Goal: Task Accomplishment & Management: Manage account settings

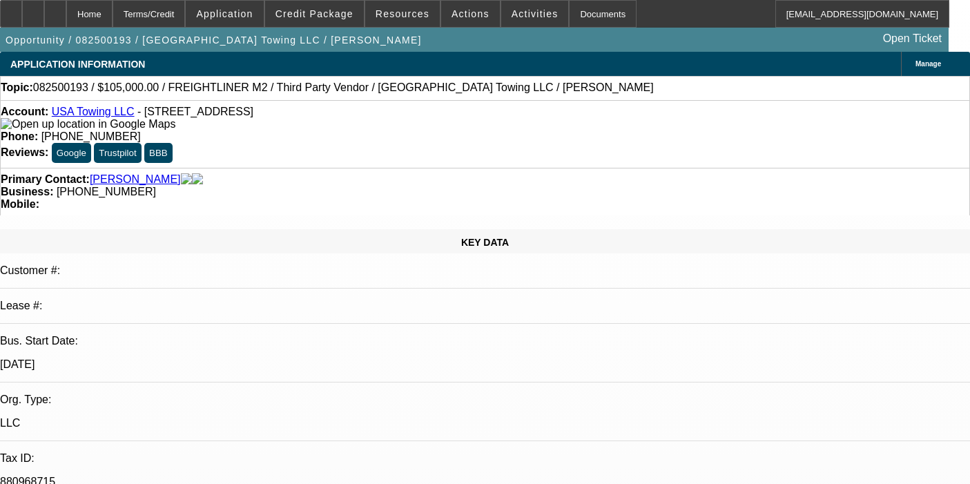
select select "0"
select select "2"
select select "0"
select select "6"
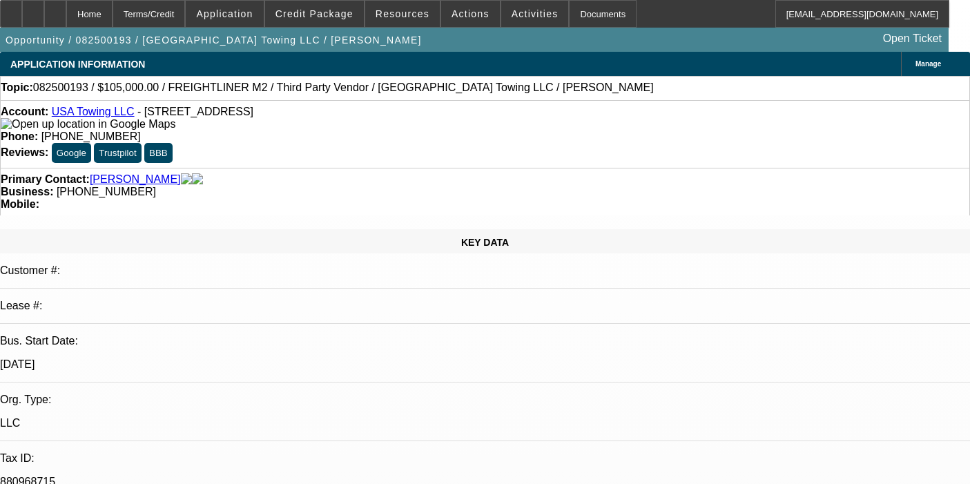
select select "0"
select select "2"
select select "0"
select select "6"
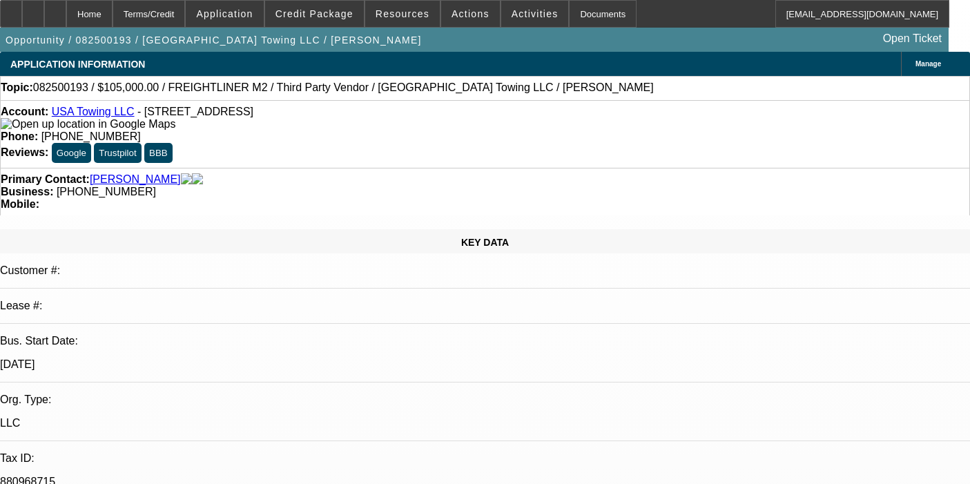
select select "0"
select select "2"
select select "0"
select select "6"
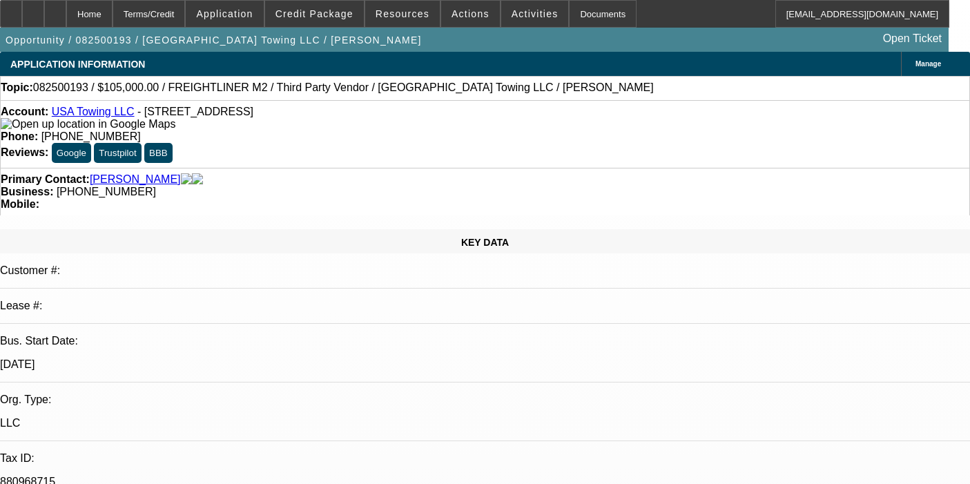
select select "0"
select select "2"
select select "0"
select select "6"
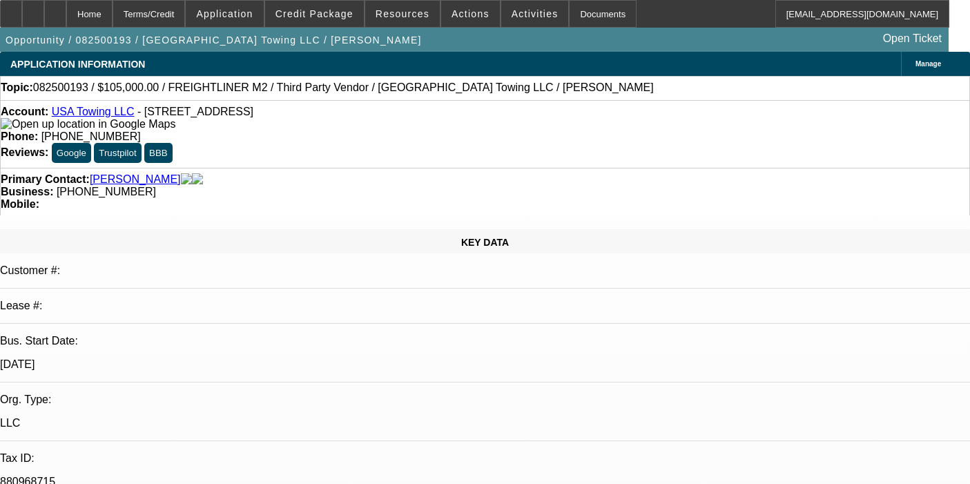
scroll to position [2326, 0]
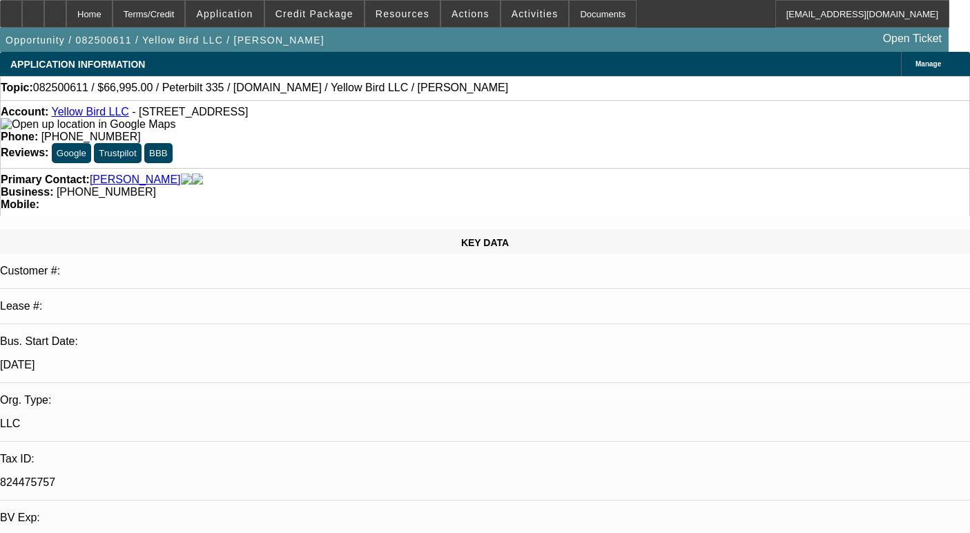
select select "0"
select select "2"
select select "0.1"
select select "4"
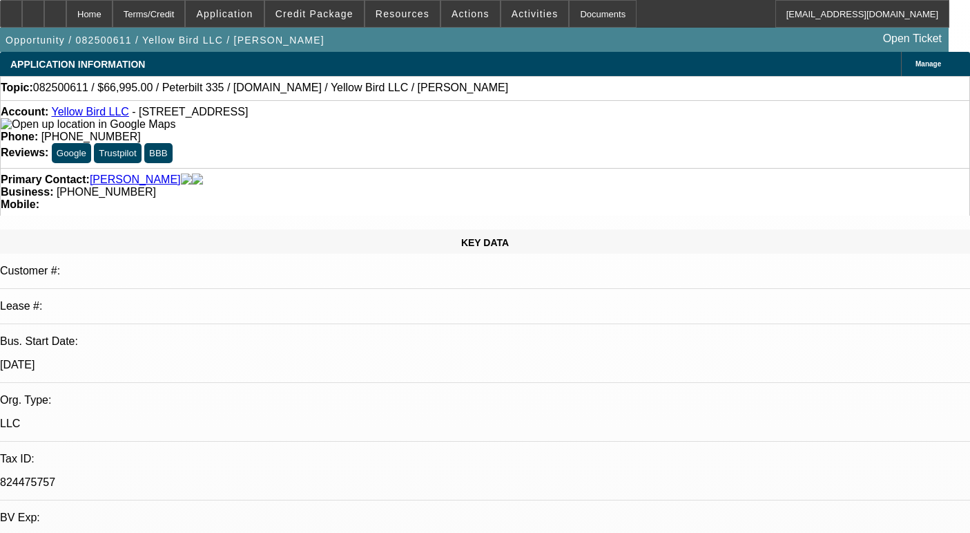
scroll to position [608, 0]
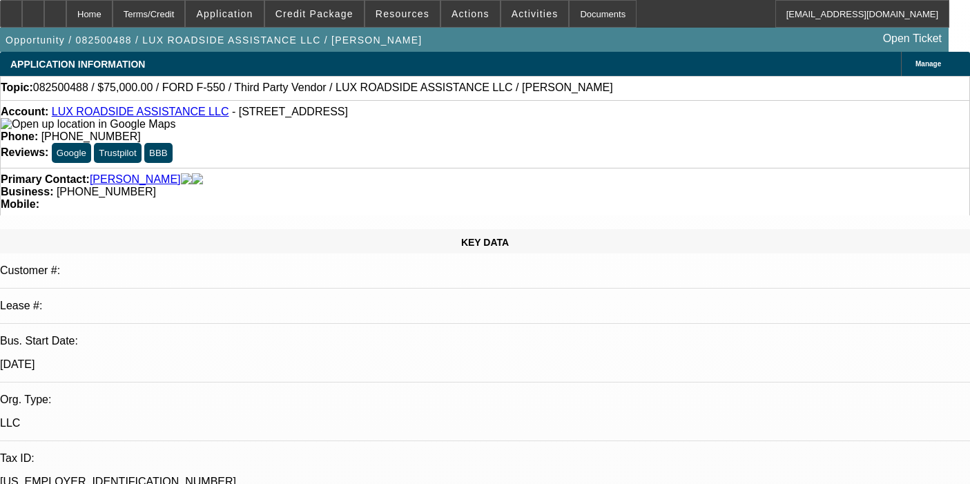
select select "0"
select select "6"
select select "0"
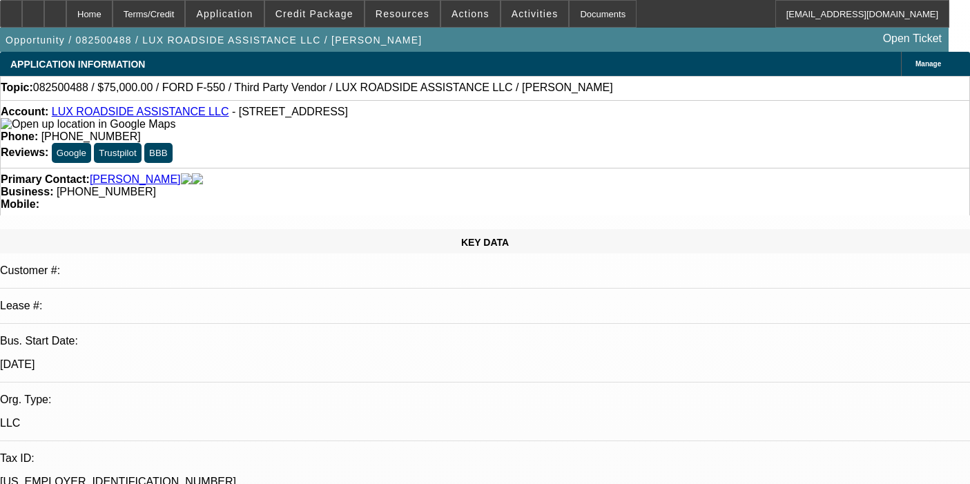
select select "0"
select select "6"
select select "0"
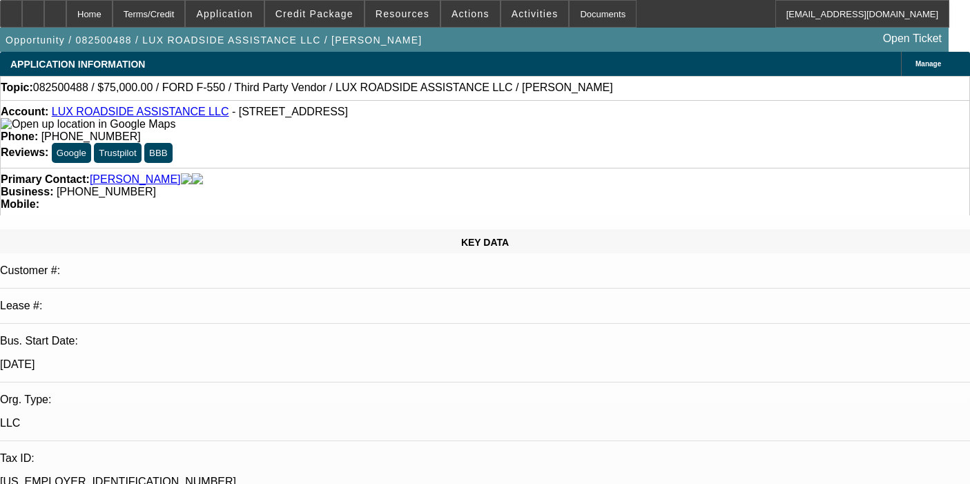
select select "0"
select select "6"
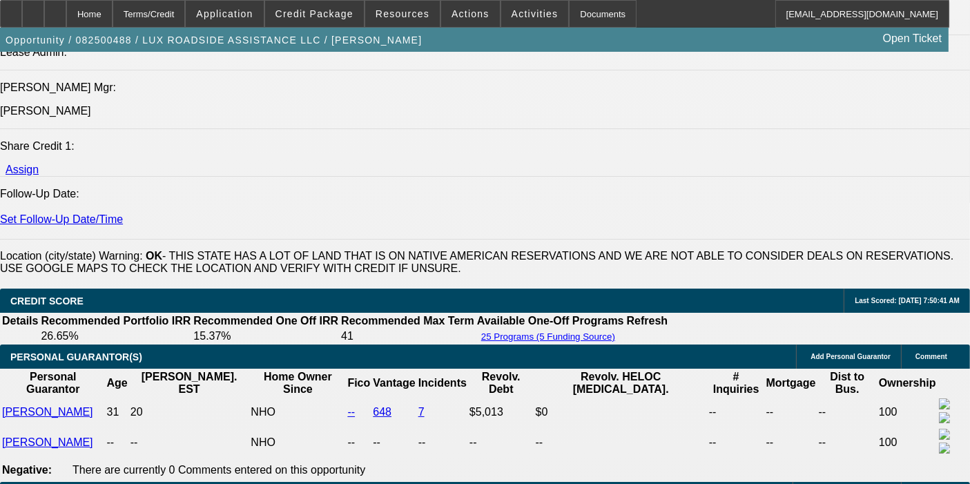
scroll to position [1709, 0]
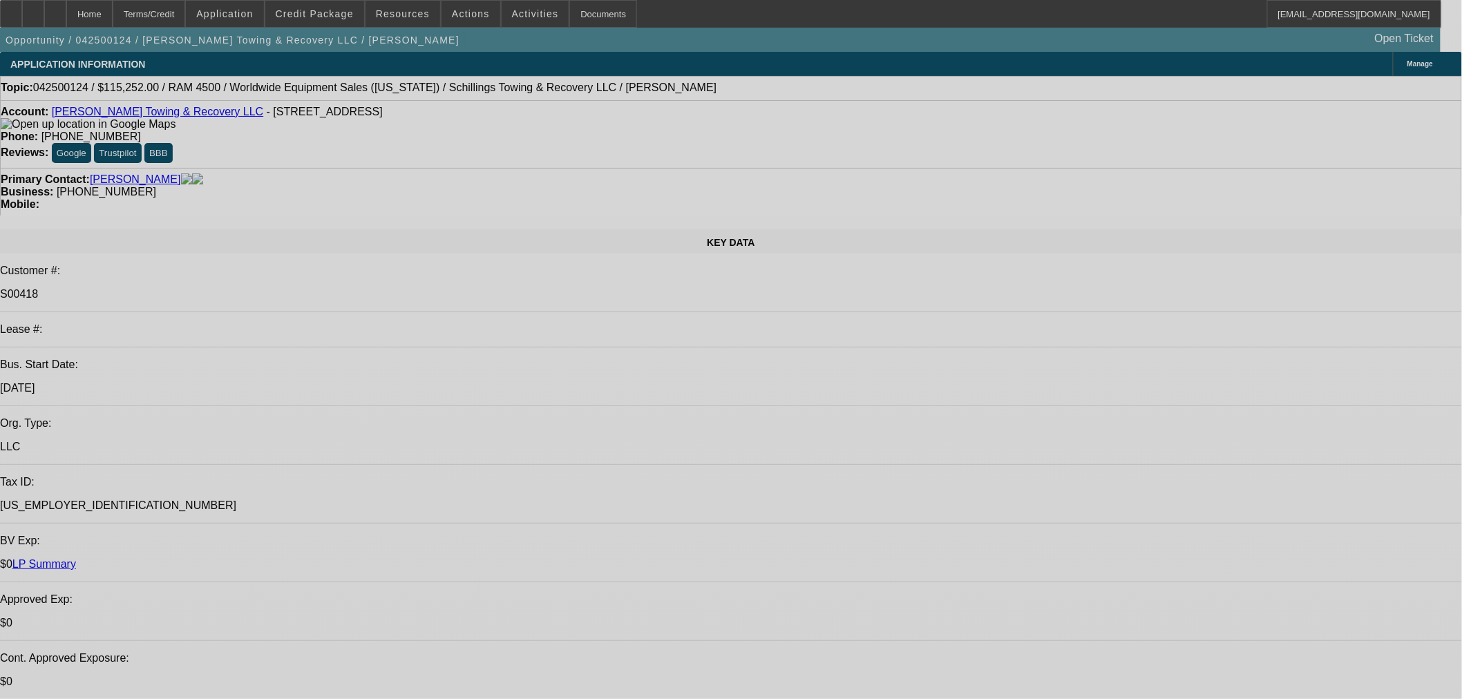
select select "0"
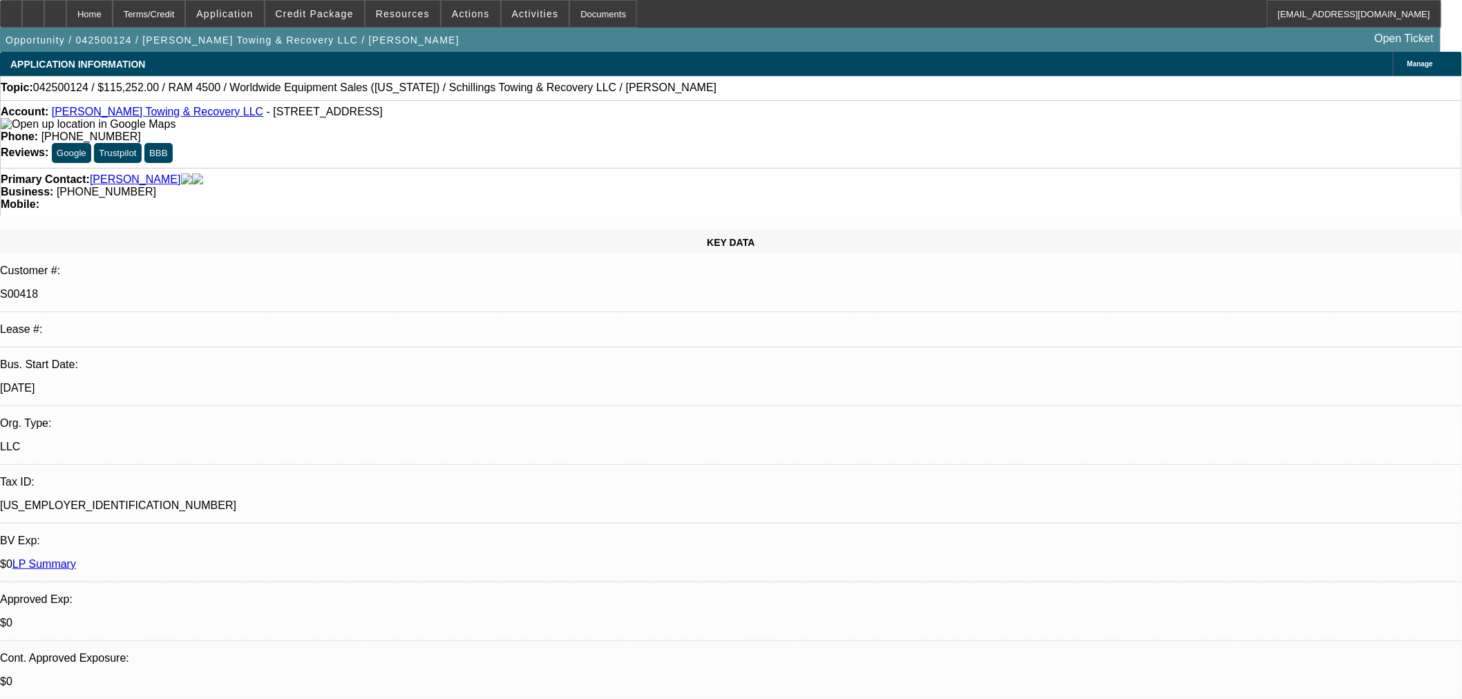
select select "0"
select select "3"
select select "0"
select select "6"
select select "0"
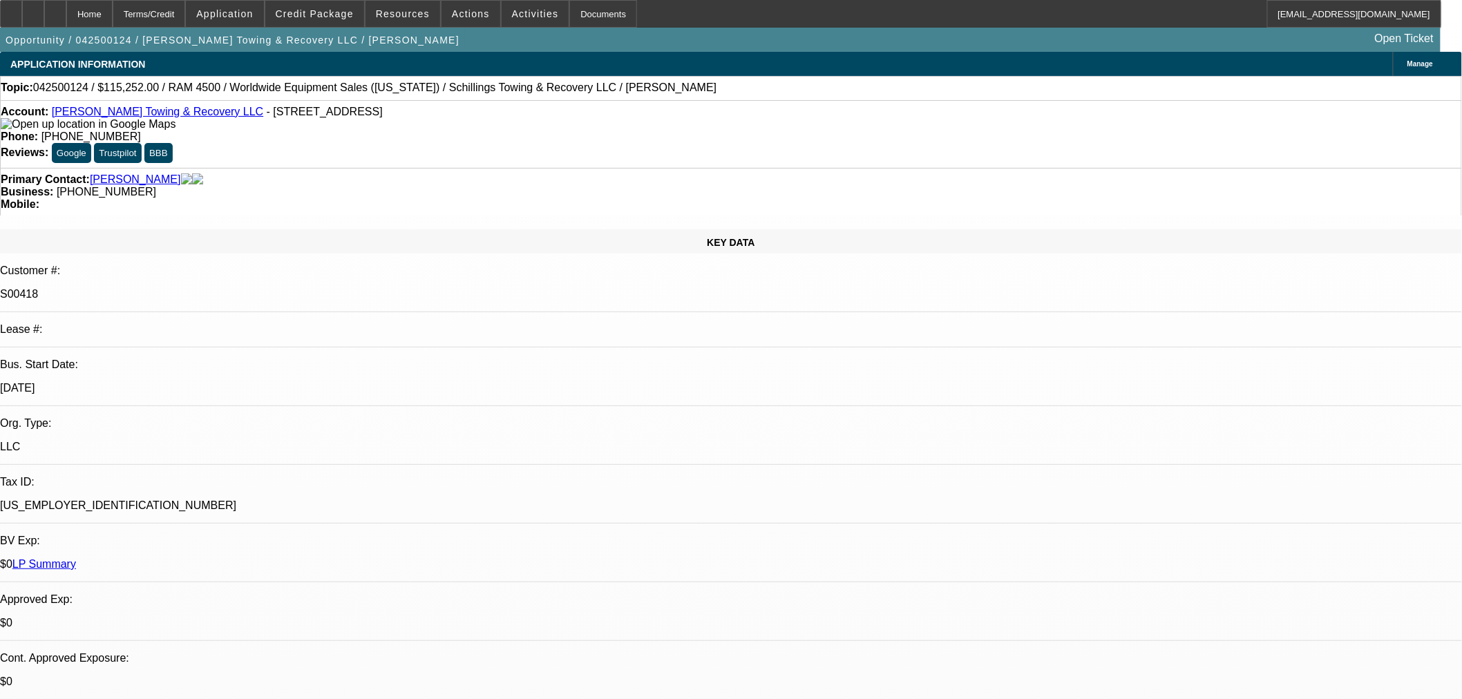
select select "0"
select select "3"
select select "0"
select select "6"
select select "0"
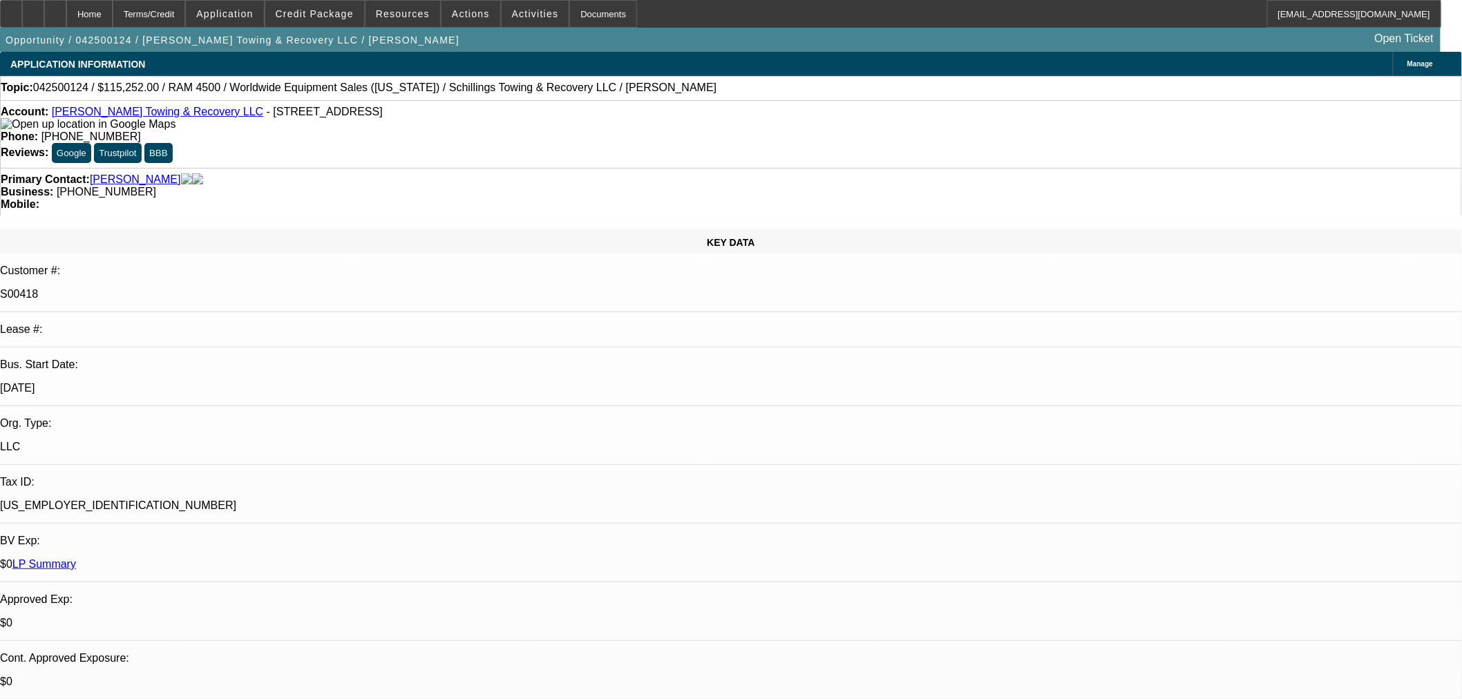
select select "0"
select select "3"
select select "0"
select select "6"
select select "0"
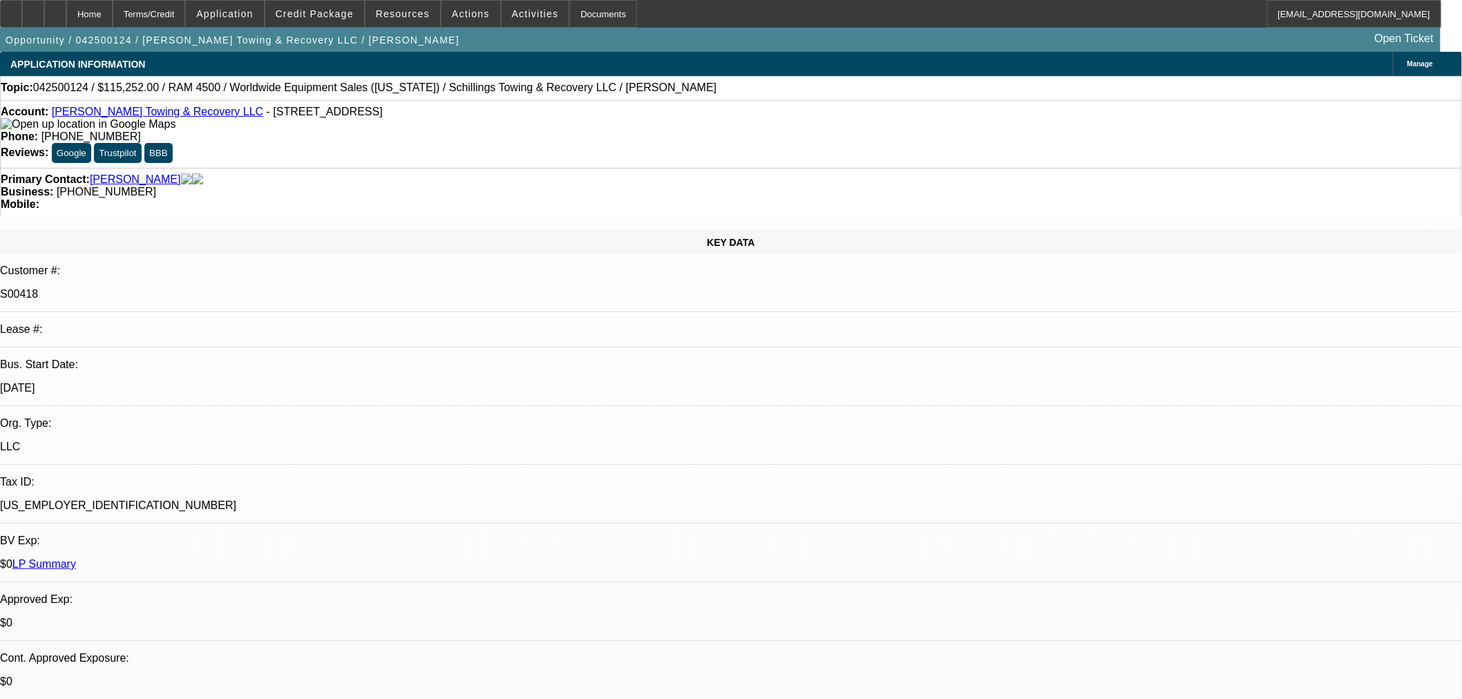
select select "0"
select select "3"
select select "0"
select select "6"
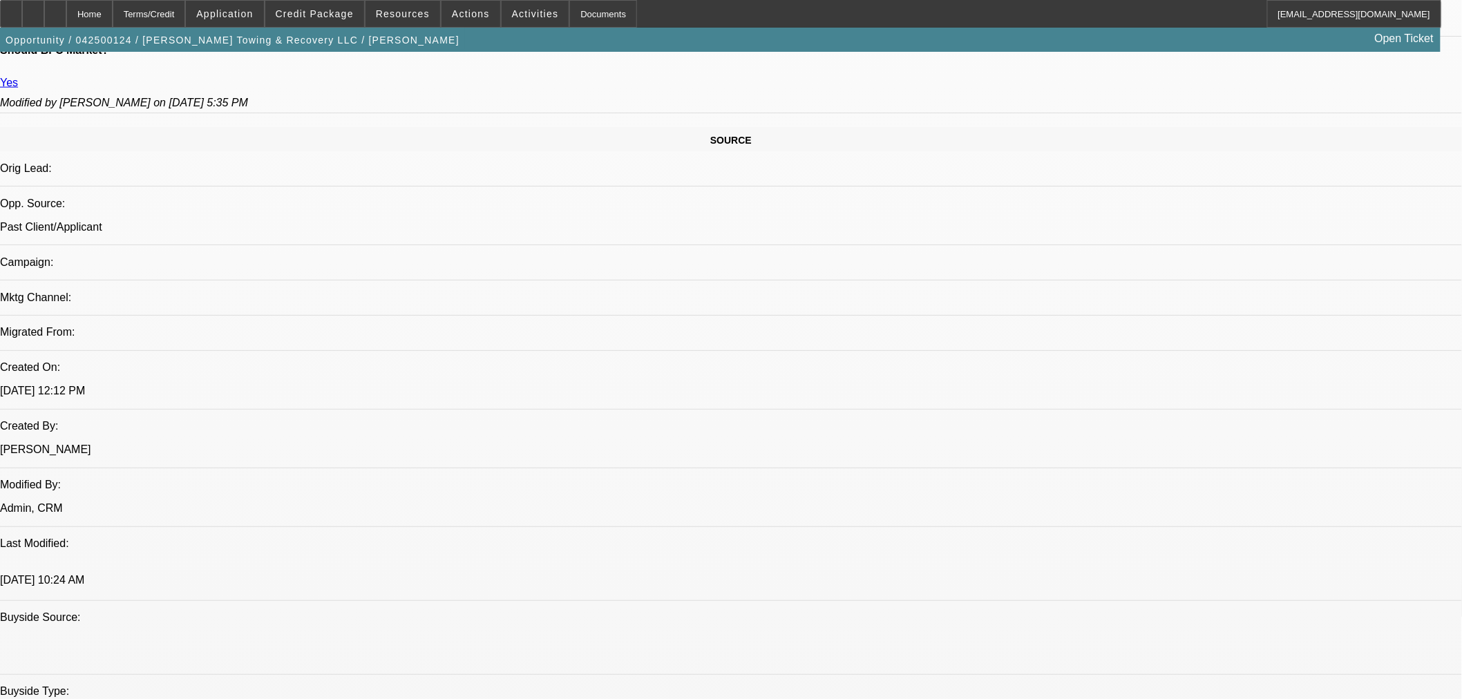
scroll to position [1074, 0]
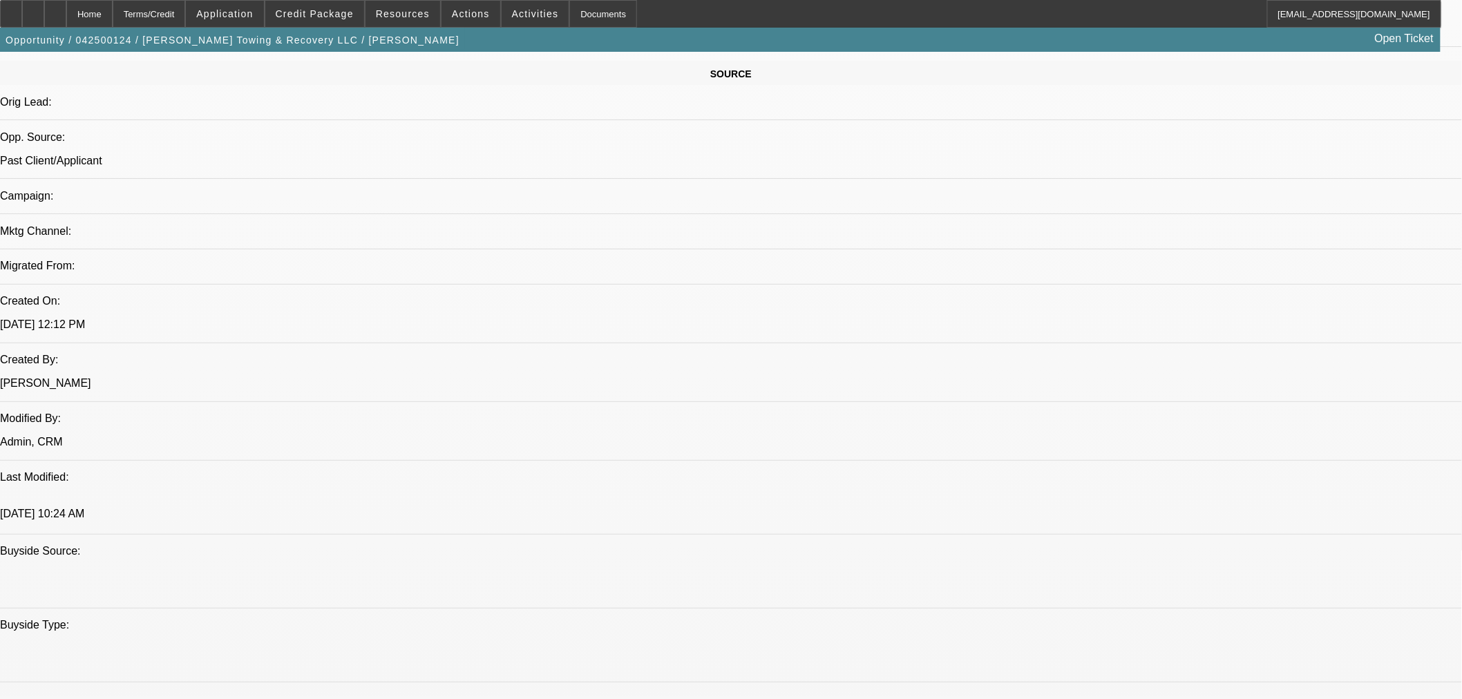
scroll to position [844, 0]
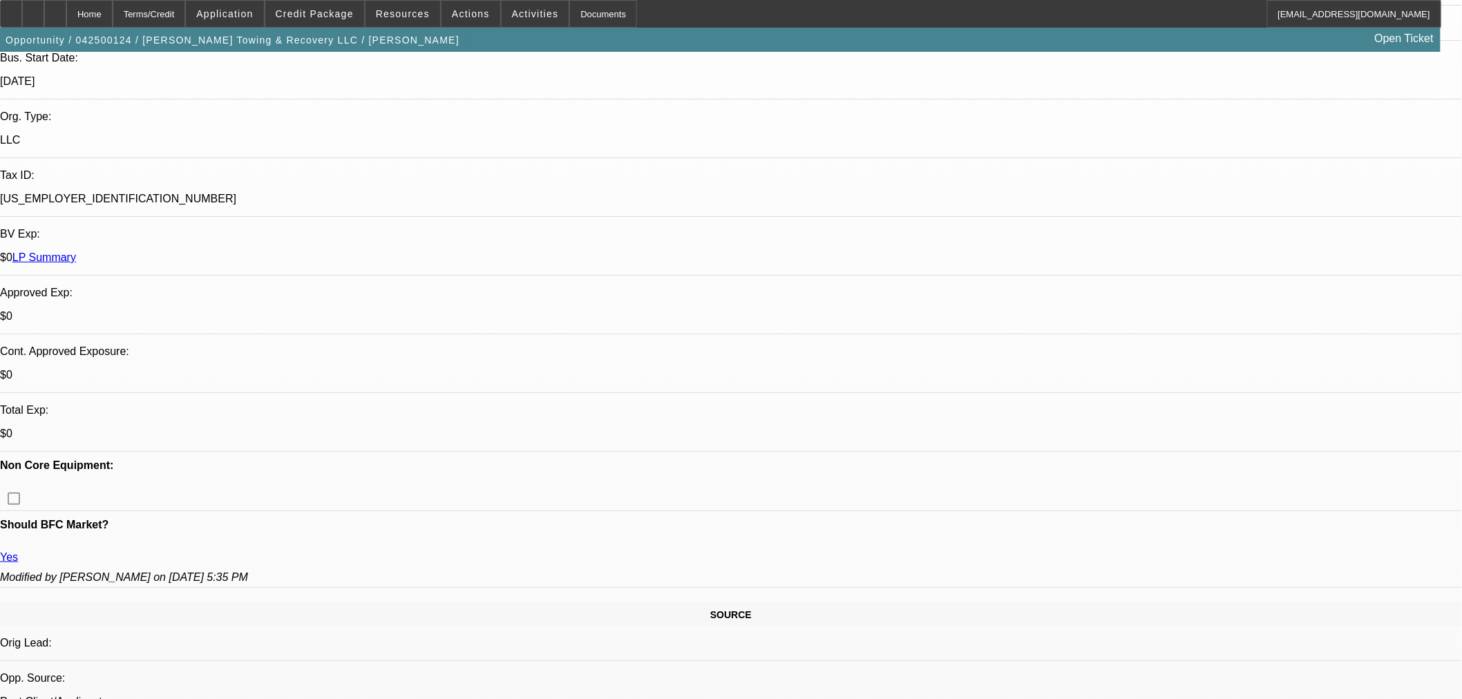
scroll to position [0, 0]
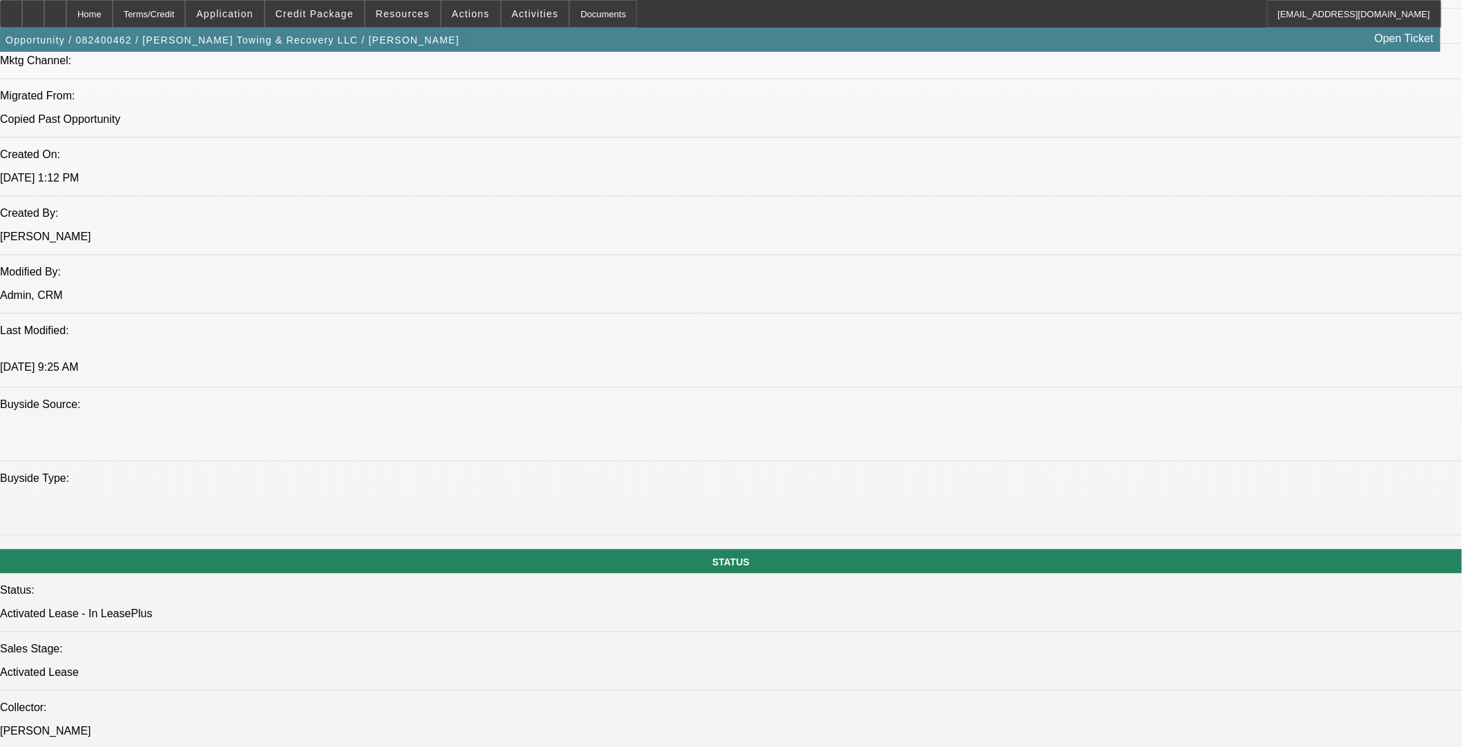
select select "0"
select select "3"
select select "0"
select select "6"
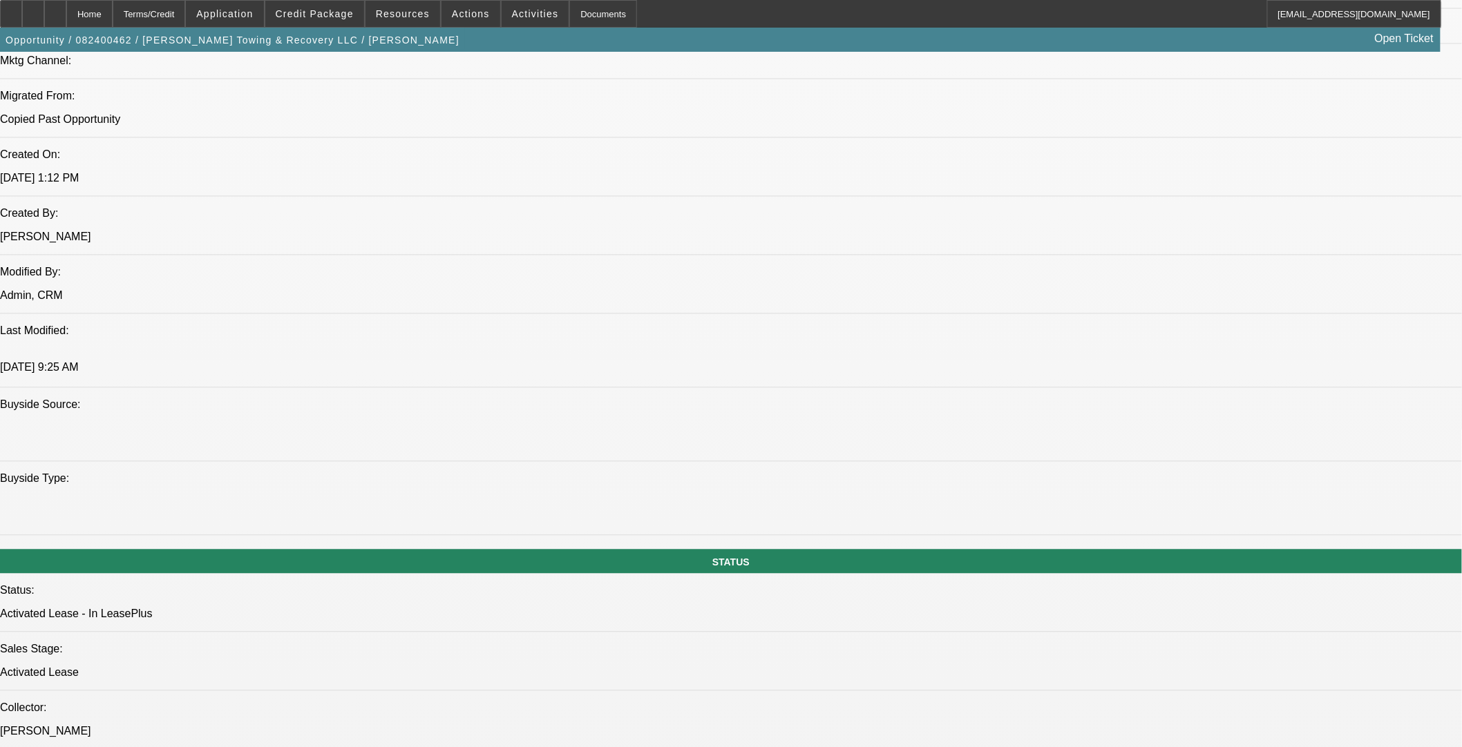
select select "0"
select select "3"
select select "0"
select select "6"
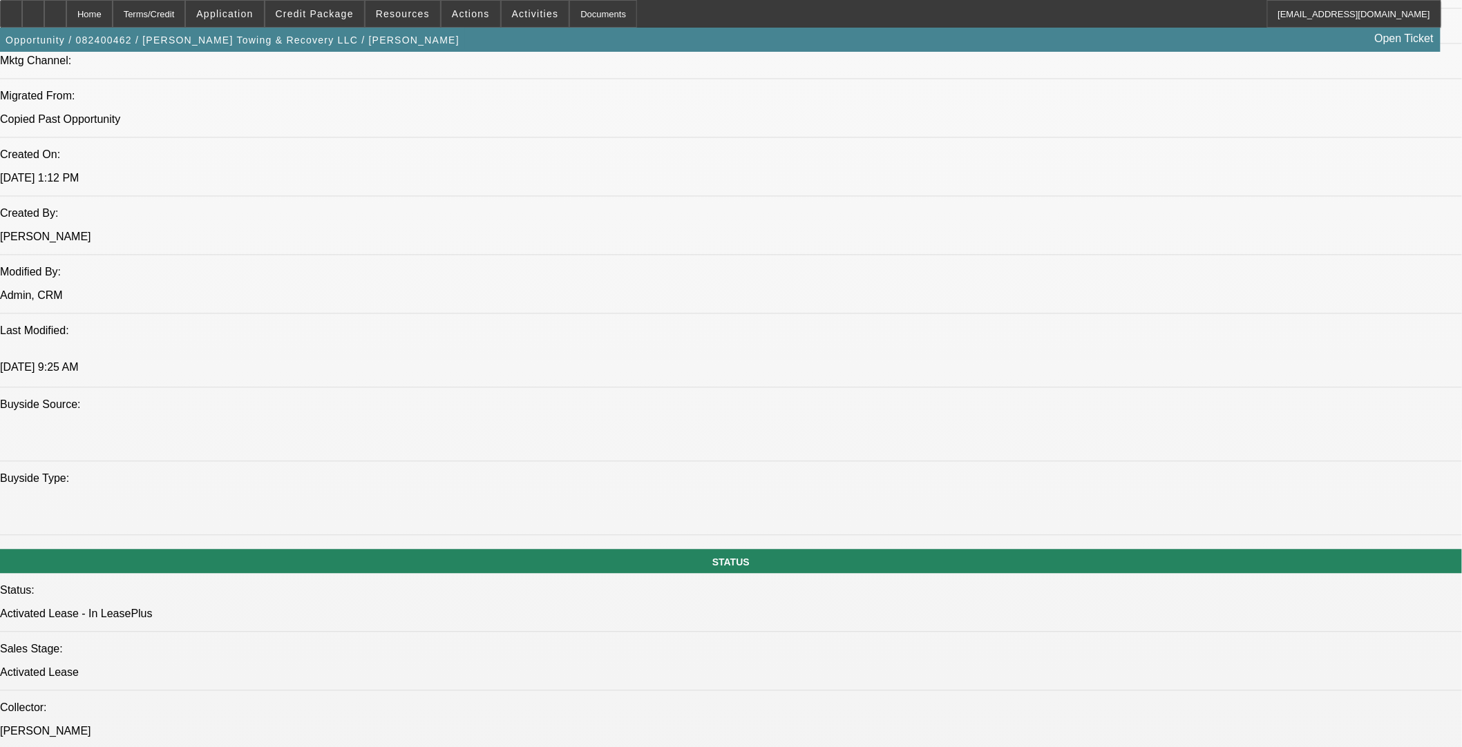
select select "0"
select select "3"
select select "0"
select select "6"
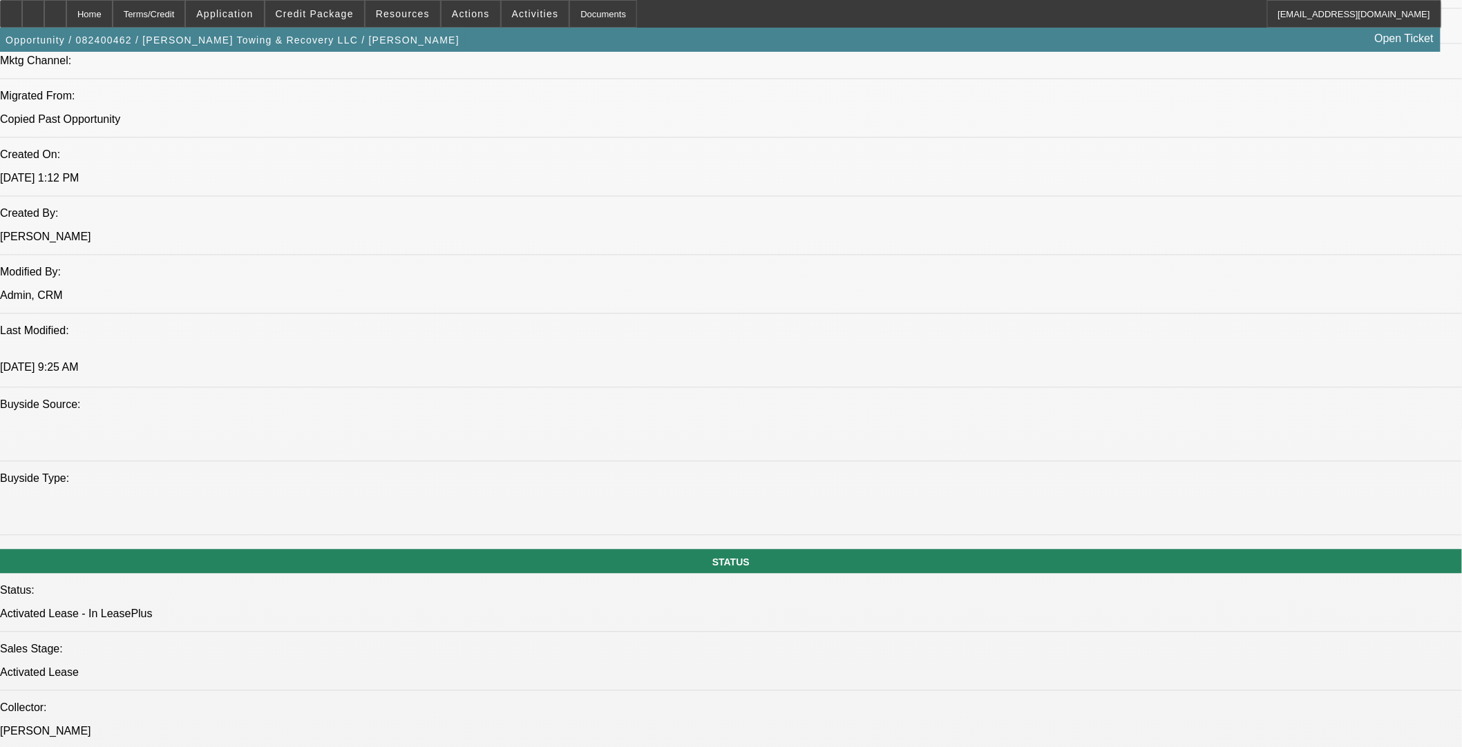
select select "0"
select select "3"
select select "0"
select select "6"
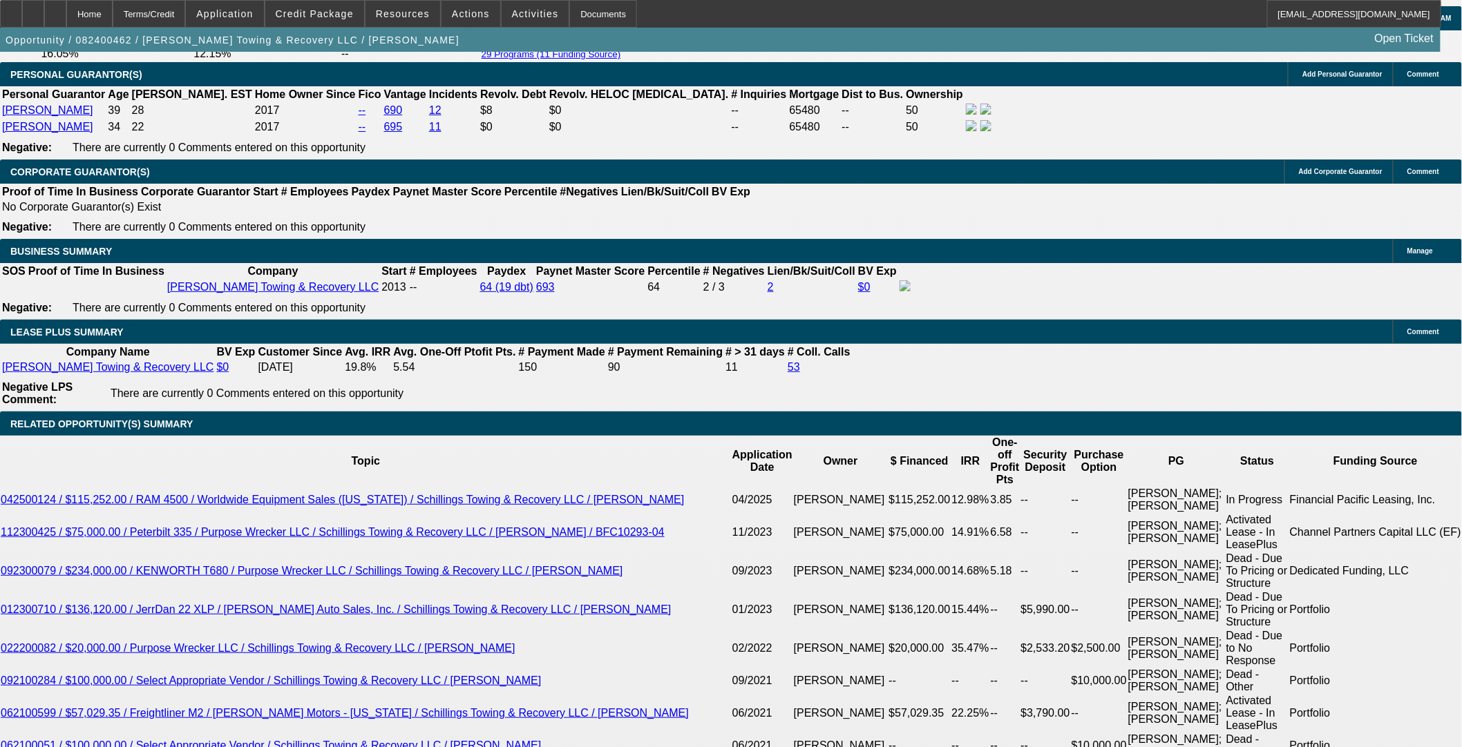
scroll to position [2192, 0]
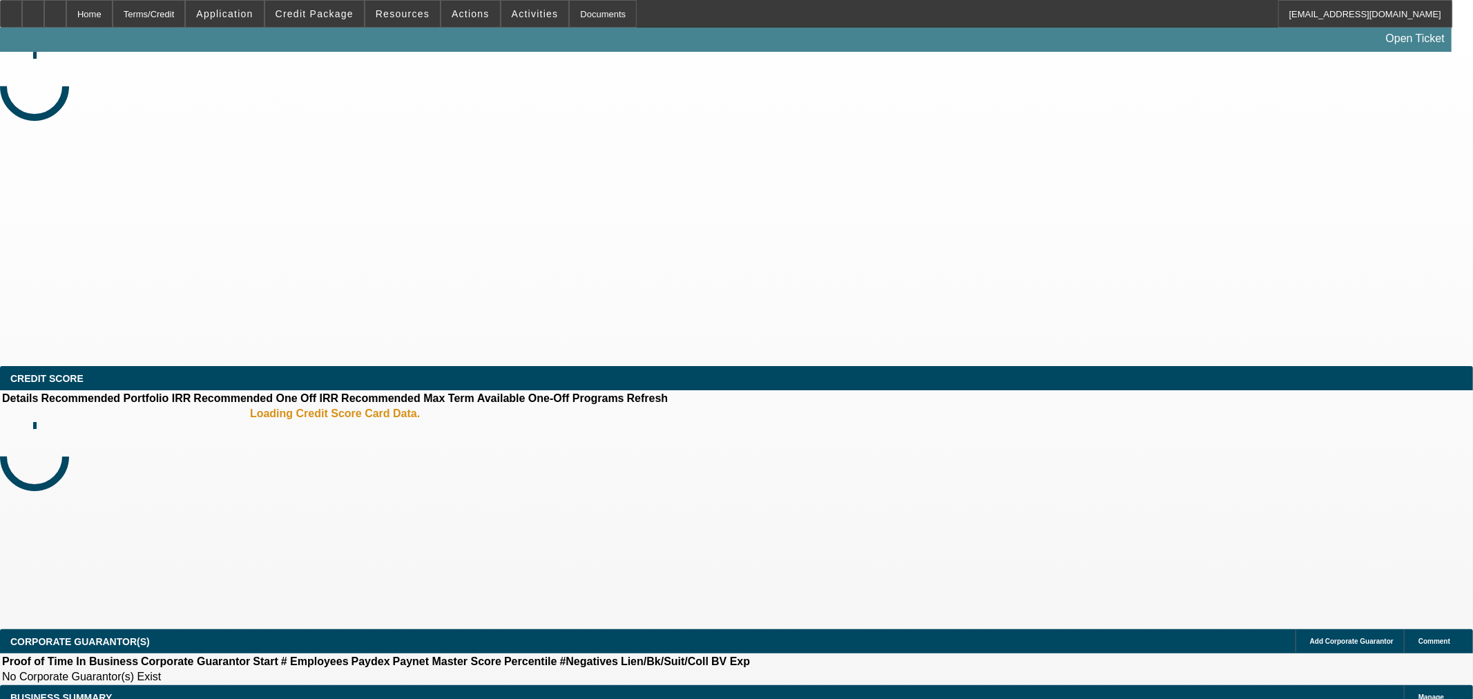
select select "0"
select select "2"
select select "0.1"
select select "4"
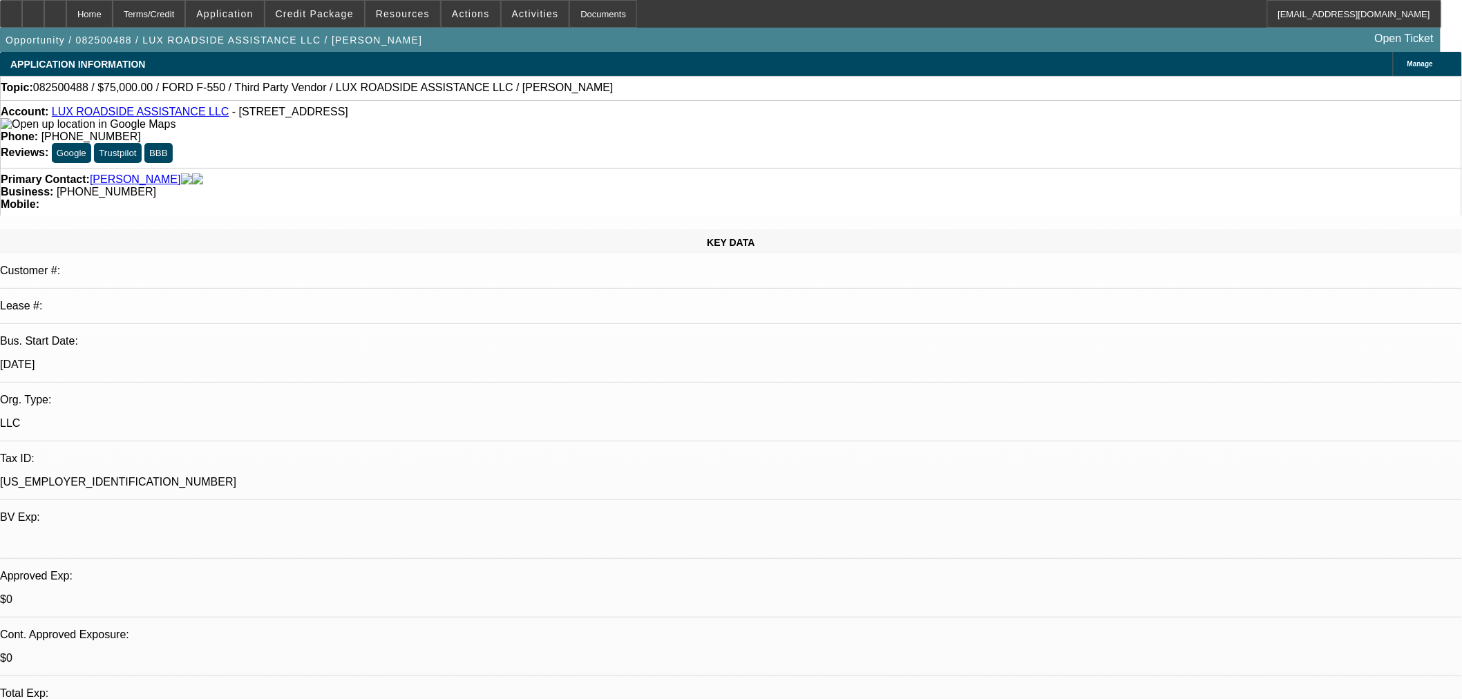
select select "0"
select select "6"
select select "0"
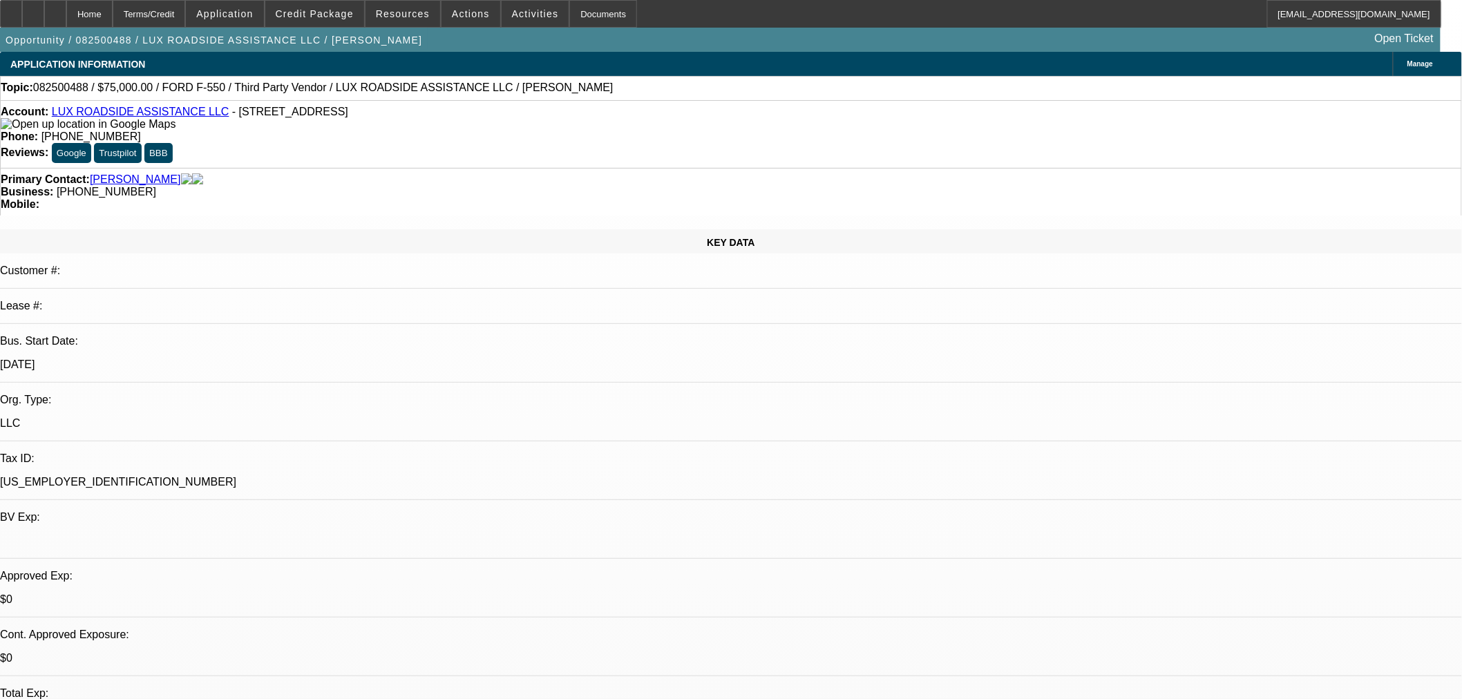
select select "0"
select select "6"
select select "0"
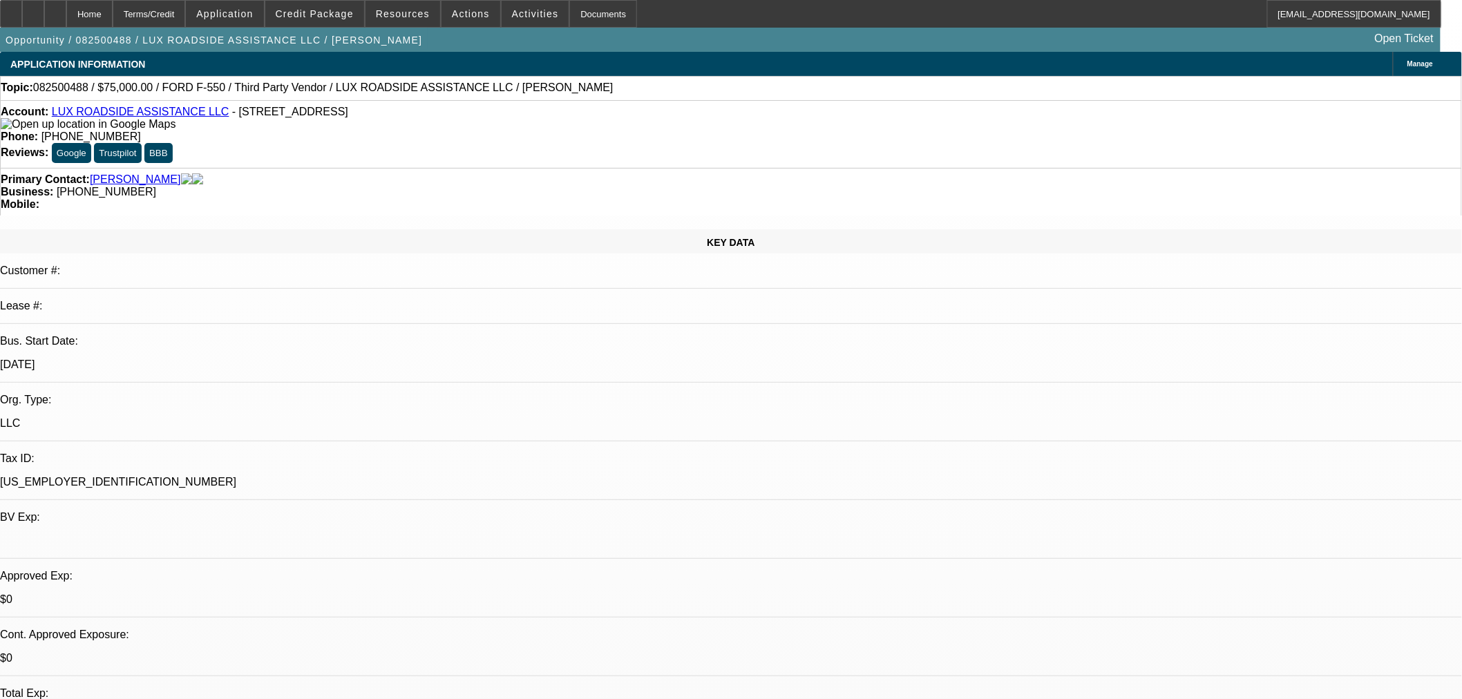
select select "0"
select select "6"
select select "0"
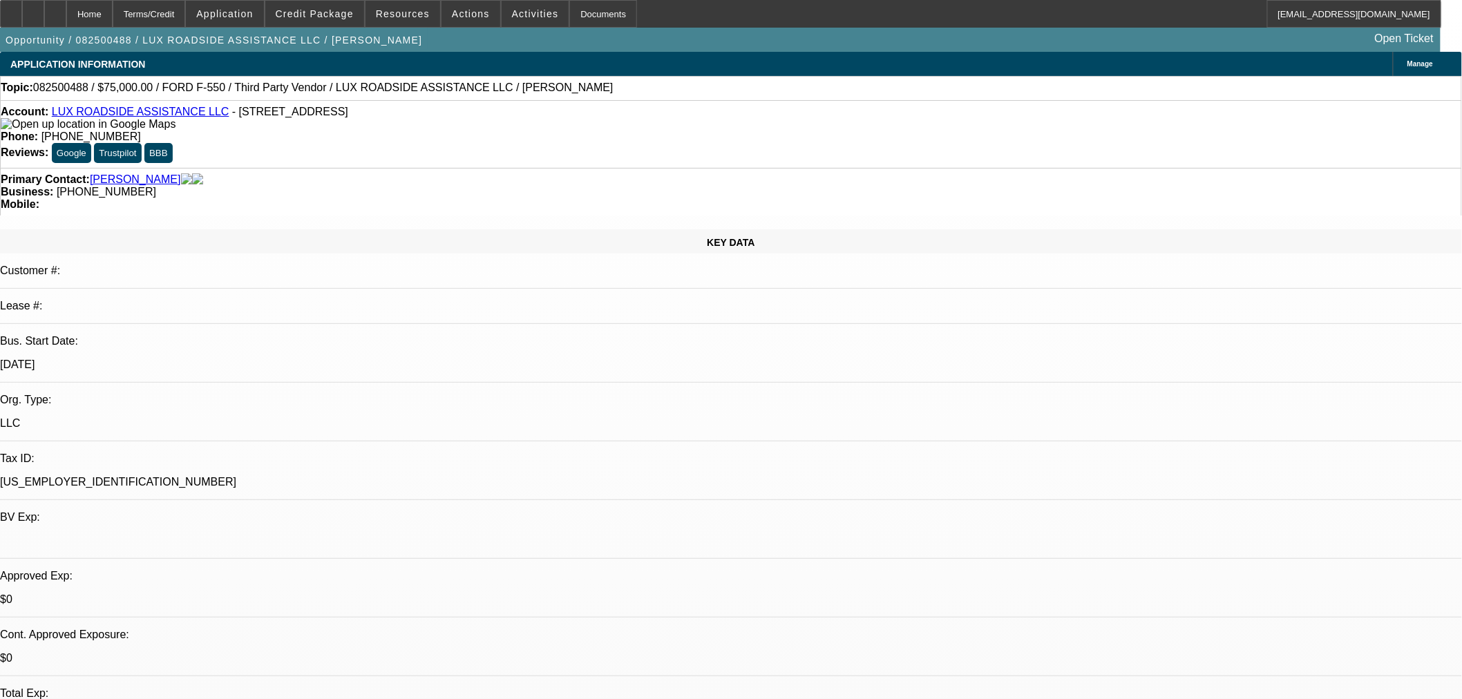
select select "6"
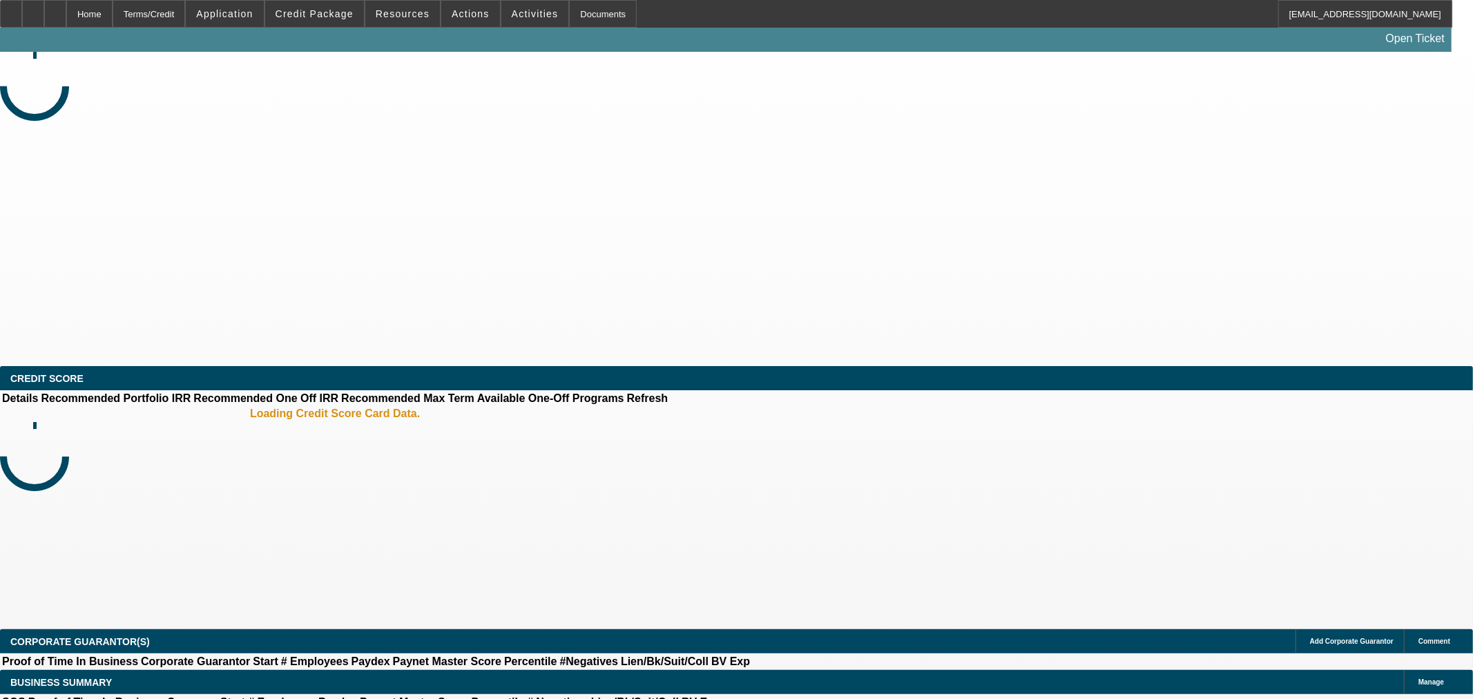
select select "0"
select select "2"
select select "0.1"
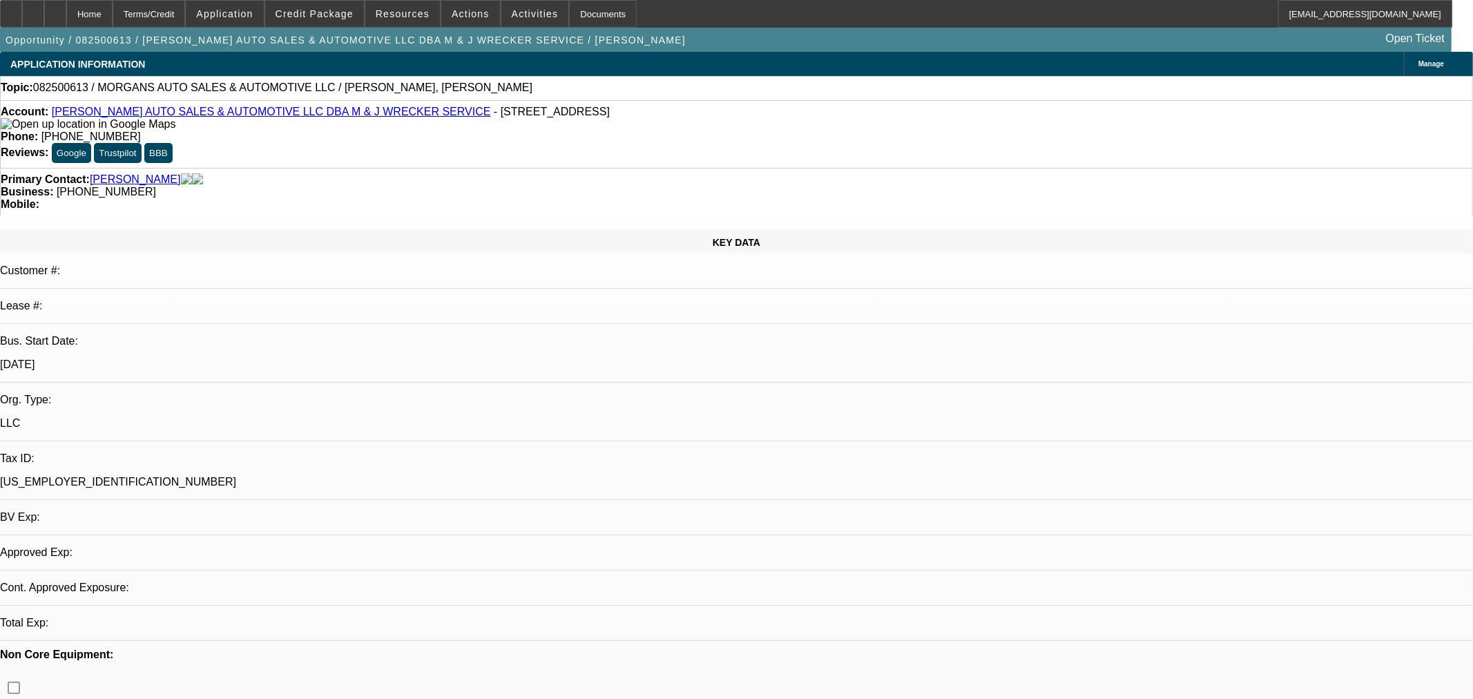
select select "1"
select select "2"
select select "4"
select select "0"
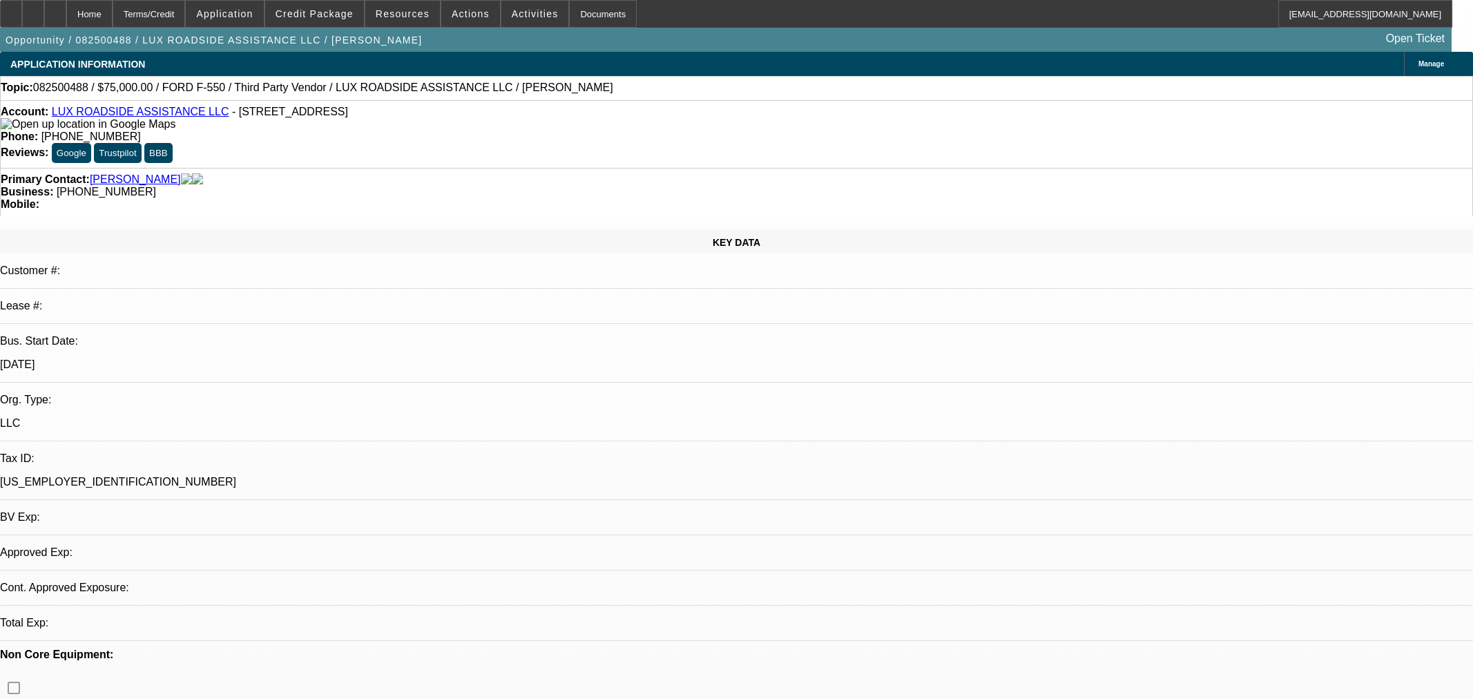
select select "0"
select select "6"
select select "0"
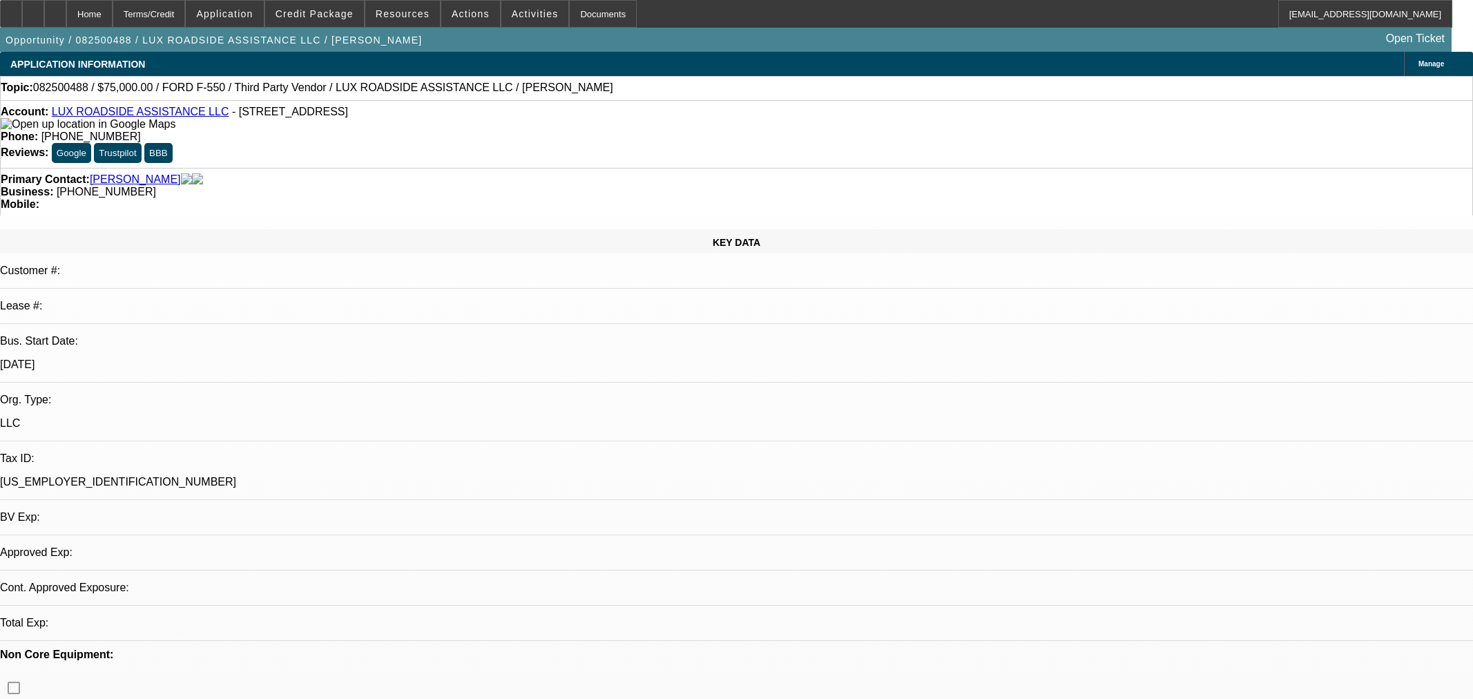
select select "6"
select select "0"
select select "6"
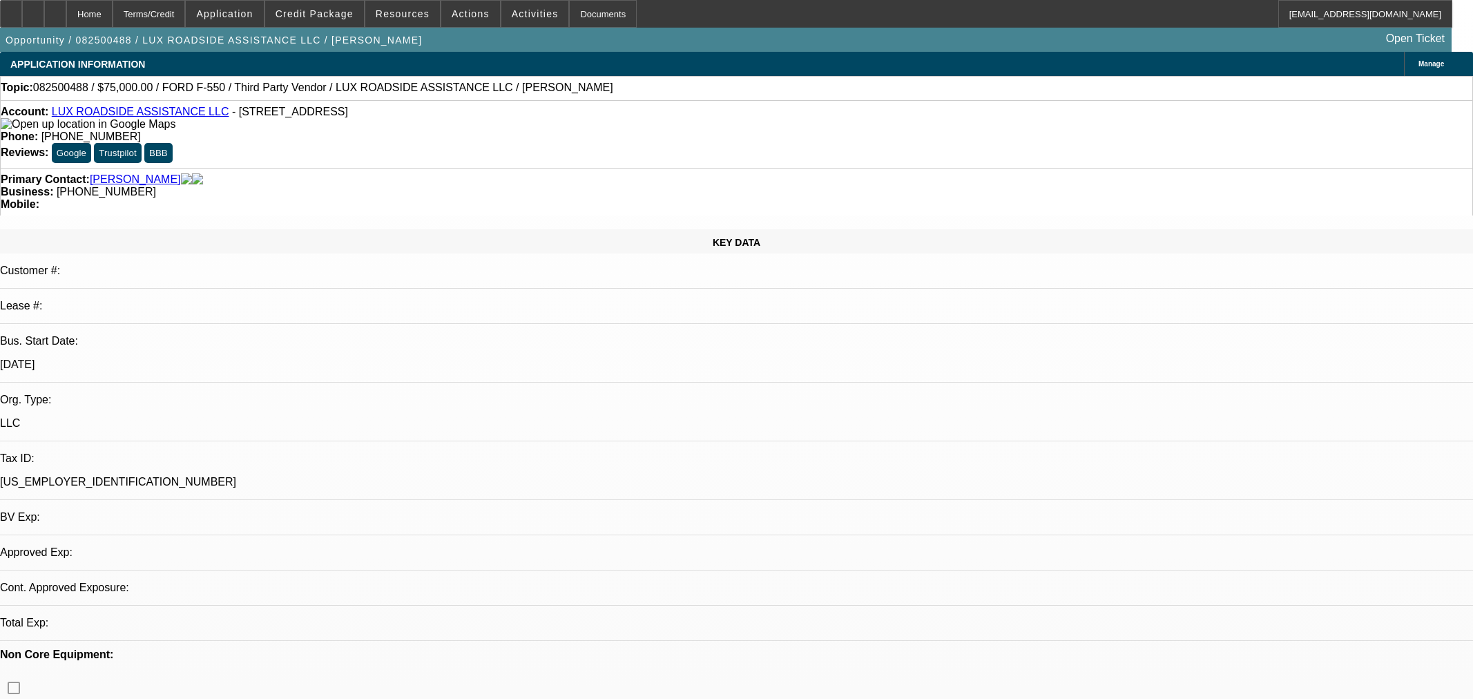
select select "0"
select select "6"
select select "0"
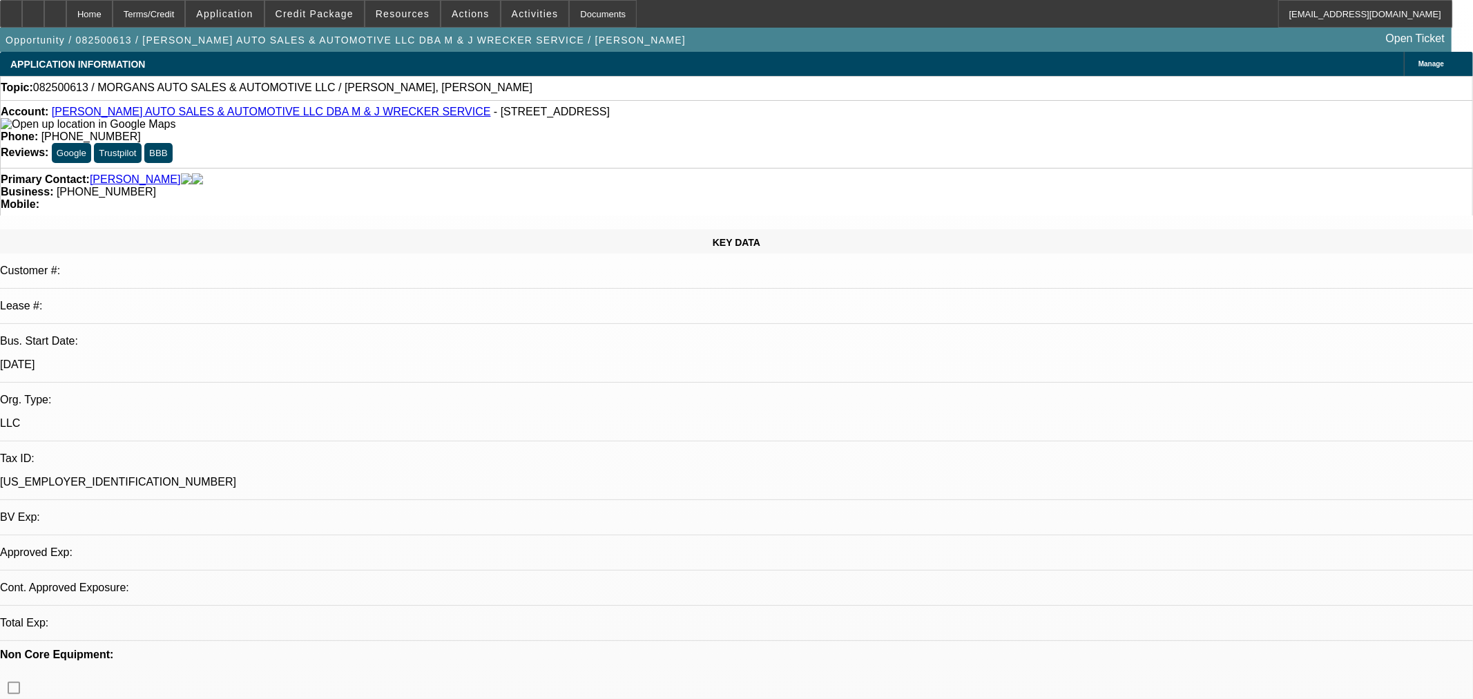
select select "2"
select select "0.1"
select select "4"
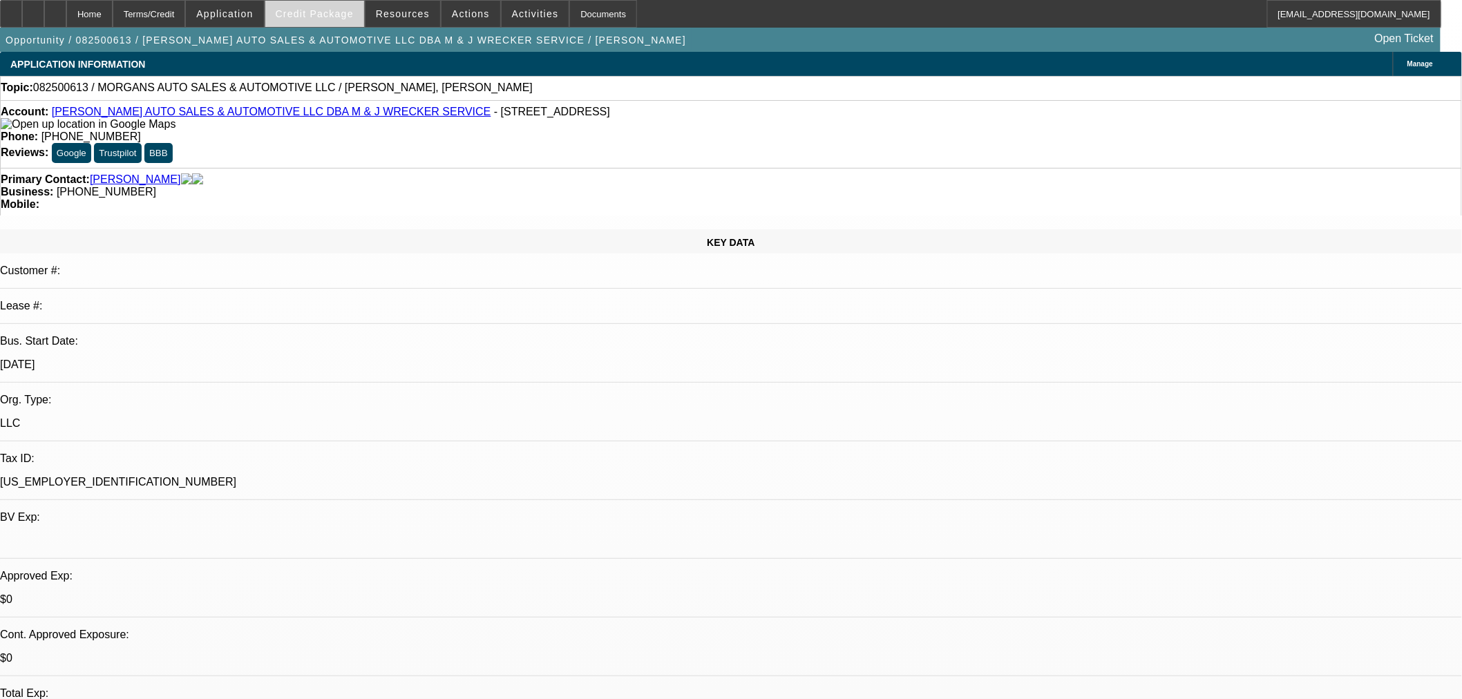
click at [338, 22] on span at bounding box center [314, 13] width 99 height 33
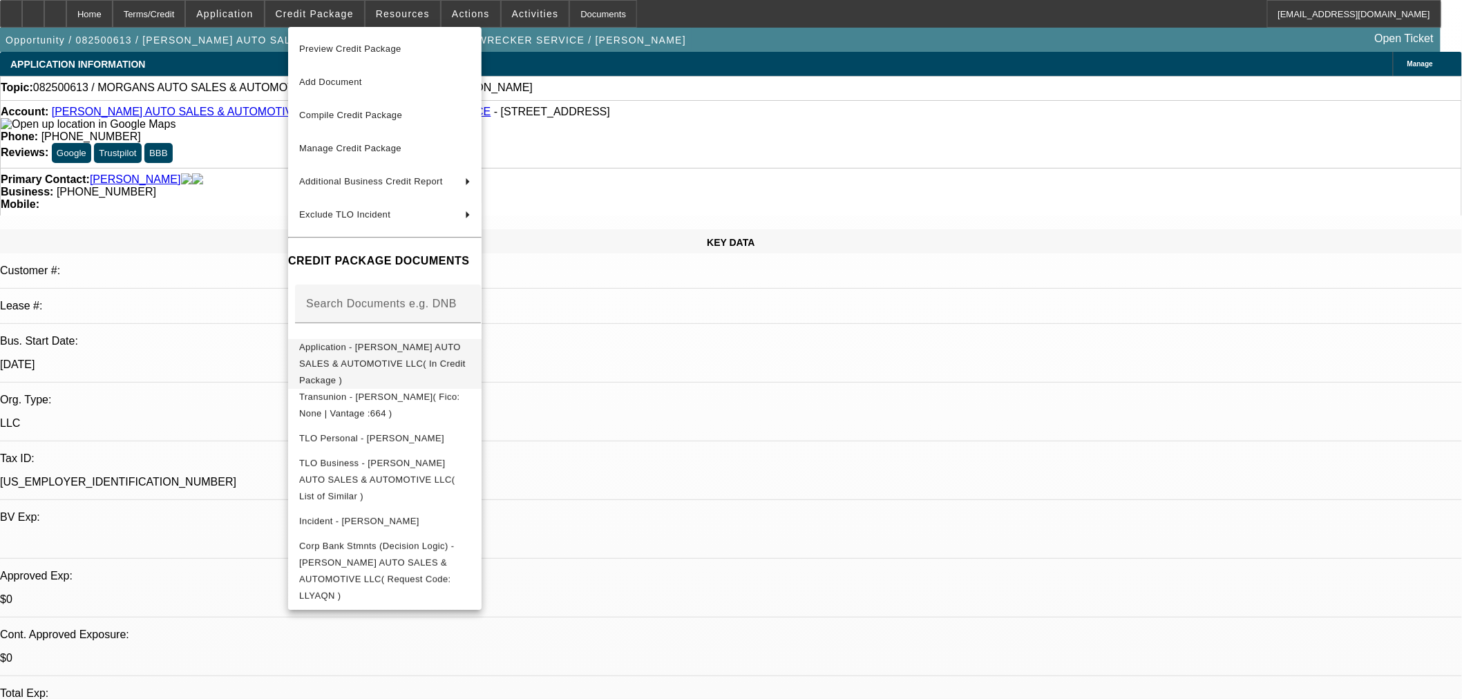
click at [332, 347] on span "Application - MORGAN'S AUTO SALES & AUTOMOTIVE LLC( In Credit Package )" at bounding box center [382, 363] width 166 height 44
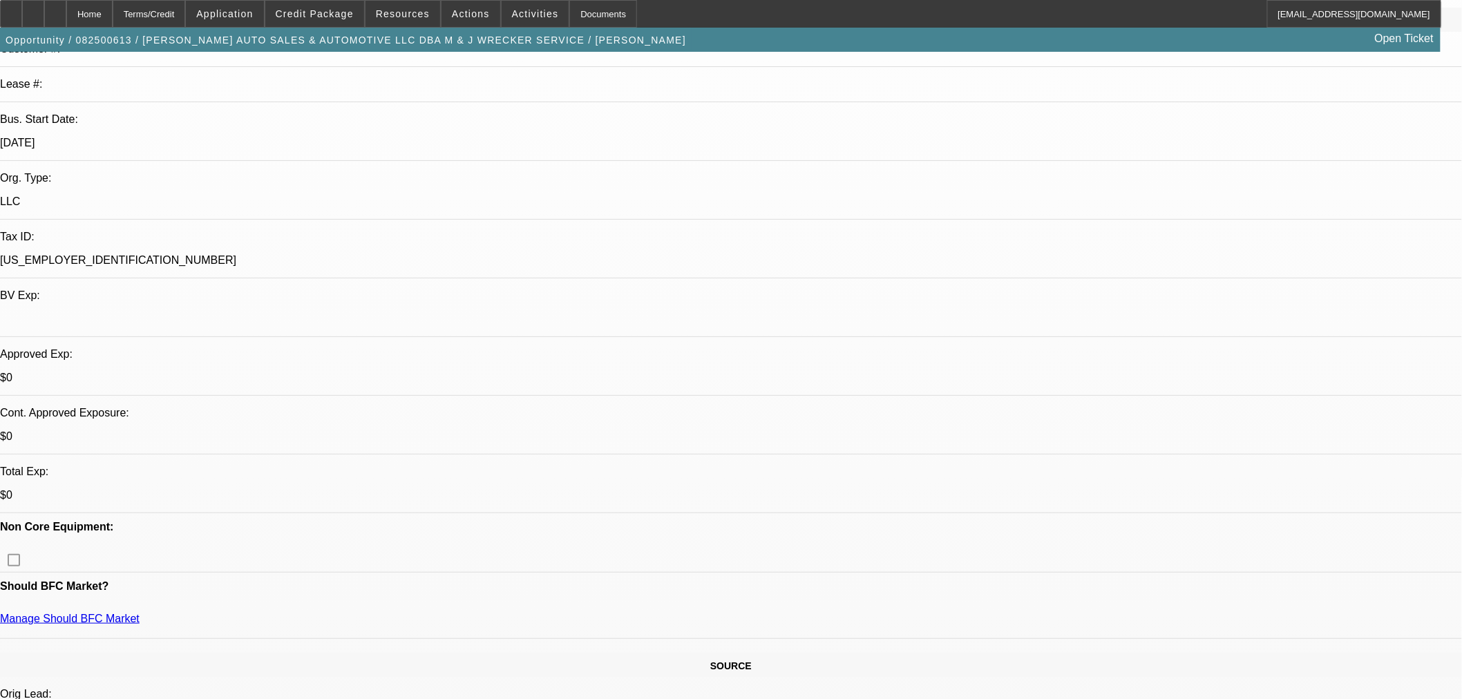
scroll to position [230, 0]
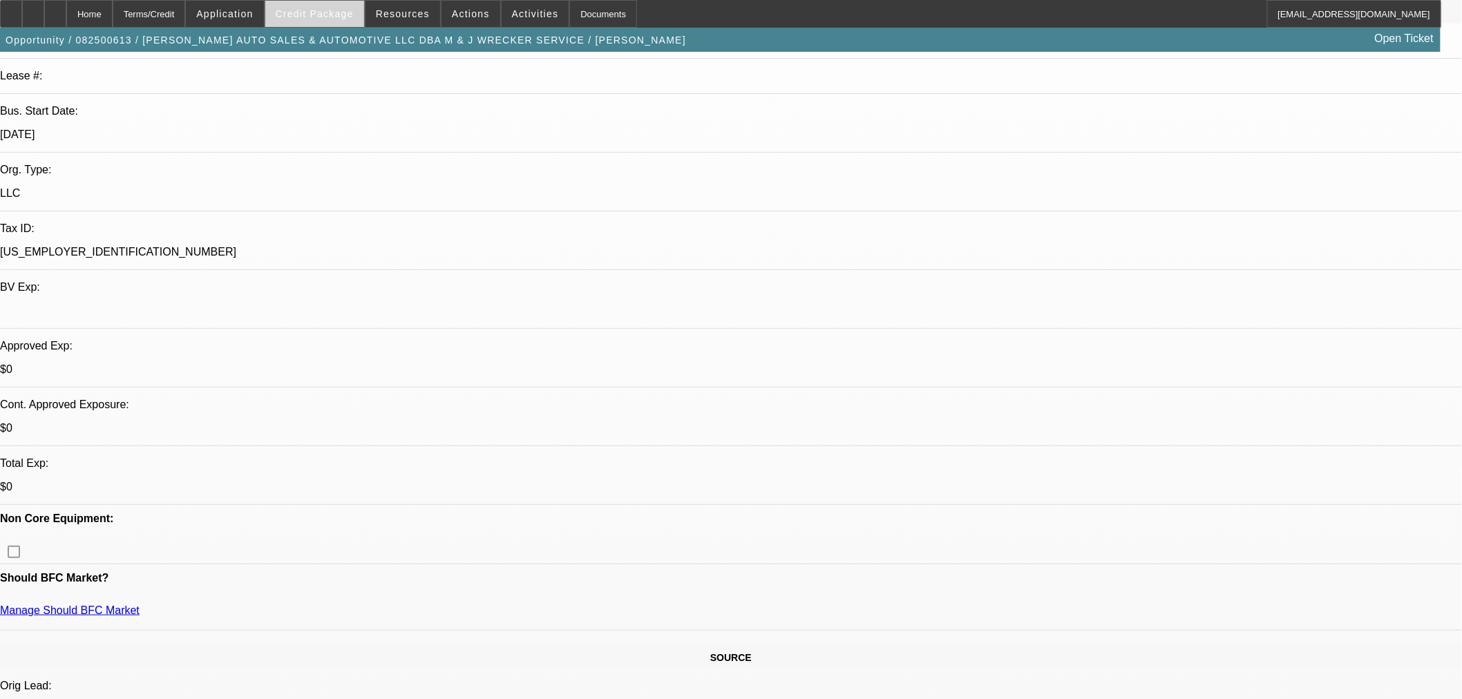
click at [353, 26] on span at bounding box center [314, 13] width 99 height 33
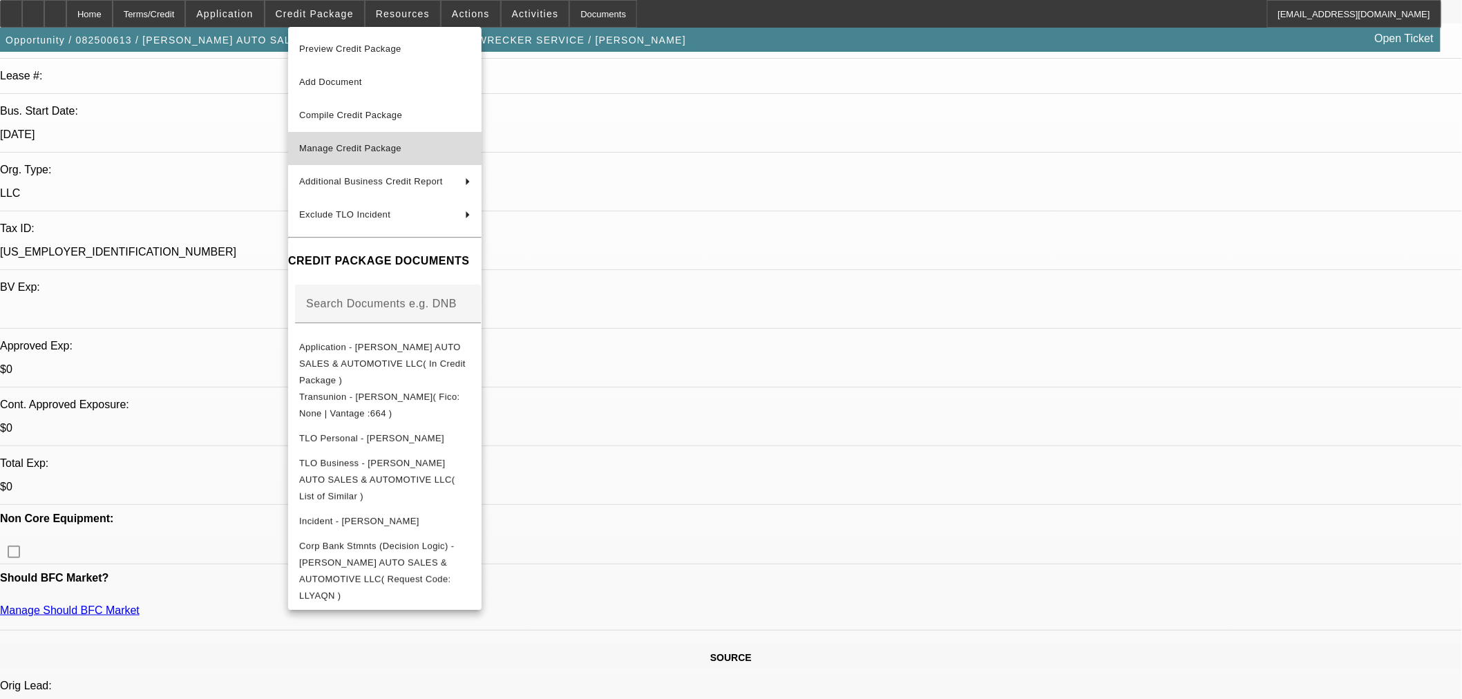
click at [345, 140] on span "Manage Credit Package" at bounding box center [384, 148] width 171 height 17
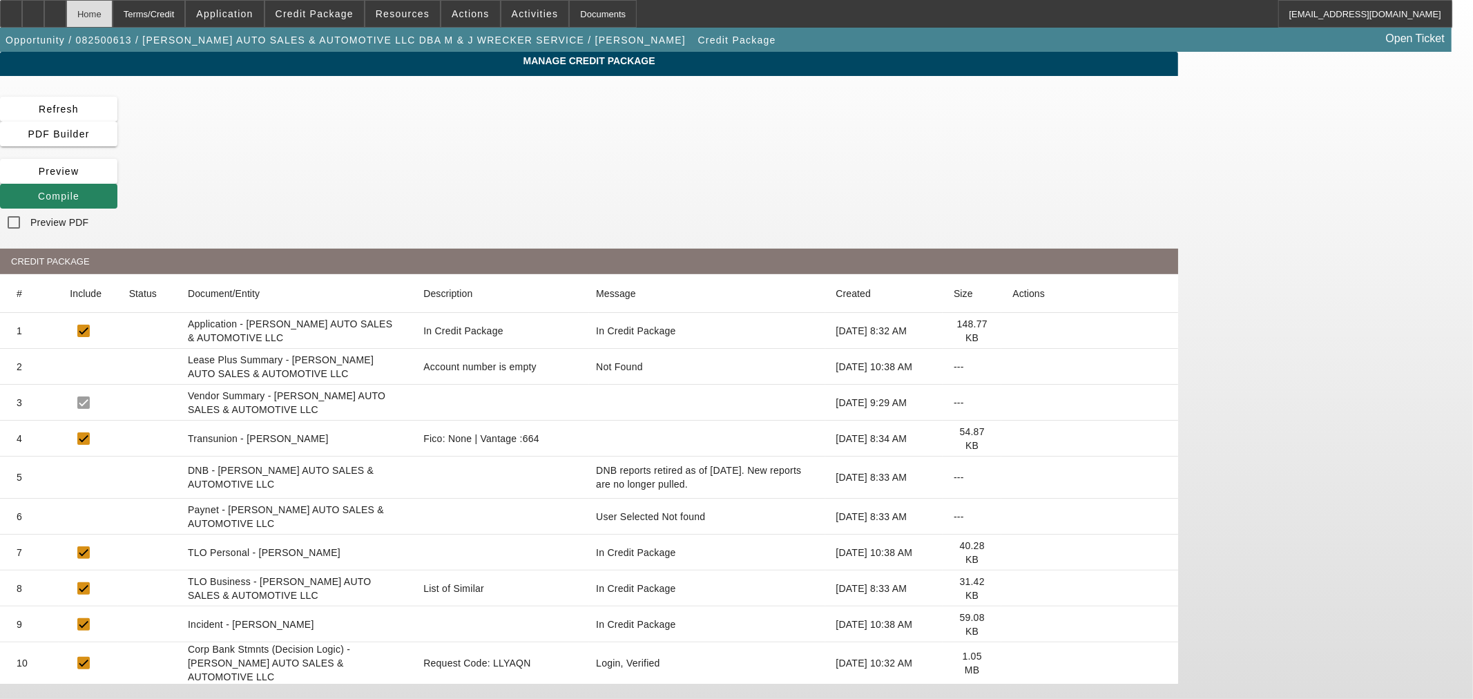
click at [113, 10] on div "Home" at bounding box center [89, 14] width 46 height 28
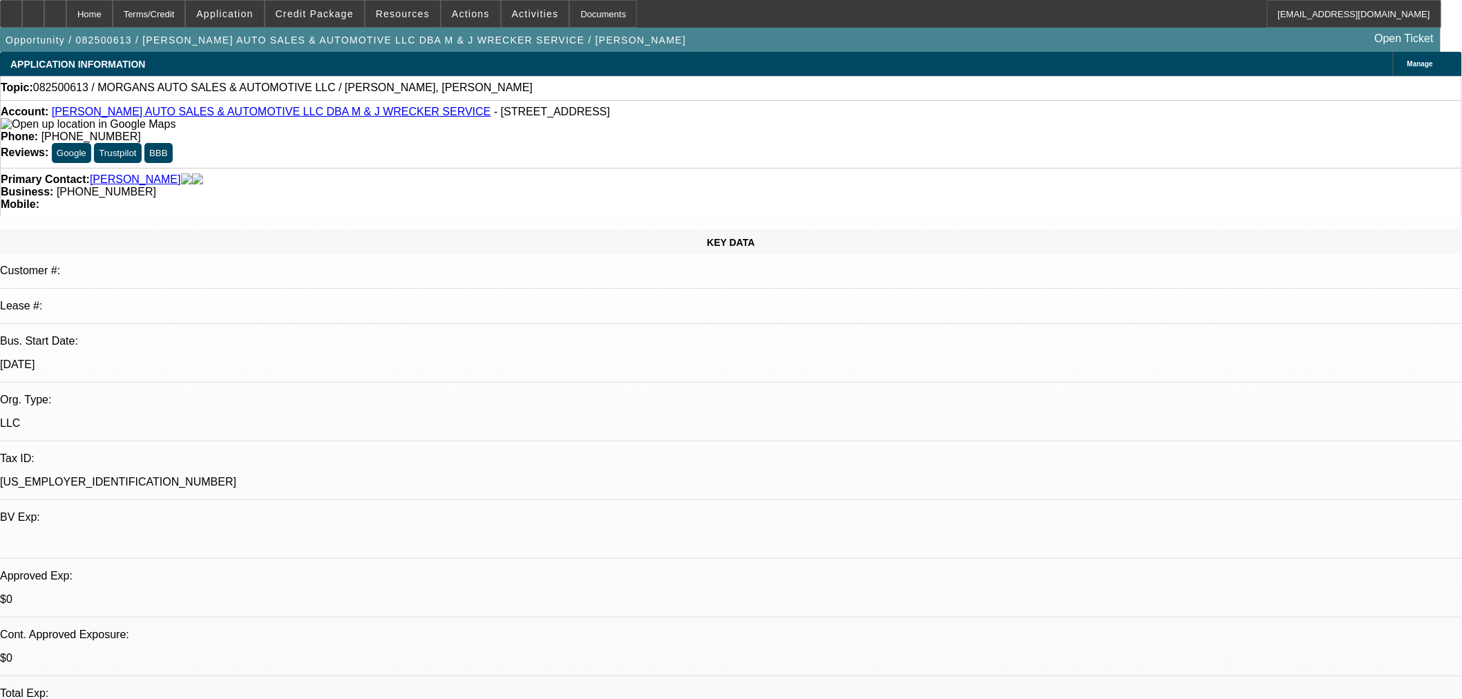
select select "0"
select select "2"
select select "0.1"
select select "4"
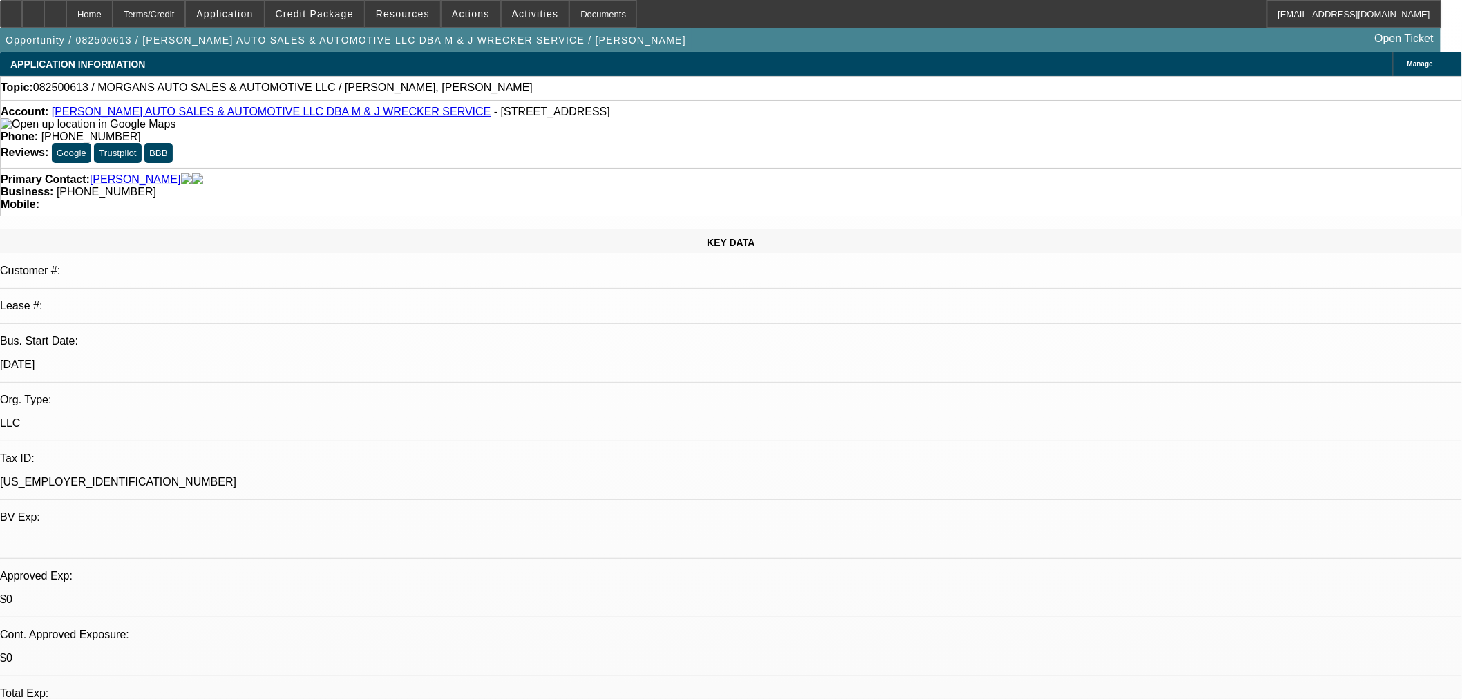
scroll to position [597, 0]
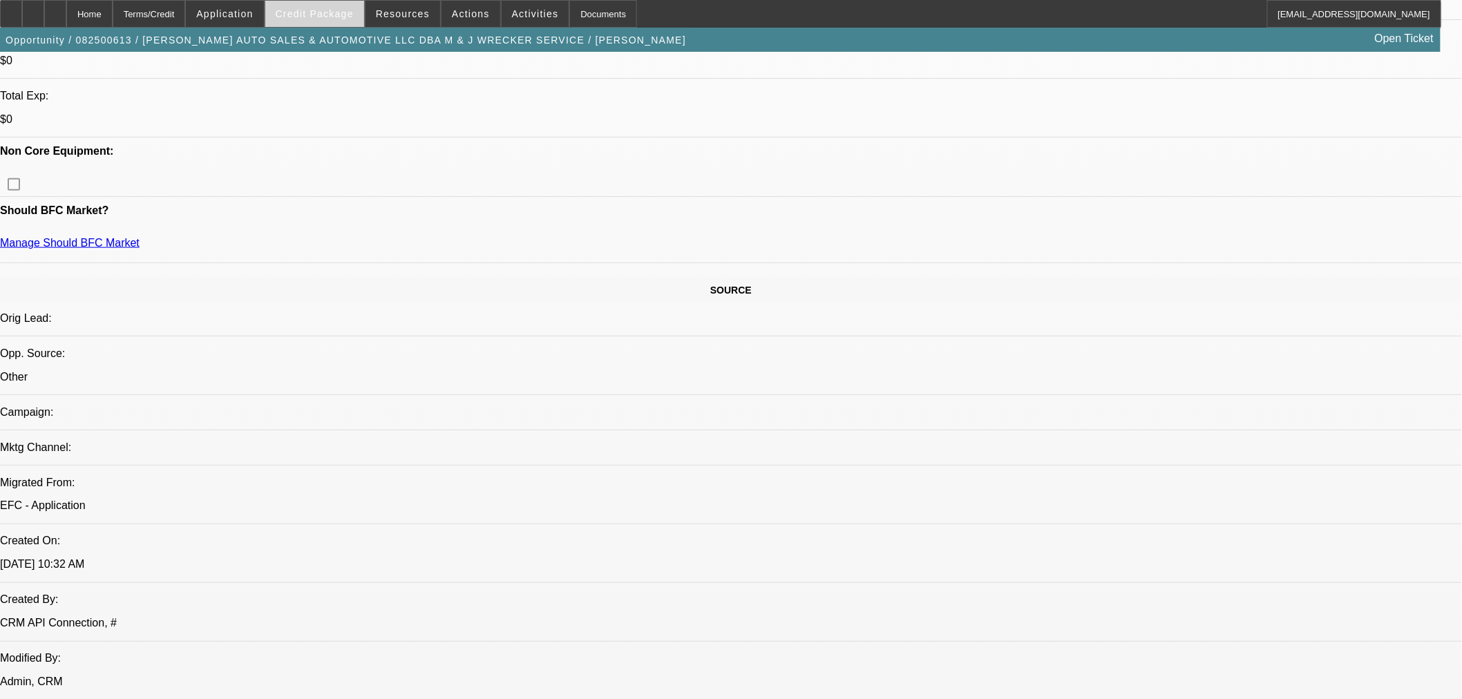
click at [350, 17] on span "Credit Package" at bounding box center [315, 13] width 78 height 11
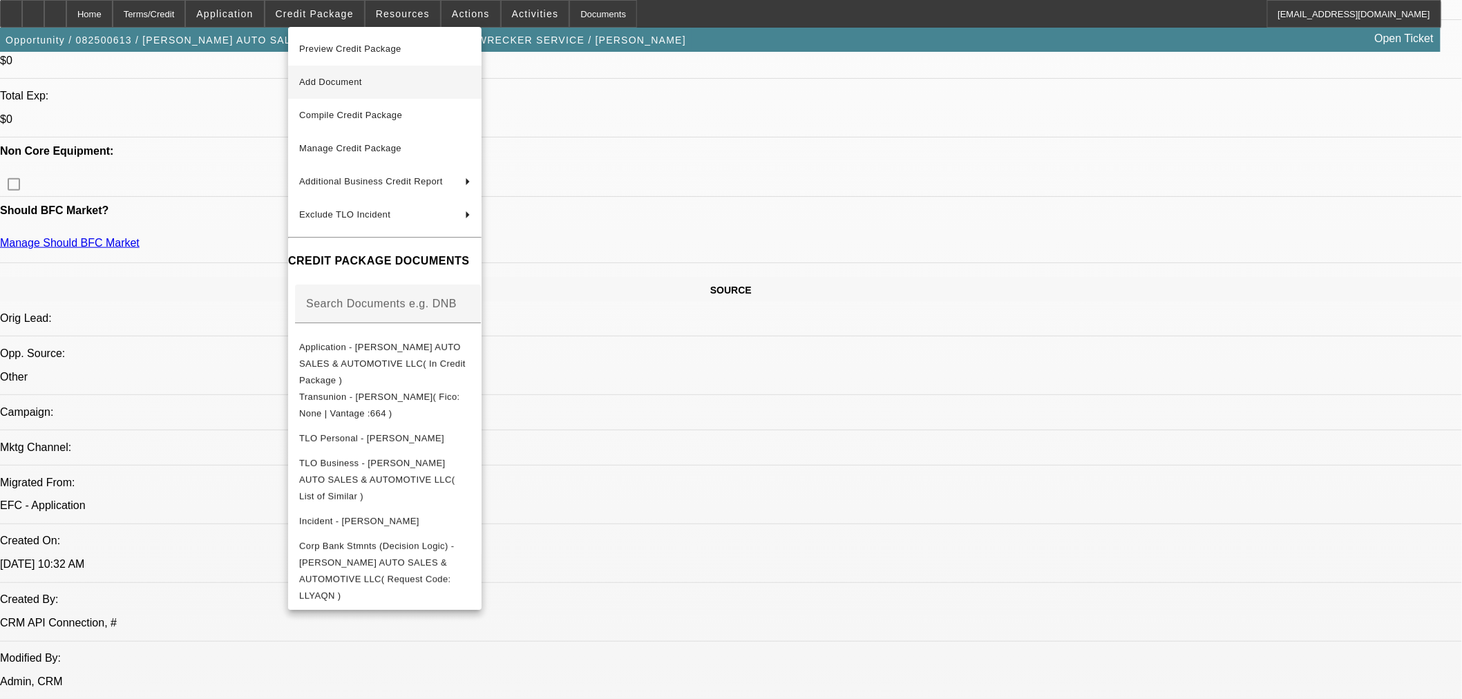
click at [353, 75] on span "Add Document" at bounding box center [384, 82] width 171 height 17
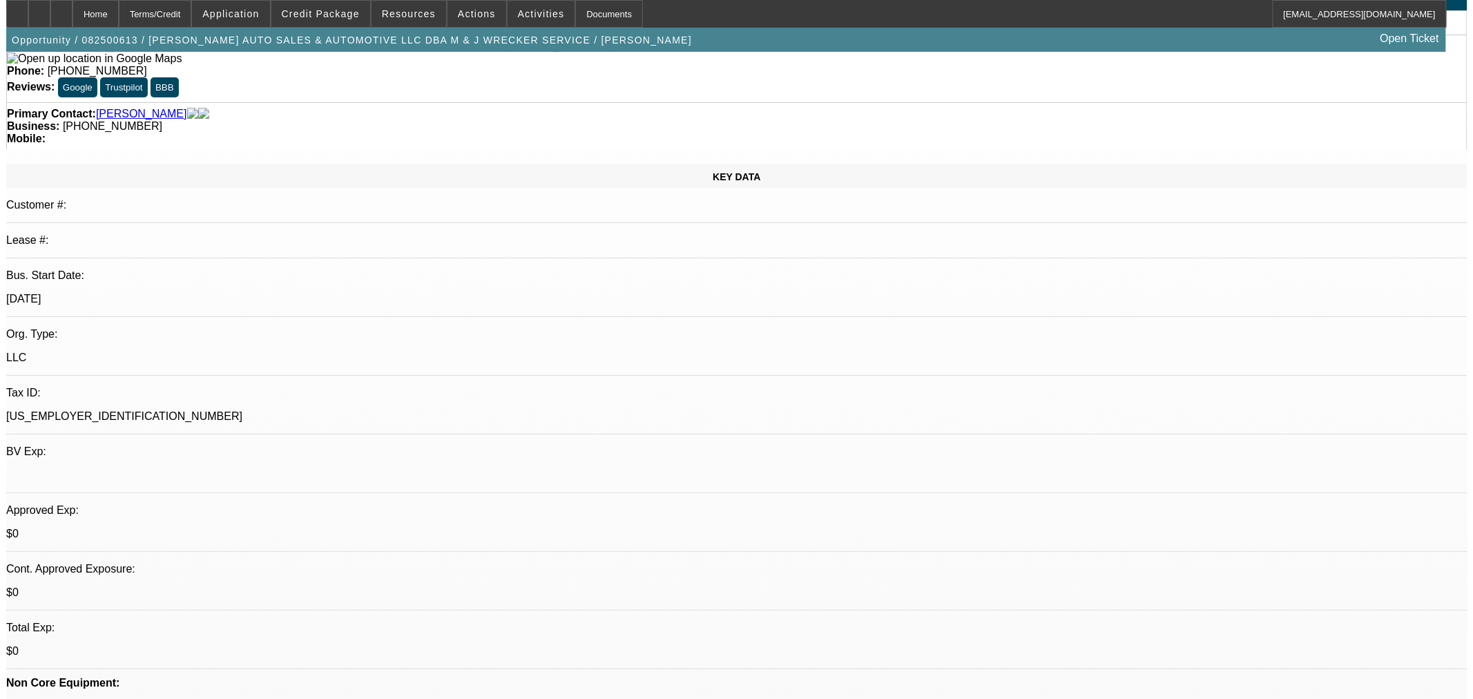
scroll to position [0, 0]
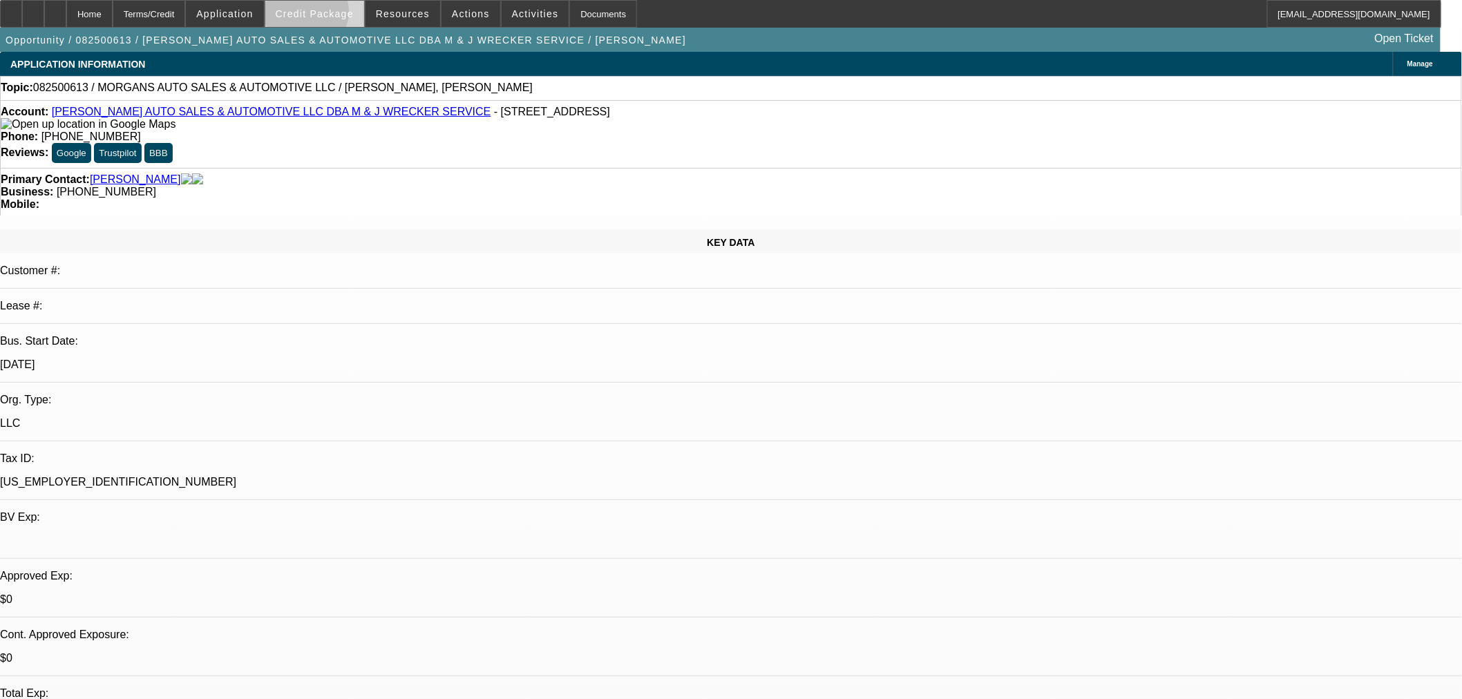
click at [327, 15] on span "Credit Package" at bounding box center [315, 13] width 78 height 11
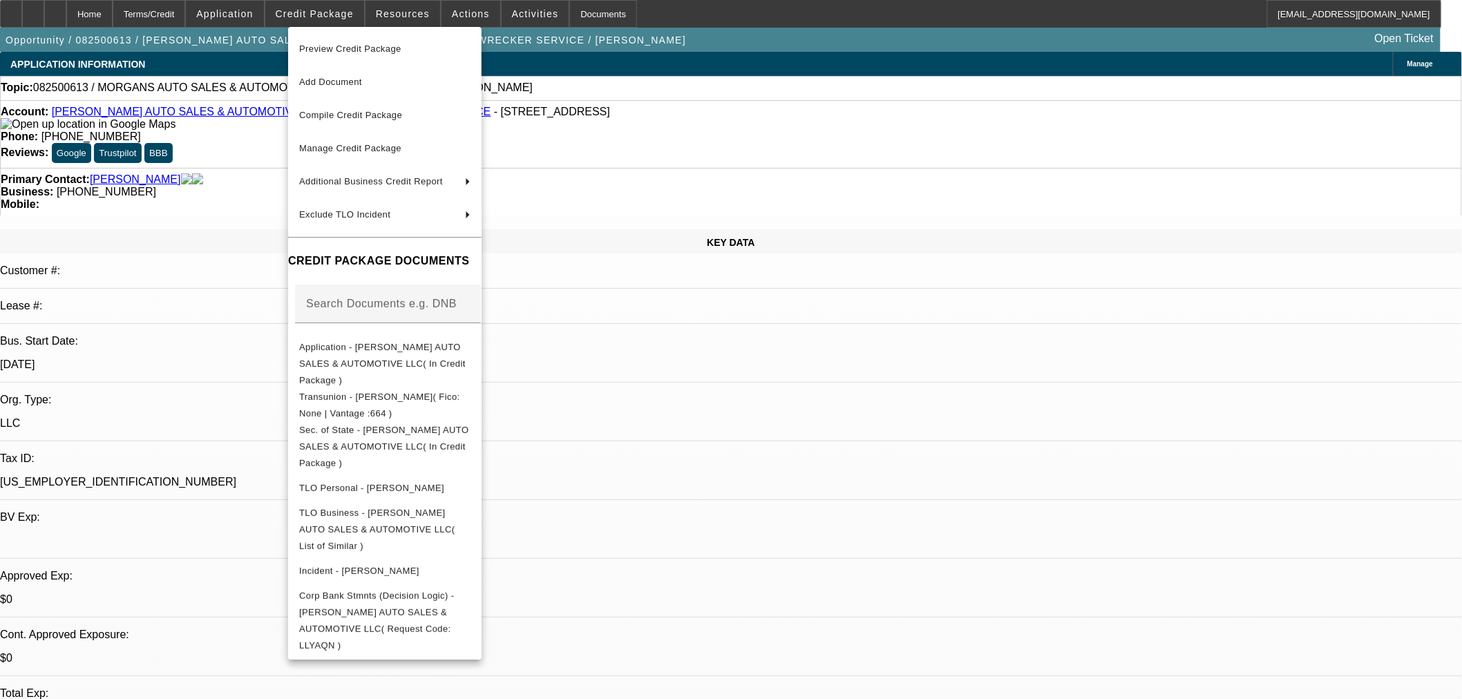
click at [838, 423] on div at bounding box center [731, 349] width 1462 height 699
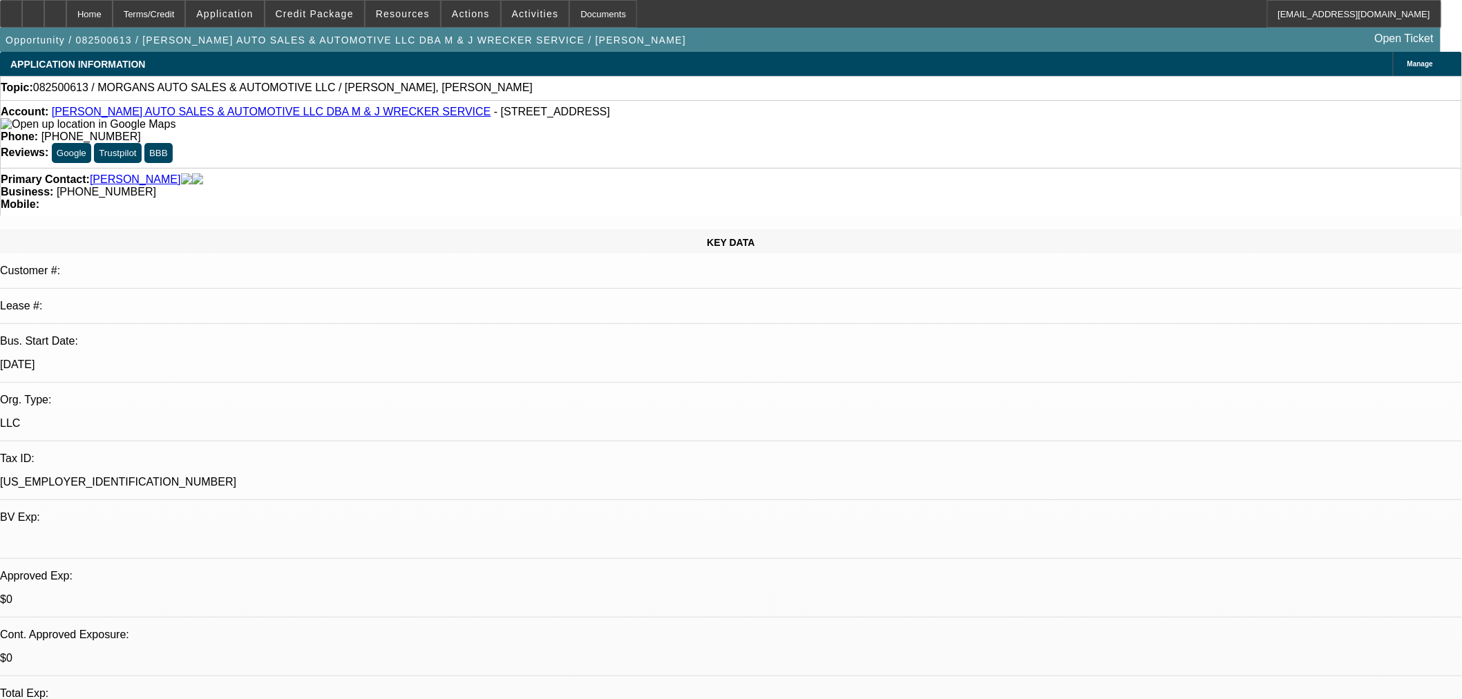
drag, startPoint x: 410, startPoint y: 115, endPoint x: 428, endPoint y: 132, distance: 25.4
click at [428, 131] on div "Account: MORGAN'S AUTO SALES & AUTOMOTIVE LLC DBA M & J WRECKER SERVICE - 614 I…" at bounding box center [731, 118] width 1460 height 25
copy span "614 Industrial Ave, Ardmore, OK 73401"
click at [361, 14] on span at bounding box center [314, 13] width 99 height 33
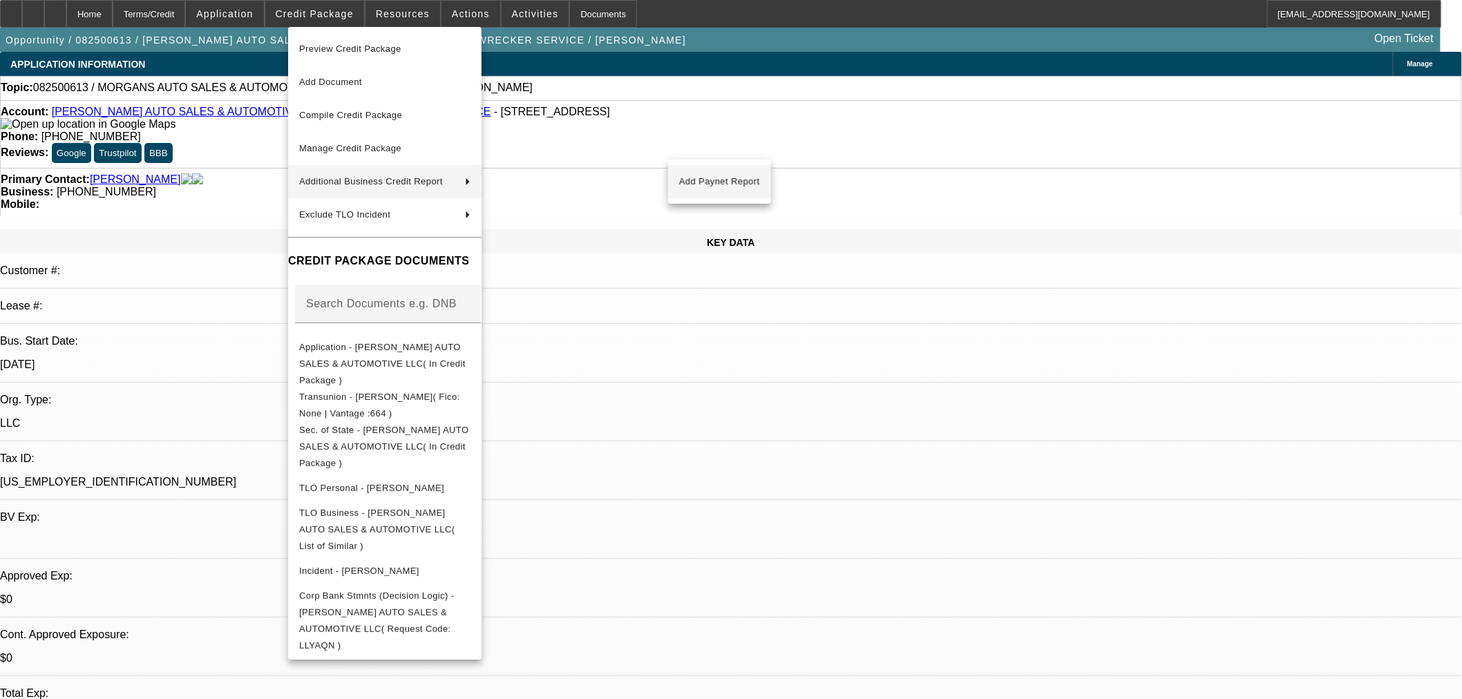
click at [702, 178] on span "Add Paynet Report" at bounding box center [719, 181] width 81 height 17
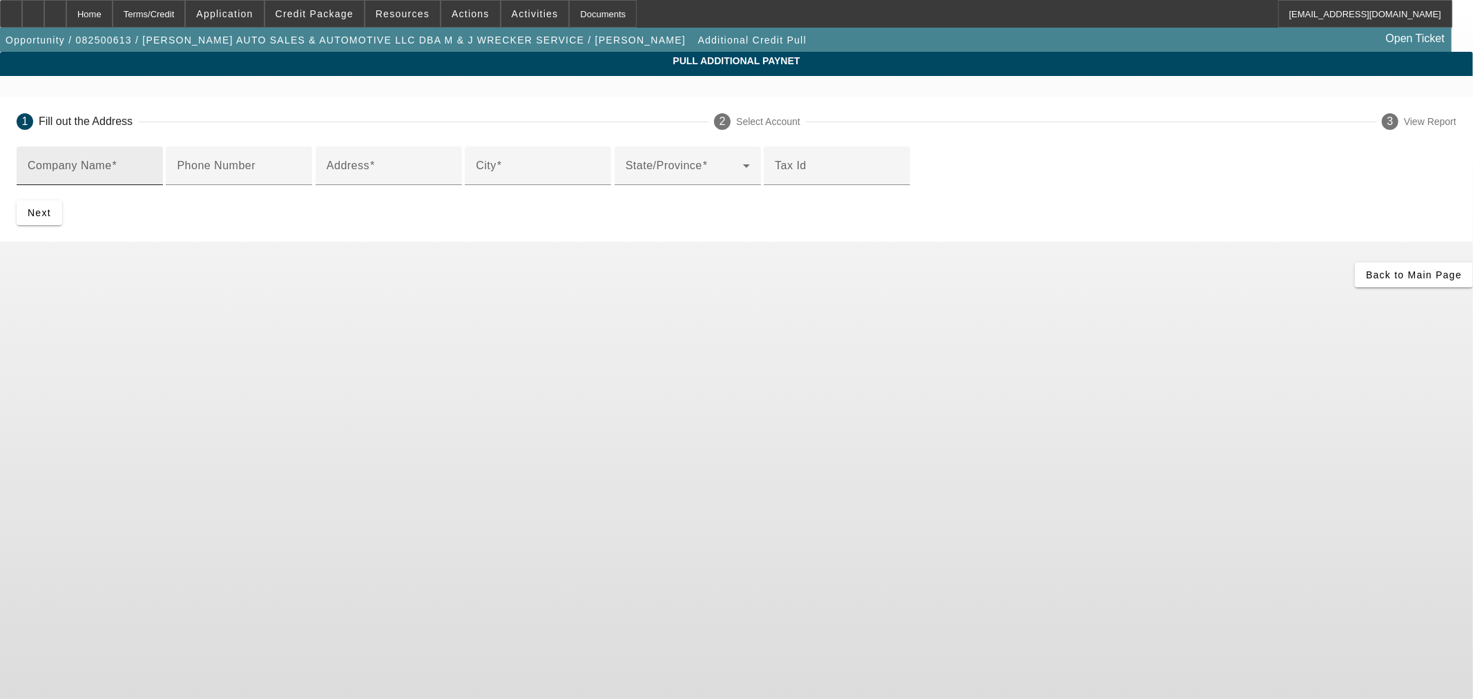
click at [152, 171] on input "Company Name" at bounding box center [90, 171] width 124 height 17
type input "Morgan Lee"
click at [451, 180] on input "Address" at bounding box center [389, 171] width 124 height 17
paste input "614 Industrial Ave, Ardmore, OK 73401"
drag, startPoint x: 544, startPoint y: 276, endPoint x: 452, endPoint y: 273, distance: 91.2
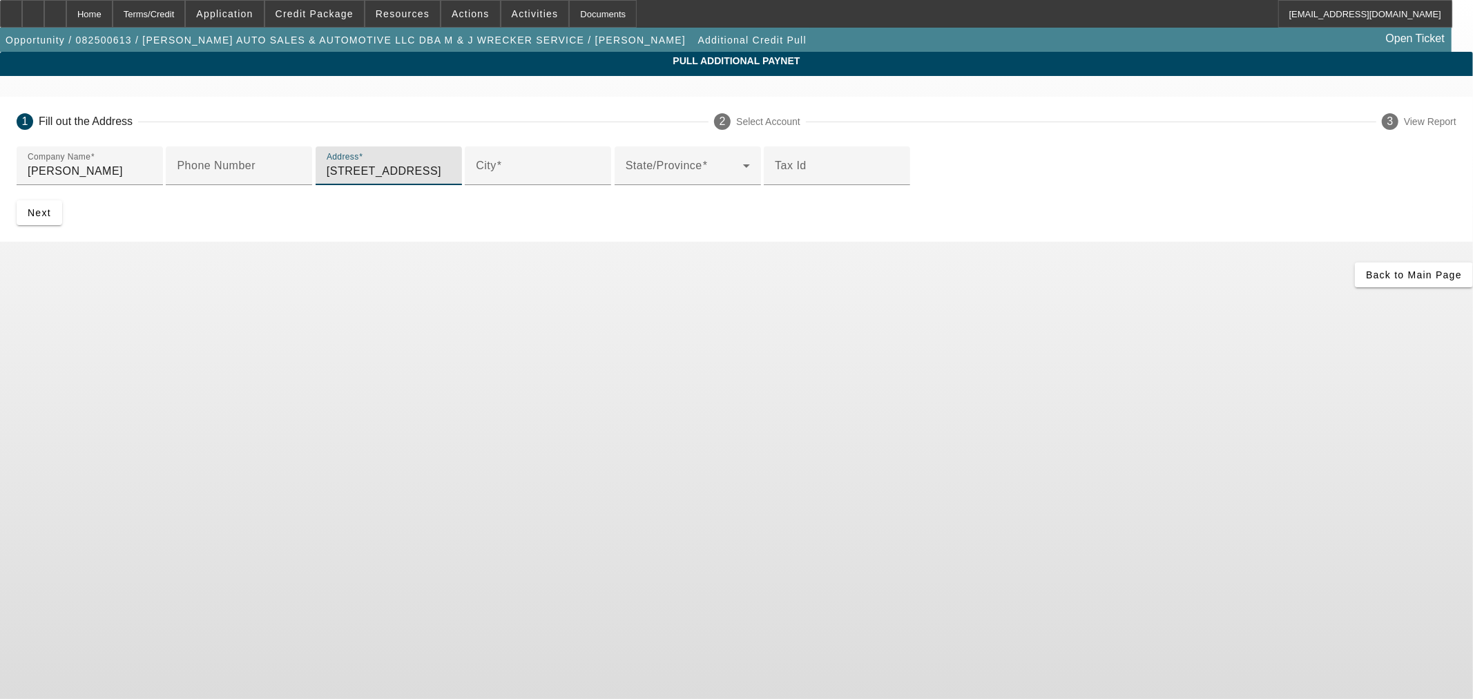
click at [451, 180] on input "614 Industrial Ave, Ardmore, OK 73401" at bounding box center [389, 171] width 124 height 17
type input "614 Industrial Ave"
click at [506, 180] on input "City" at bounding box center [538, 171] width 124 height 17
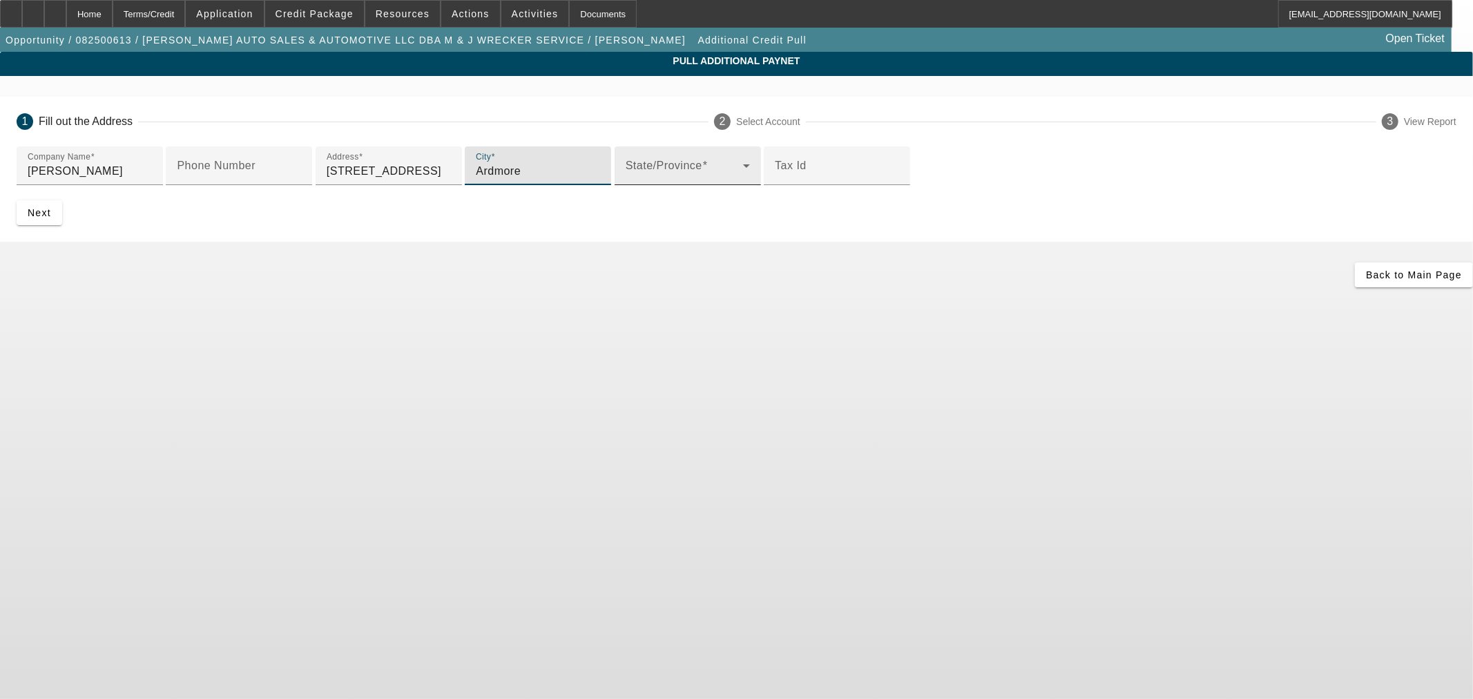
type input "Ardmore"
click at [660, 180] on span at bounding box center [684, 171] width 117 height 17
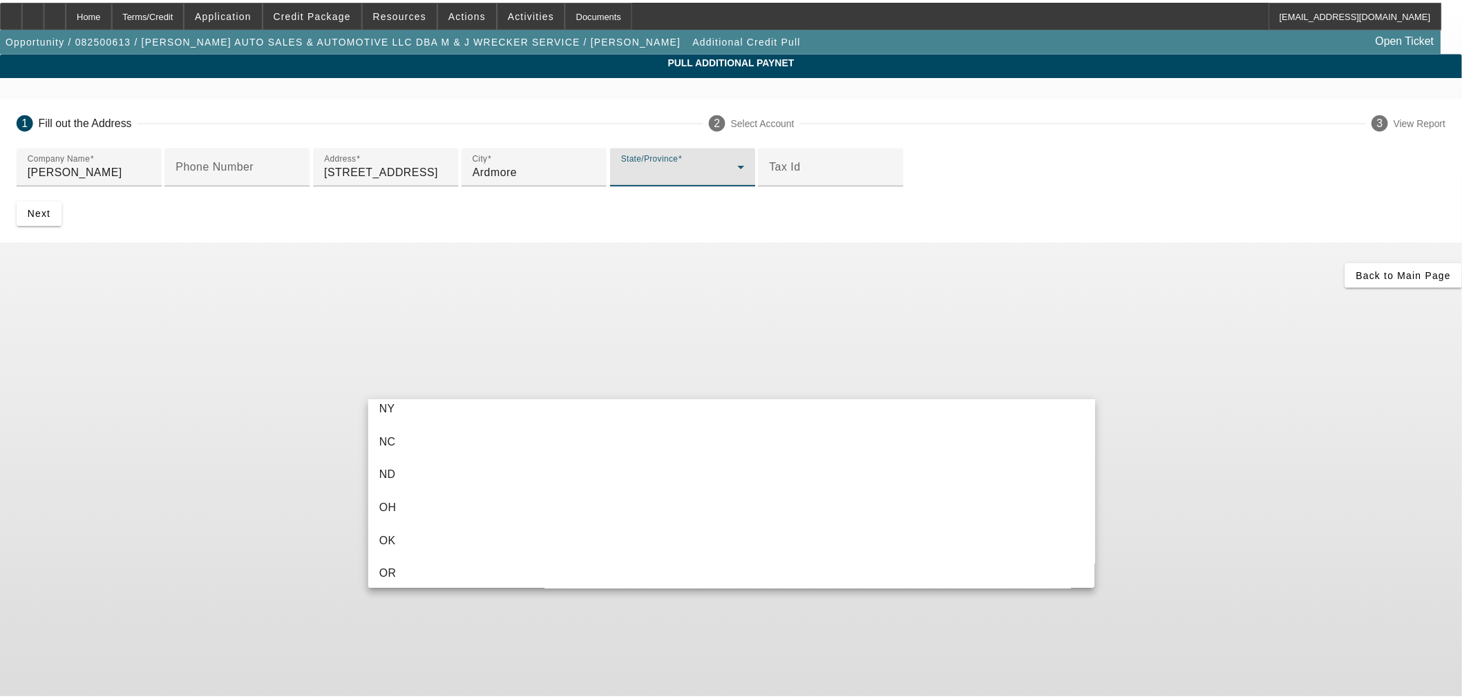
scroll to position [1074, 0]
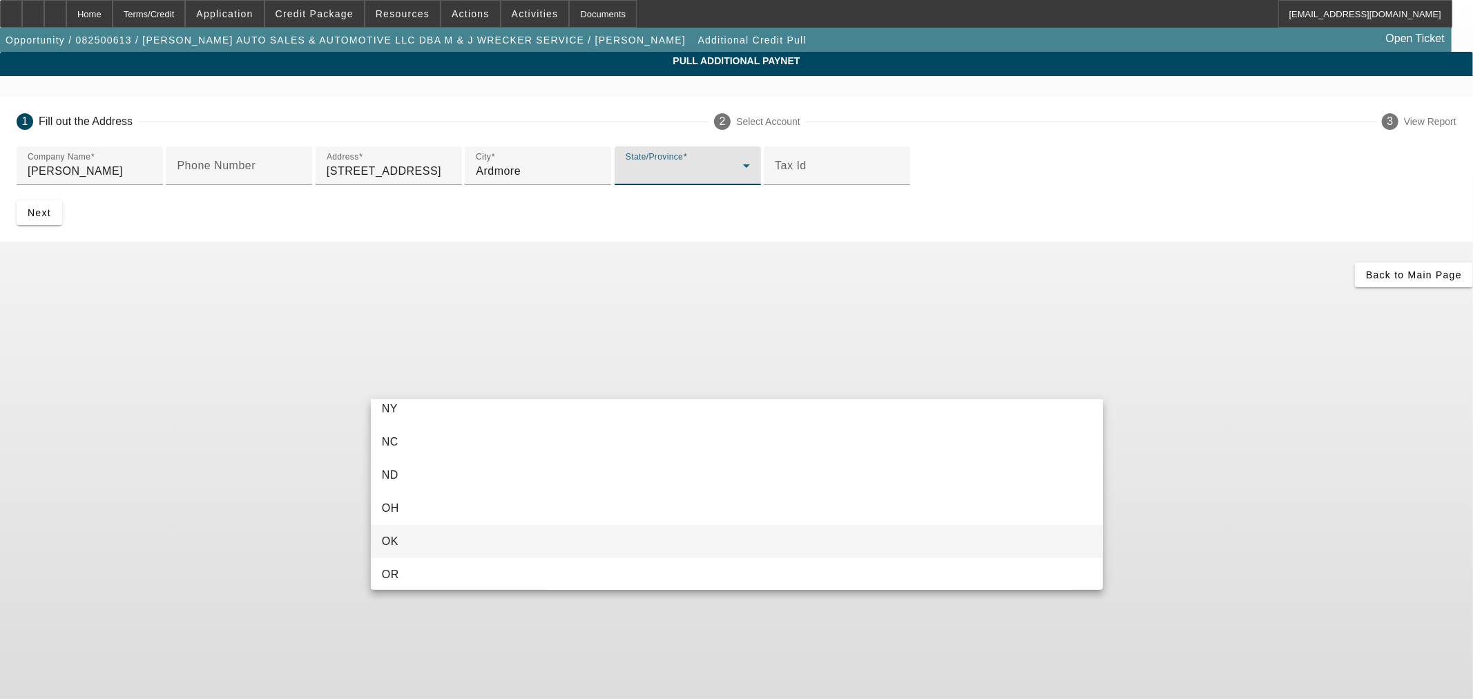
click at [450, 532] on mat-option "OK" at bounding box center [737, 541] width 732 height 33
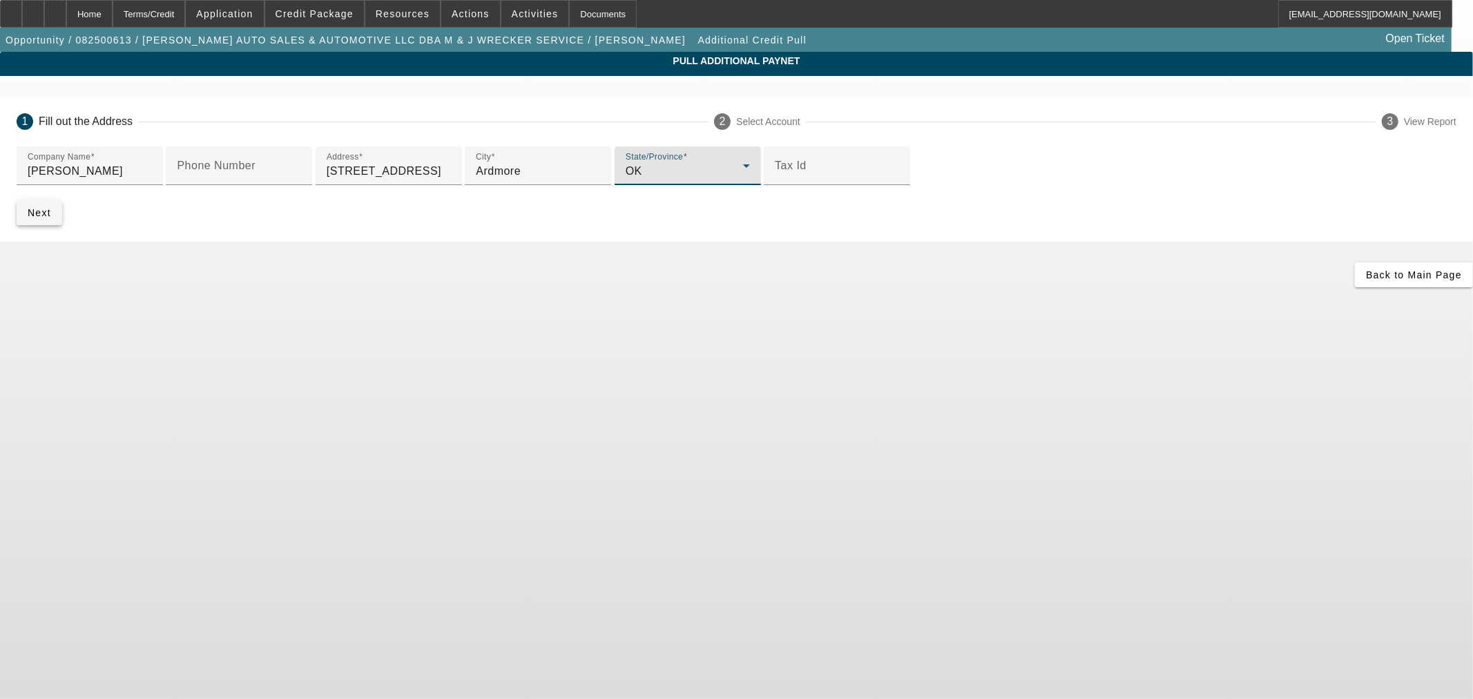
click at [51, 218] on span "Next" at bounding box center [39, 212] width 23 height 11
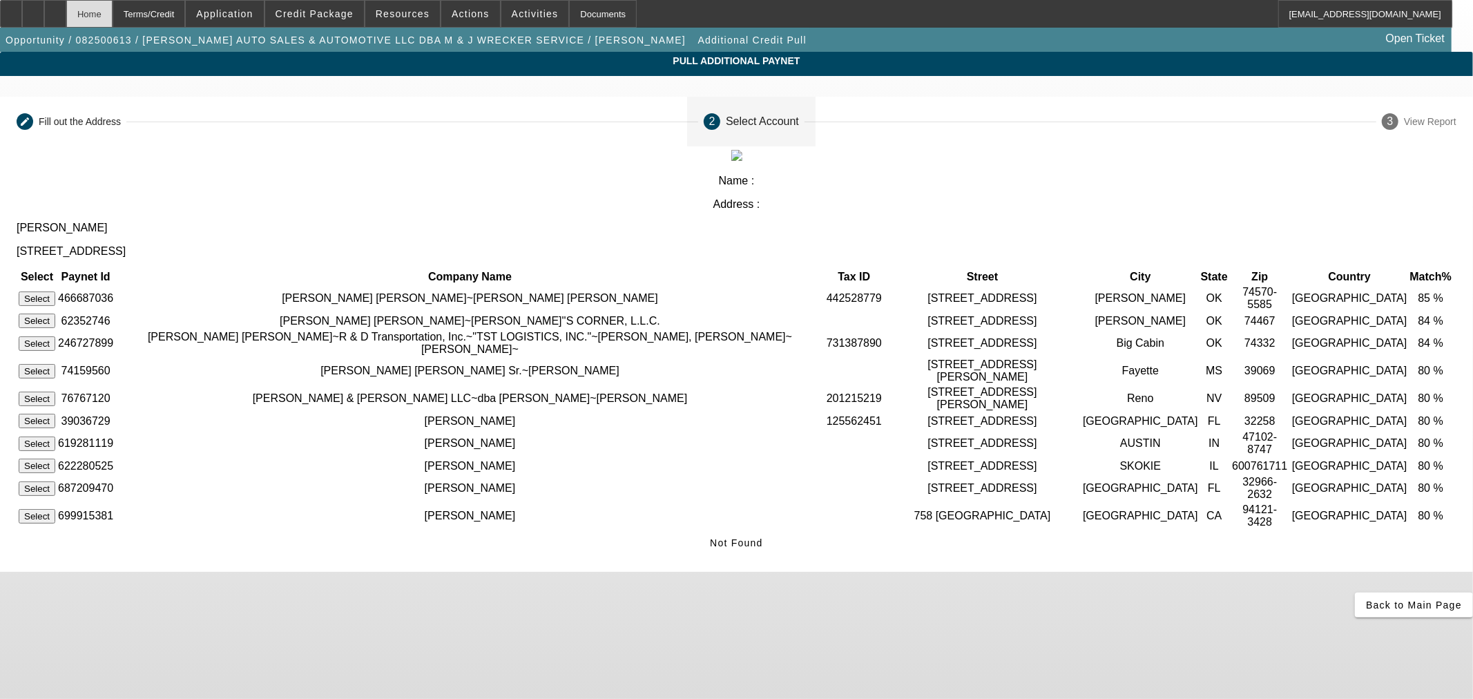
click at [113, 11] on div "Home" at bounding box center [89, 14] width 46 height 28
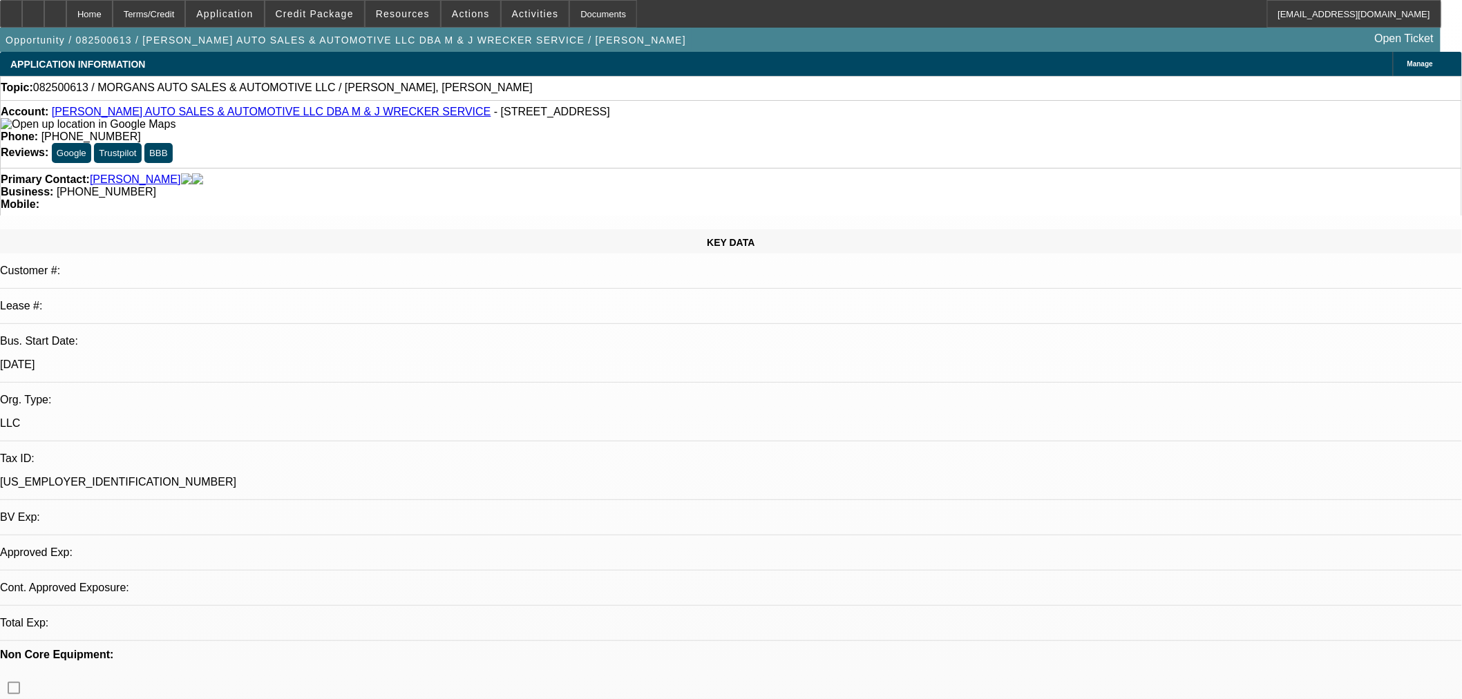
select select "0"
select select "2"
select select "0.1"
select select "4"
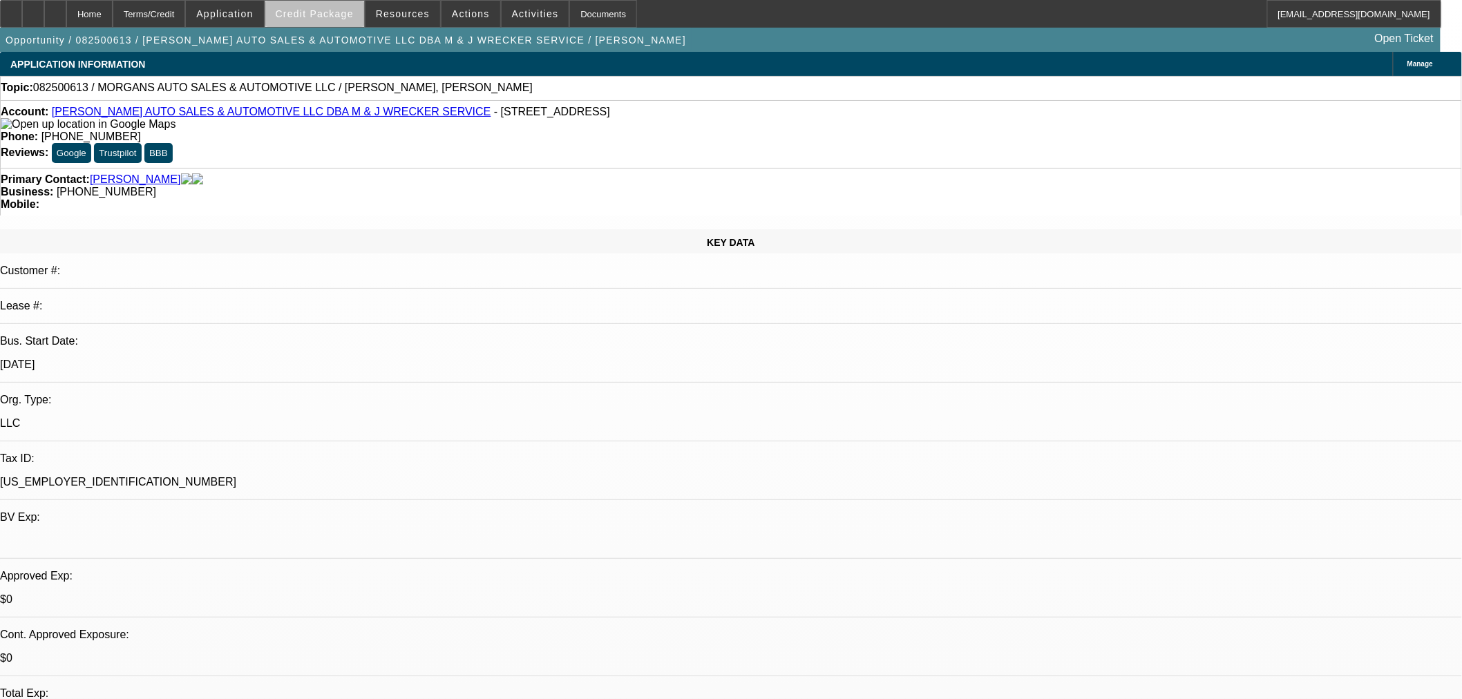
click at [344, 19] on span at bounding box center [314, 13] width 99 height 33
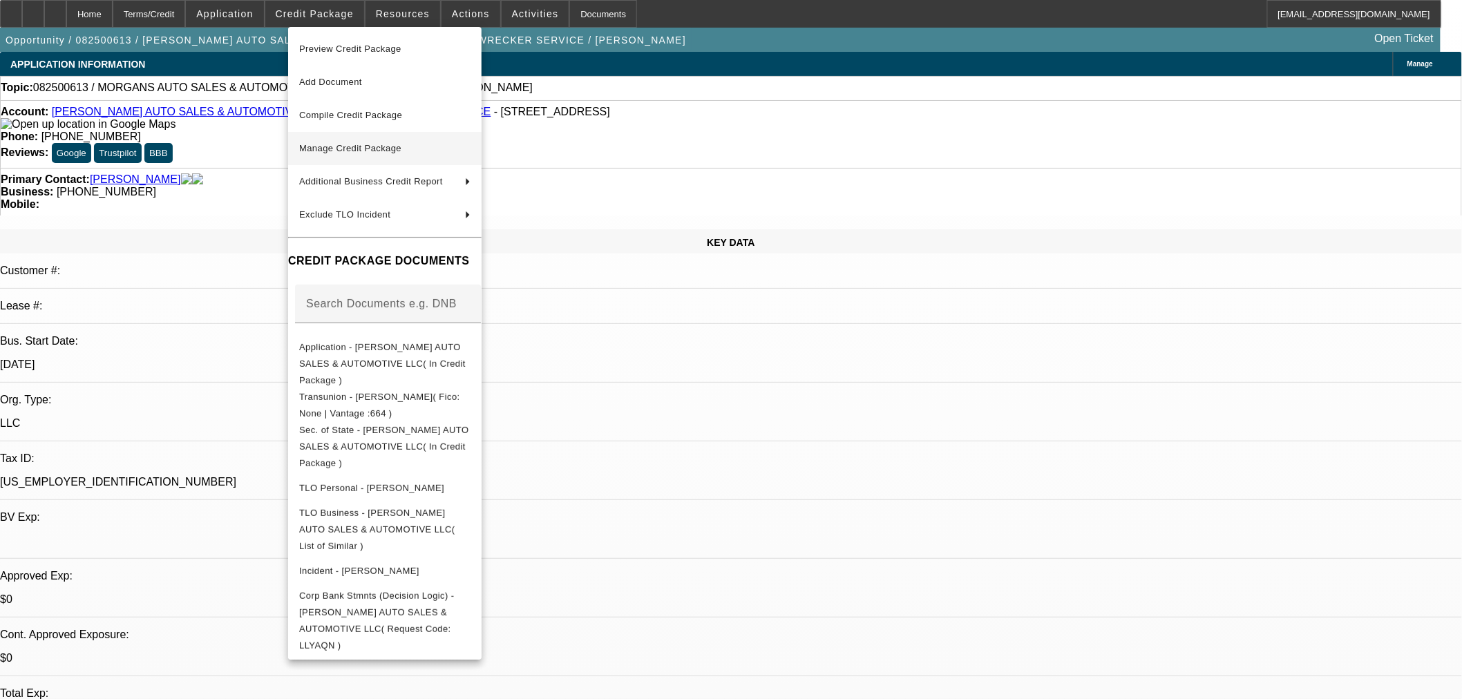
click at [367, 145] on span "Manage Credit Package" at bounding box center [350, 148] width 102 height 10
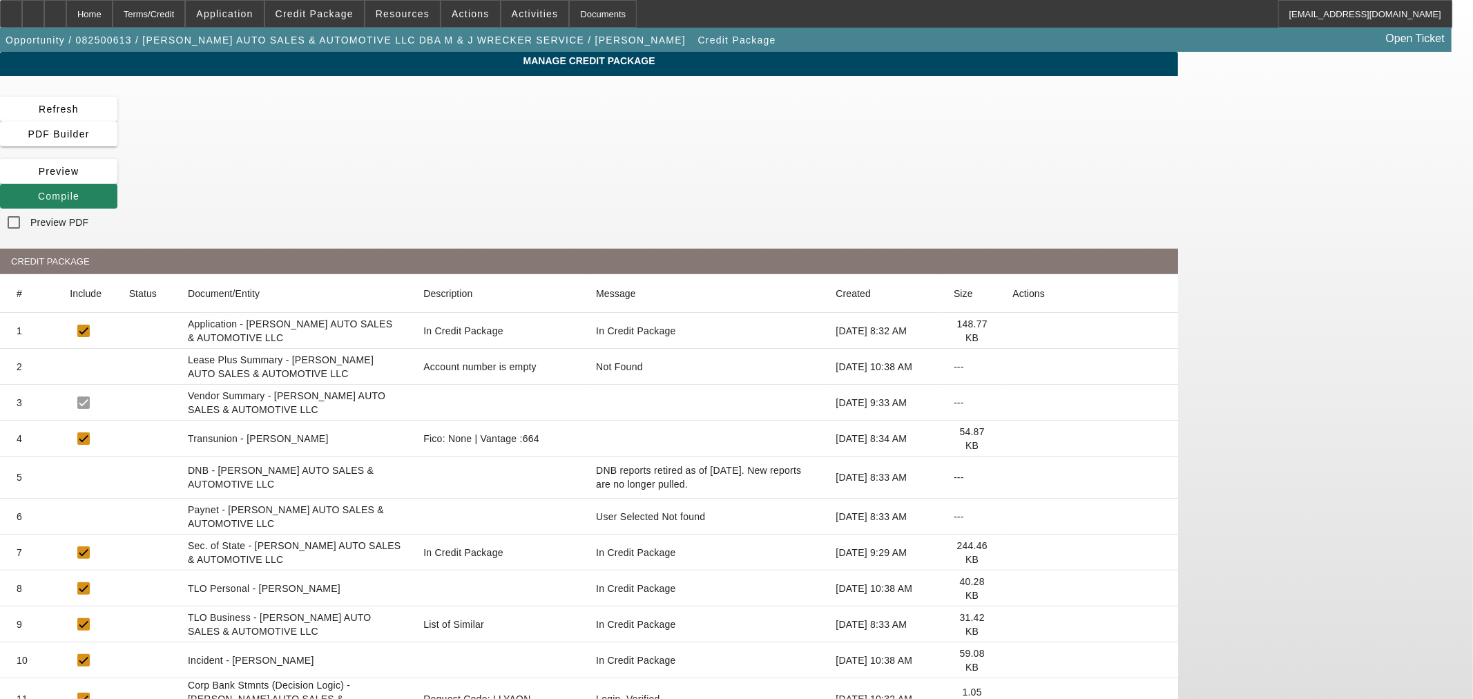
click at [1013, 517] on icon at bounding box center [1013, 517] width 0 height 0
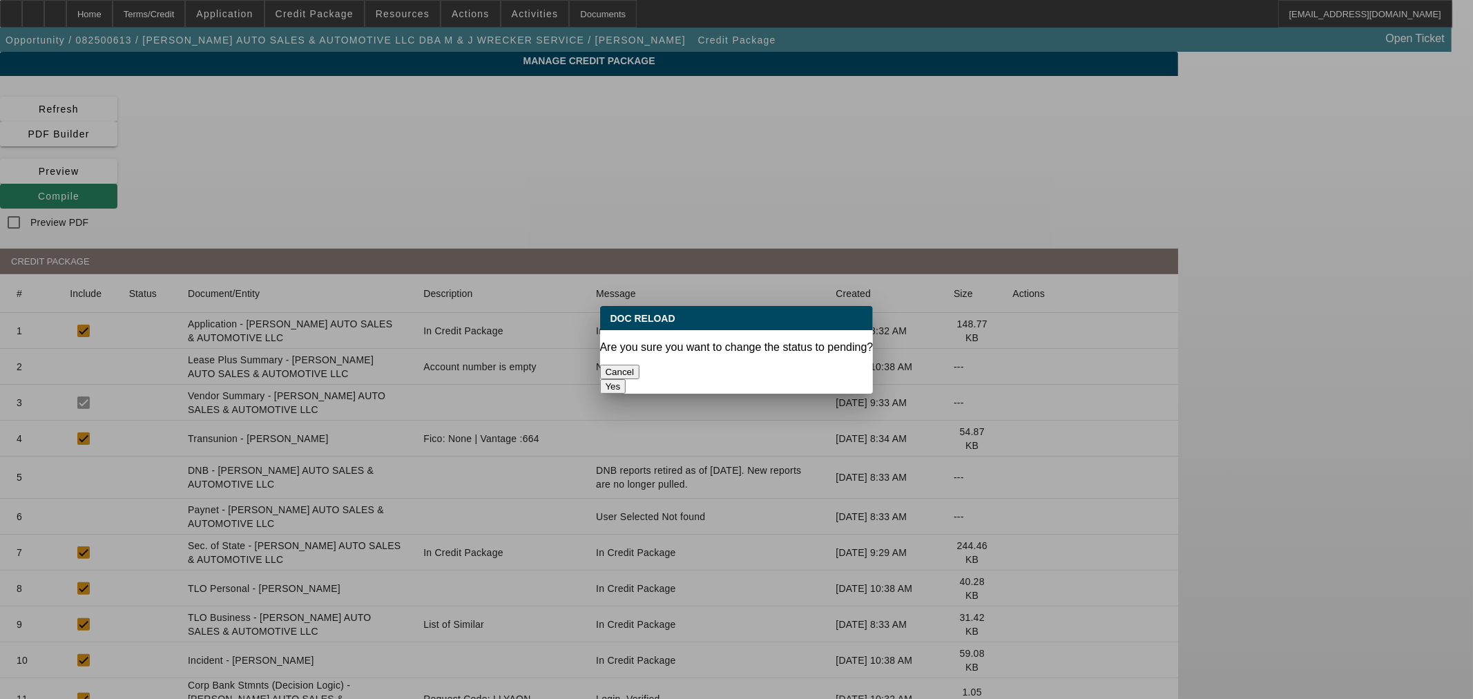
click at [626, 379] on button "Yes" at bounding box center [613, 386] width 26 height 15
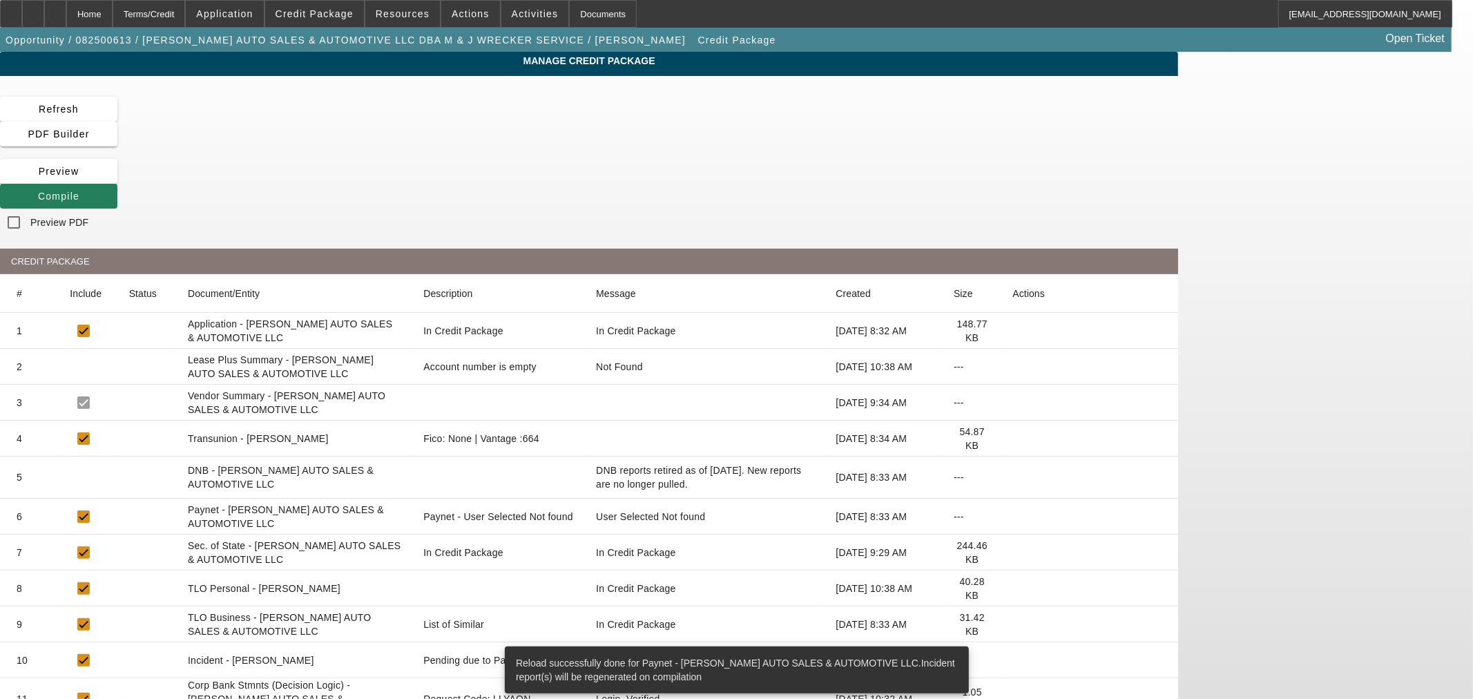
click at [117, 180] on span at bounding box center [58, 196] width 117 height 33
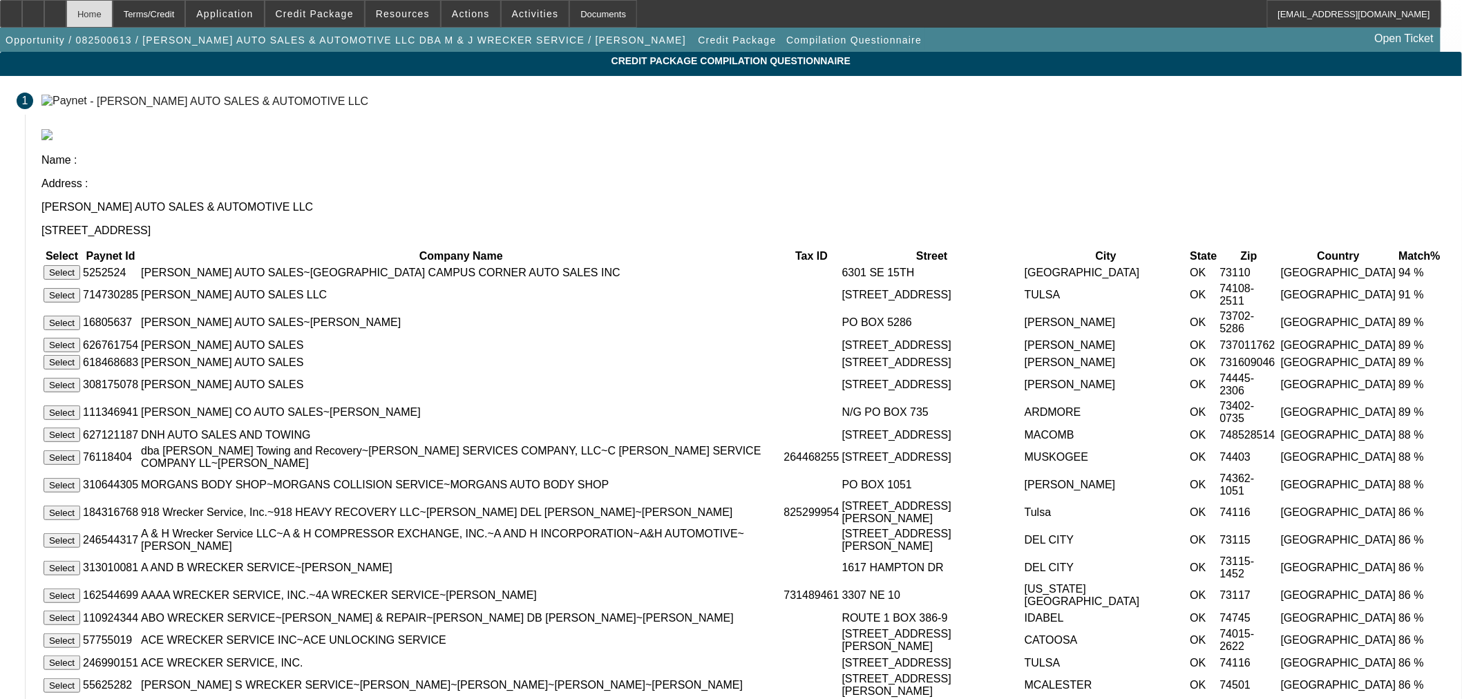
click at [113, 18] on div "Home" at bounding box center [89, 14] width 46 height 28
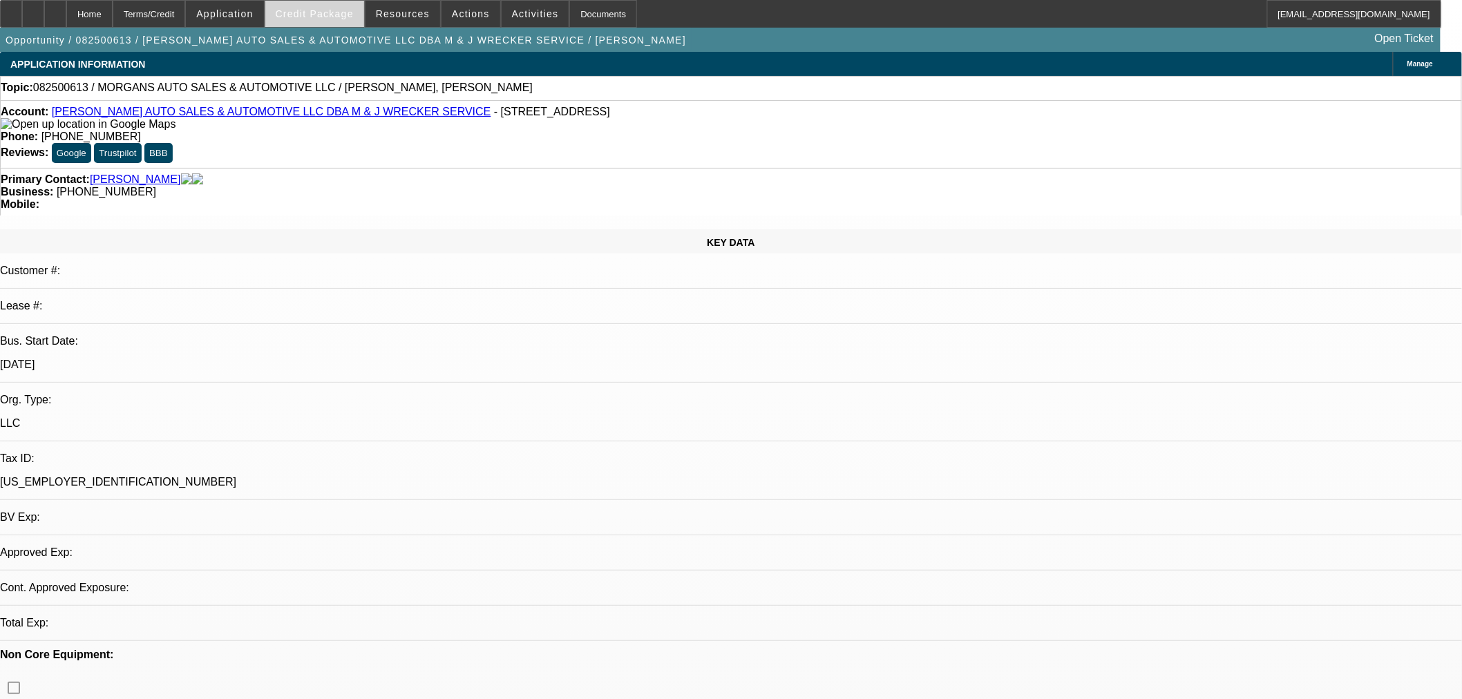
select select "0"
select select "2"
select select "0.1"
select select "4"
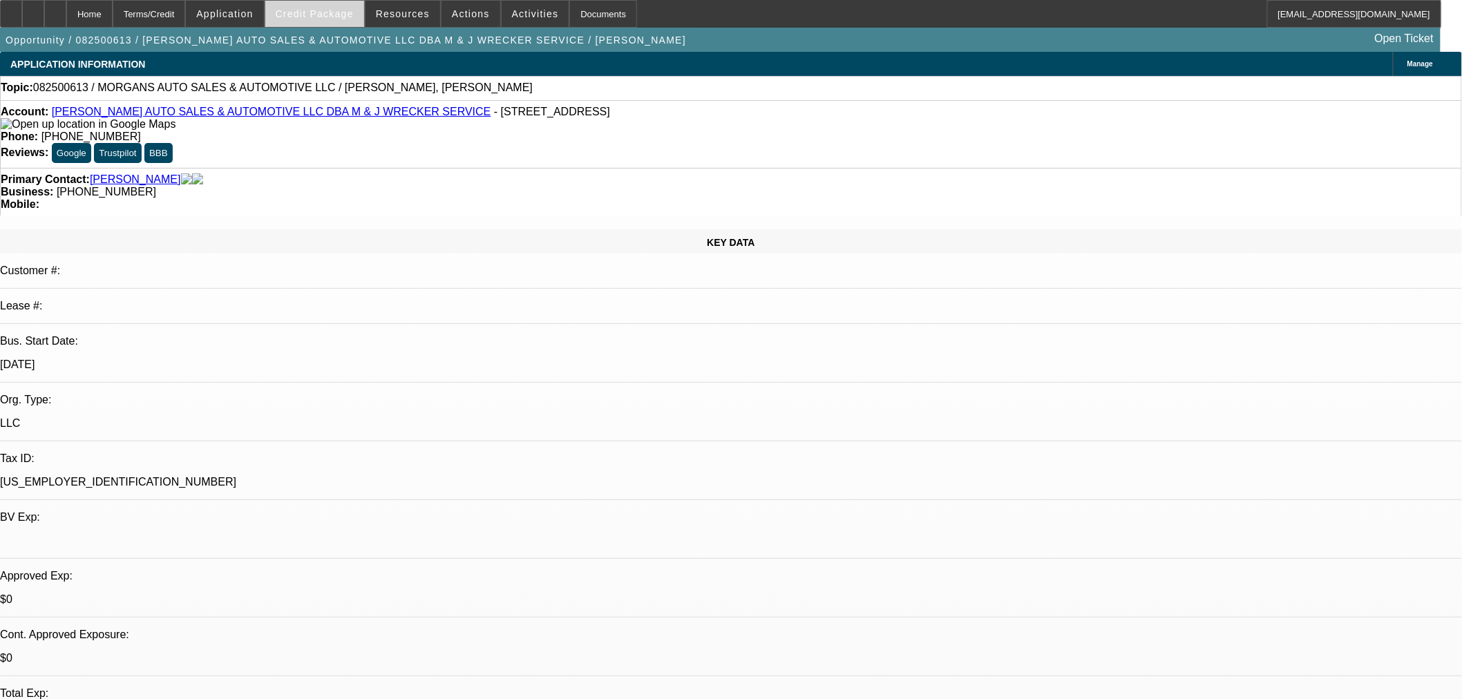
click at [343, 17] on span "Credit Package" at bounding box center [315, 13] width 78 height 11
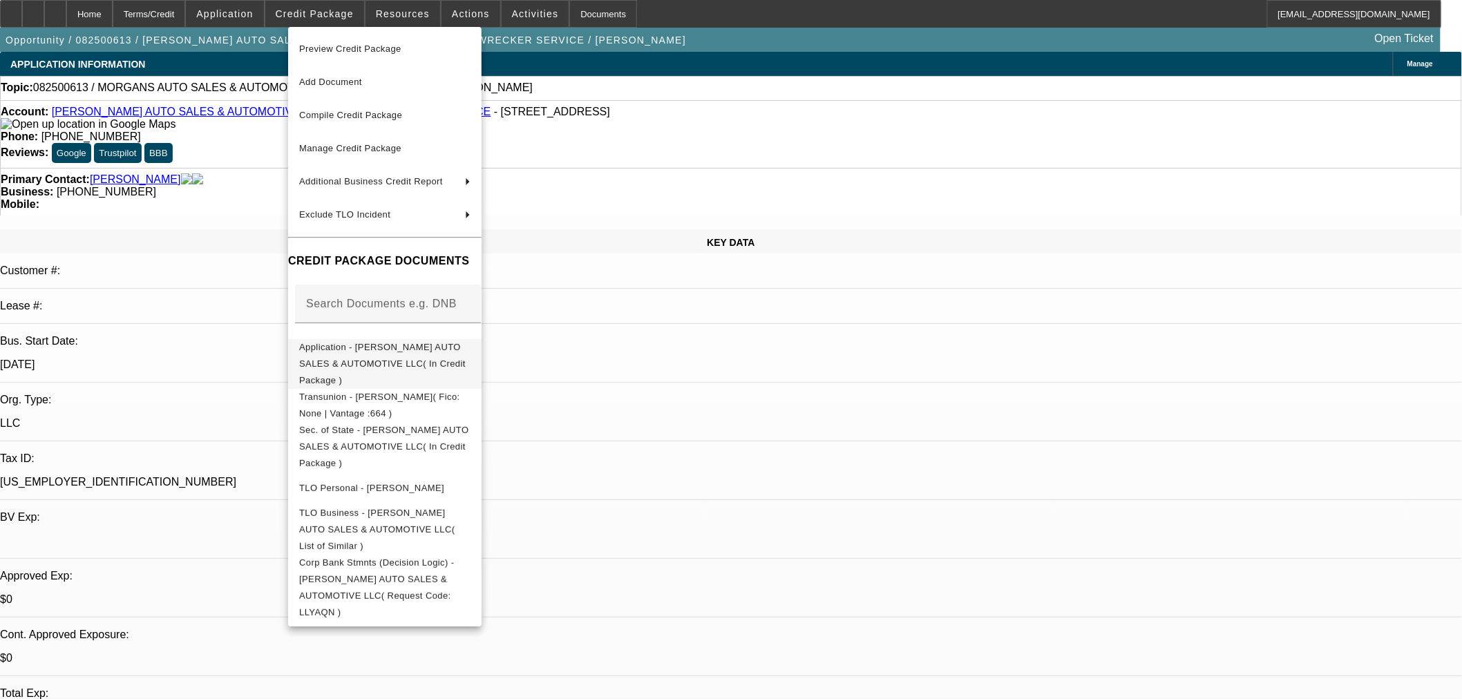
click at [432, 342] on span "Application - MORGAN'S AUTO SALES & AUTOMOTIVE LLC( In Credit Package )" at bounding box center [384, 363] width 171 height 50
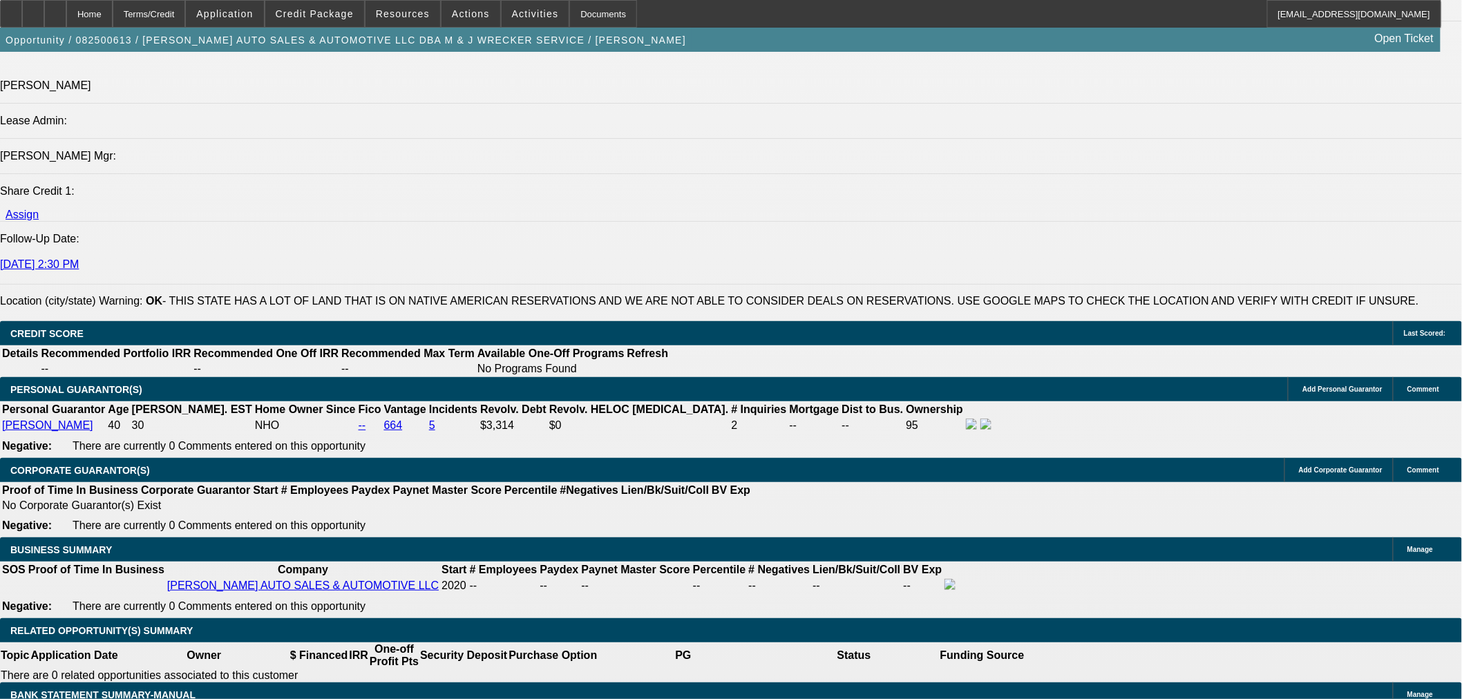
scroll to position [1688, 0]
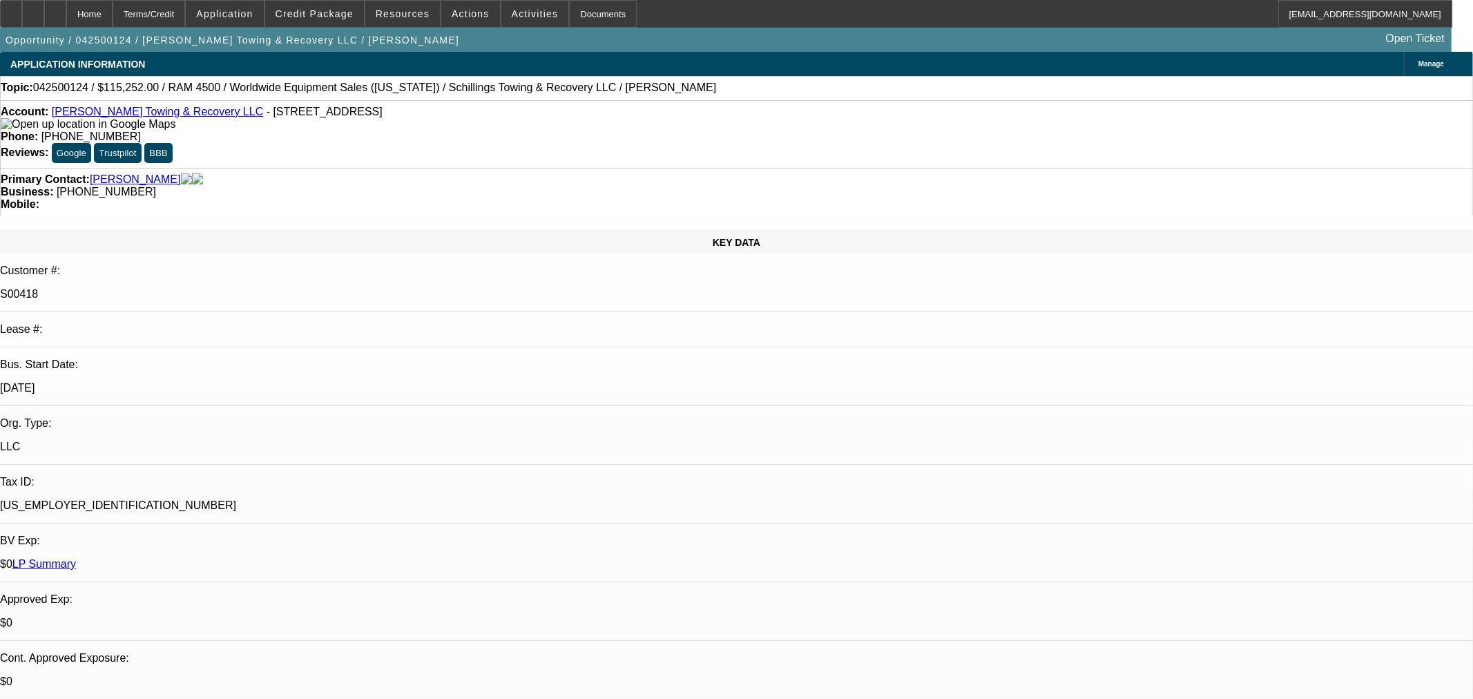
select select "0"
select select "3"
select select "0"
select select "6"
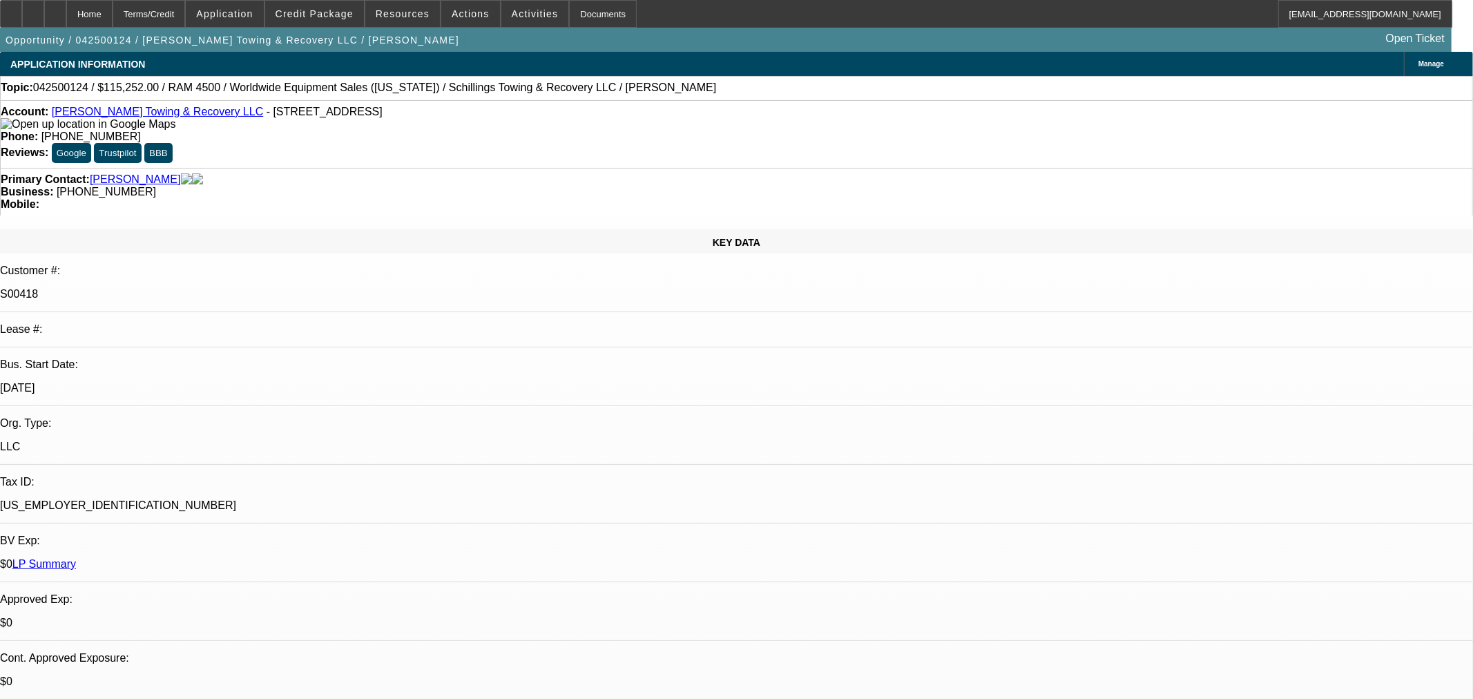
select select "0"
select select "3"
select select "0"
select select "6"
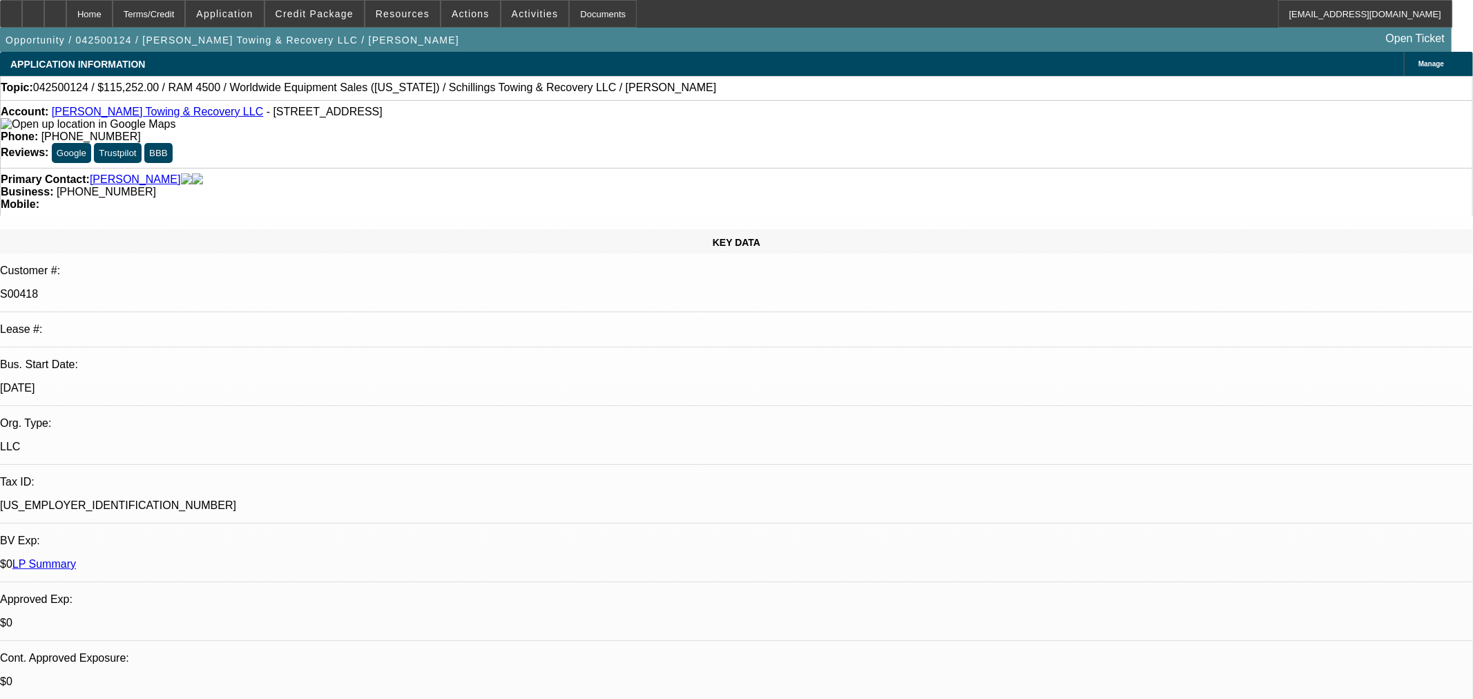
select select "0"
select select "3"
select select "0"
select select "6"
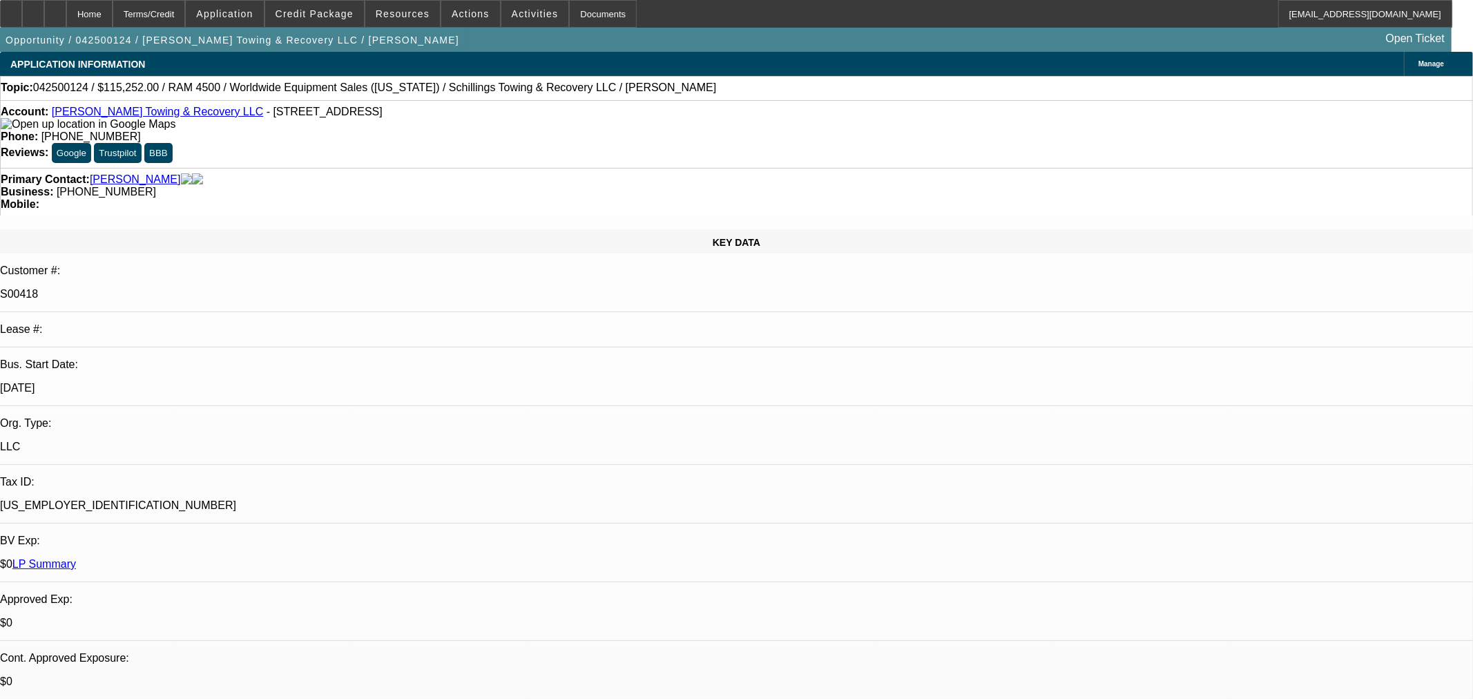
select select "0"
select select "3"
select select "0"
select select "6"
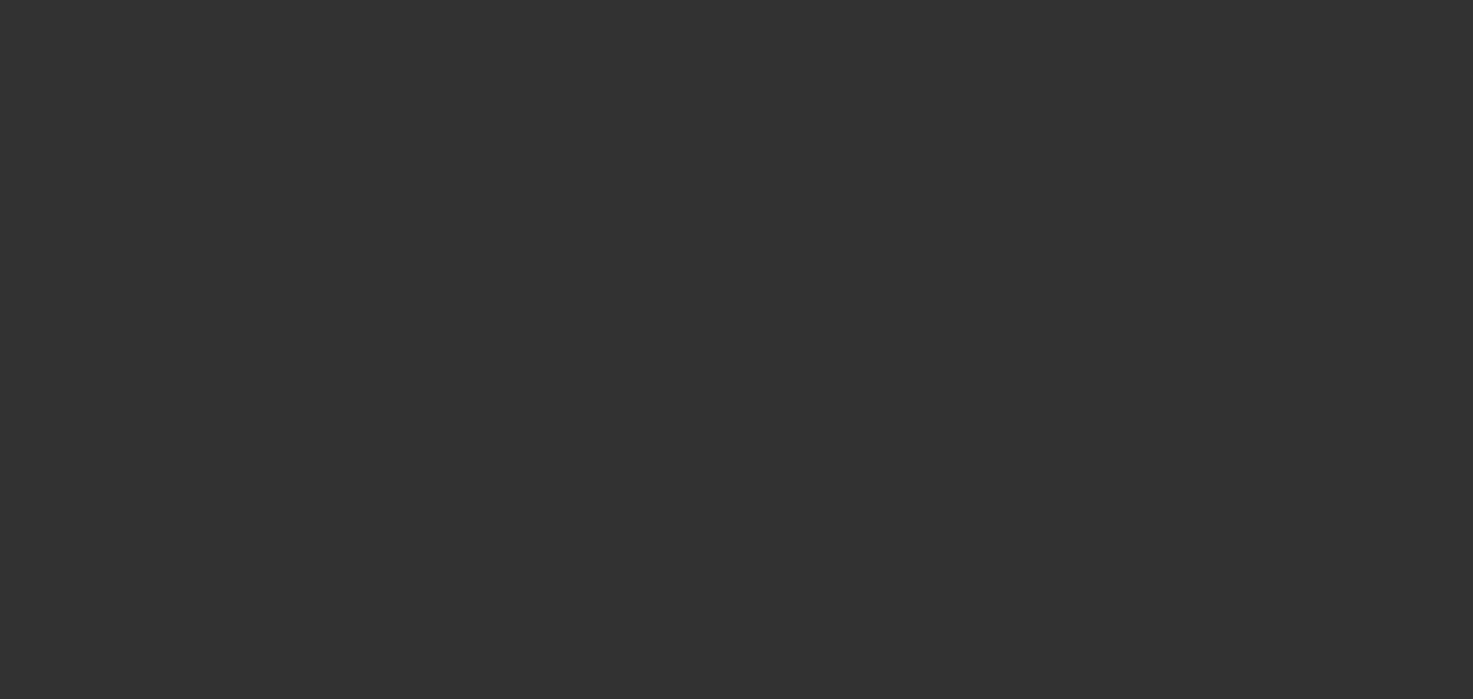
select select "0"
select select "2"
select select "0.1"
select select "4"
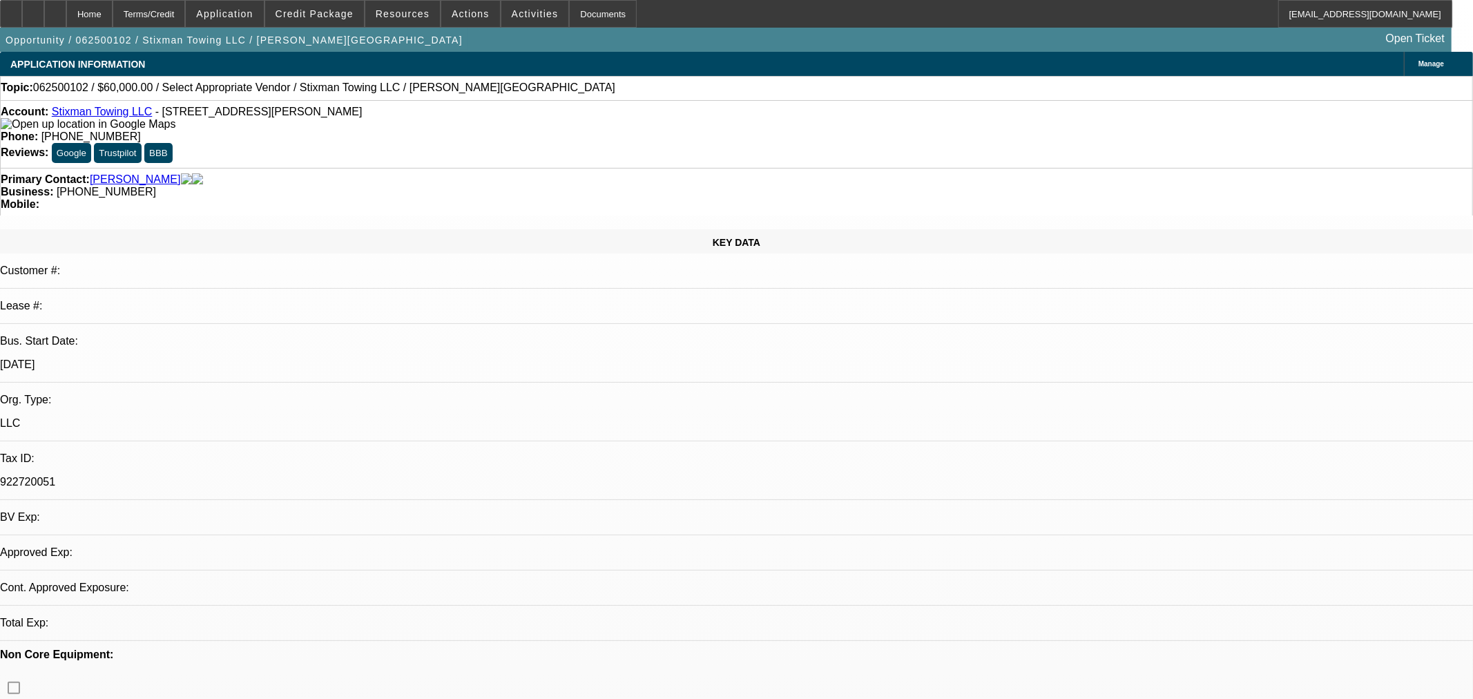
select select "0"
select select "2"
select select "0.1"
select select "4"
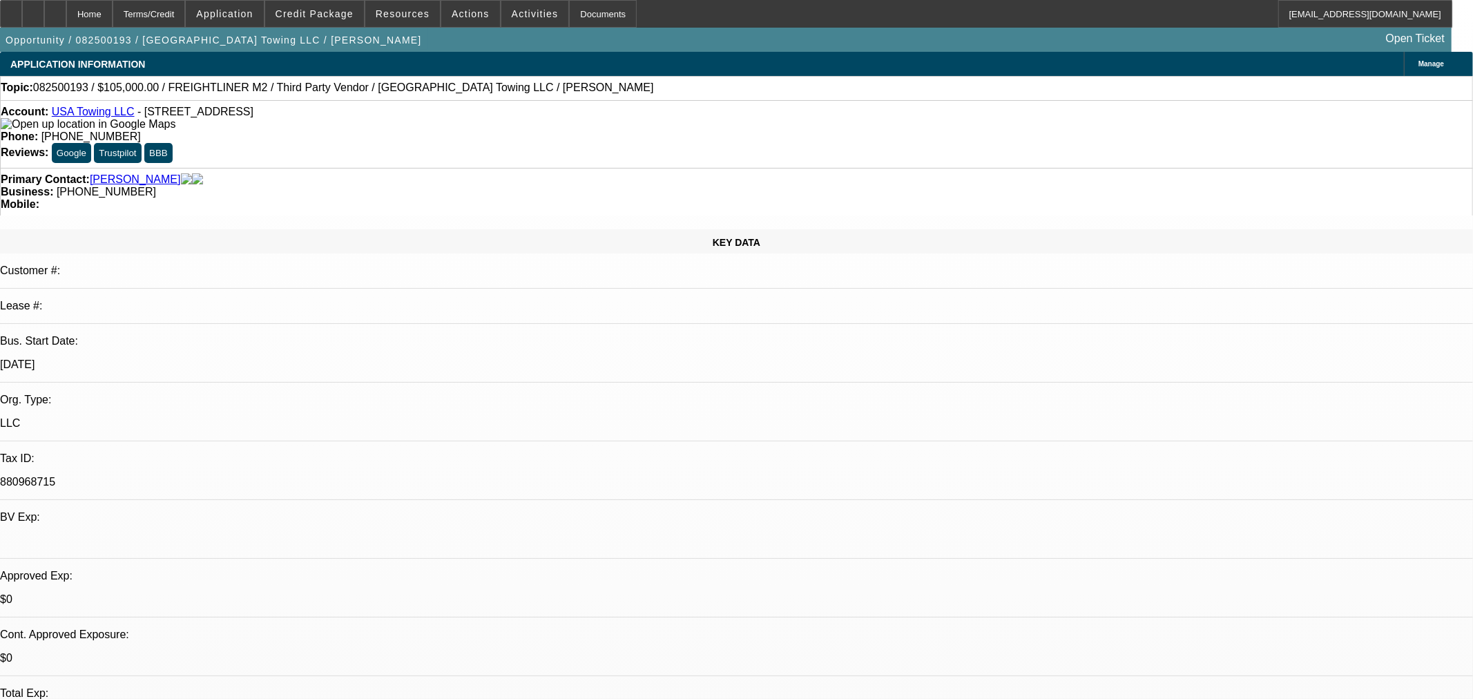
select select "0"
select select "2"
select select "0"
select select "6"
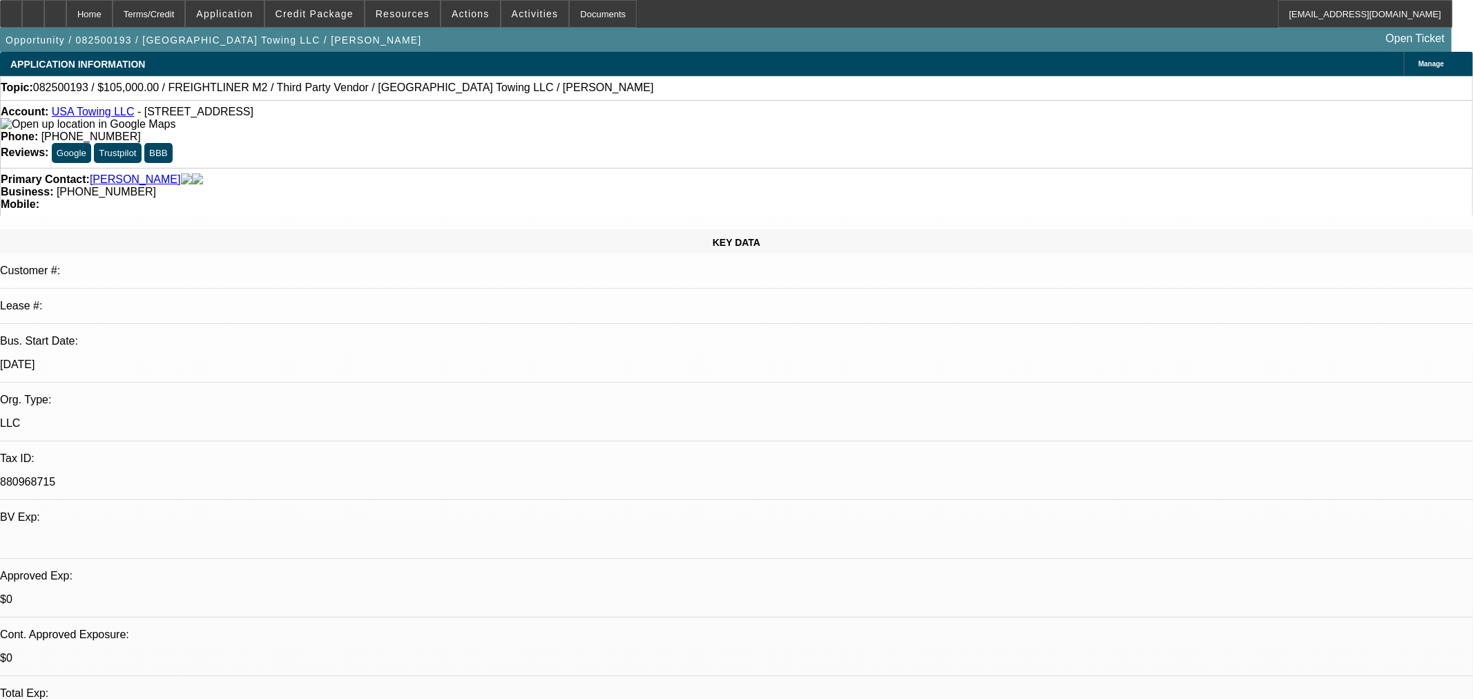
select select "0"
select select "2"
select select "0"
select select "6"
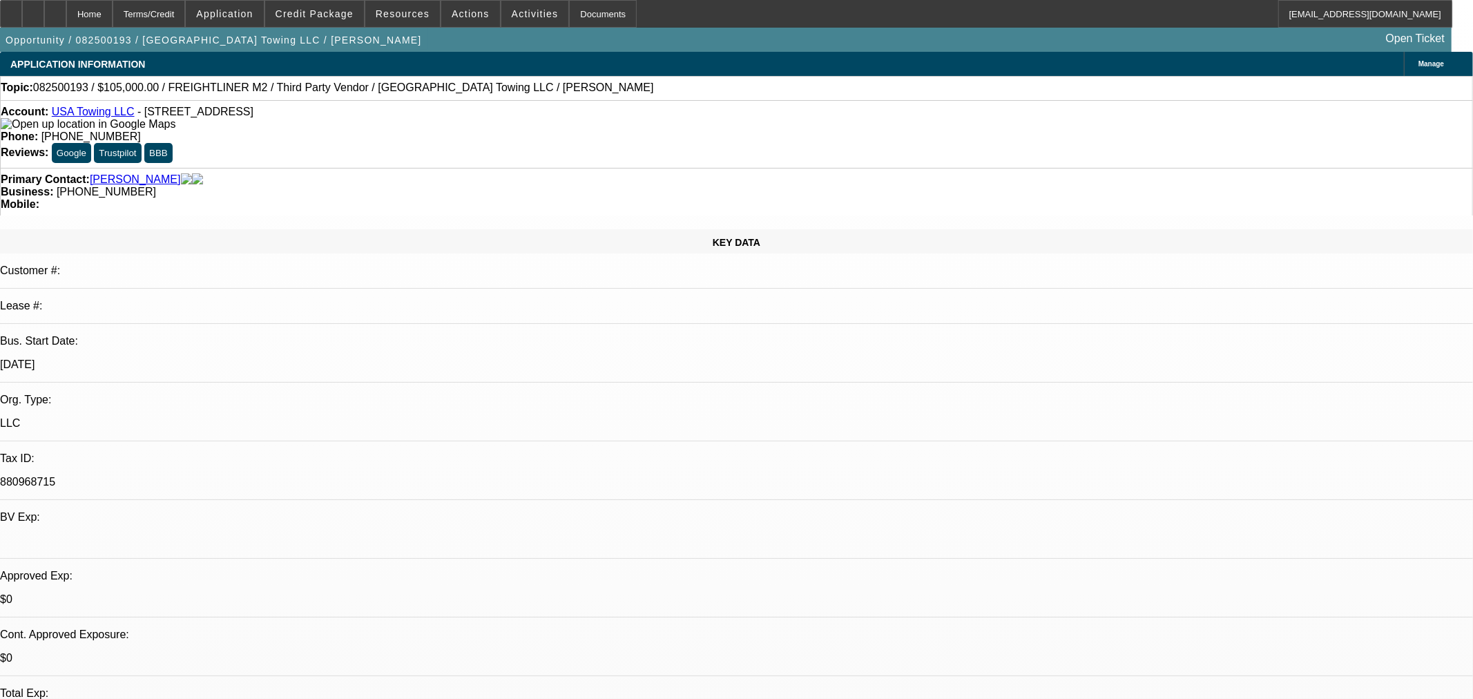
select select "0"
select select "2"
select select "0"
select select "6"
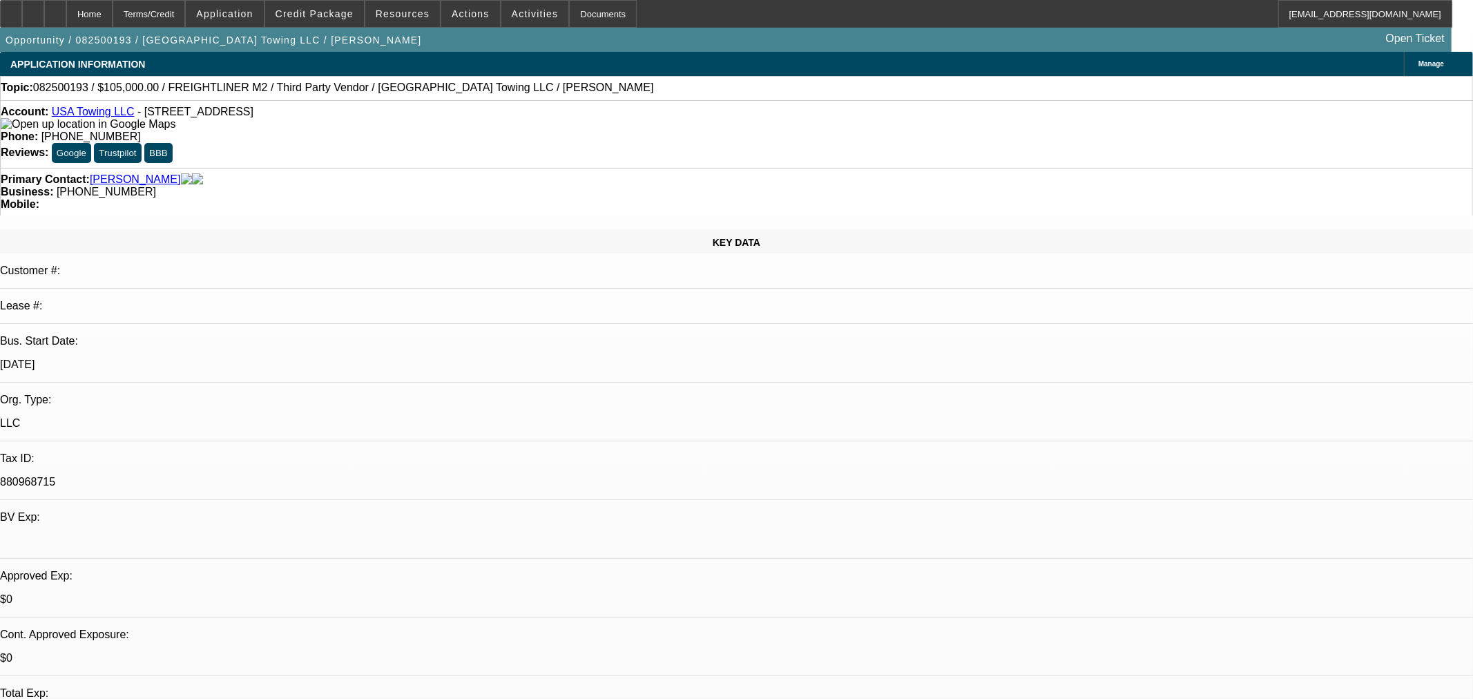
select select "0"
select select "2"
select select "0"
select select "6"
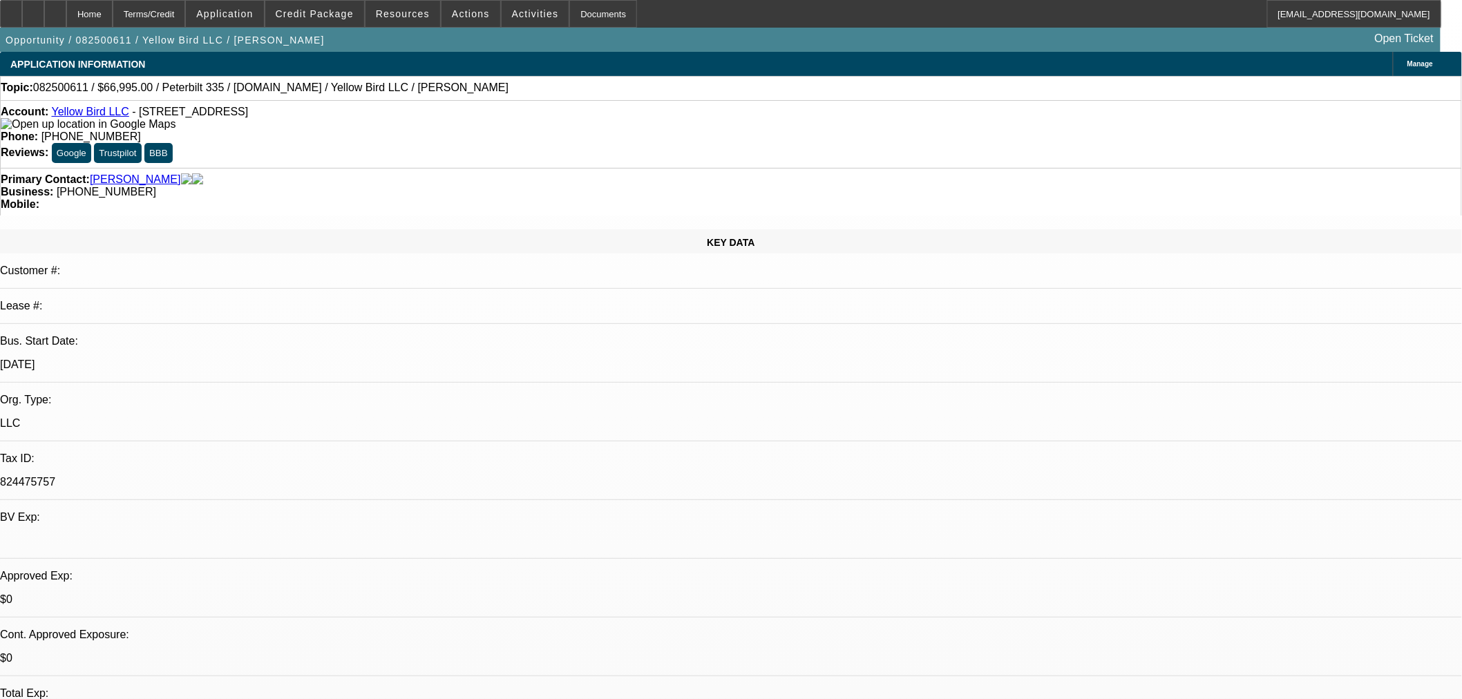
select select "0"
select select "2"
select select "0.1"
select select "4"
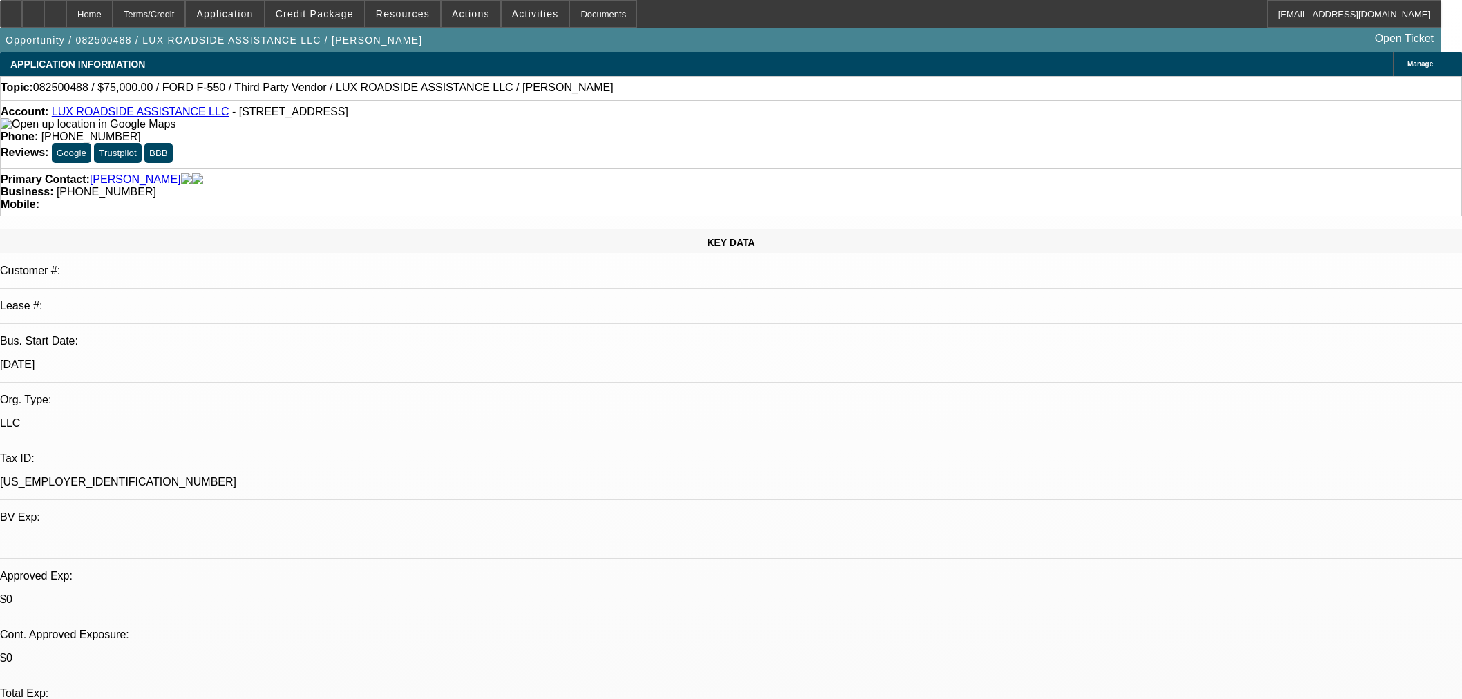
select select "0"
select select "6"
select select "0"
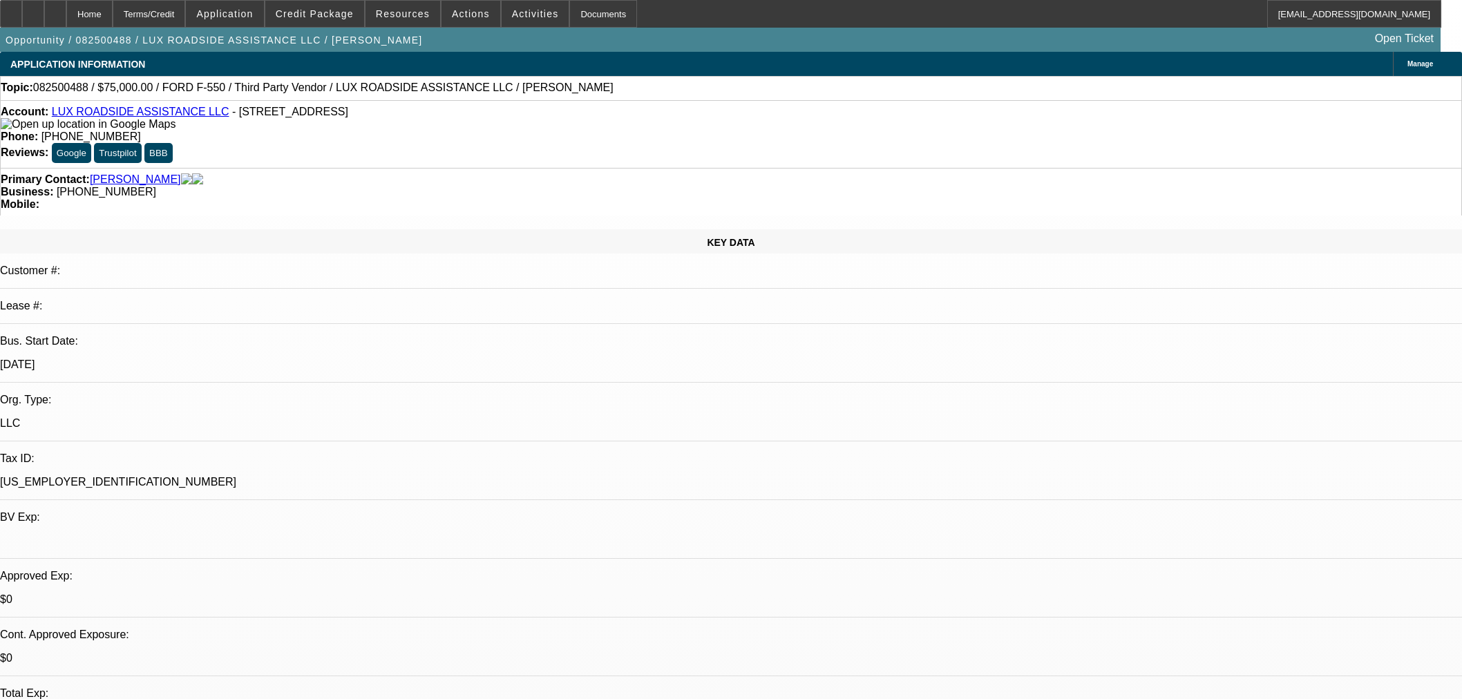
select select "0"
select select "6"
select select "0"
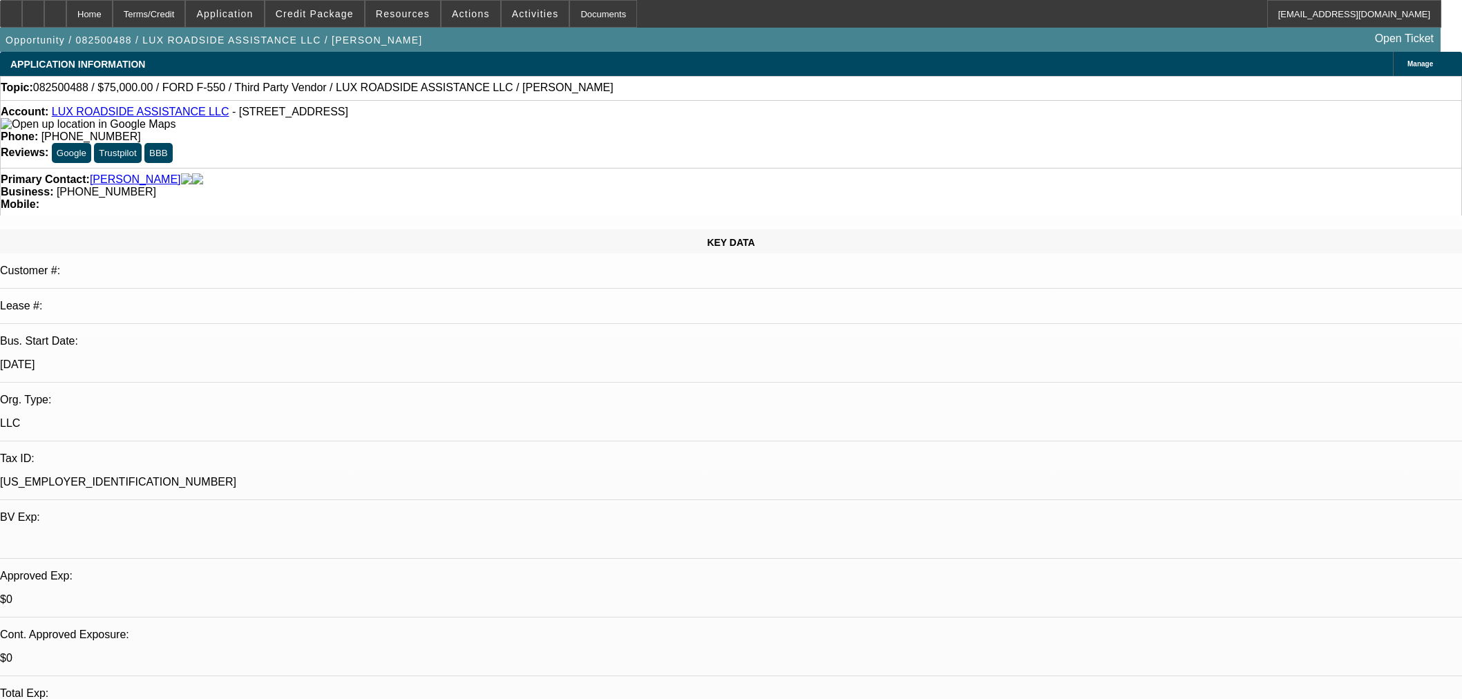
select select "0"
select select "6"
select select "0"
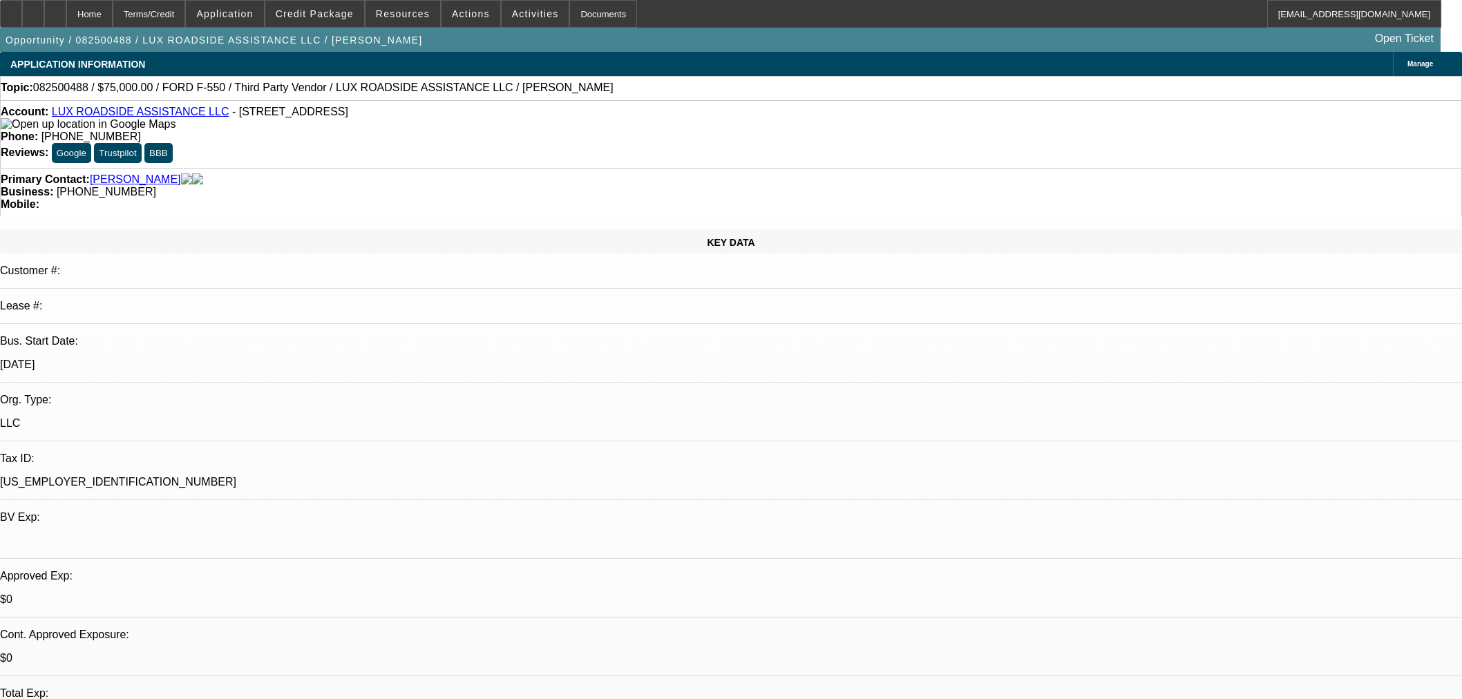
select select "6"
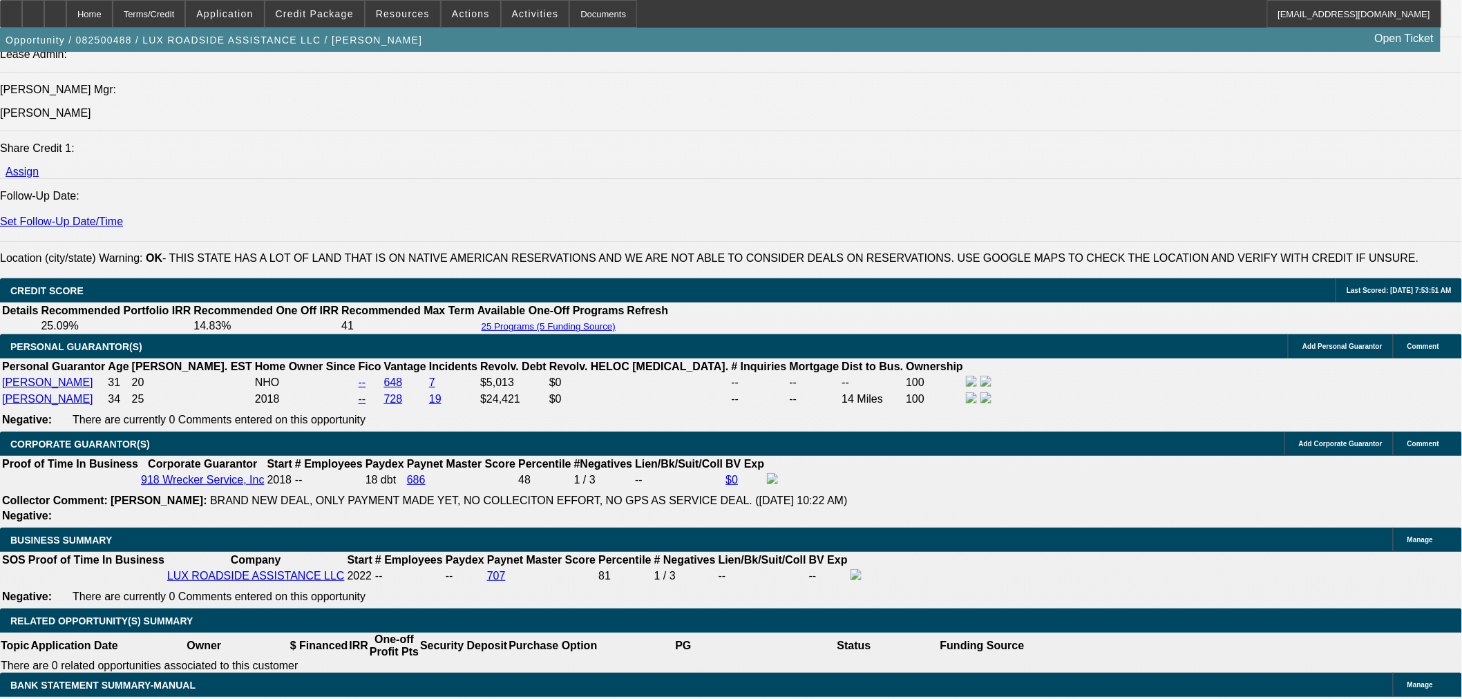
scroll to position [1918, 0]
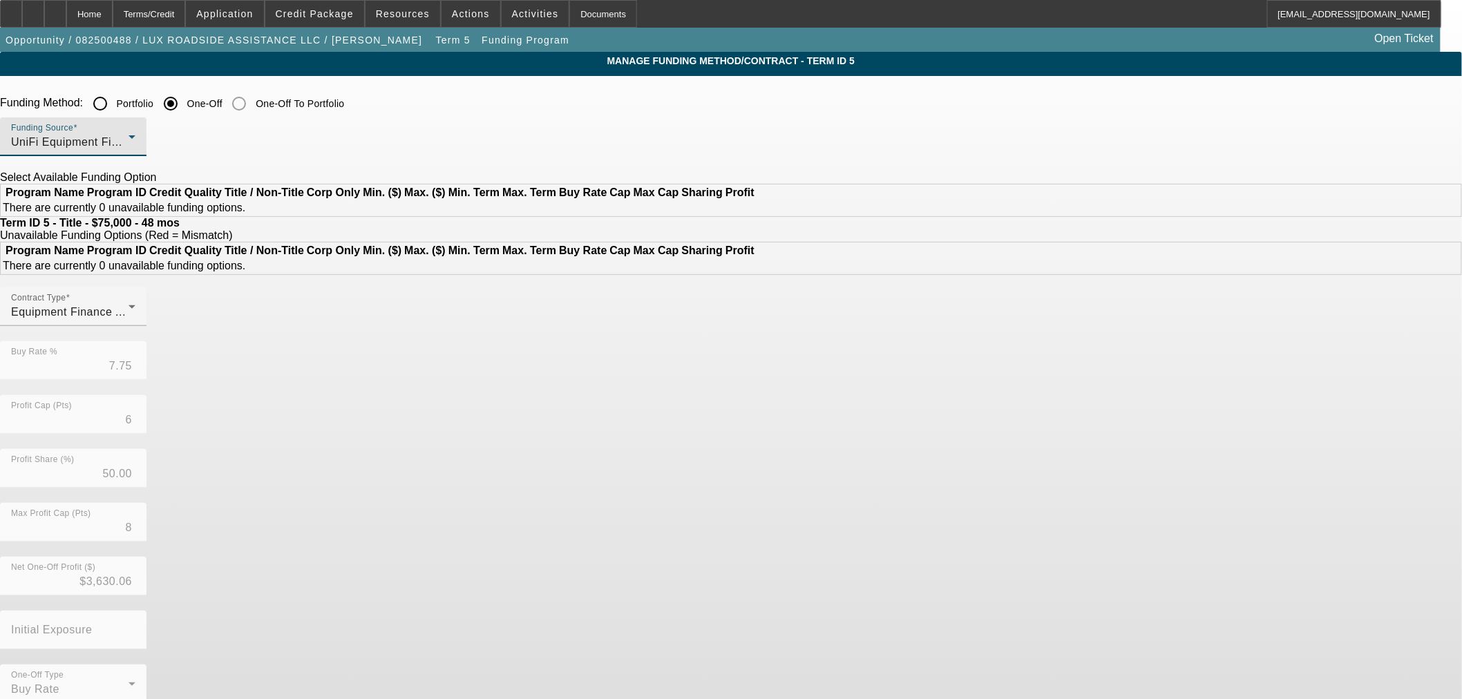
click at [169, 139] on span "UniFi Equipment Finance, Inc." at bounding box center [90, 142] width 158 height 12
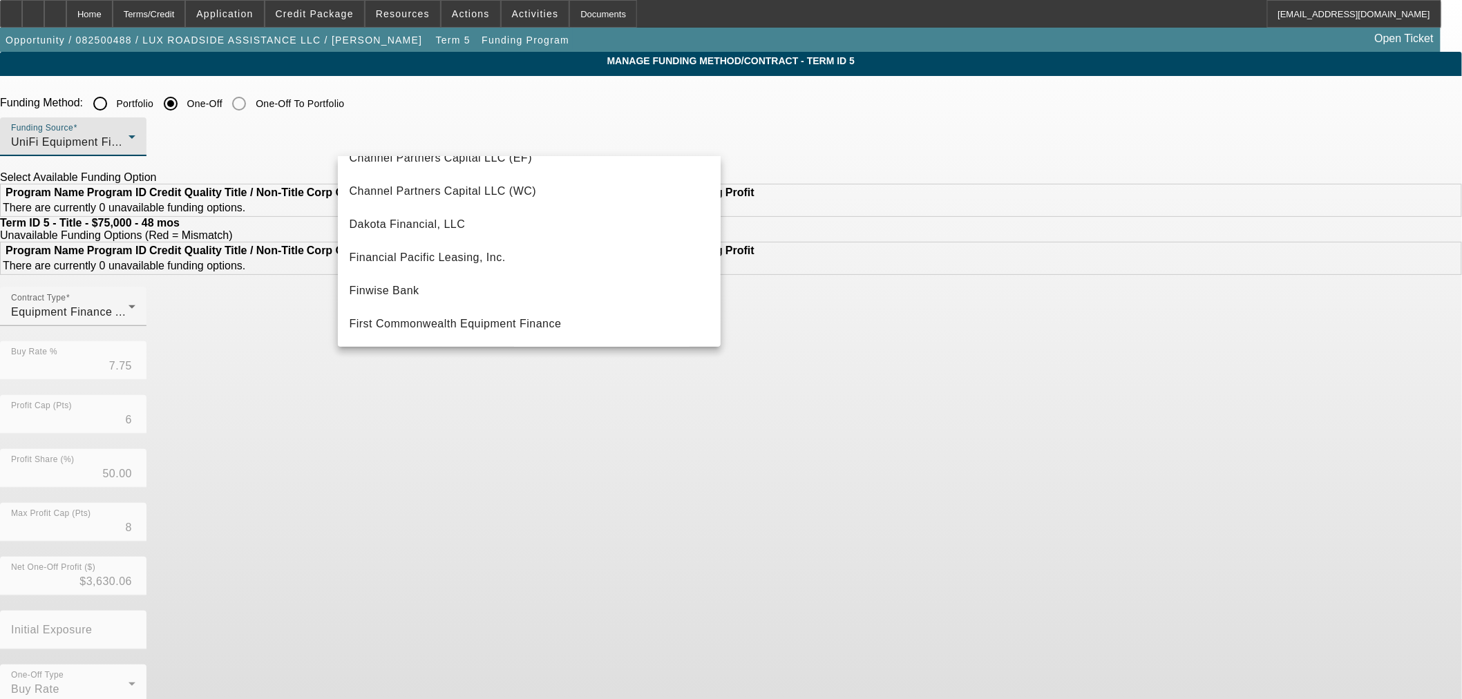
scroll to position [79, 0]
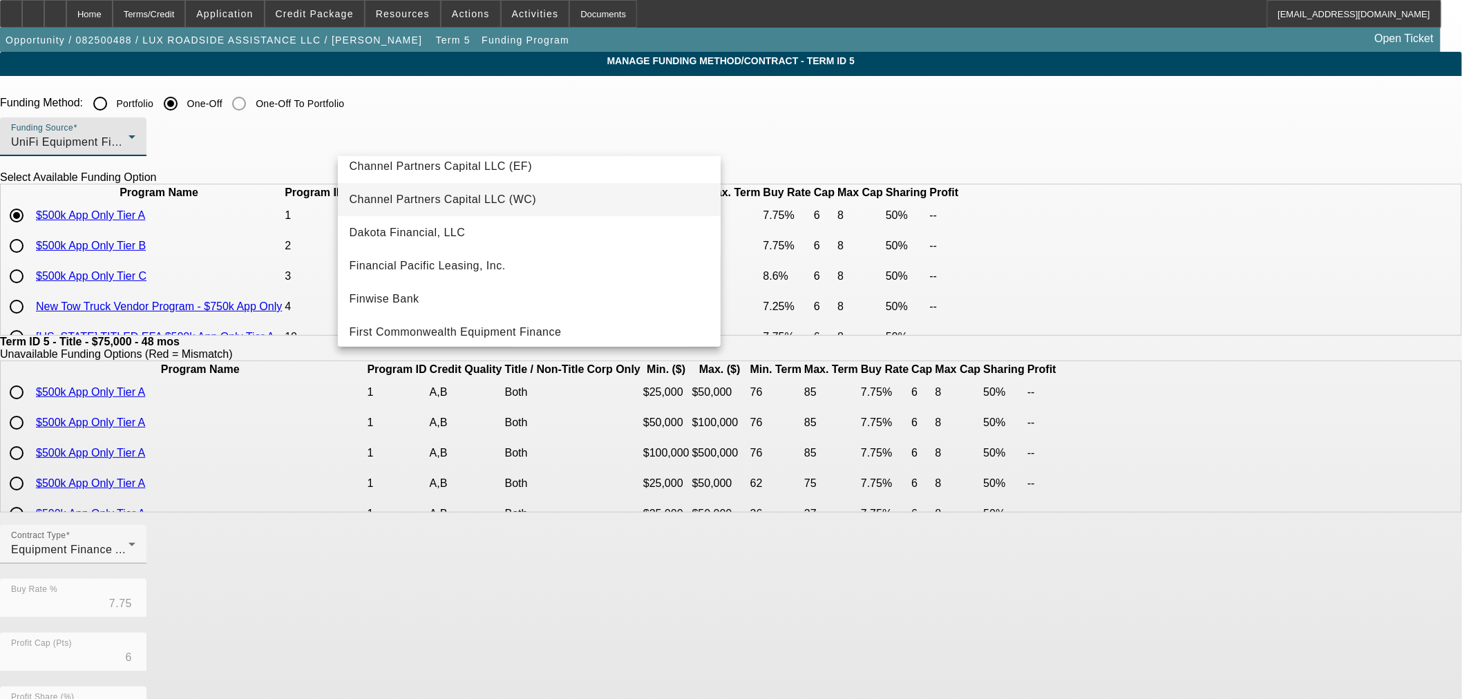
click at [473, 205] on span "Channel Partners Capital LLC (WC)" at bounding box center [442, 199] width 187 height 17
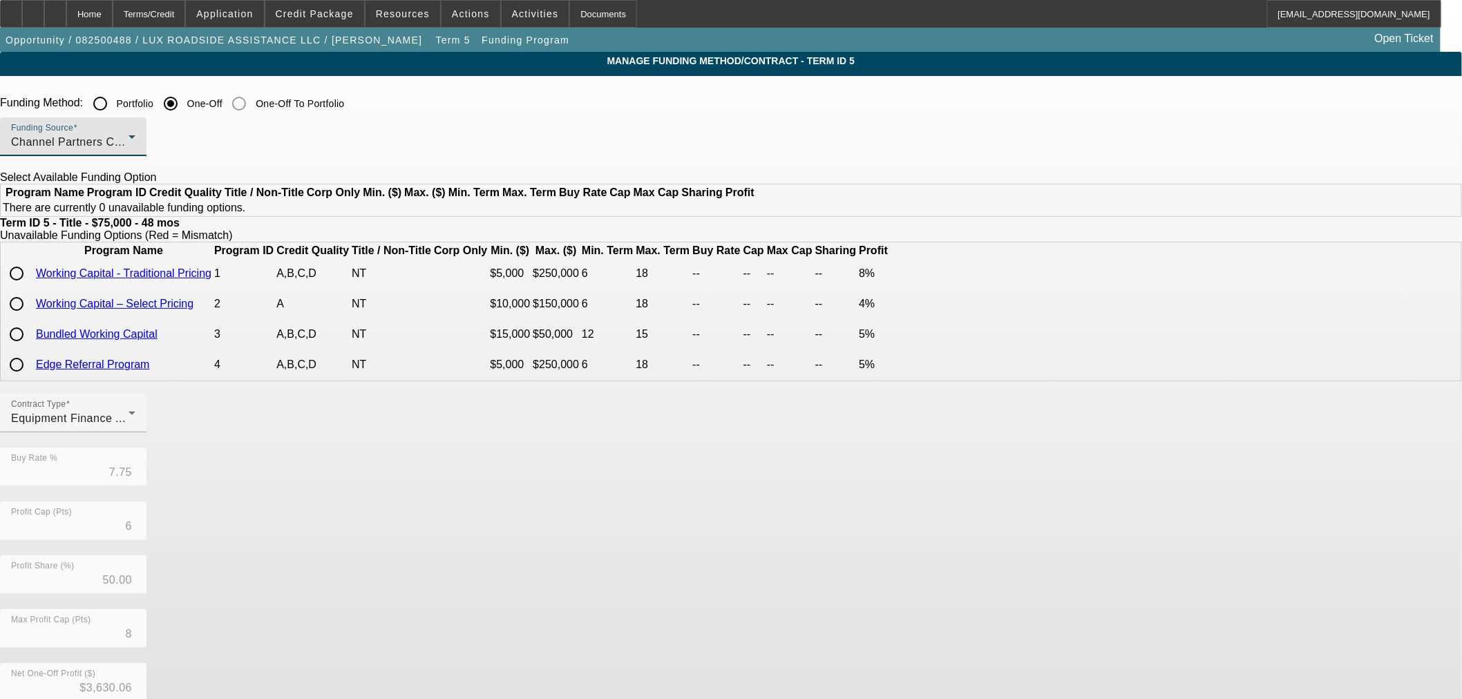
click at [198, 147] on span "Channel Partners Capital LLC (WC)" at bounding box center [104, 142] width 187 height 12
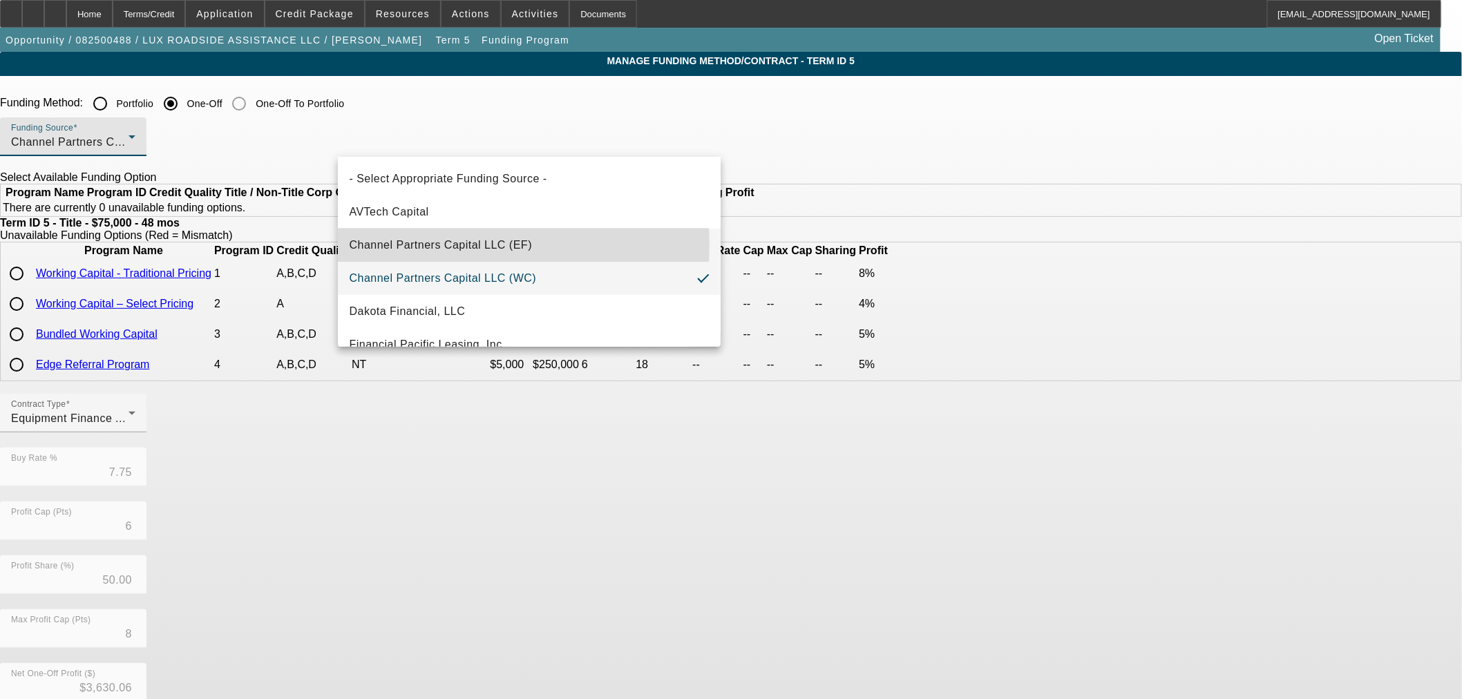
click at [410, 245] on span "Channel Partners Capital LLC (EF)" at bounding box center [440, 245] width 183 height 17
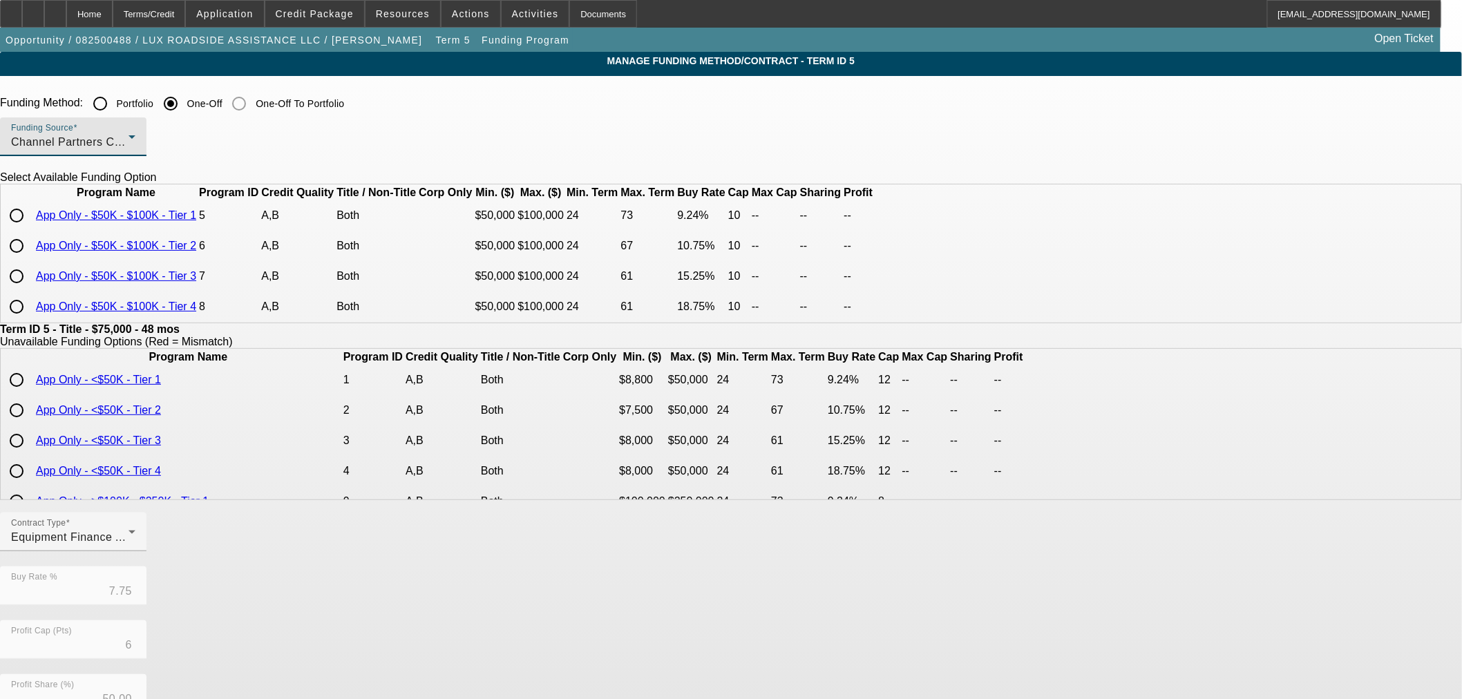
click at [30, 229] on input "radio" at bounding box center [17, 216] width 28 height 28
radio input "true"
type input "9.24"
type input "10"
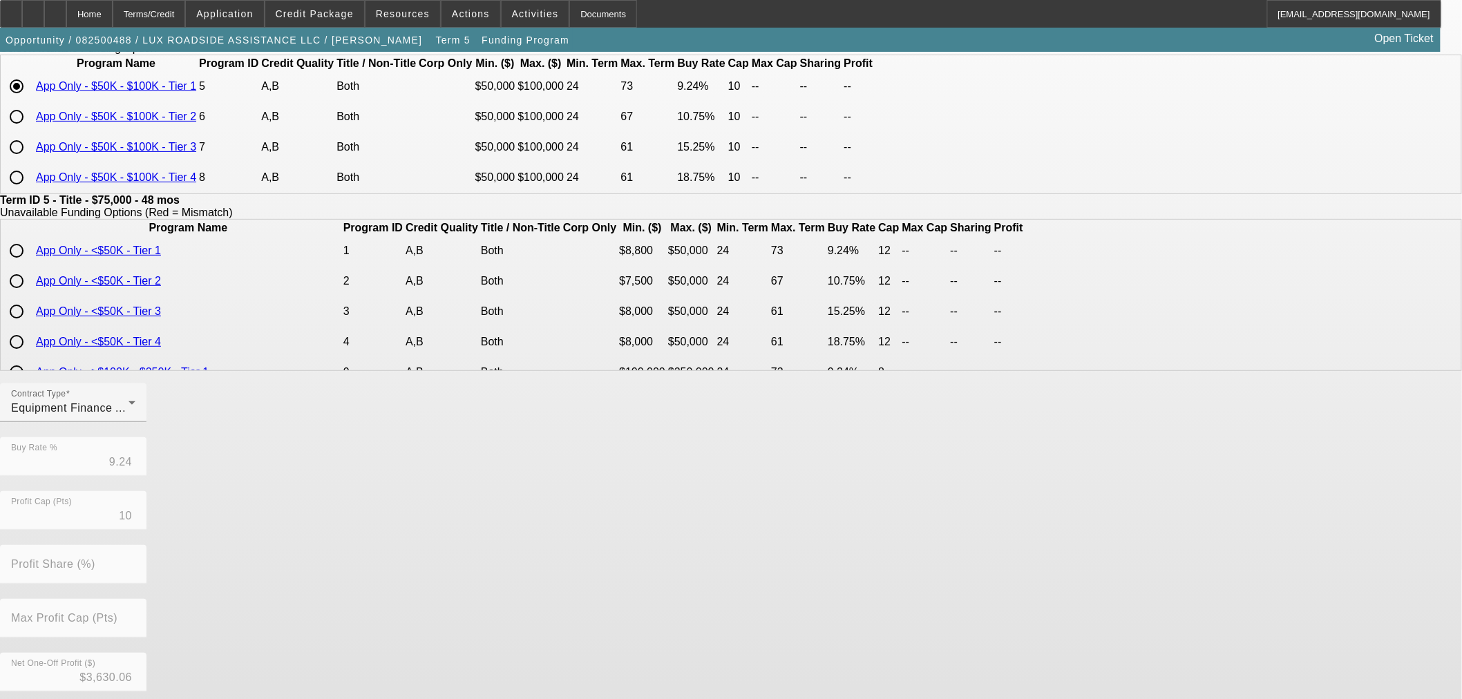
scroll to position [247, 0]
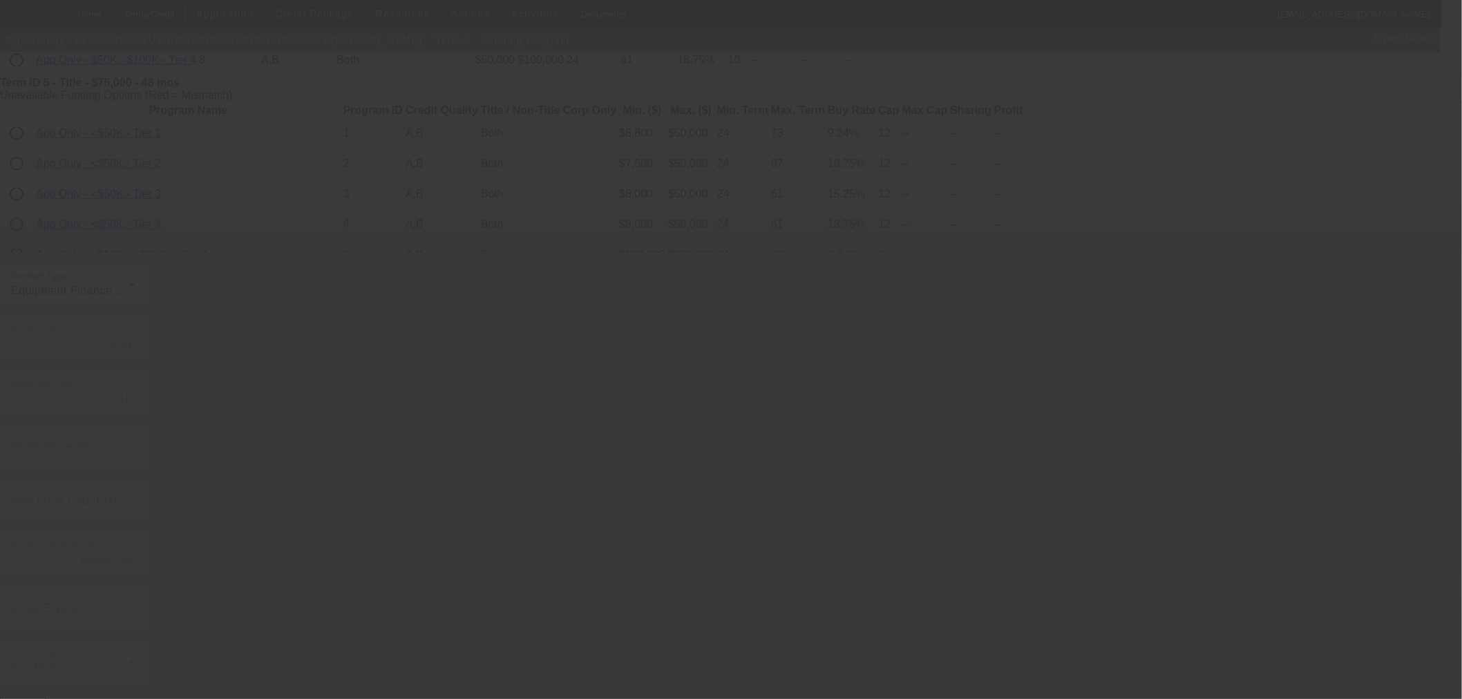
type input "7.75"
type input "6"
type input "50.00"
type input "8"
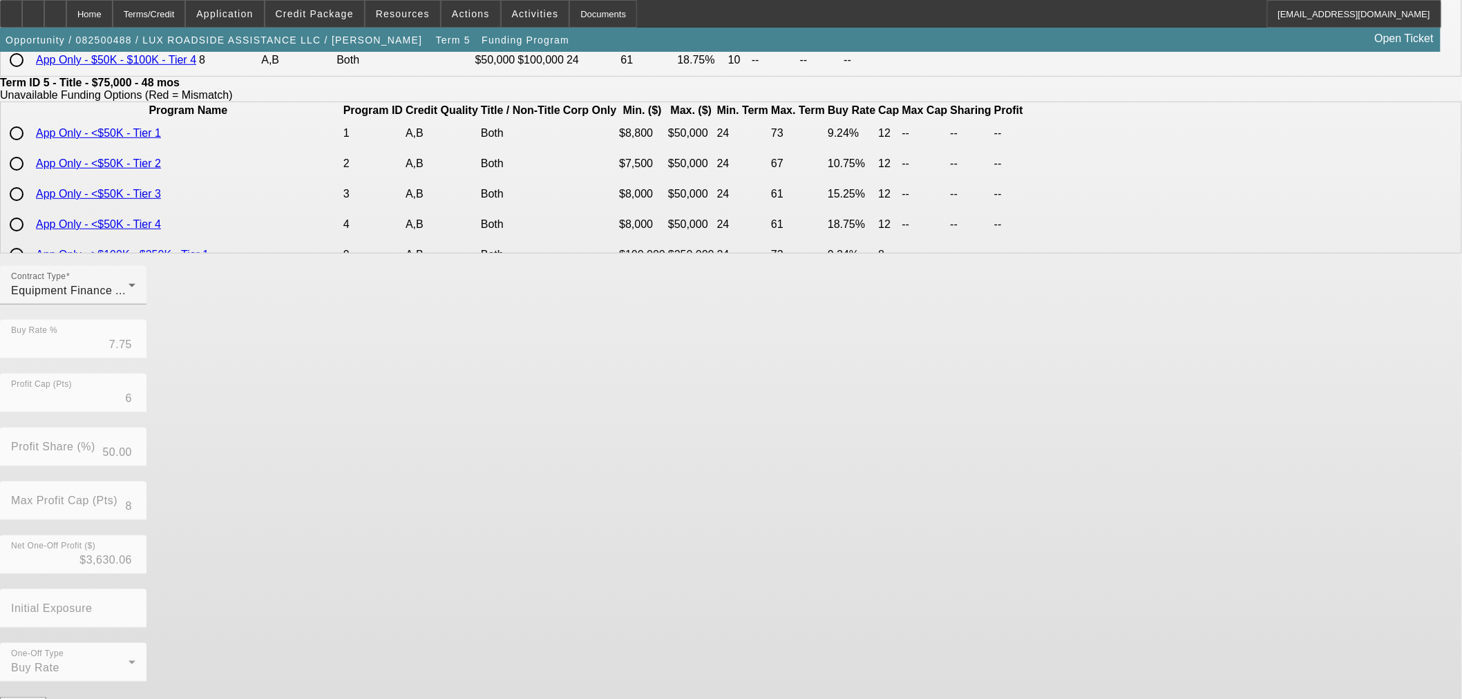
scroll to position [0, 0]
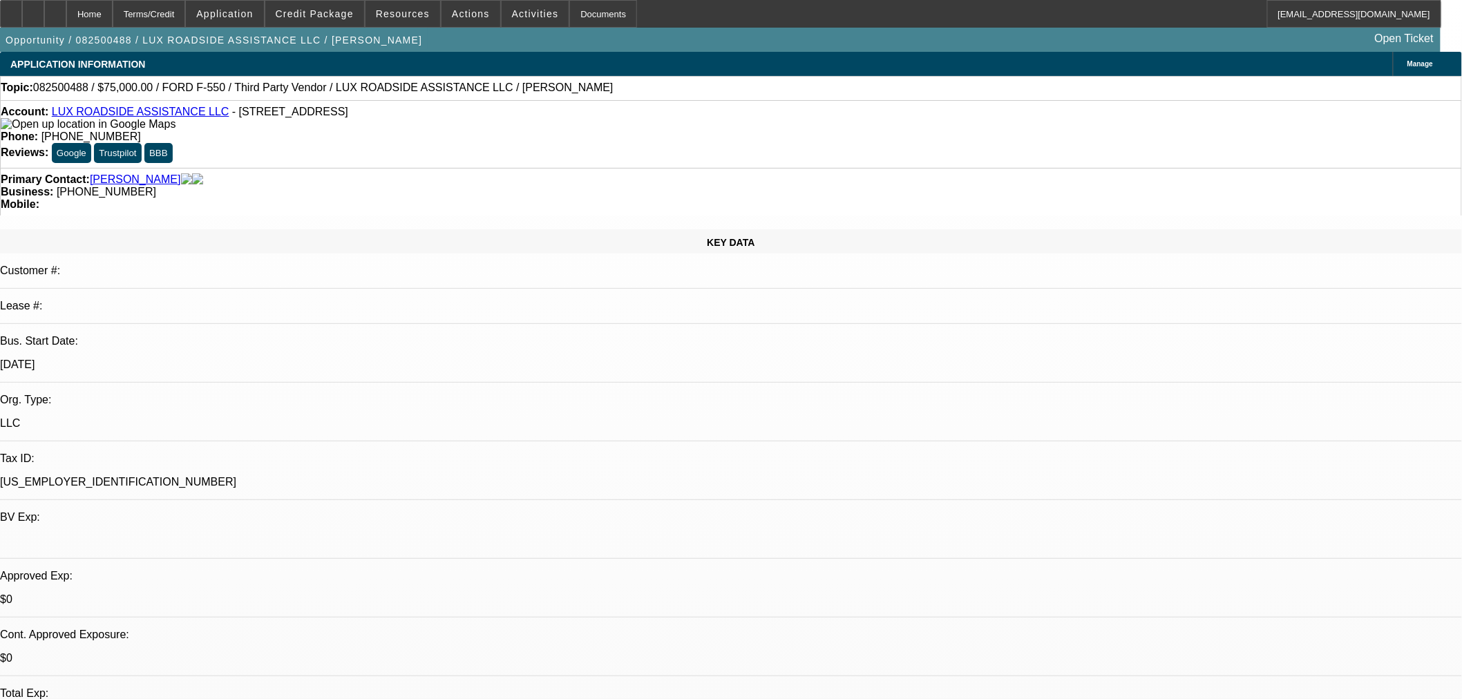
select select "0"
select select "6"
select select "0"
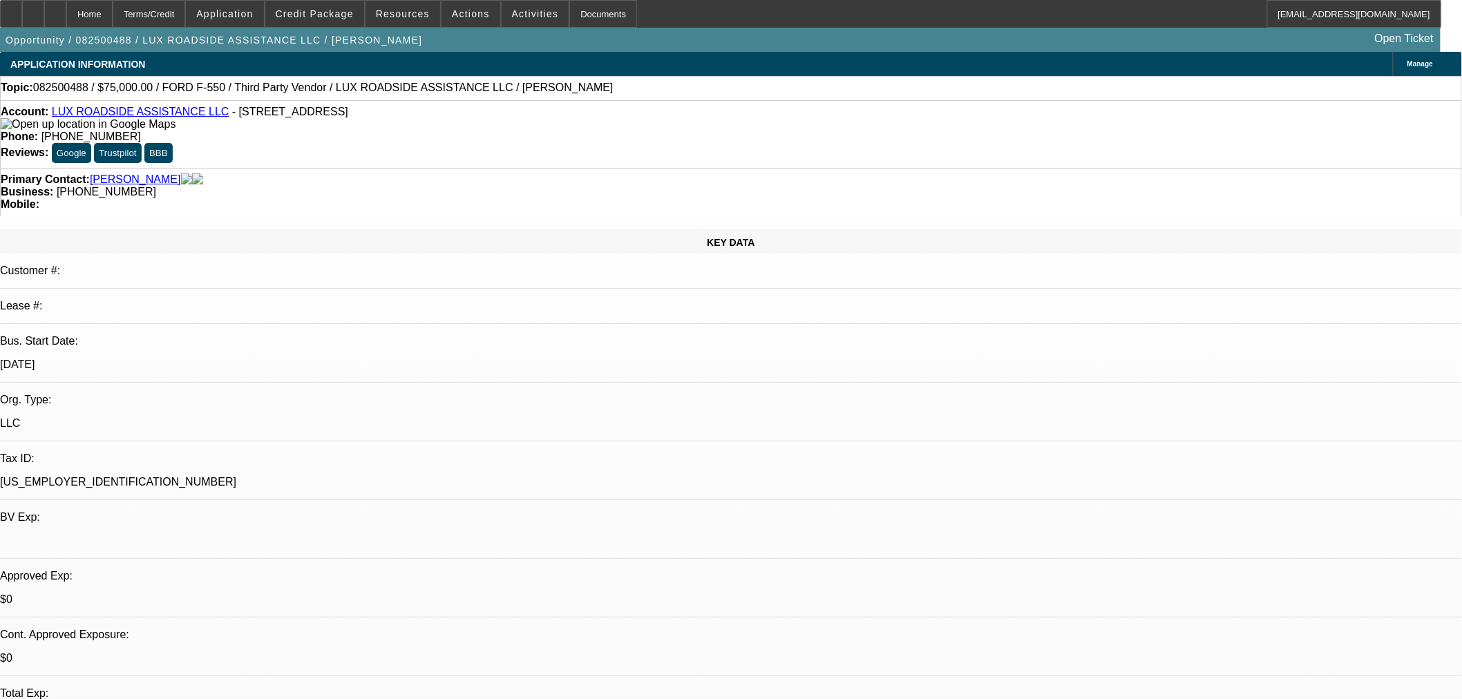
select select "0"
select select "6"
select select "0"
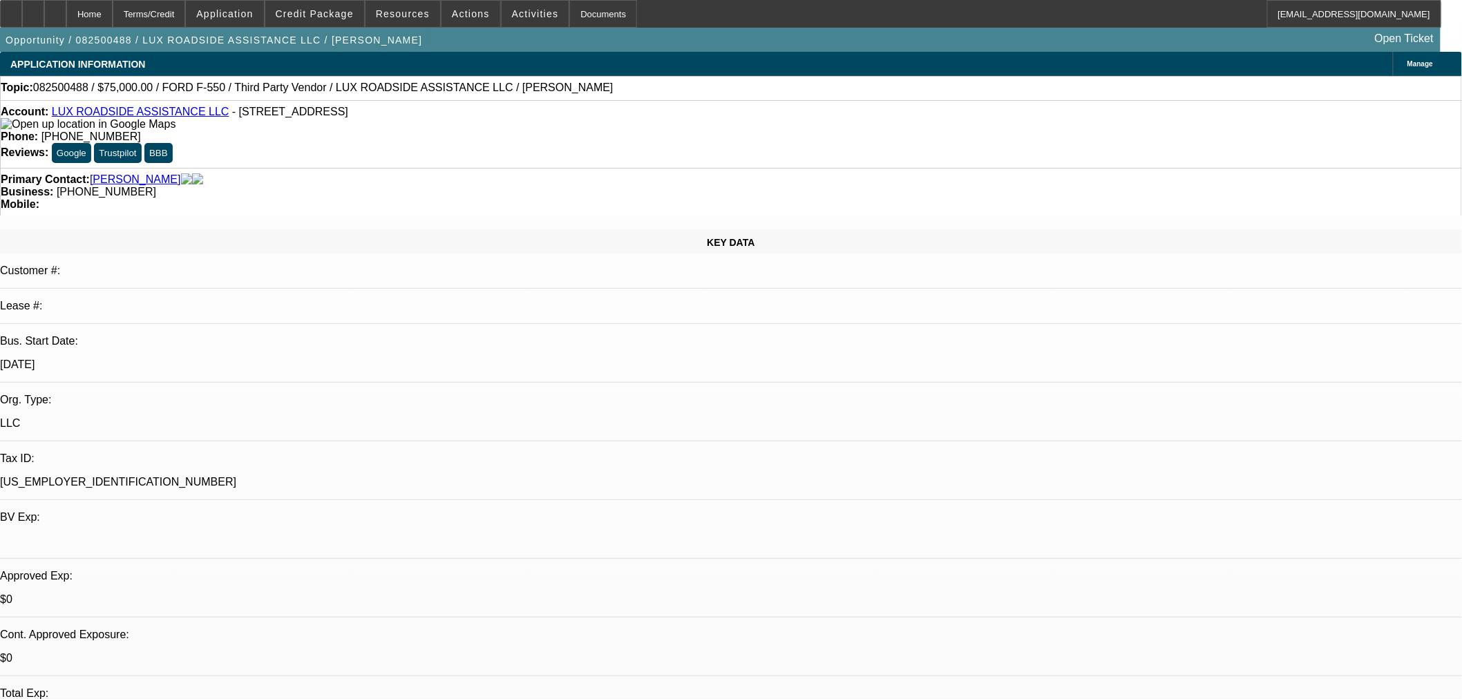
select select "0"
select select "6"
select select "0"
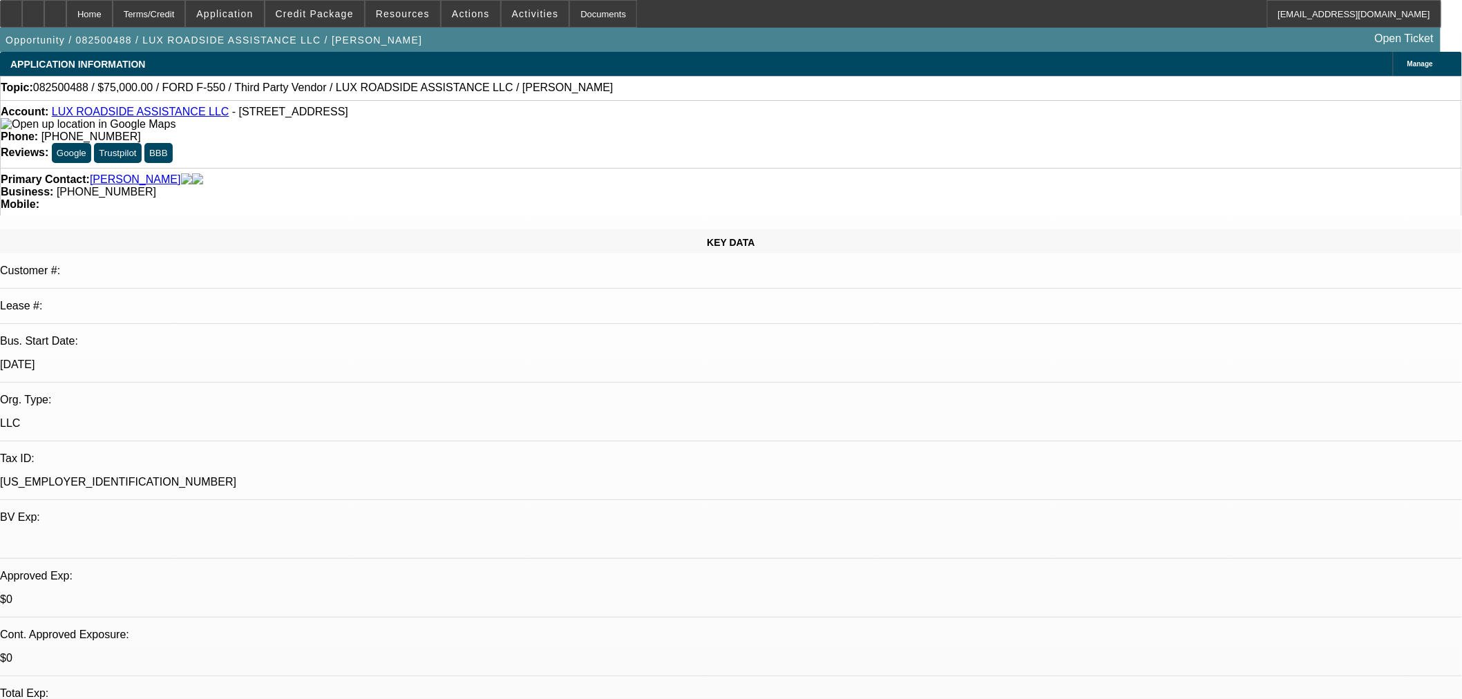
select select "6"
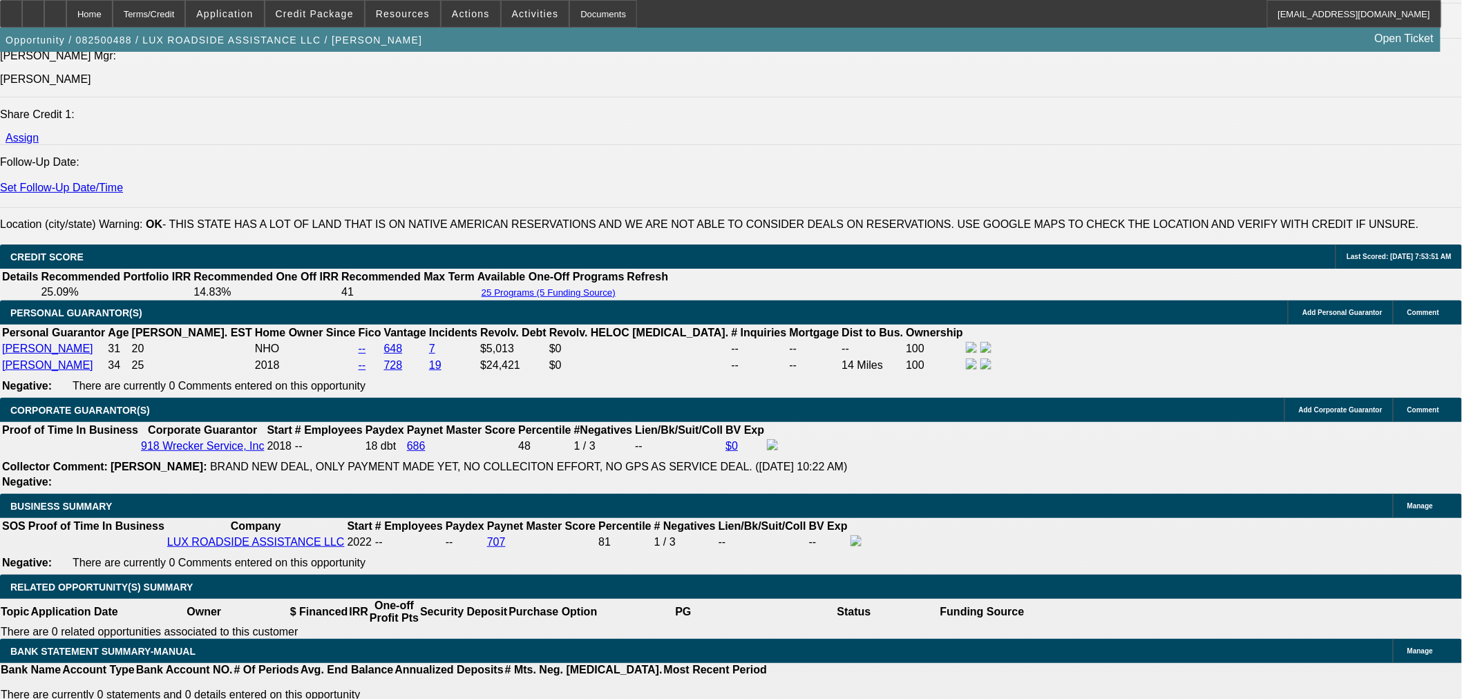
scroll to position [1918, 0]
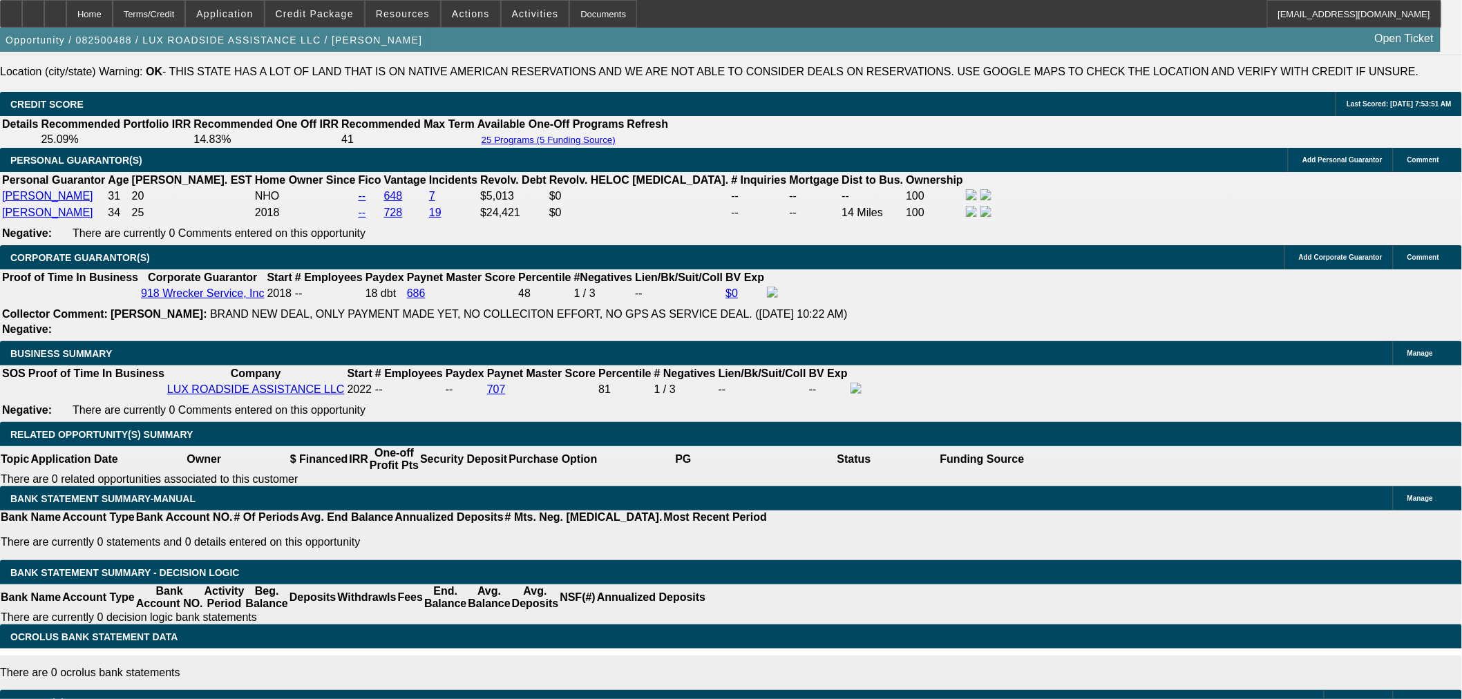
drag, startPoint x: 318, startPoint y: 377, endPoint x: 522, endPoint y: 306, distance: 216.5
type input "UNKNOWN"
type input "12"
type input "$1,594.61"
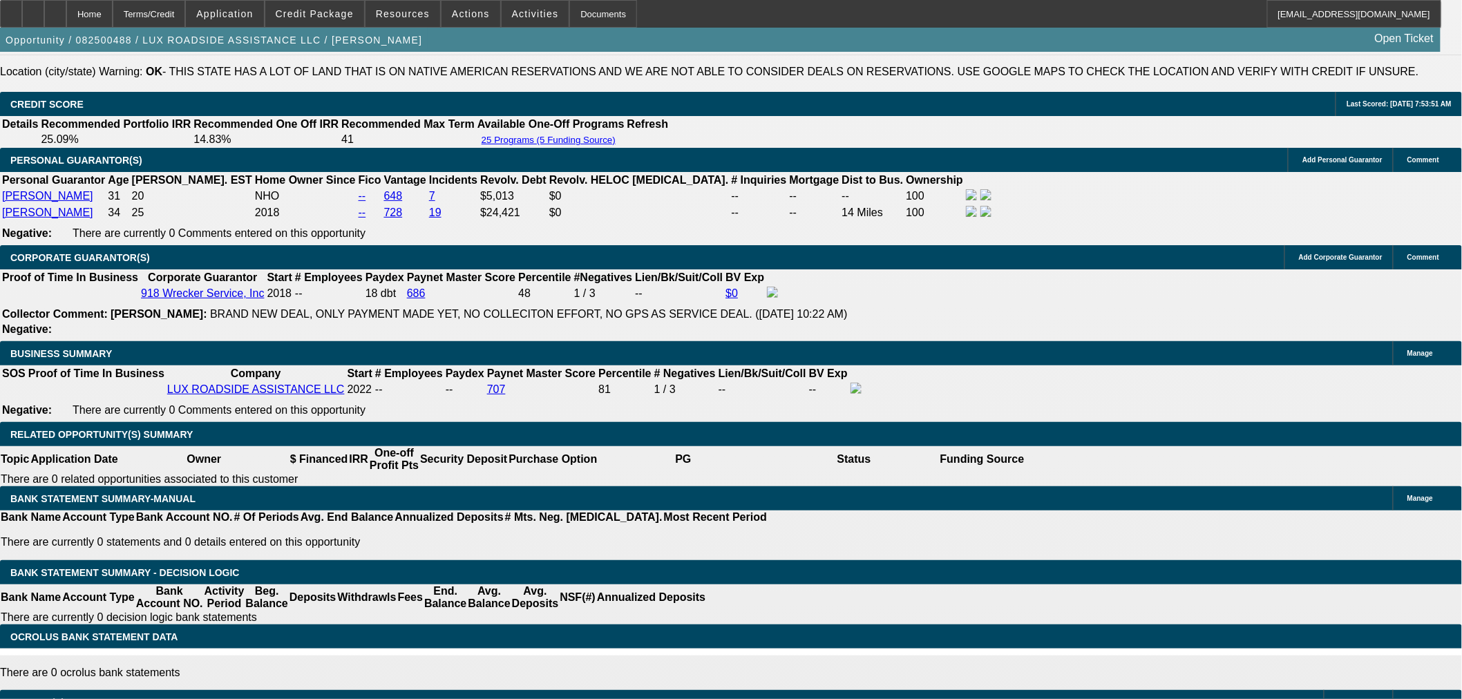
type input "12.5"
type input "$1,975.04"
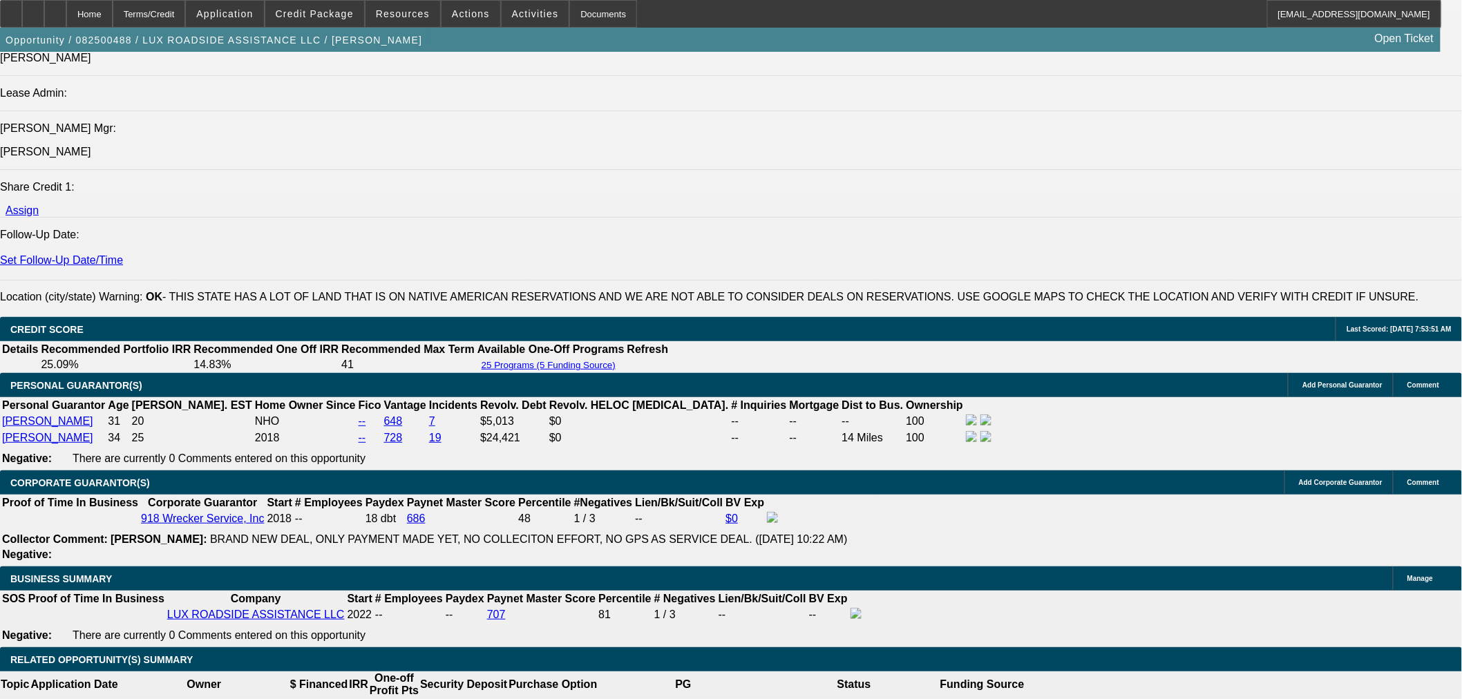
scroll to position [1688, 0]
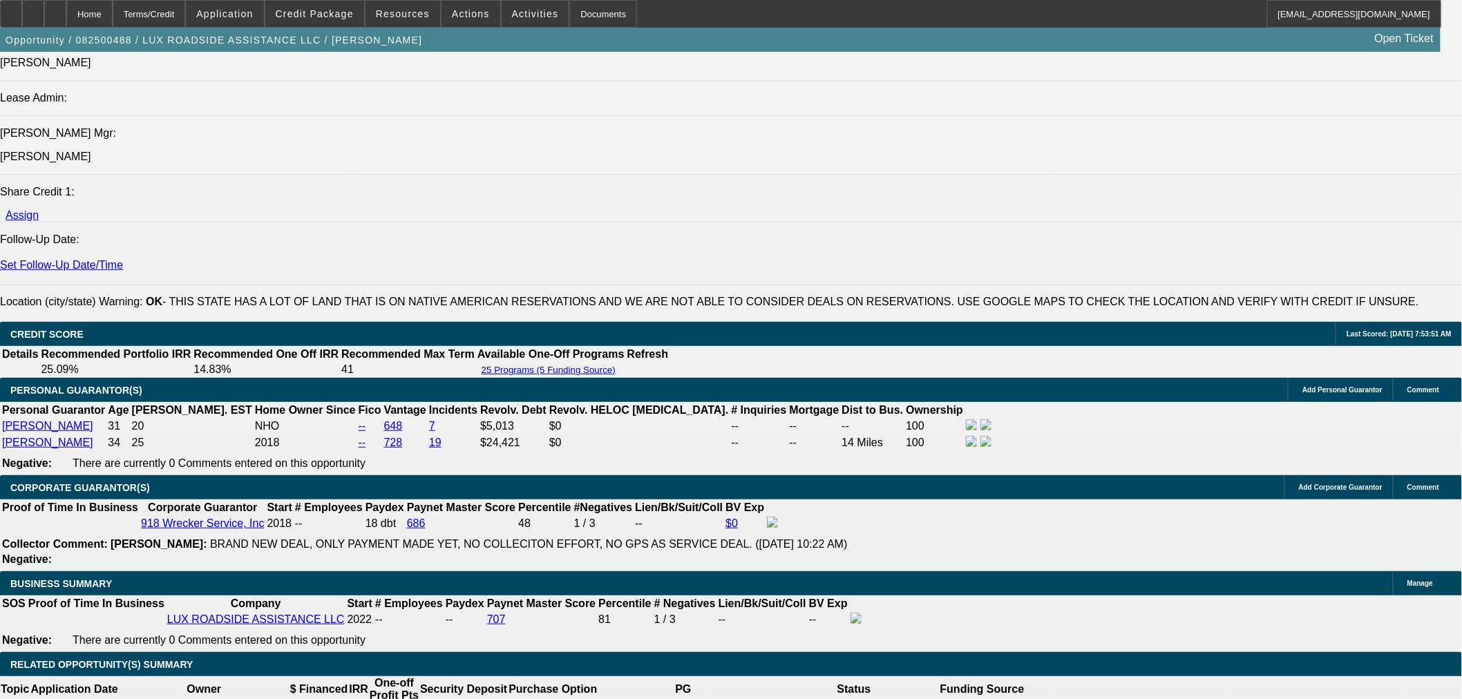
type input "12.5"
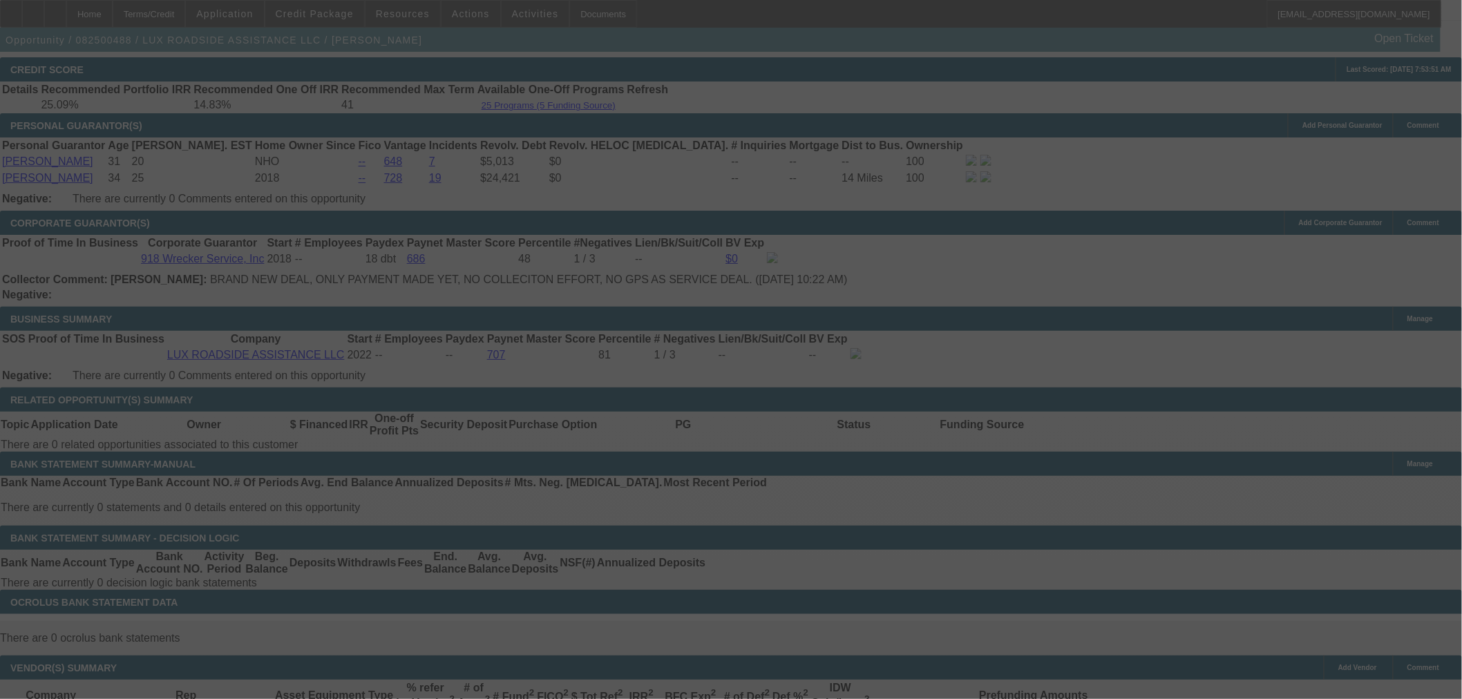
scroll to position [2072, 0]
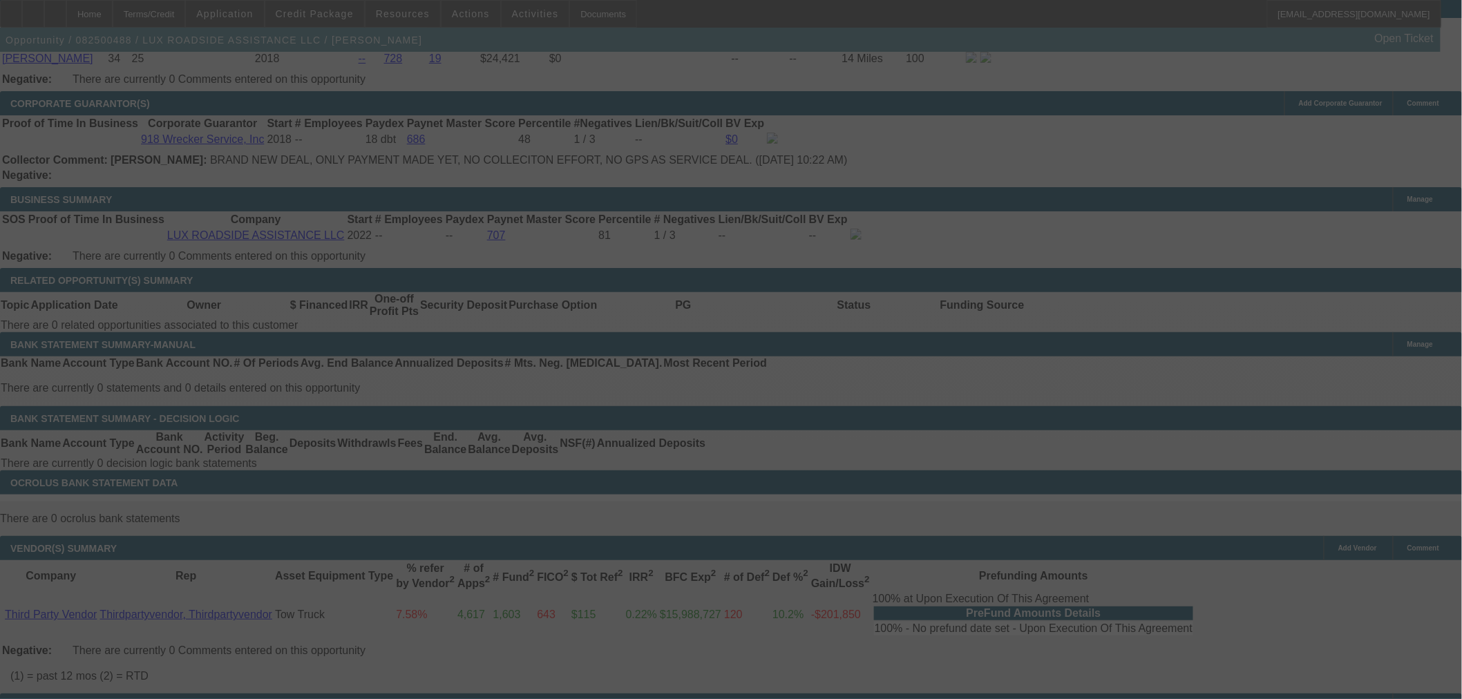
type input "$1,993.50"
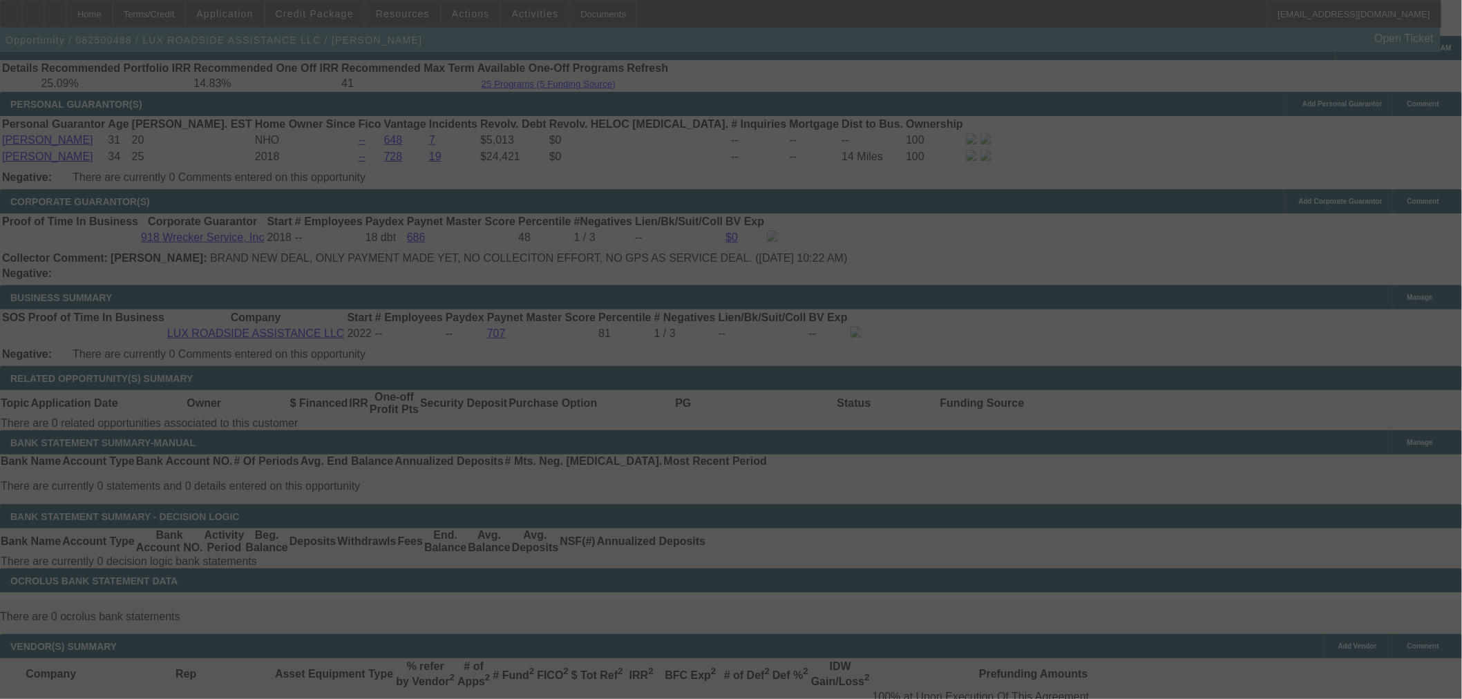
scroll to position [2149, 0]
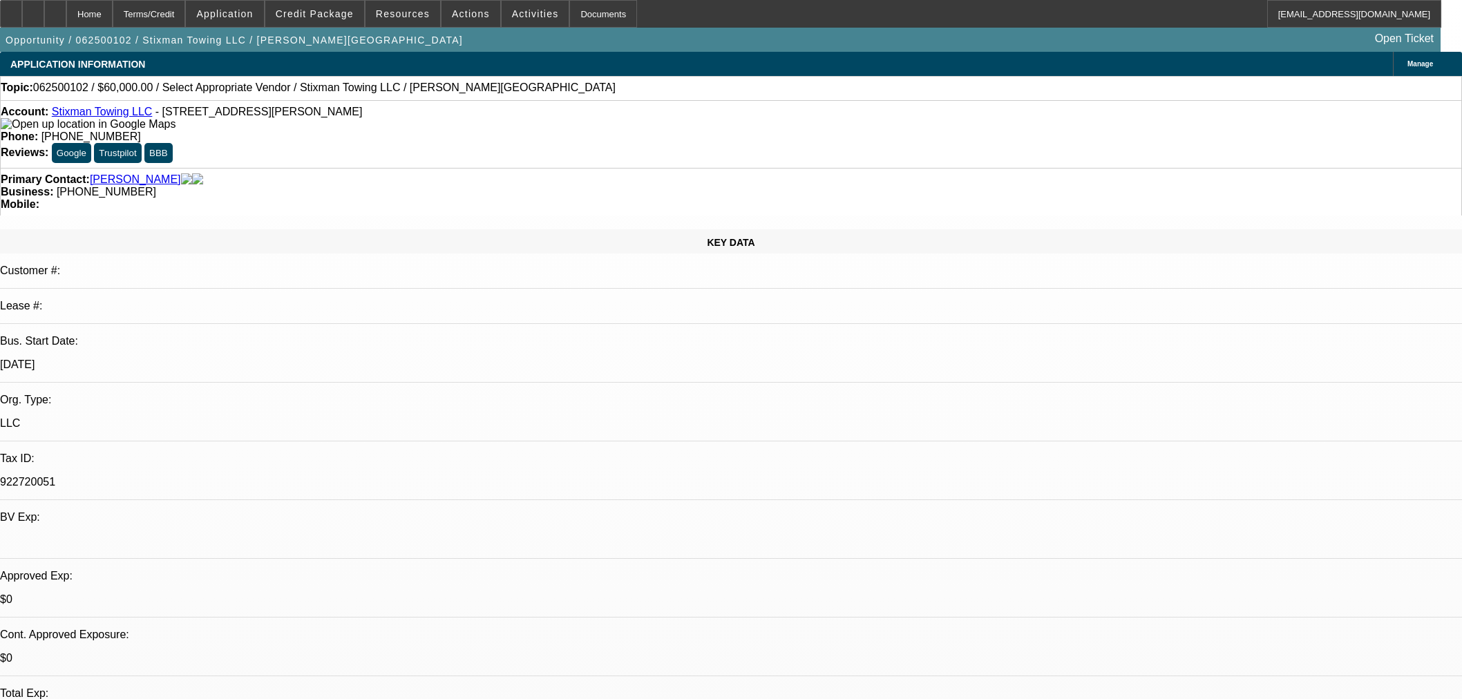
select select "0"
select select "2"
select select "0.1"
select select "4"
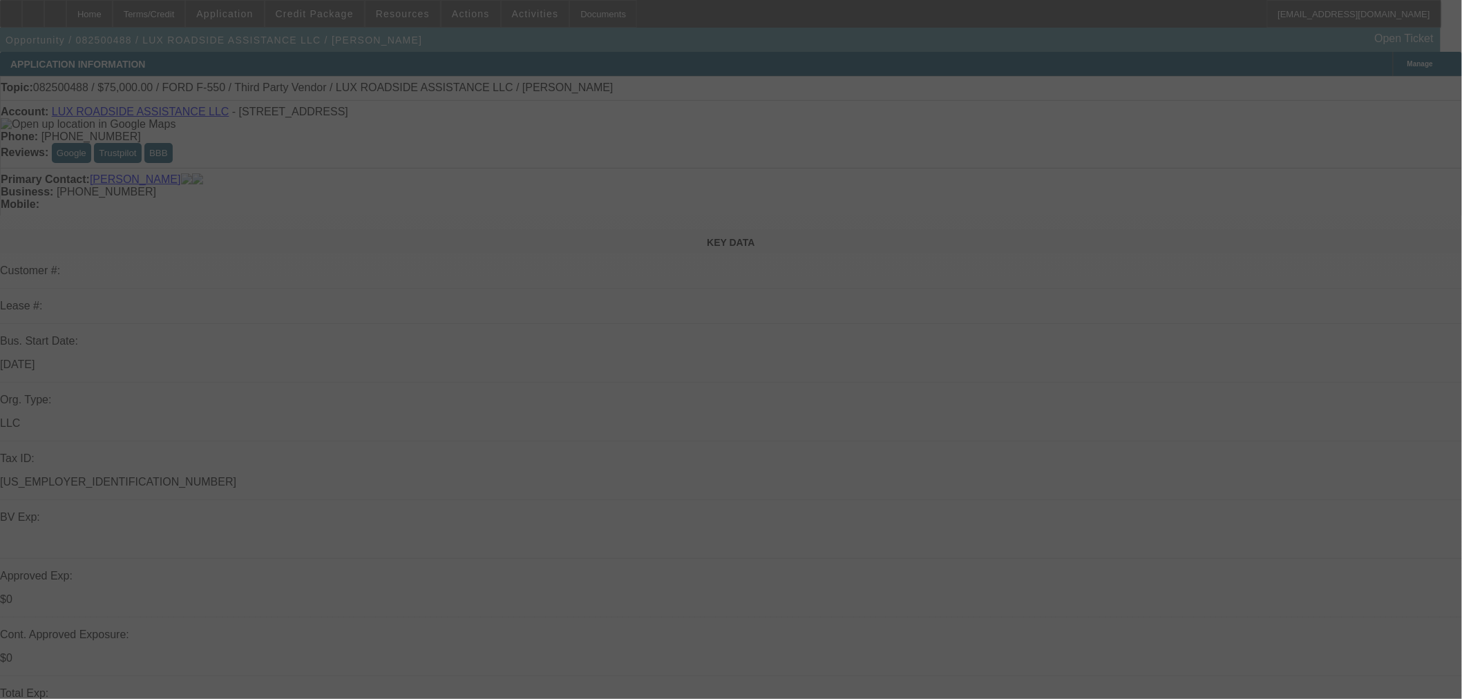
select select "0"
select select "6"
select select "0"
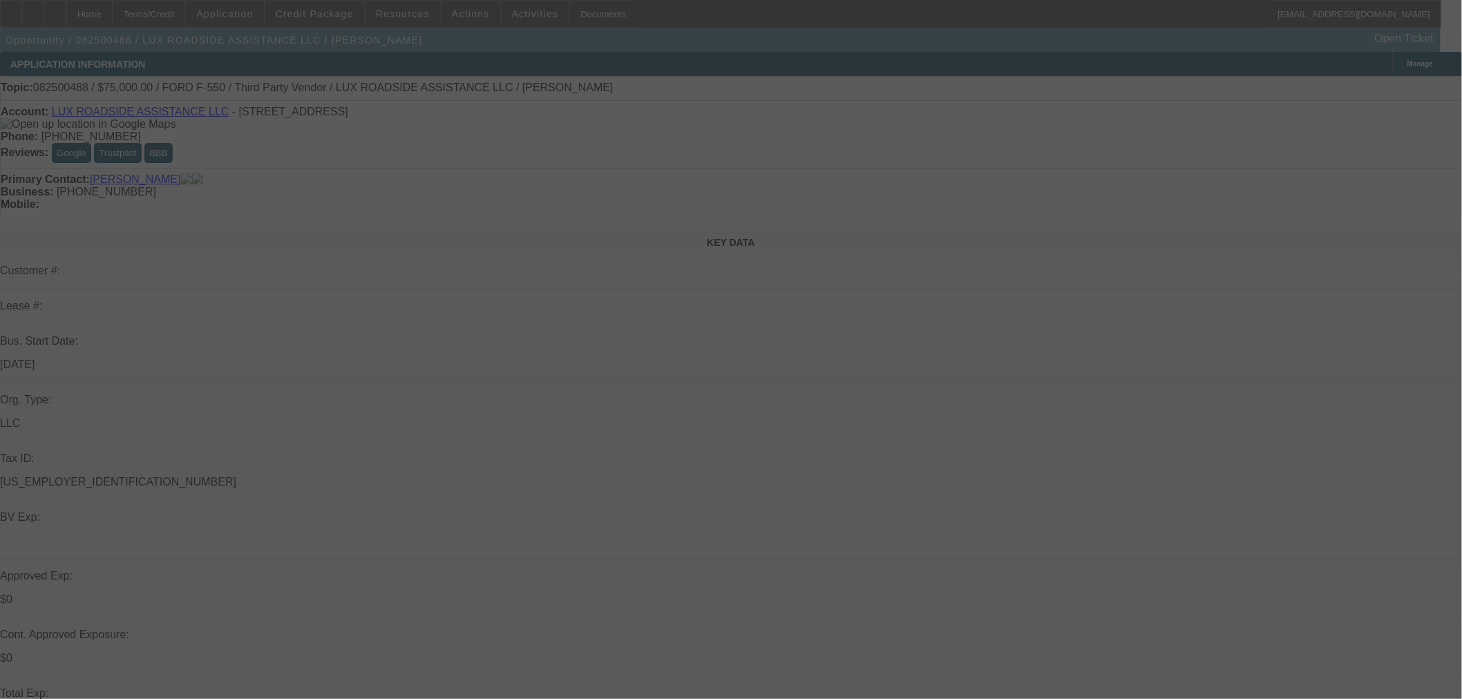
select select "0"
select select "6"
select select "0"
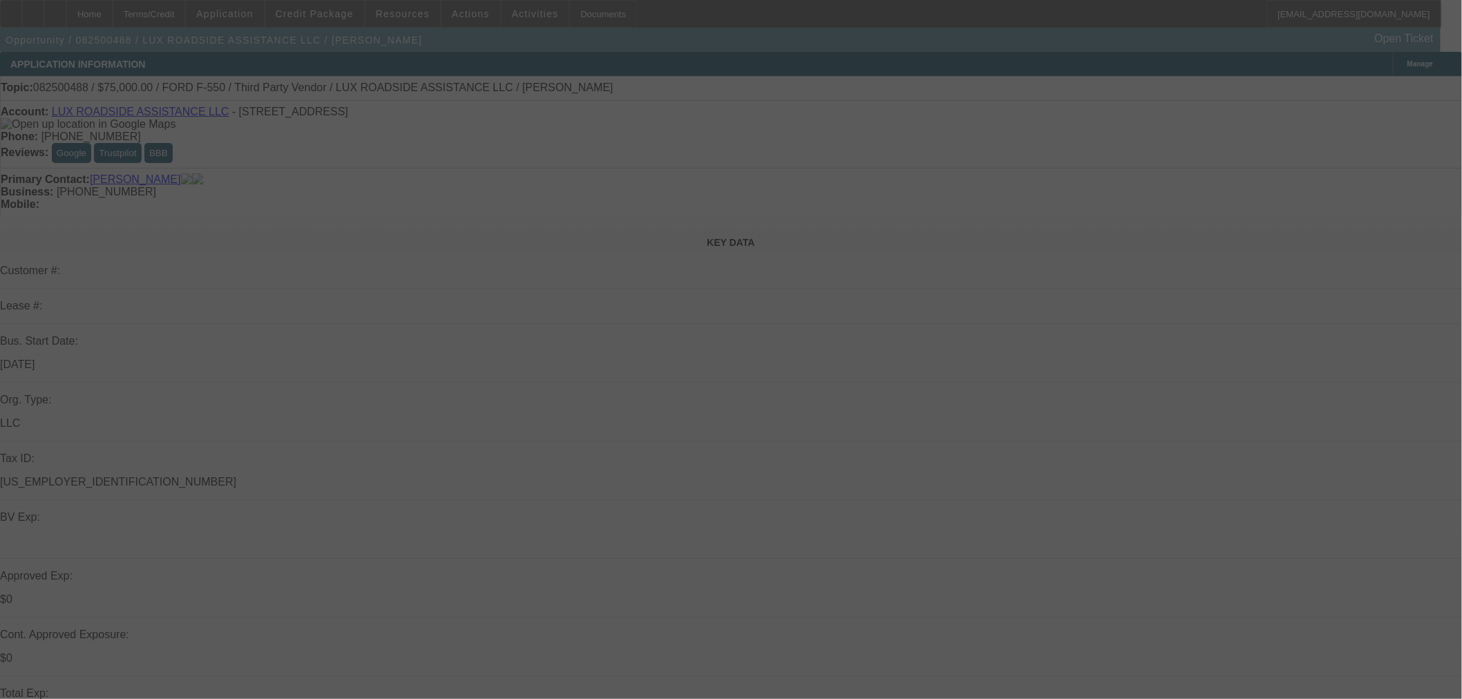
select select "0"
select select "6"
select select "0"
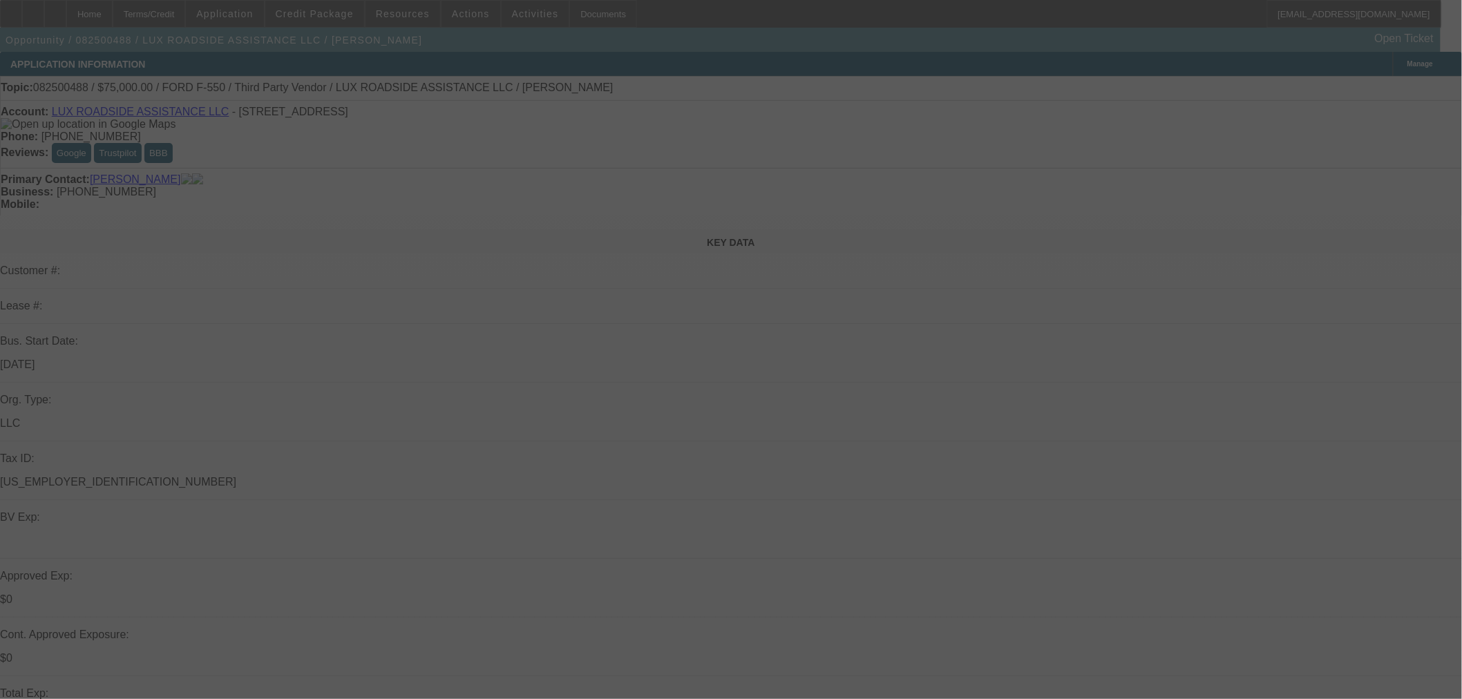
select select "6"
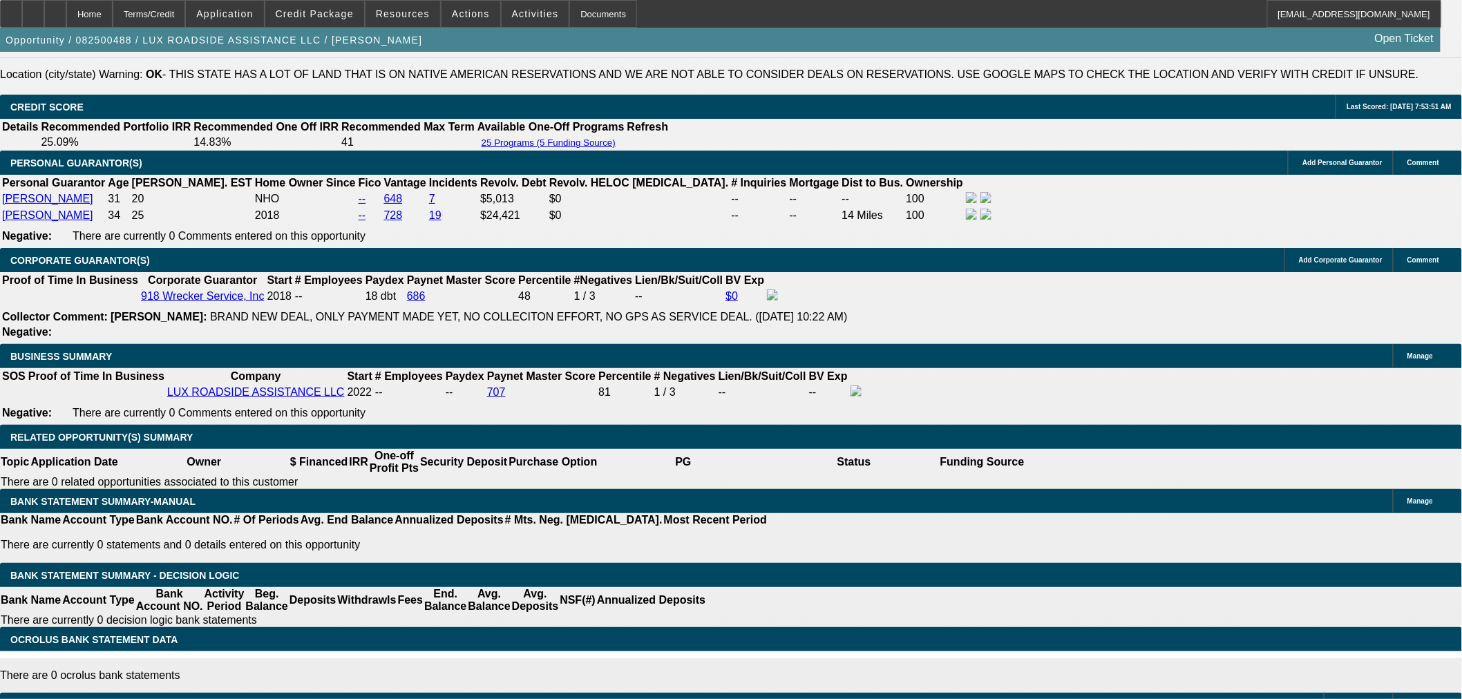
scroll to position [1918, 0]
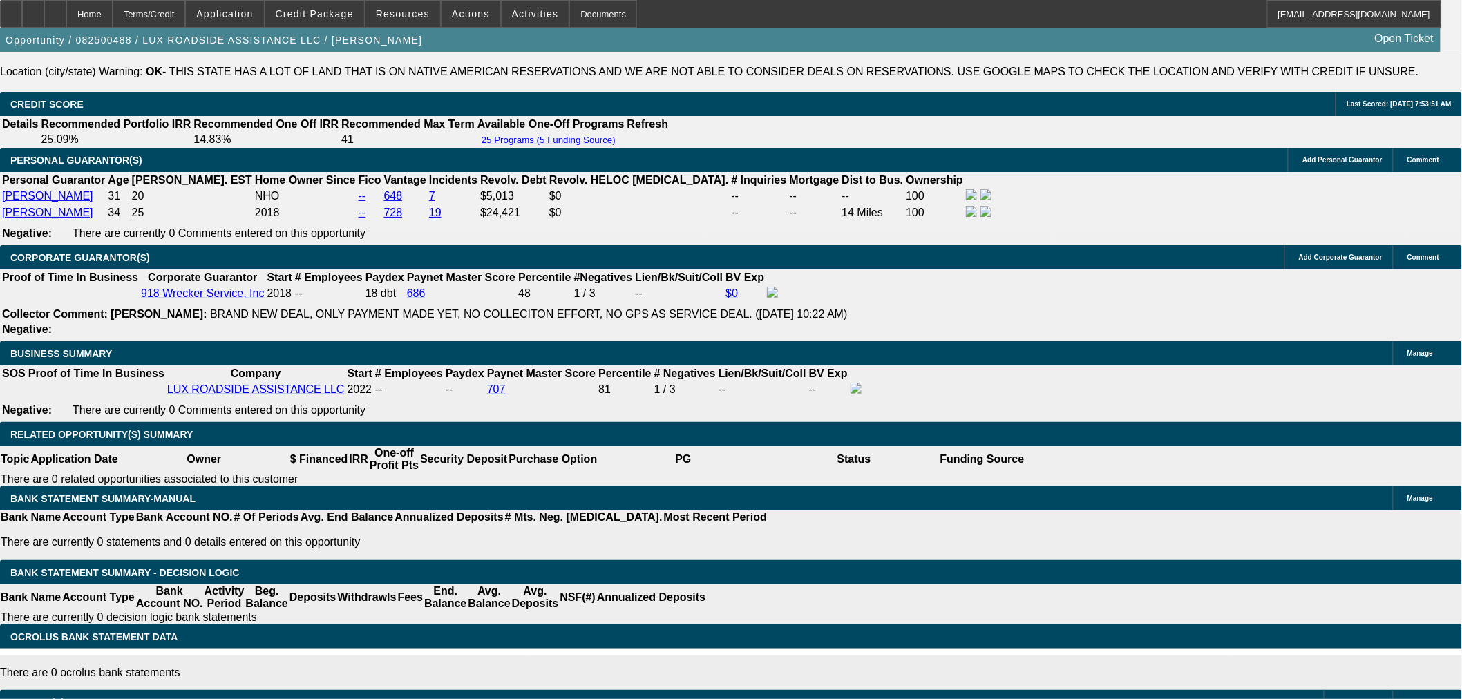
drag, startPoint x: 311, startPoint y: 374, endPoint x: 603, endPoint y: 323, distance: 296.7
type input "UNKNOWN"
type input "1"
type input "$1,594.61"
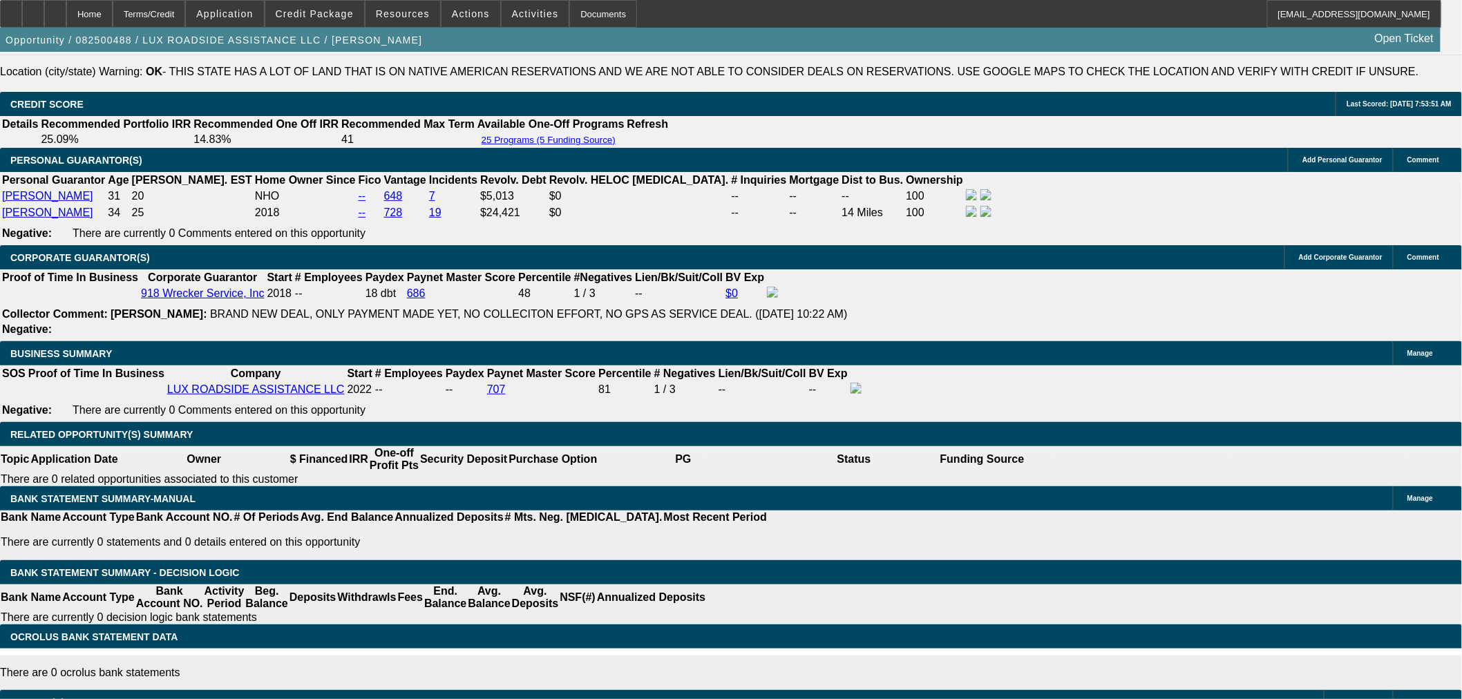
type input "12"
type input "$1,975.04"
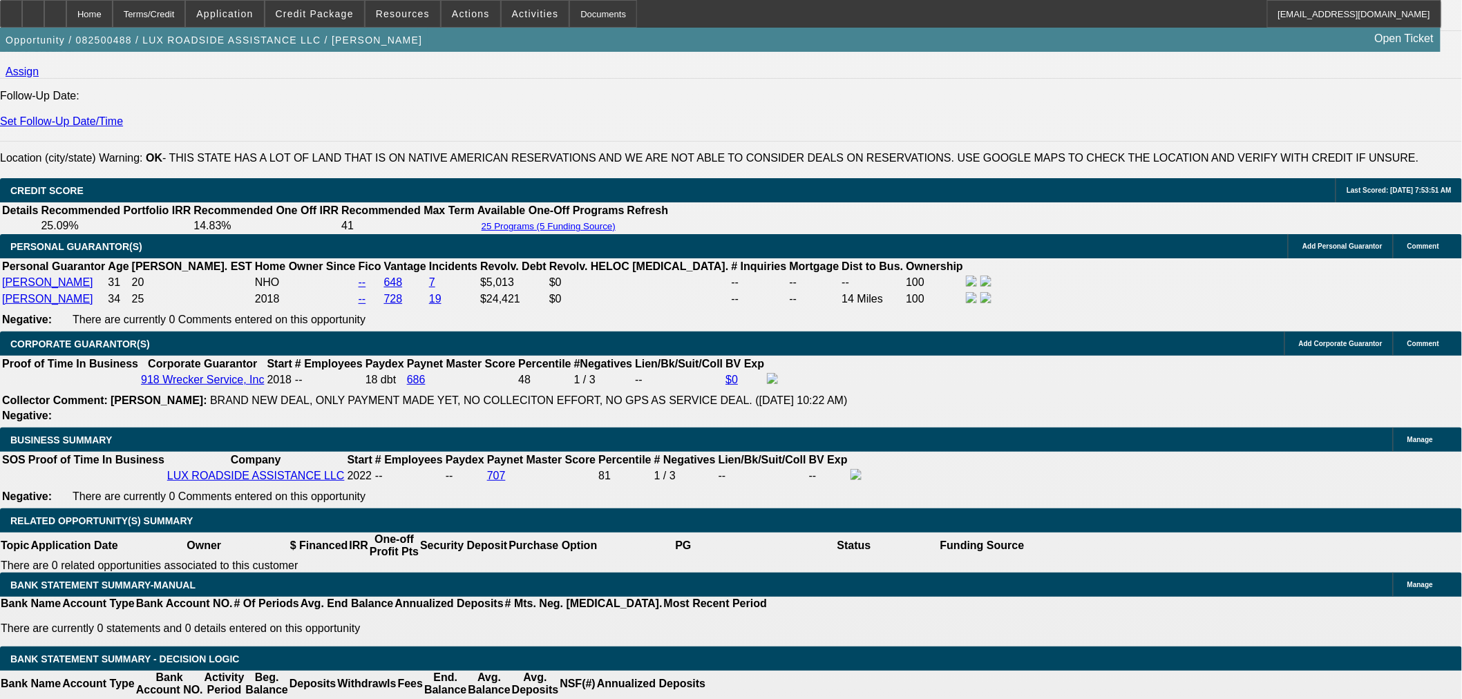
scroll to position [1765, 0]
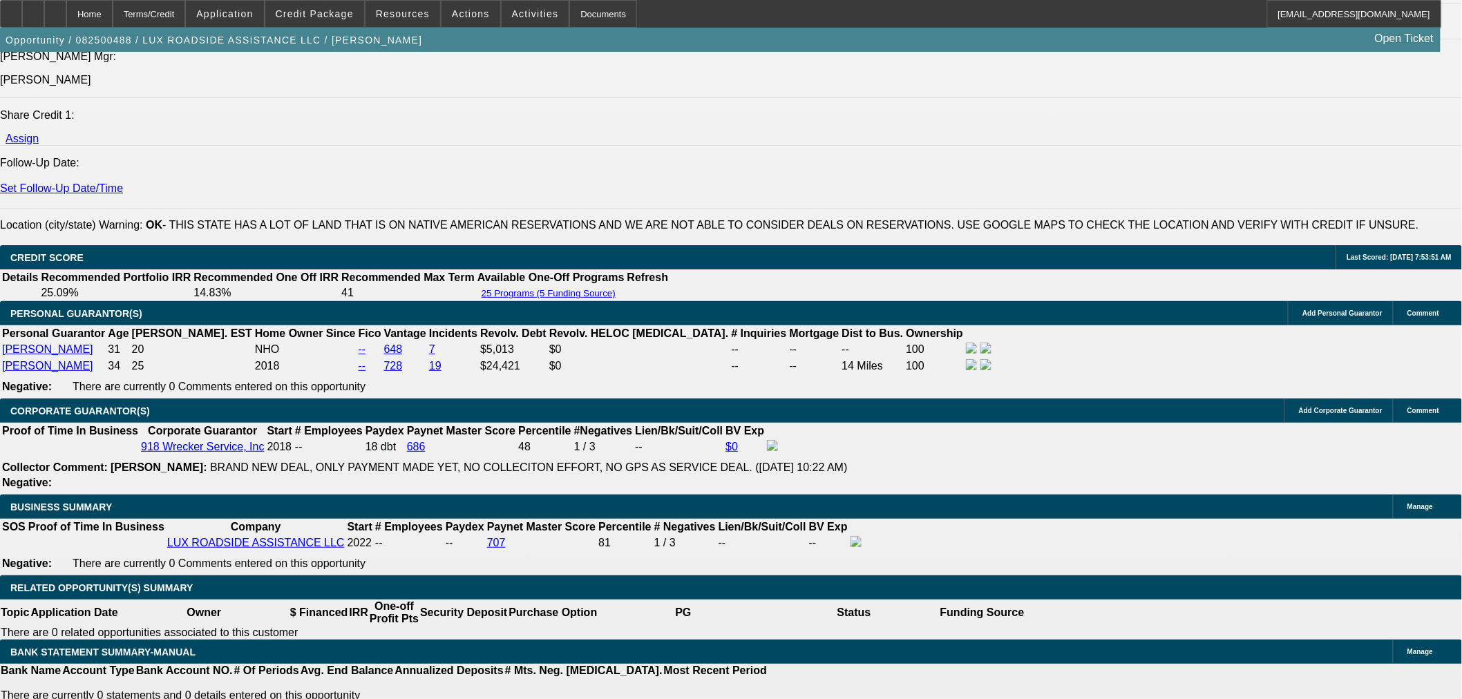
type input "12"
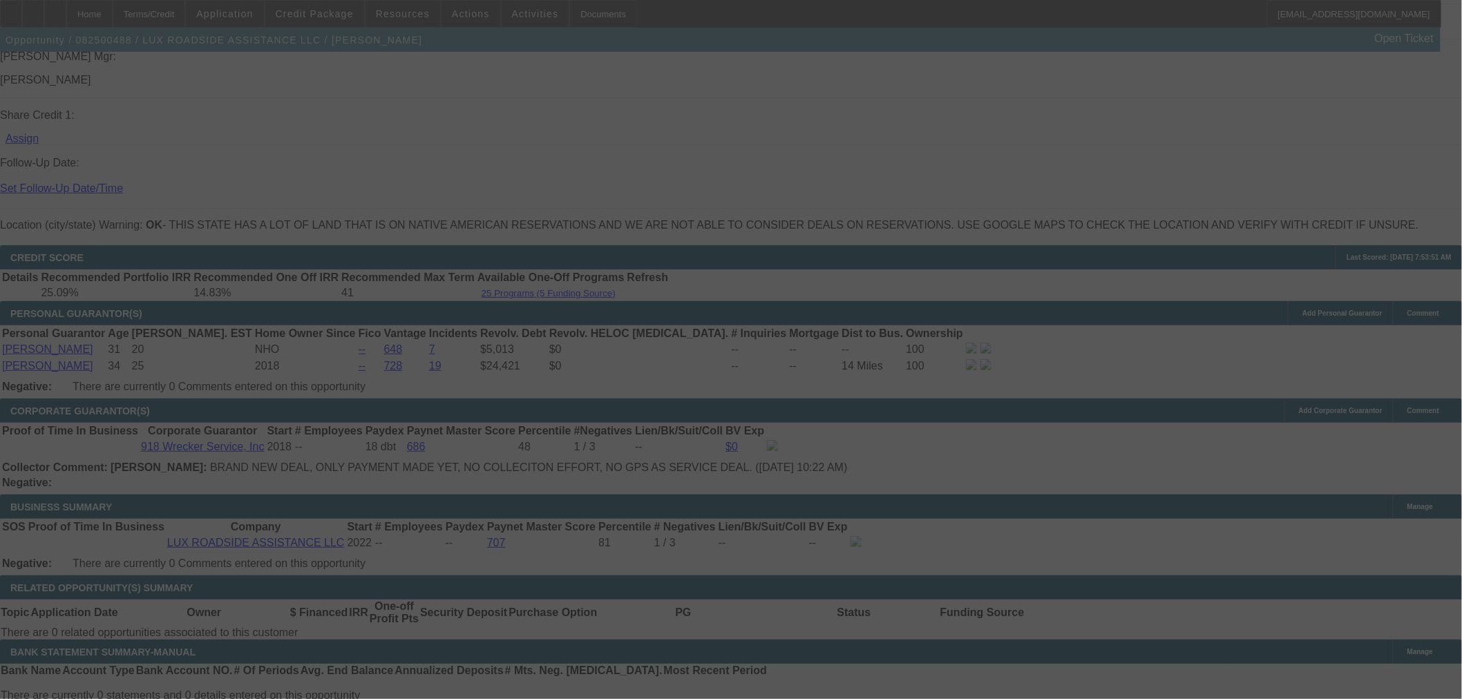
select select "0"
select select "6"
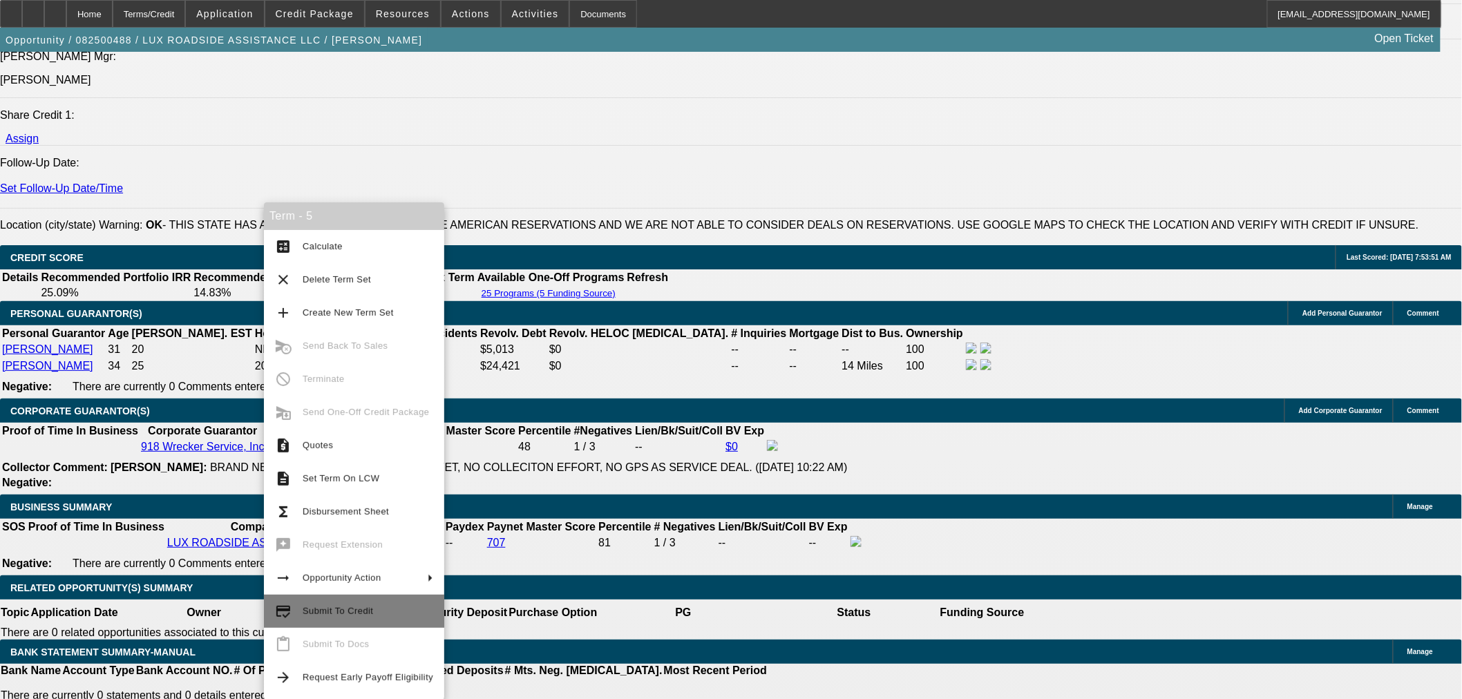
click at [334, 613] on span "Submit To Credit" at bounding box center [338, 611] width 70 height 10
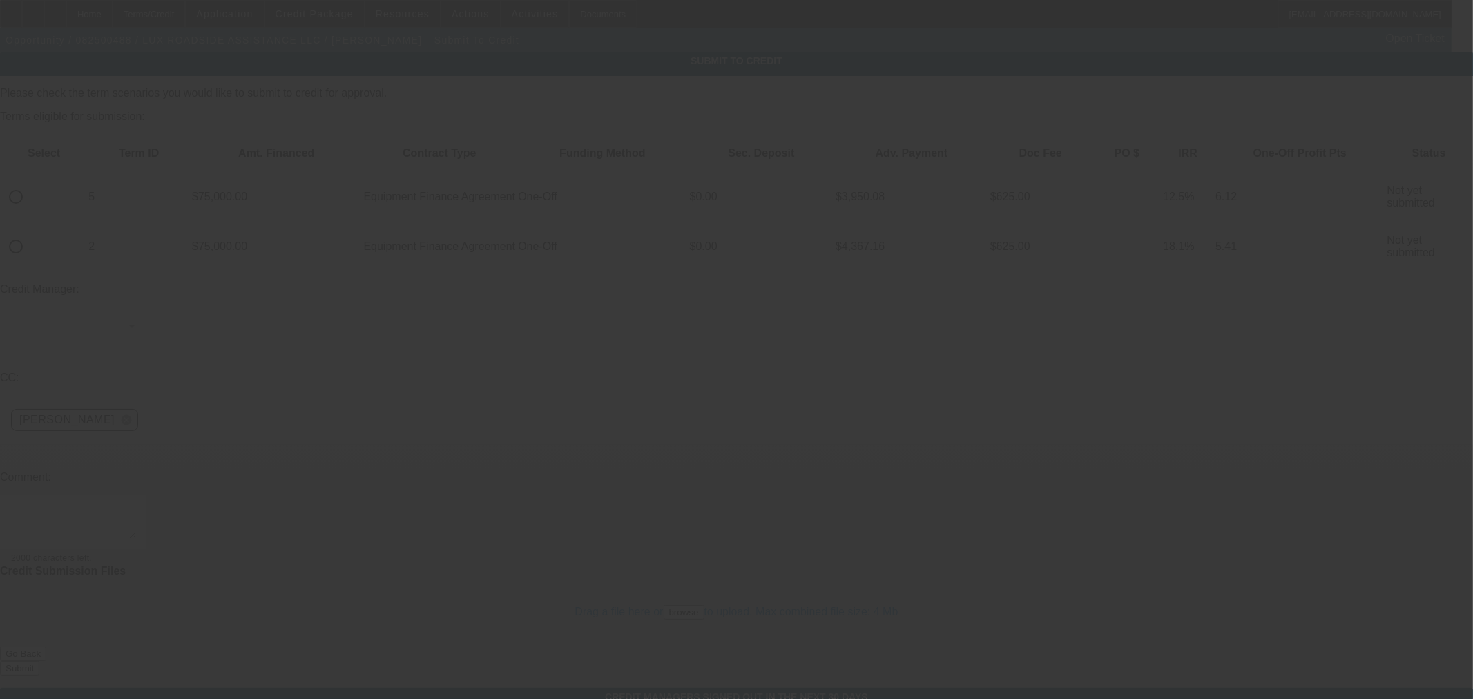
click at [30, 183] on input "radio" at bounding box center [16, 197] width 28 height 28
radio input "true"
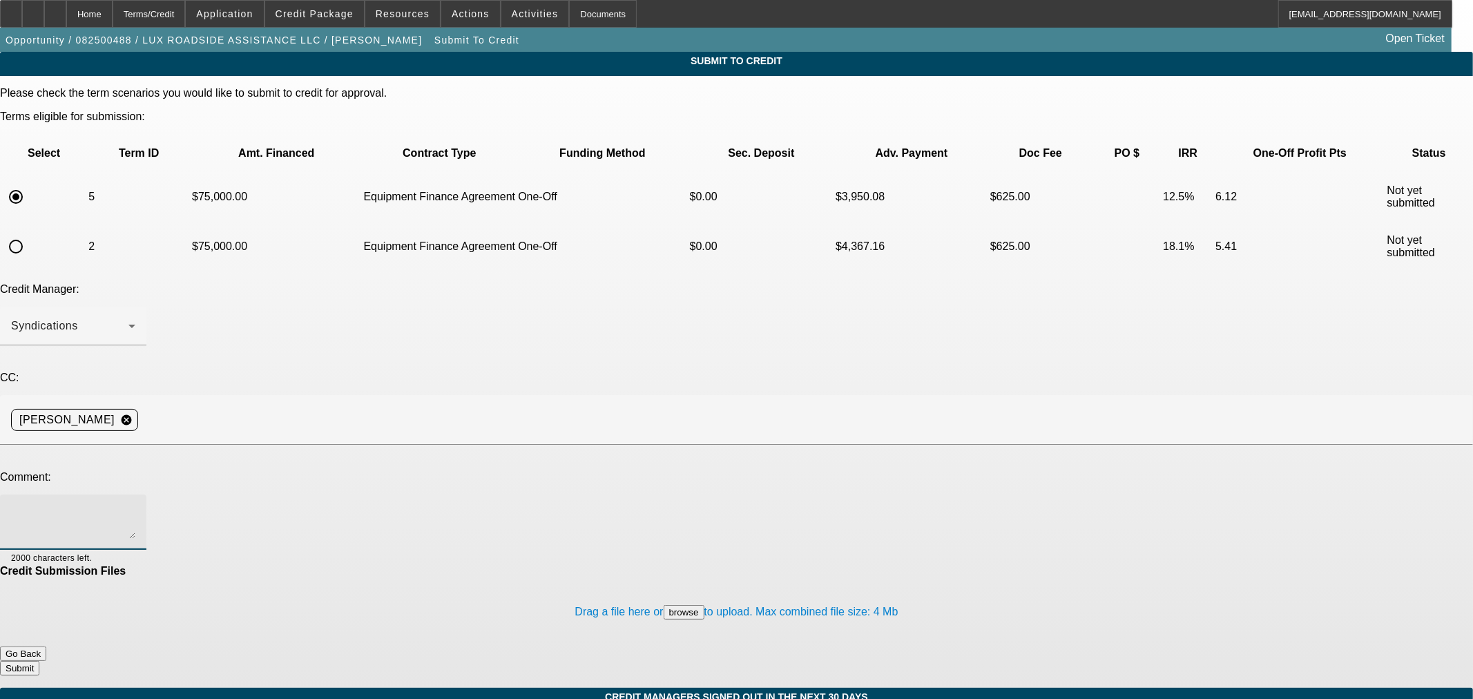
drag, startPoint x: 263, startPoint y: 372, endPoint x: 282, endPoint y: 372, distance: 18.6
click at [135, 506] on textarea at bounding box center [73, 522] width 124 height 33
type textarea "Please ok to CPEF to see if the CCG would help with the rate. Thanks"
click at [39, 661] on button "Submit" at bounding box center [19, 668] width 39 height 15
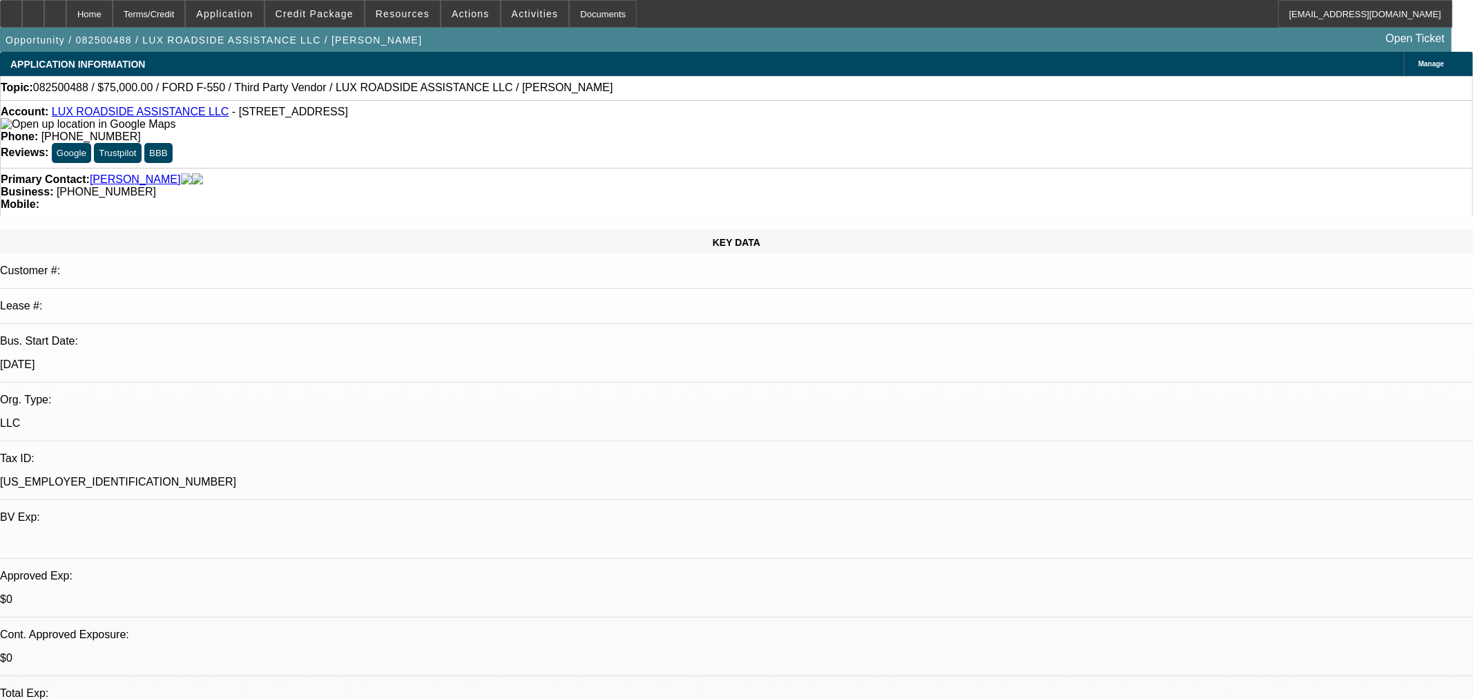
select select "0"
select select "6"
select select "0"
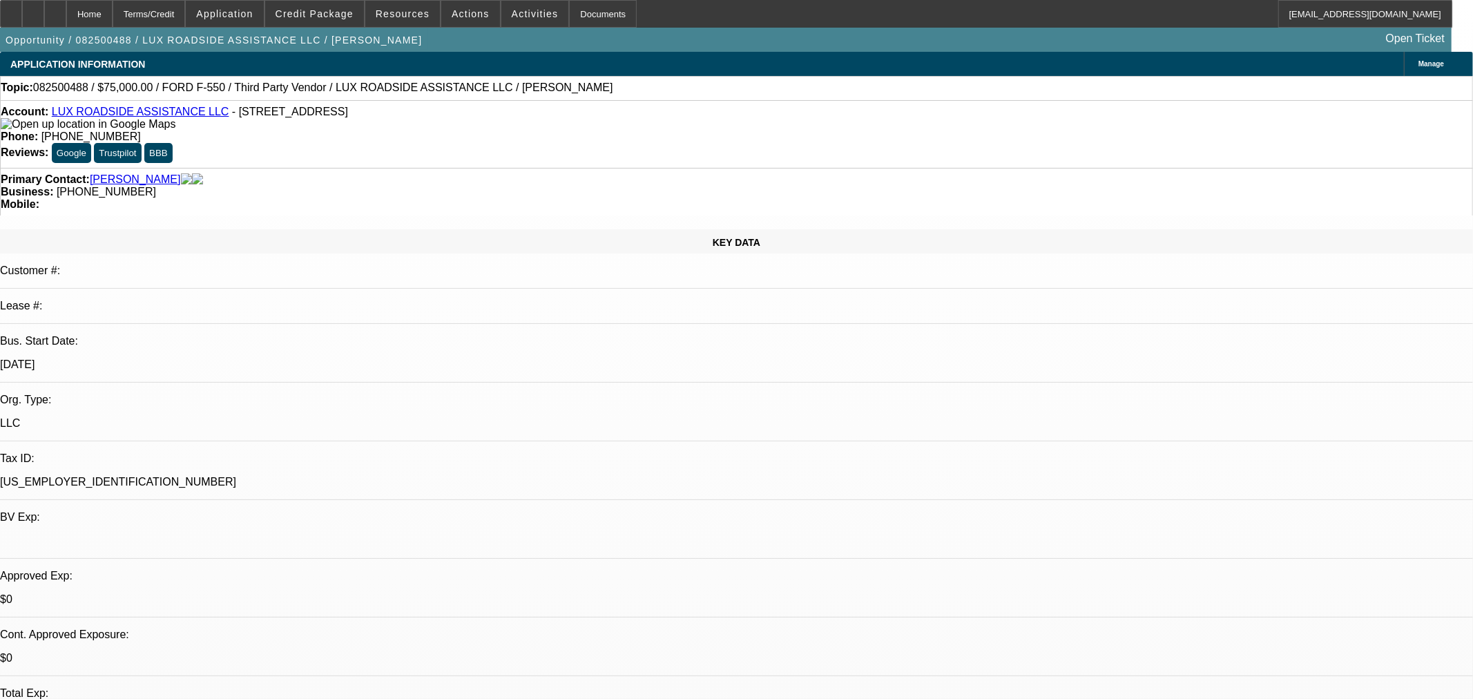
select select "0"
select select "6"
select select "0"
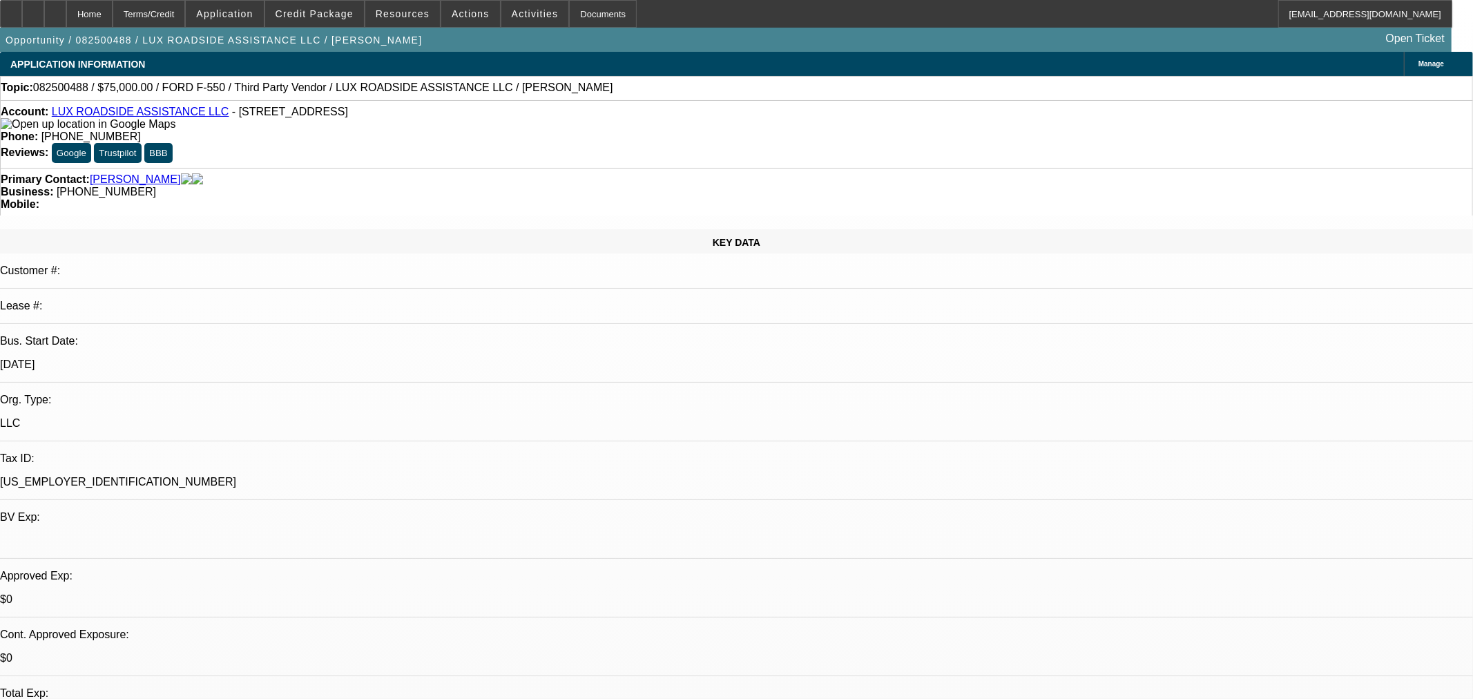
select select "0"
select select "6"
select select "0"
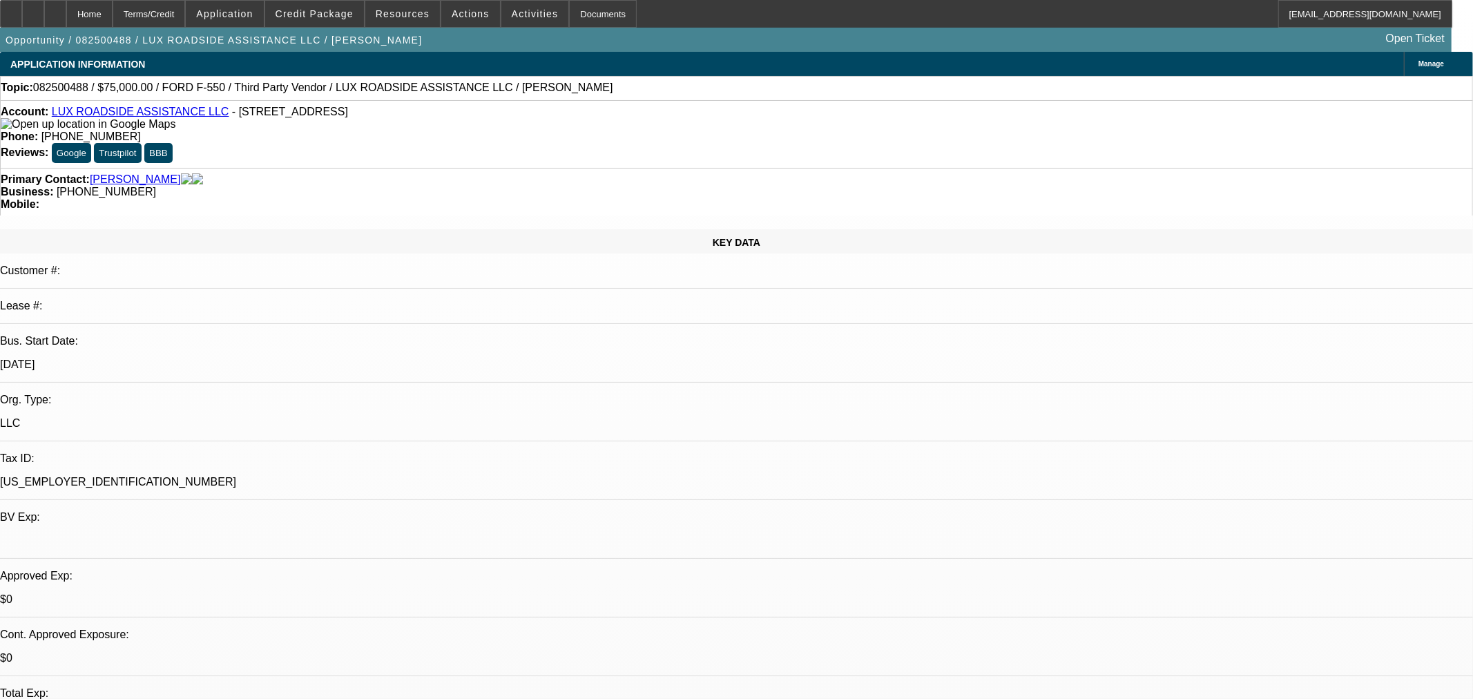
select select "6"
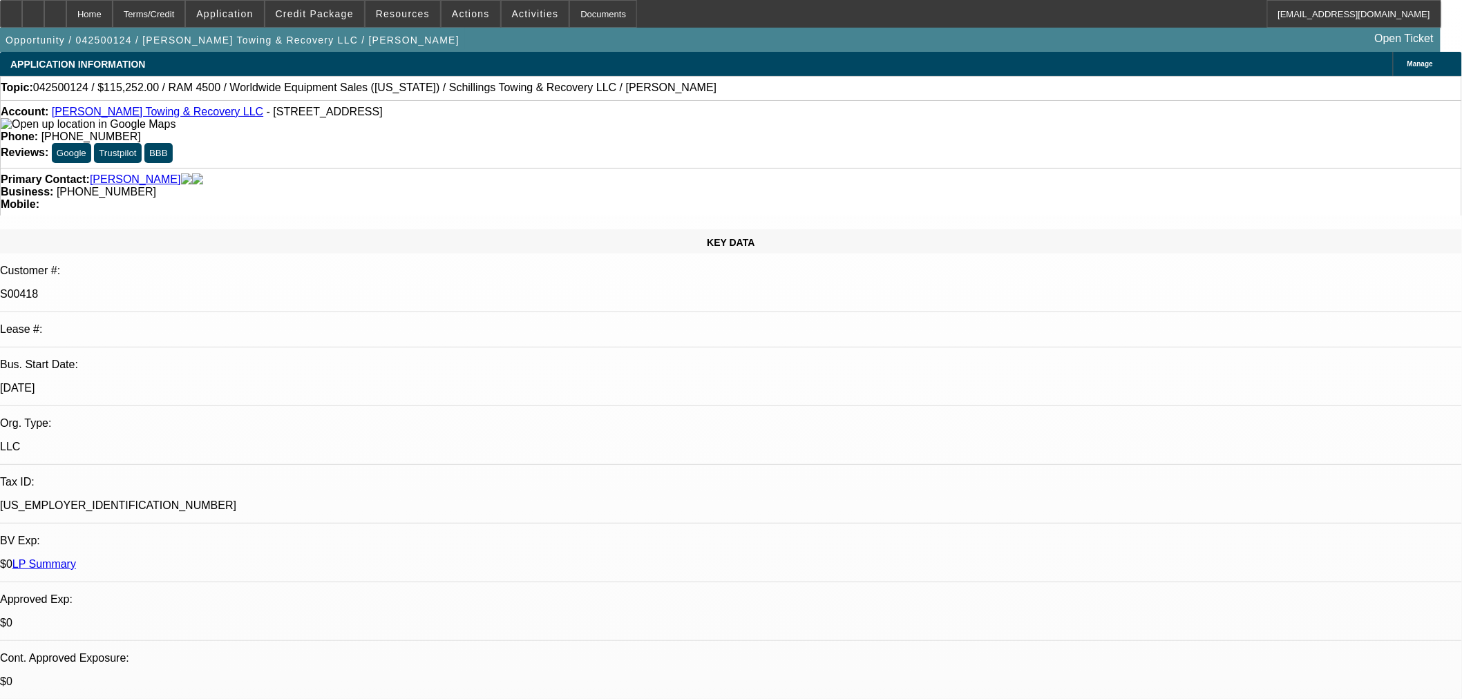
select select "0"
select select "3"
select select "0"
select select "6"
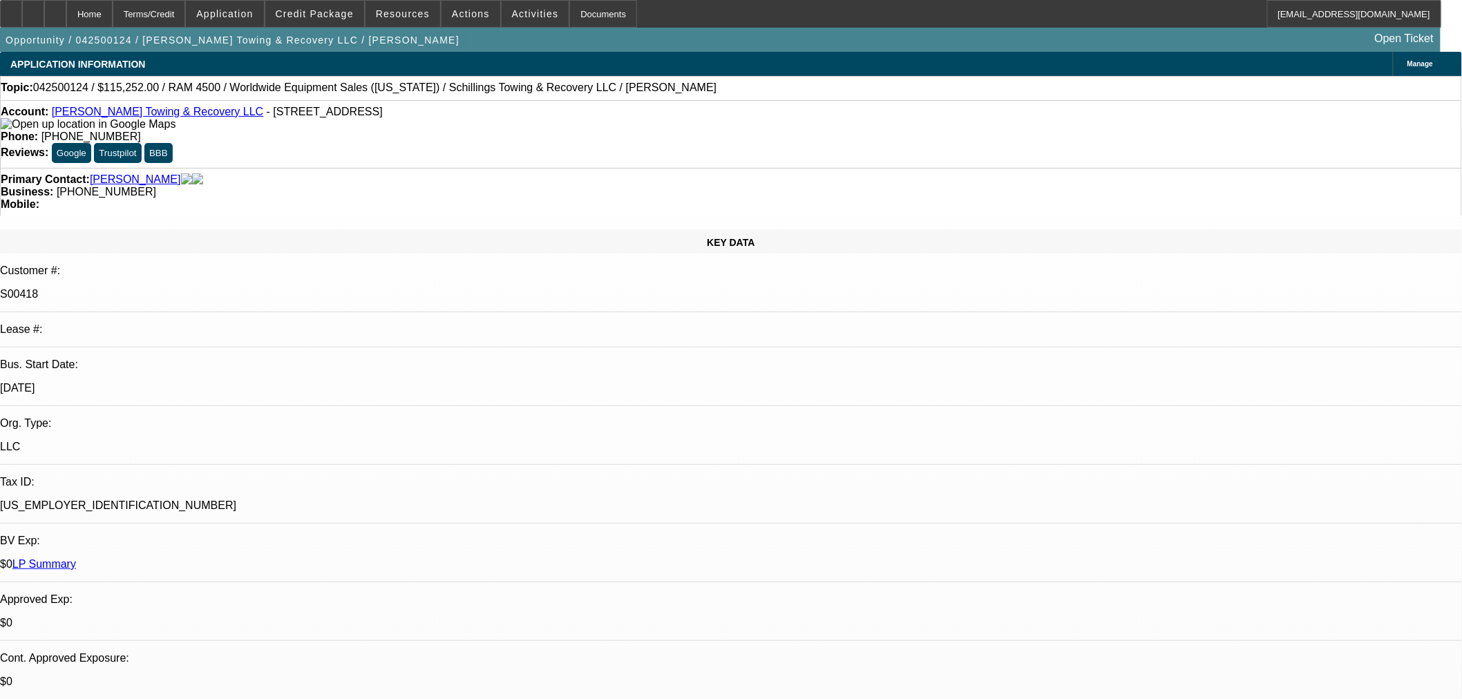
select select "0"
select select "3"
select select "0"
select select "6"
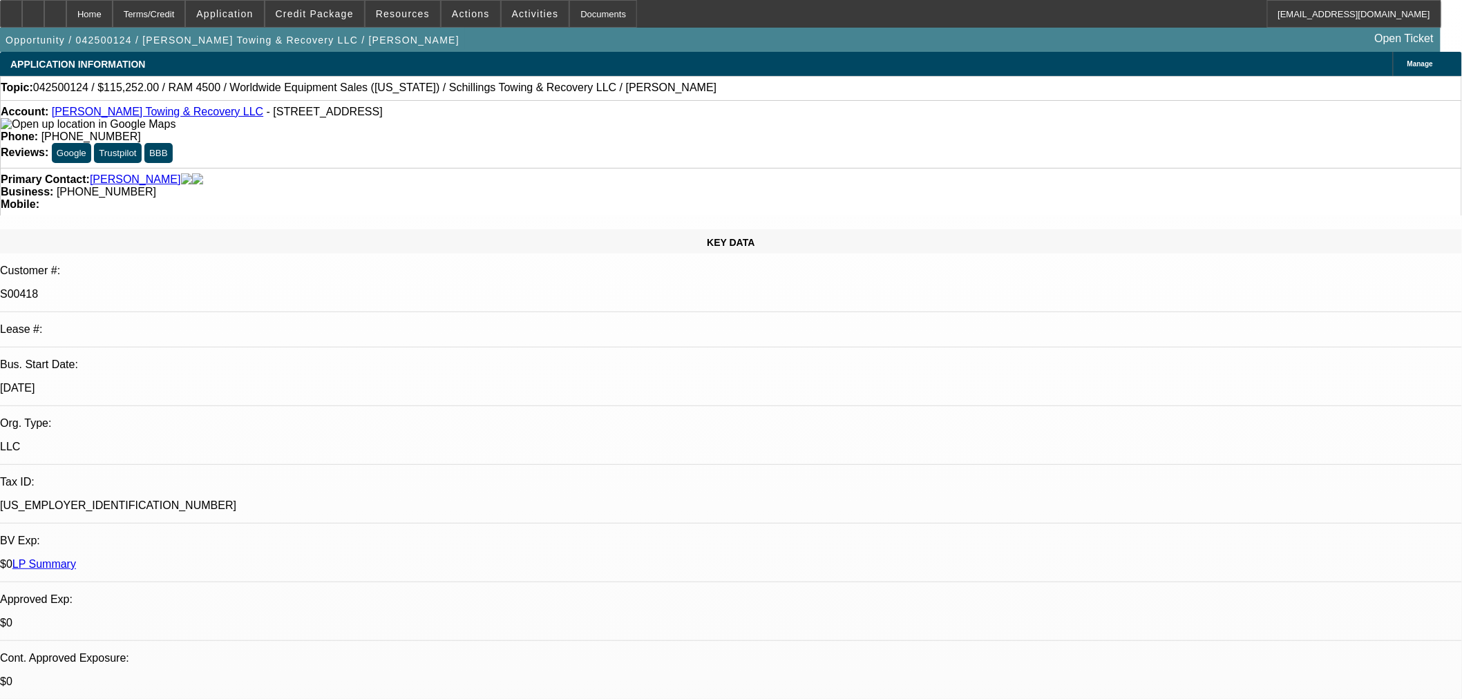
select select "0"
select select "3"
select select "0"
select select "6"
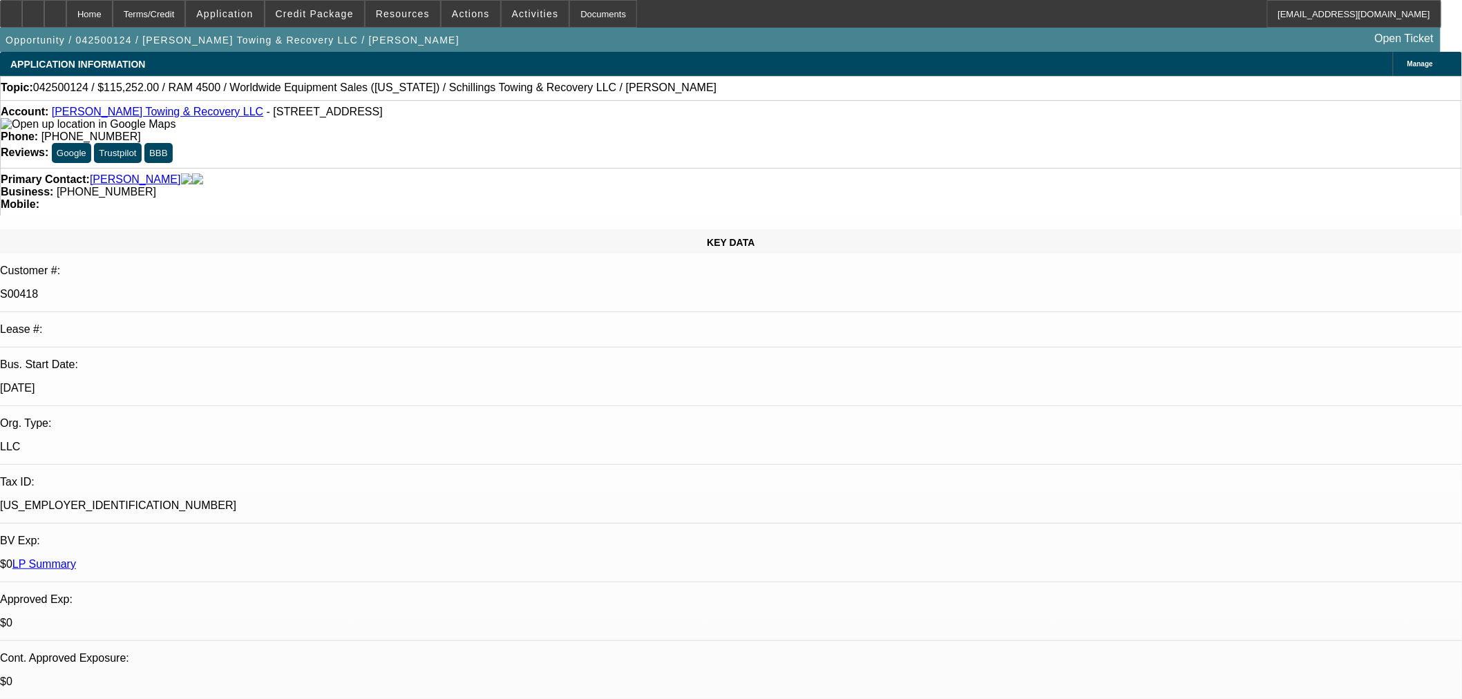
select select "0"
select select "3"
select select "0"
select select "6"
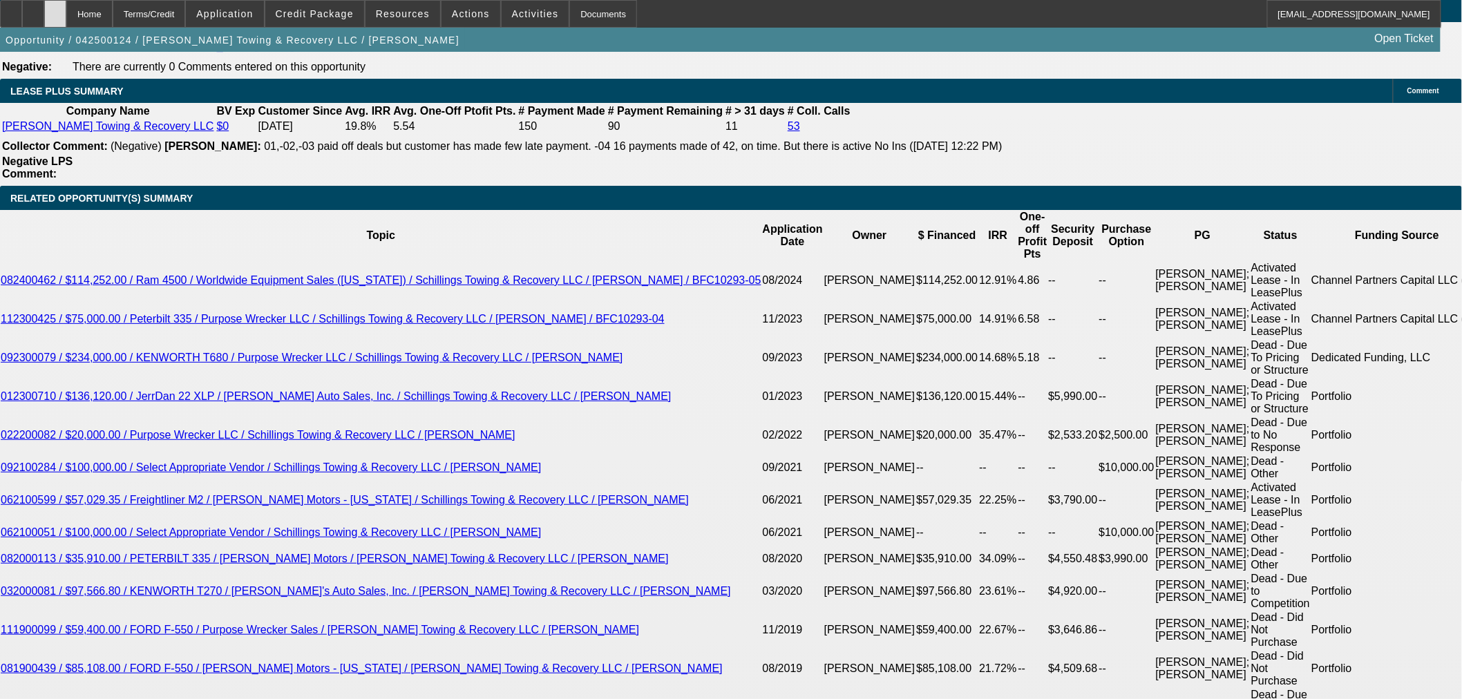
scroll to position [2302, 0]
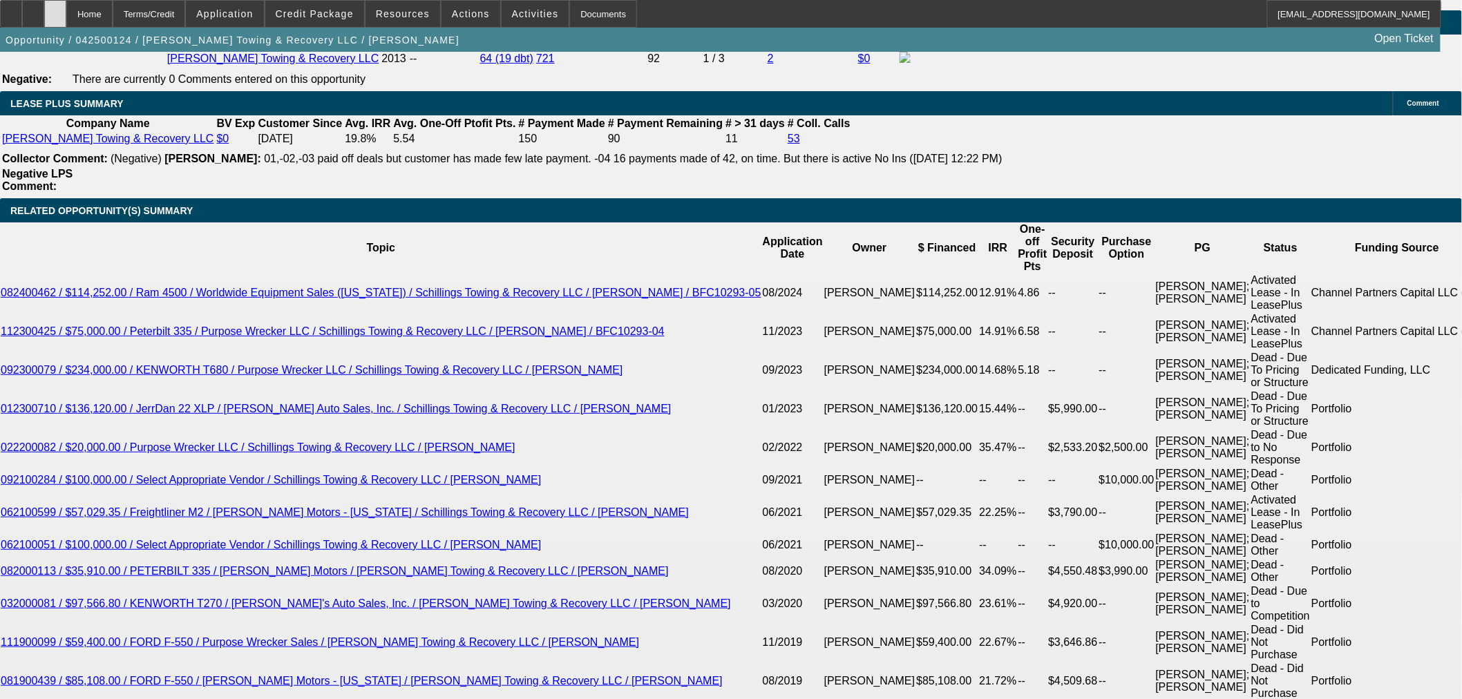
click at [66, 12] on div at bounding box center [55, 14] width 22 height 28
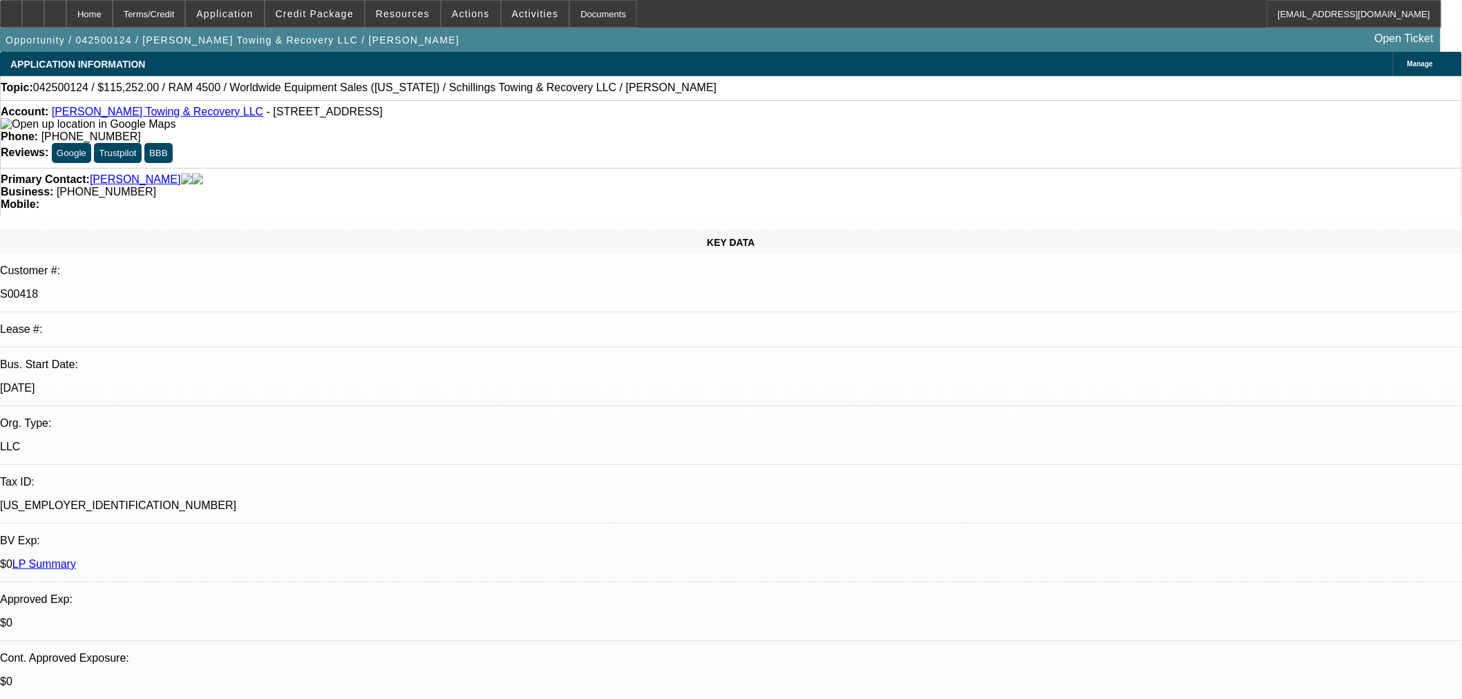
select select "0"
select select "3"
select select "0"
select select "6"
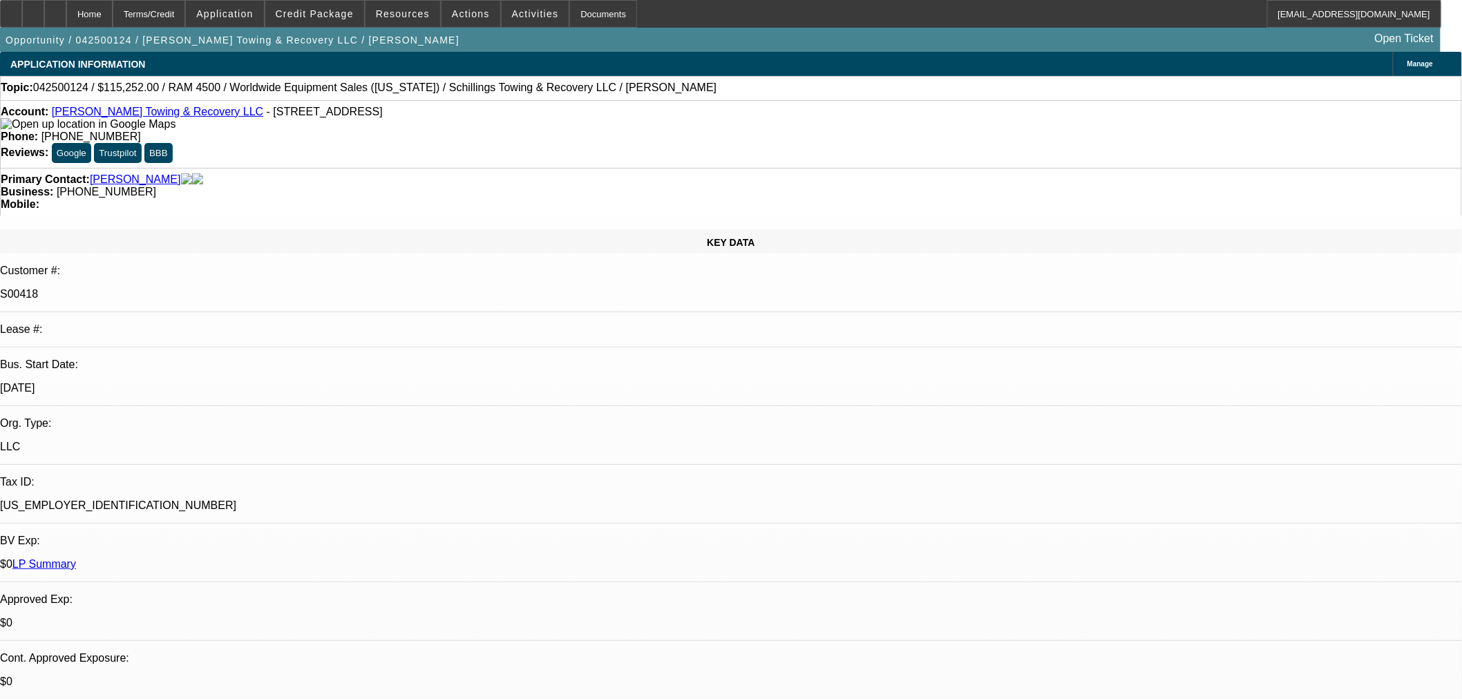
select select "0"
select select "3"
select select "0"
select select "6"
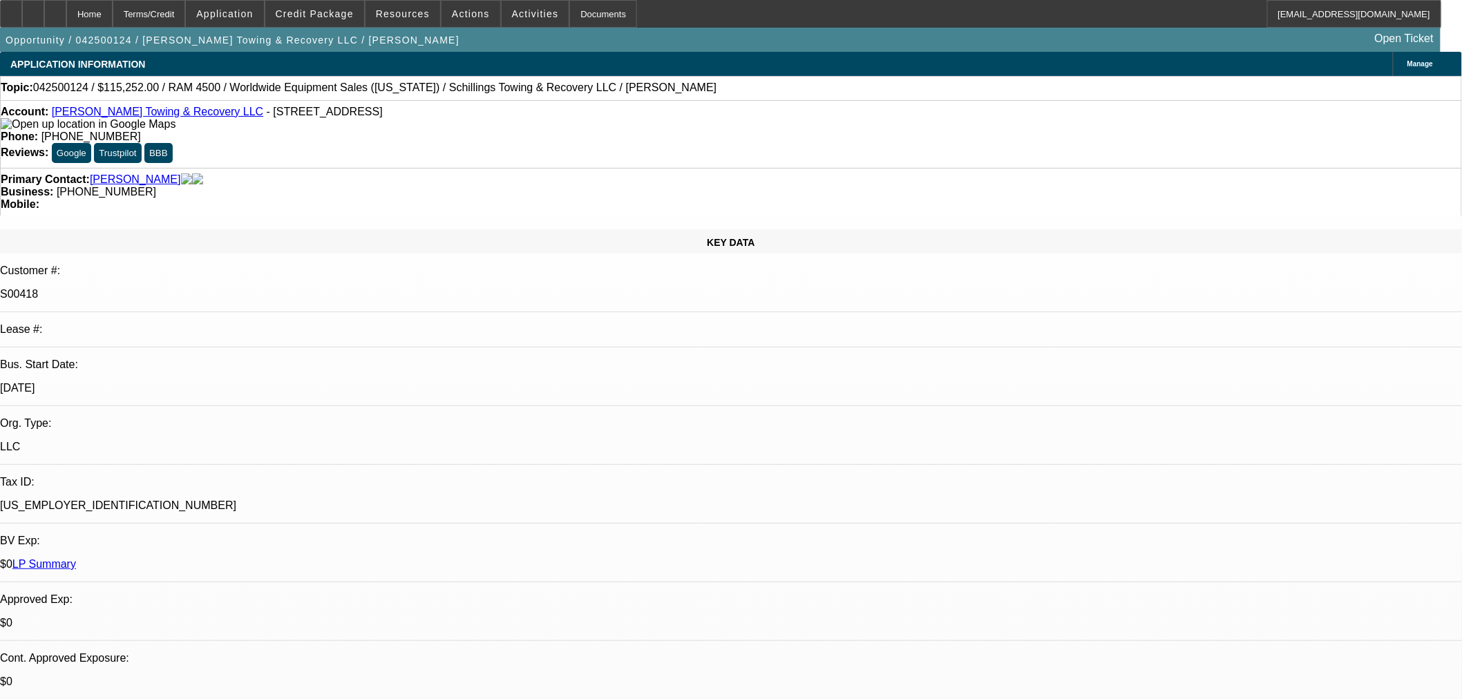
select select "0"
select select "3"
select select "0"
select select "6"
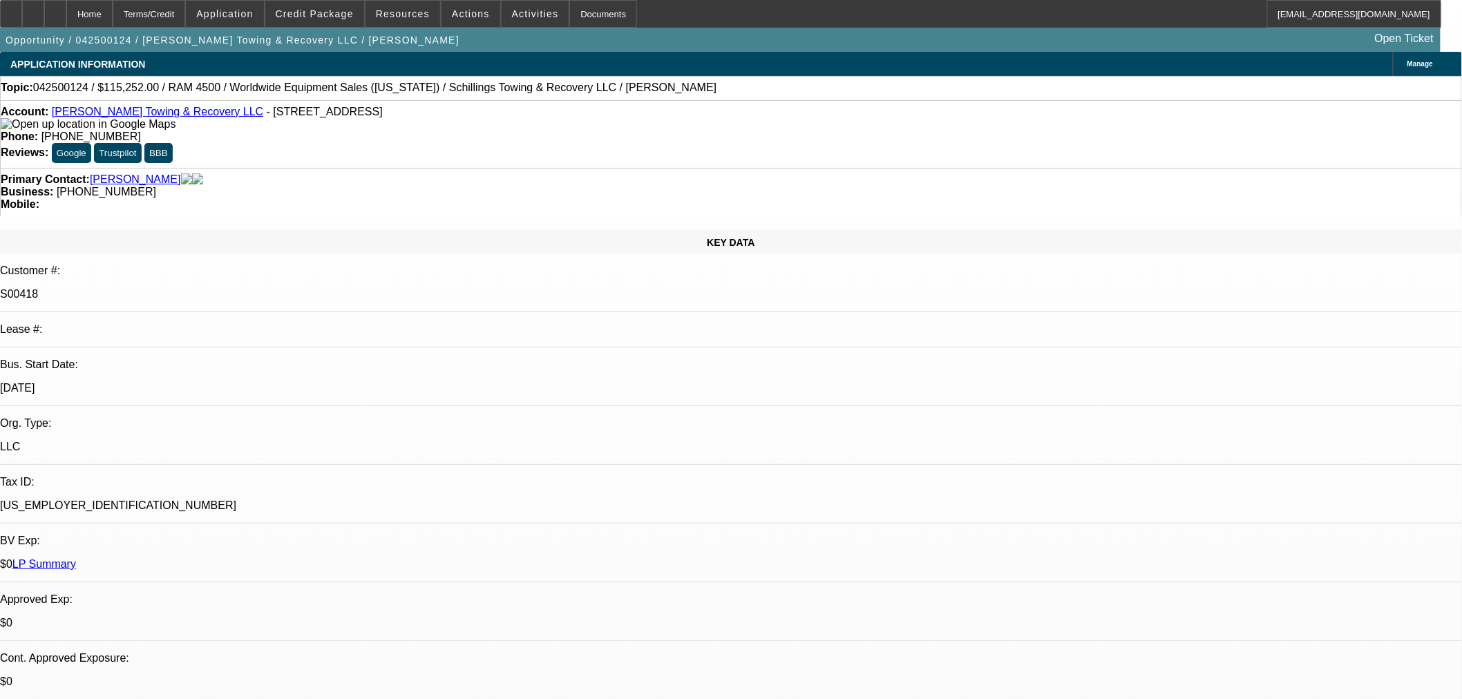
select select "0"
select select "3"
select select "0"
select select "6"
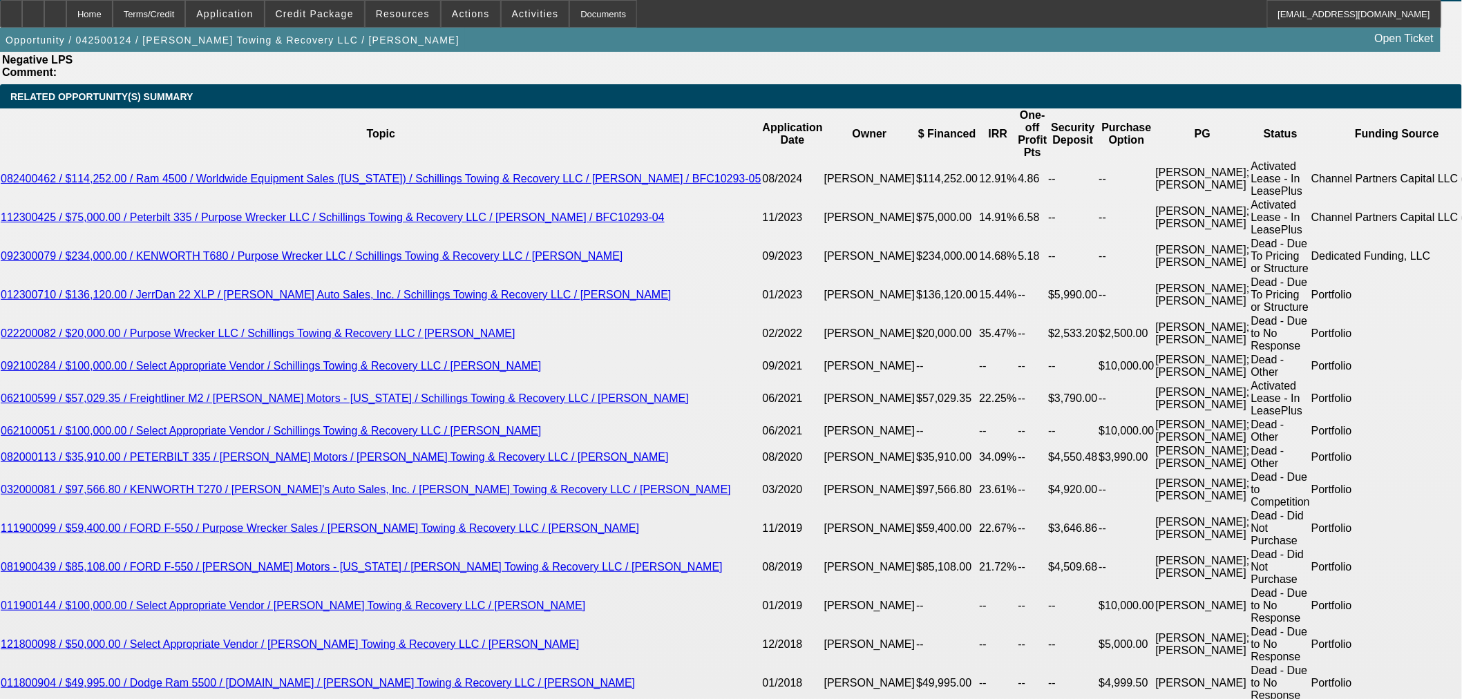
scroll to position [2379, 0]
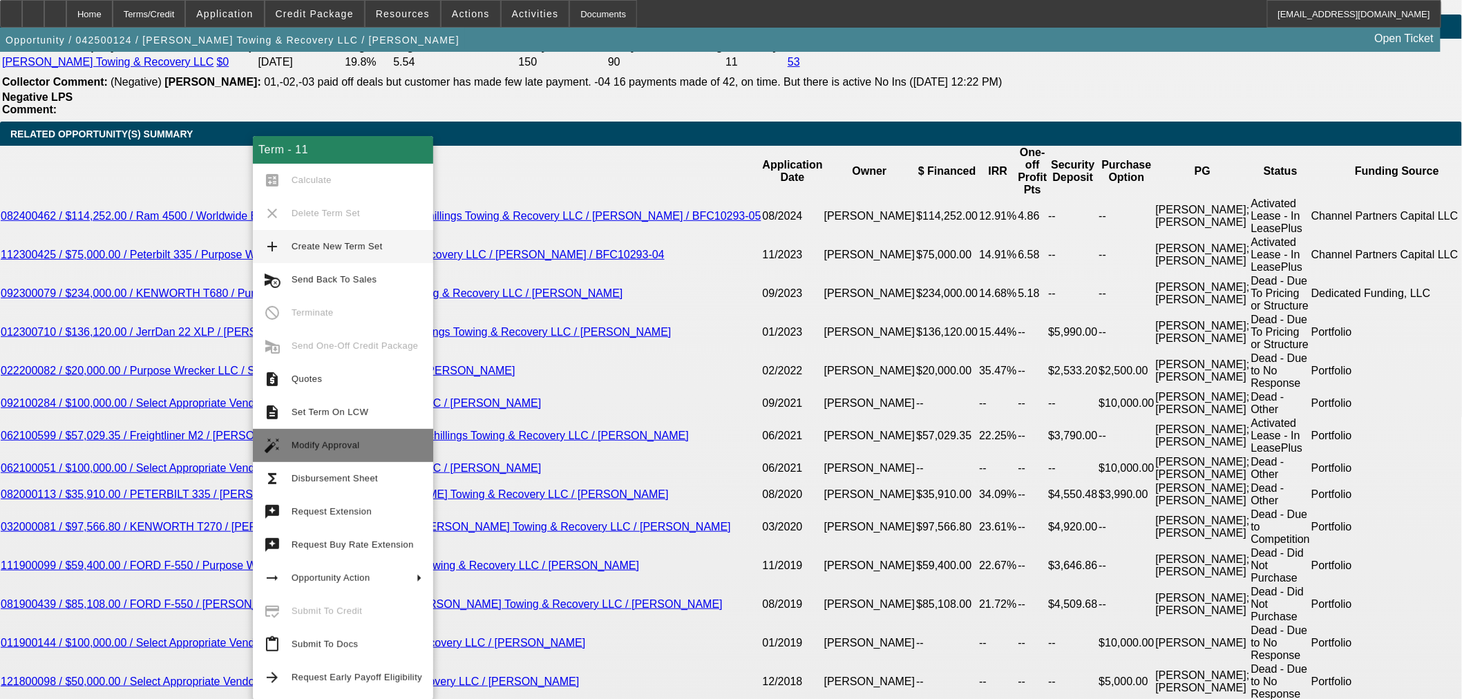
click at [327, 447] on span "Modify Approval" at bounding box center [325, 445] width 68 height 10
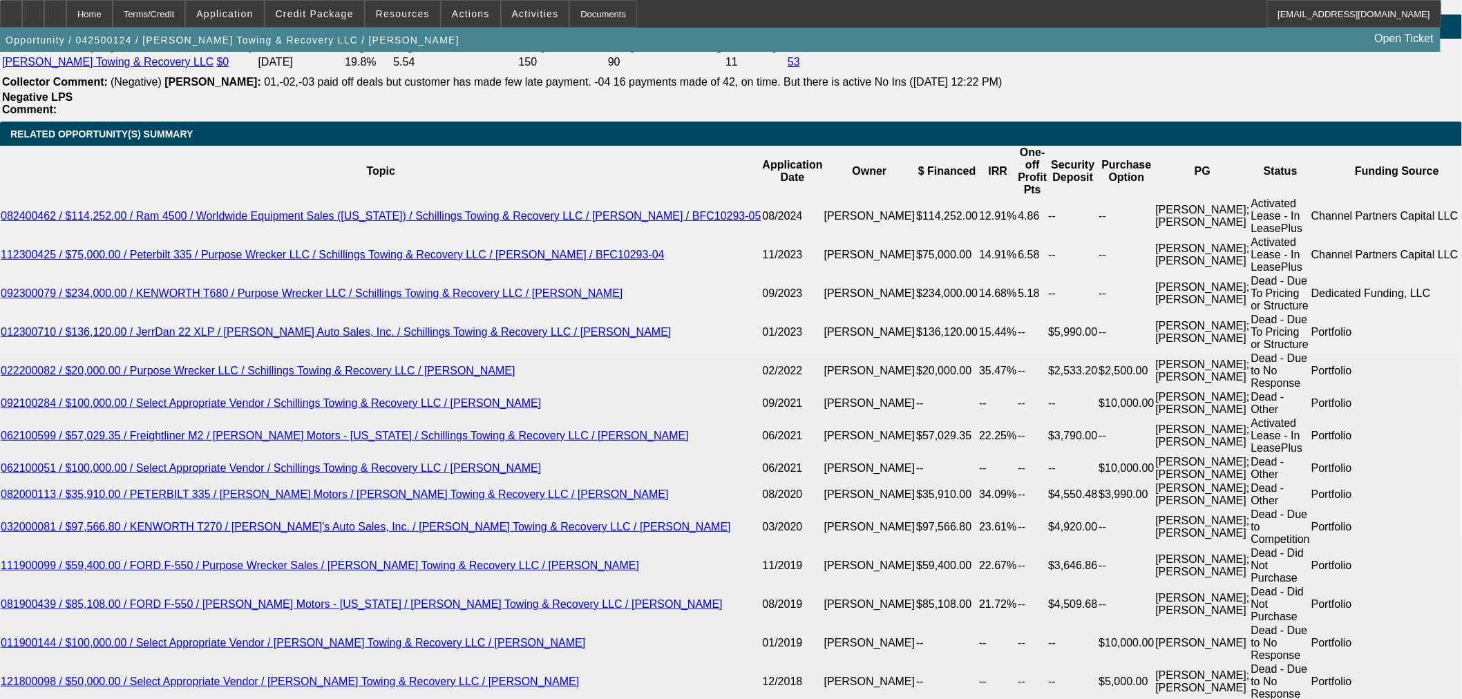
select select "0"
select select "3"
select select "0"
select select "6"
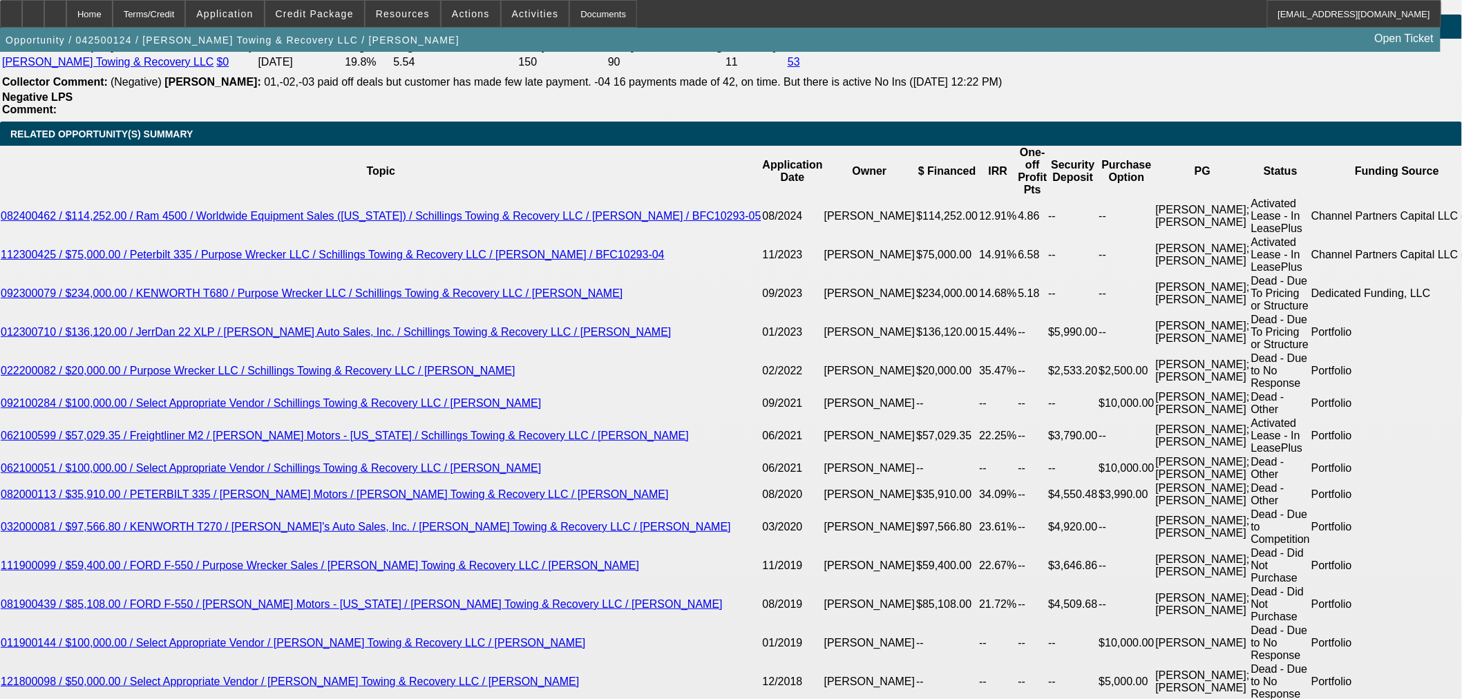
select select "0"
select select "3"
select select "0"
select select "6"
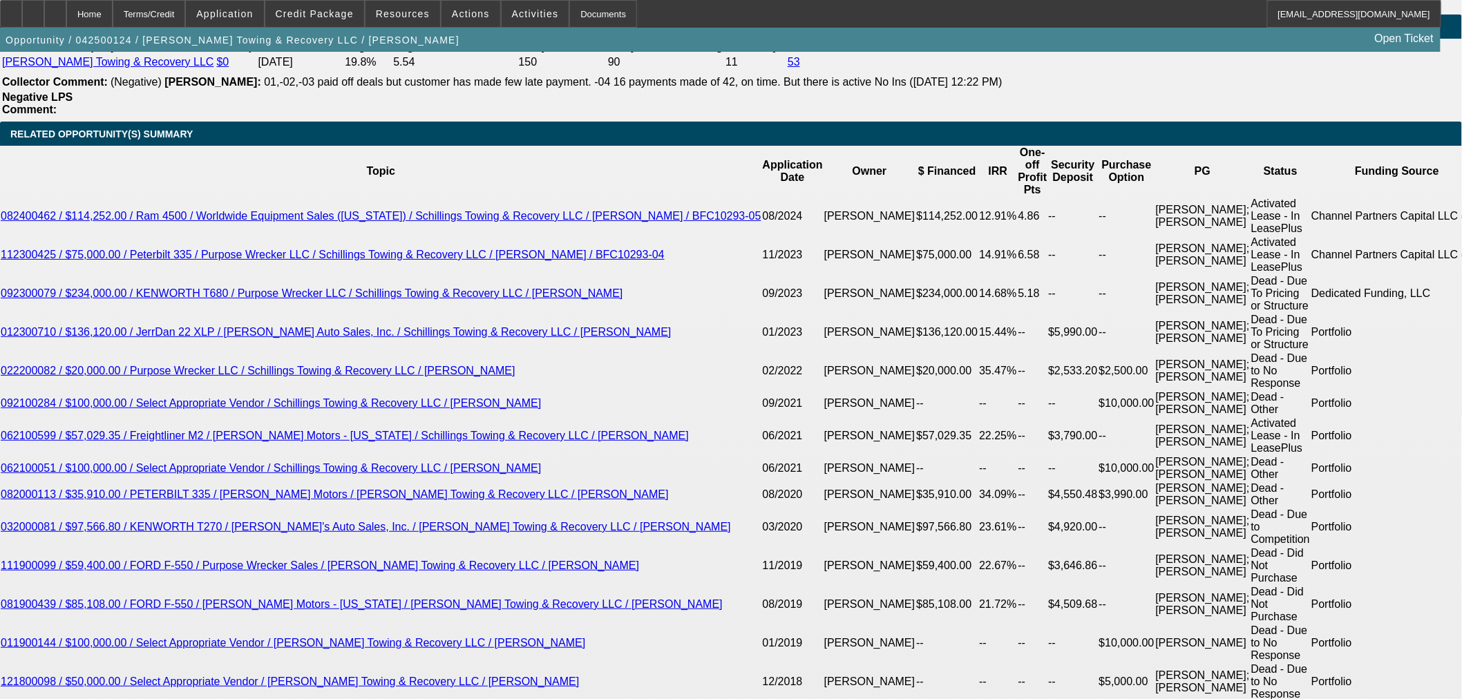
select select "0"
select select "3"
select select "0"
select select "6"
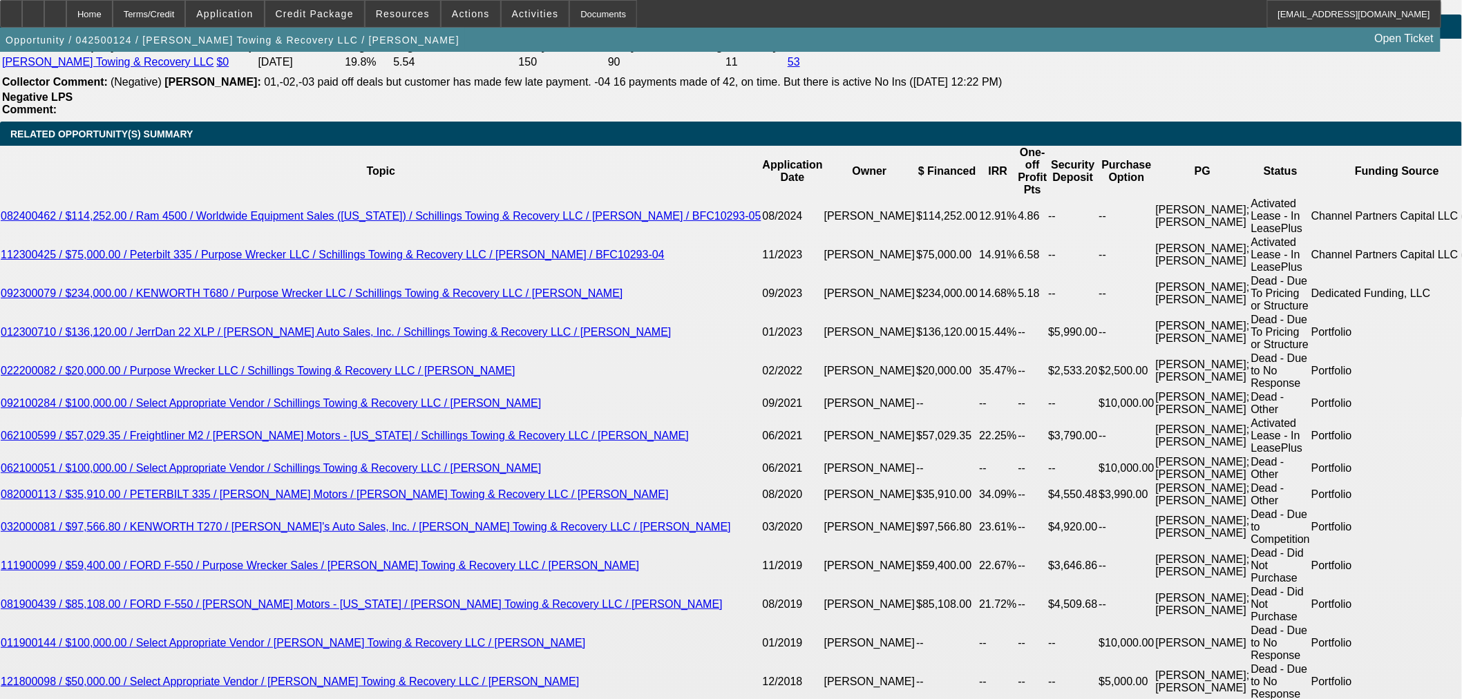
select select "0"
select select "3"
select select "0"
select select "6"
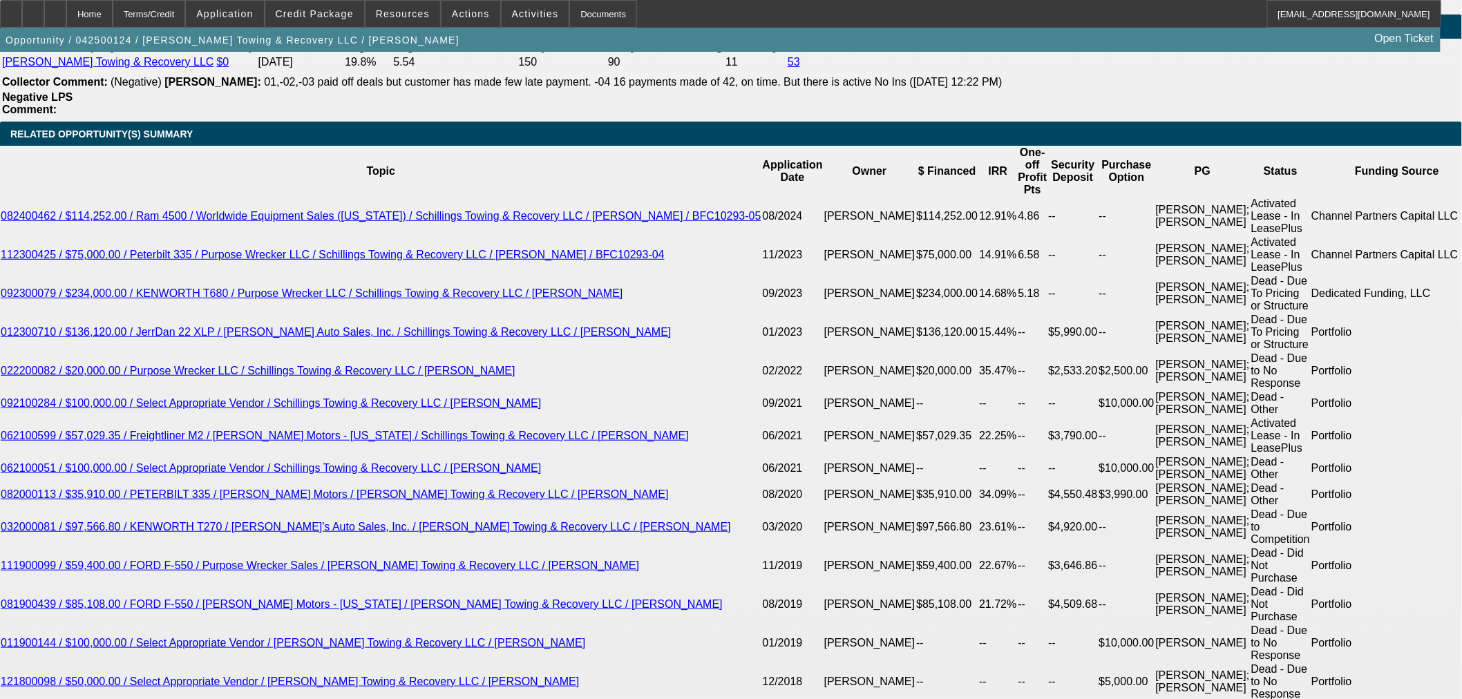
drag, startPoint x: 316, startPoint y: 370, endPoint x: 521, endPoint y: 333, distance: 208.5
type input "UNKNOWN"
type input "1"
type input "$1,970.09"
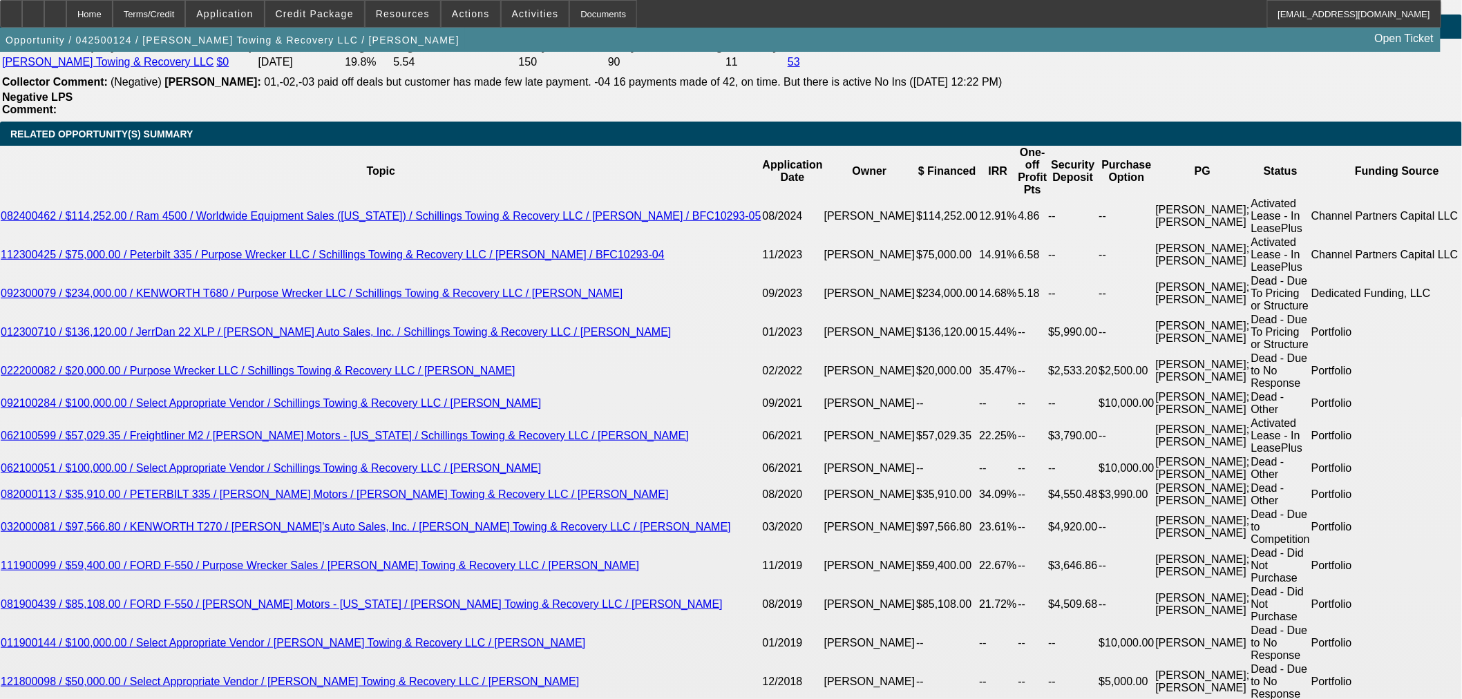
type input "12."
type input "$2,563.72"
type input "12.8"
type input "$2,610.55"
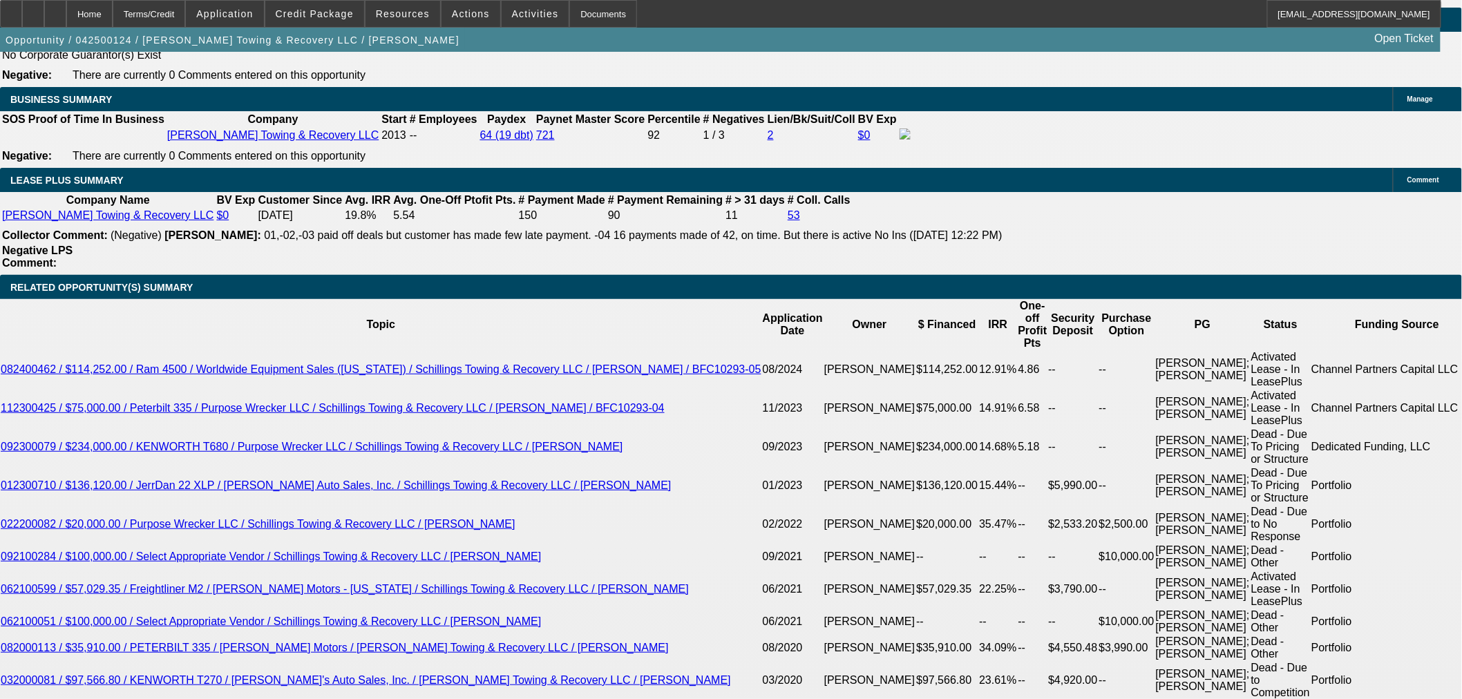
type input "12.8"
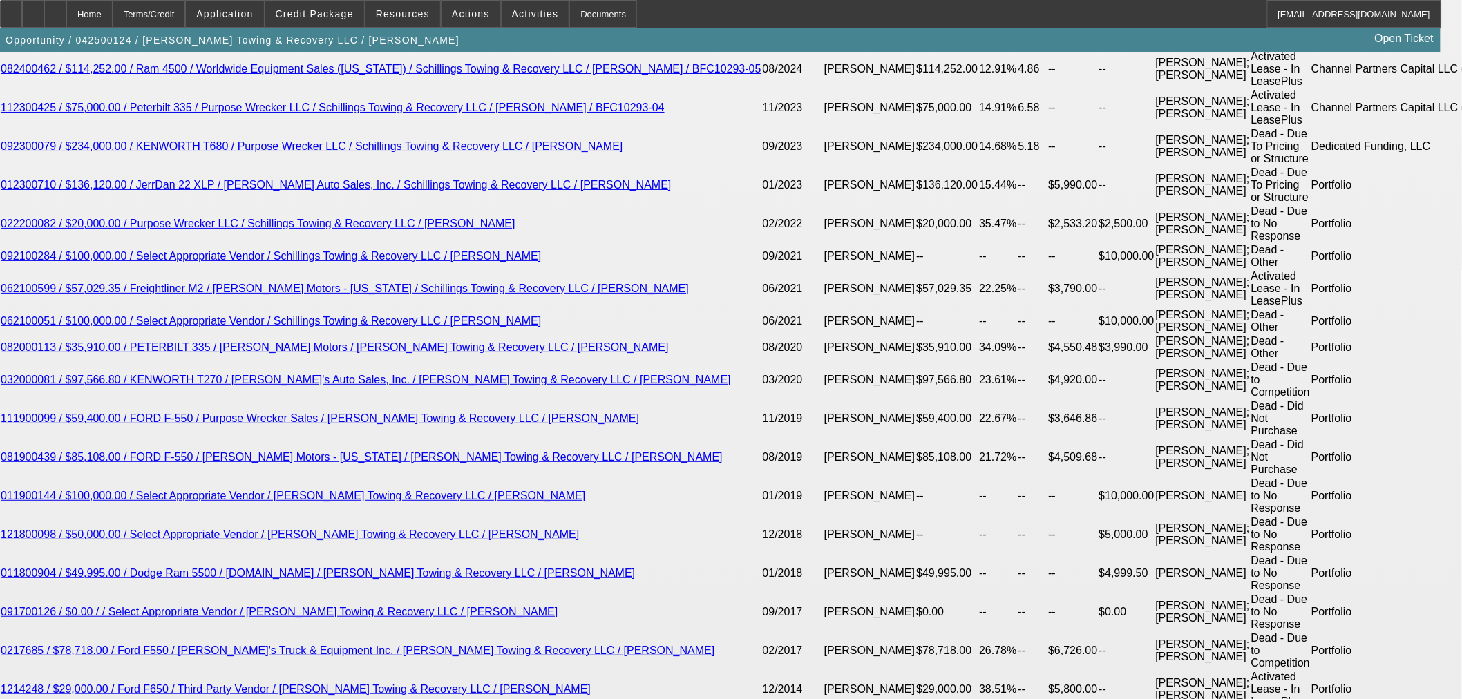
scroll to position [2532, 0]
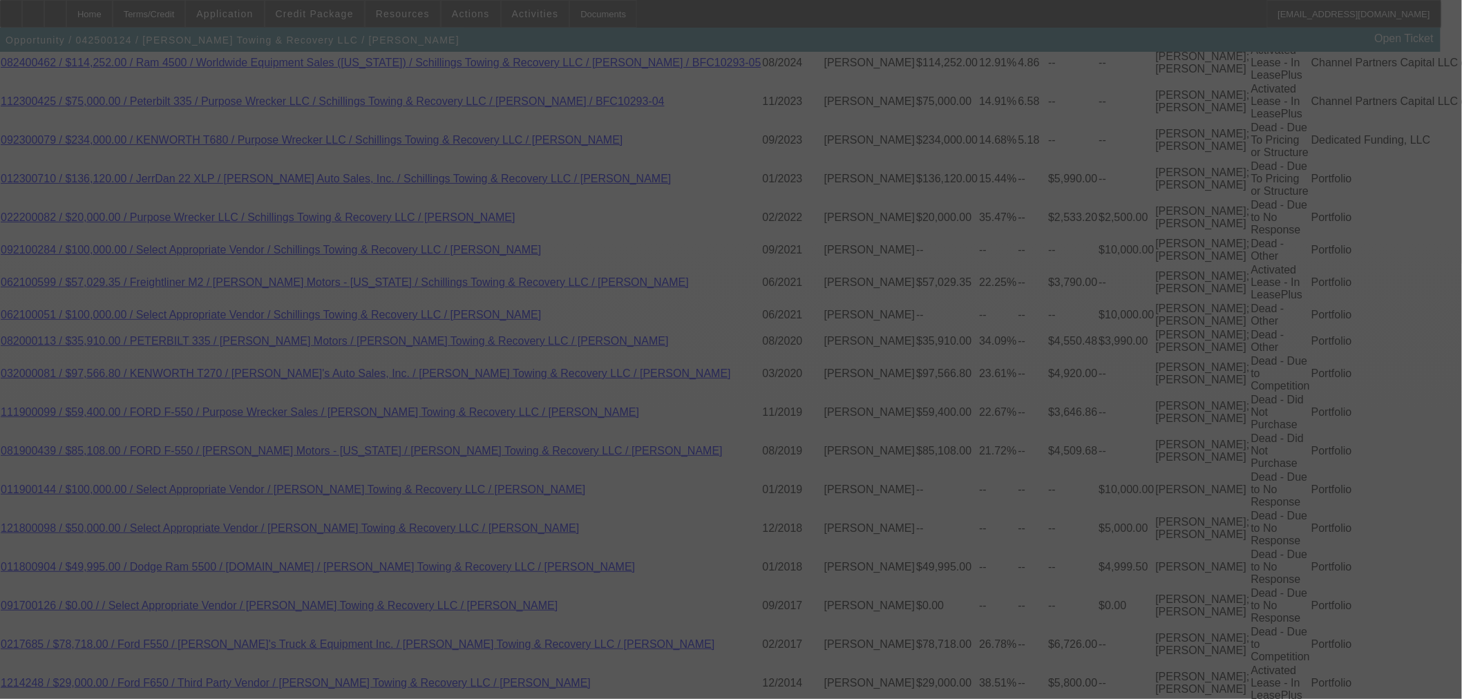
select select "0"
select select "3"
select select "0"
select select "6"
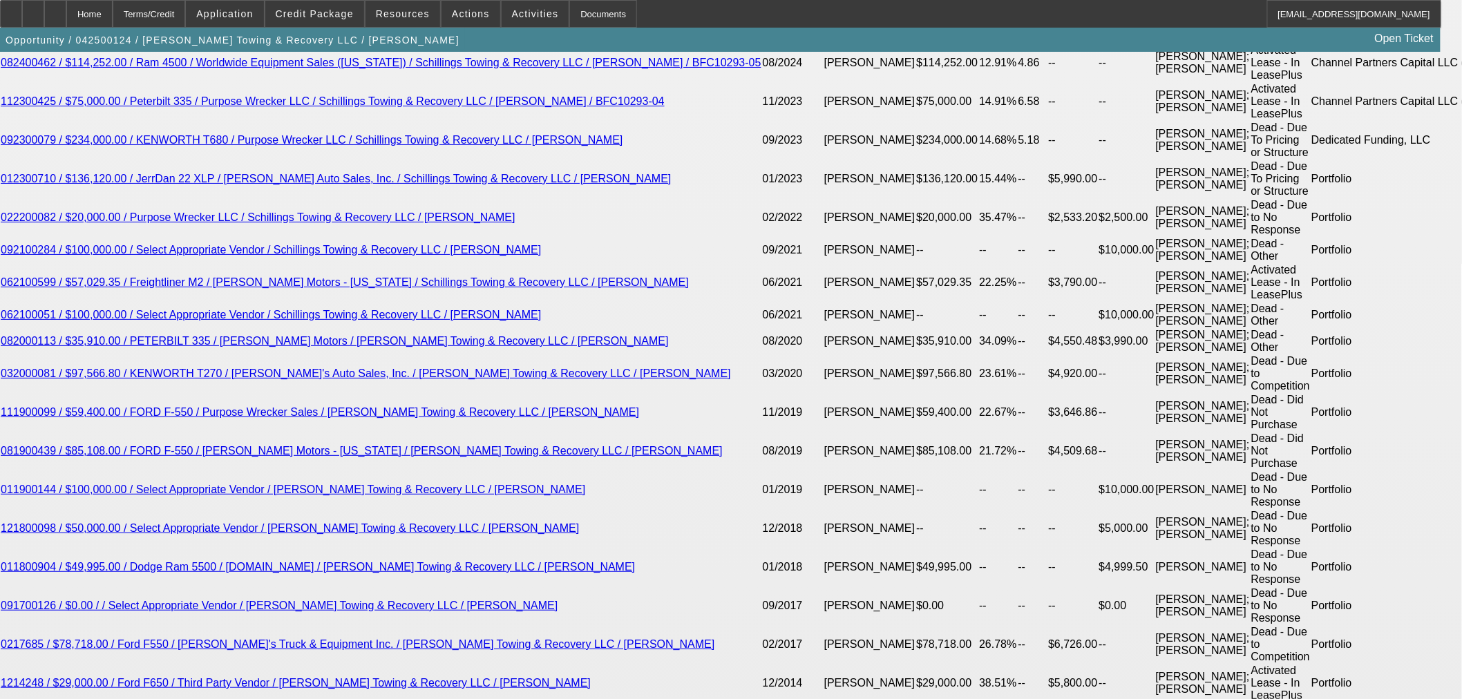
drag, startPoint x: 363, startPoint y: 216, endPoint x: 419, endPoint y: 216, distance: 55.9
drag, startPoint x: 327, startPoint y: 219, endPoint x: 308, endPoint y: 219, distance: 18.6
type input "25"
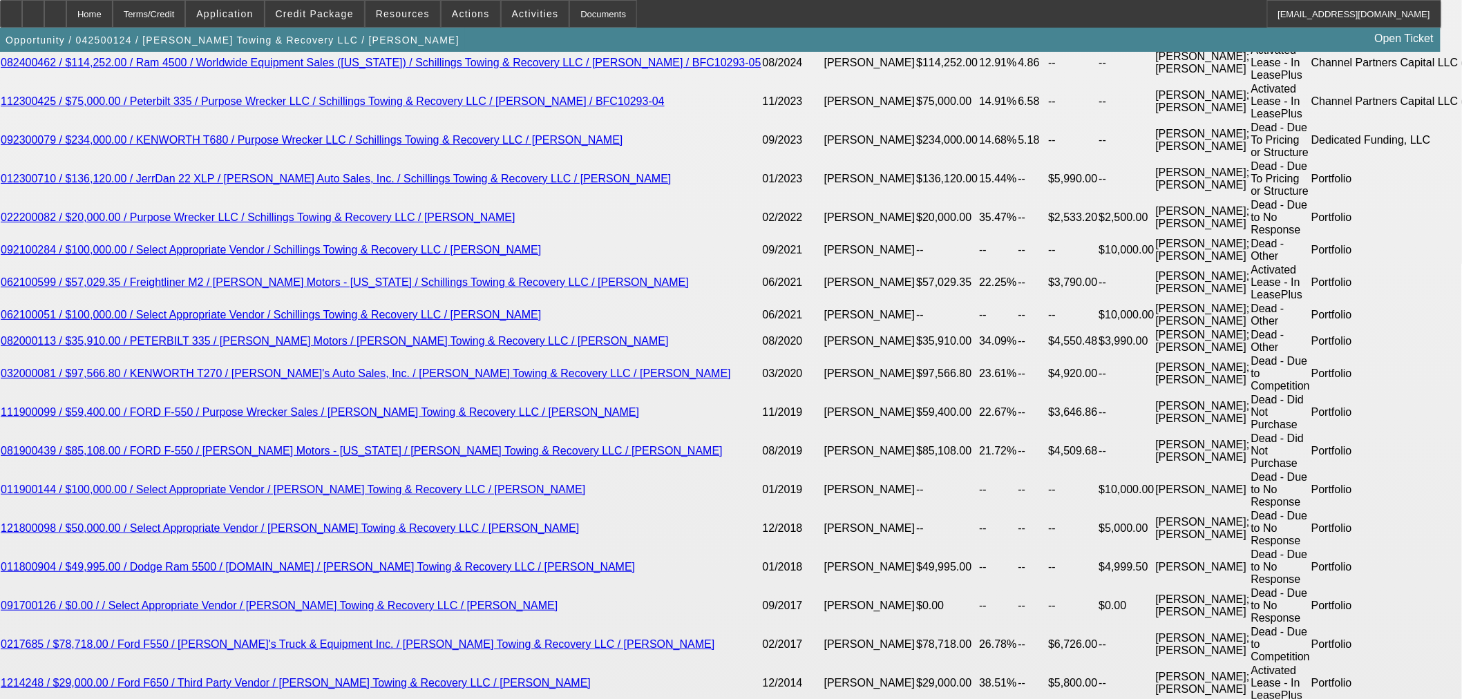
type input "UNKNOWN"
type input "2598"
type input "12.6"
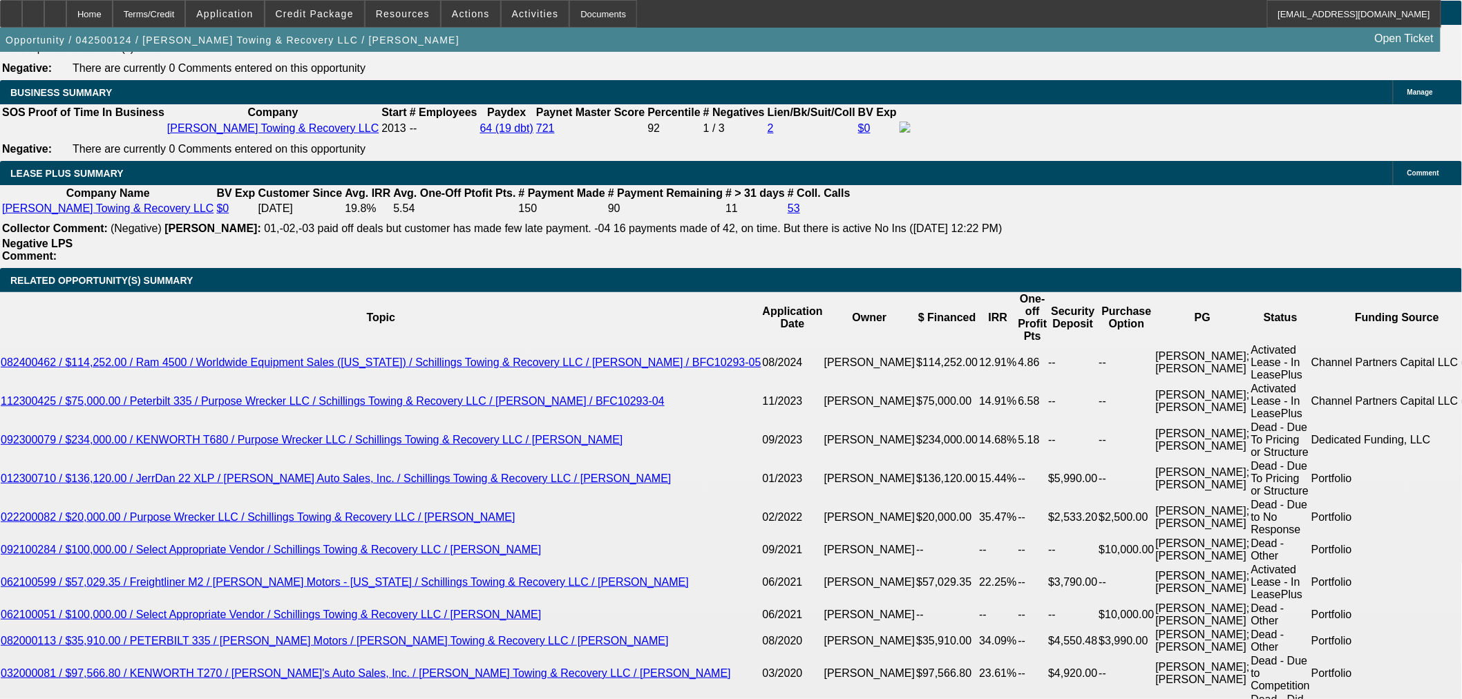
scroll to position [2225, 0]
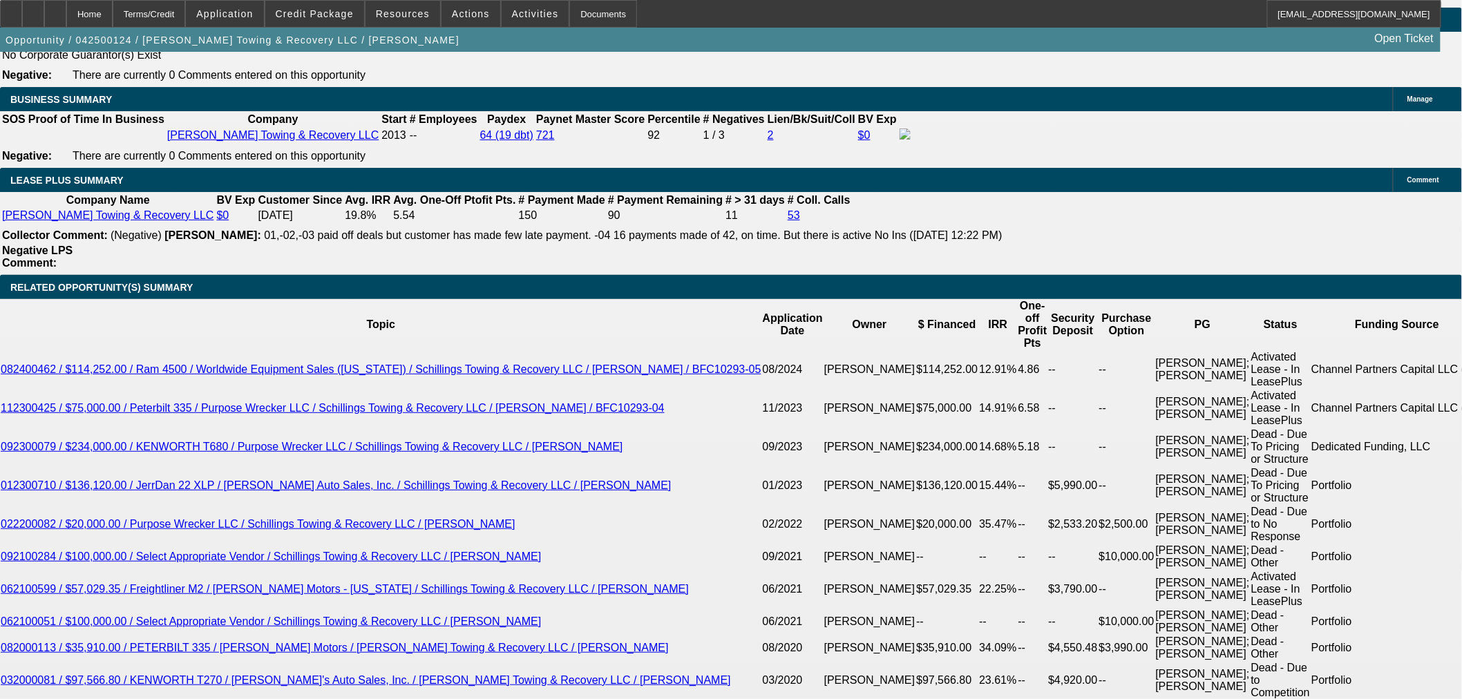
type input "$2,598.98"
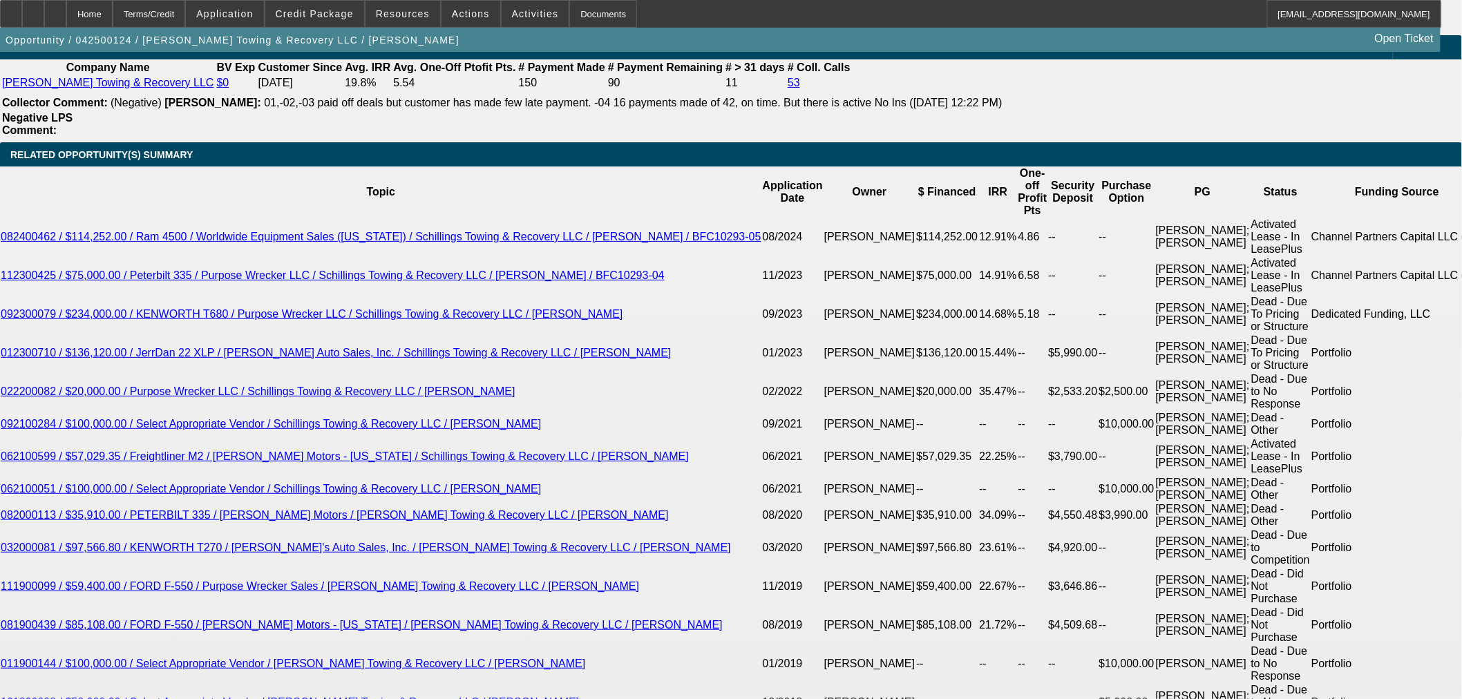
scroll to position [2532, 0]
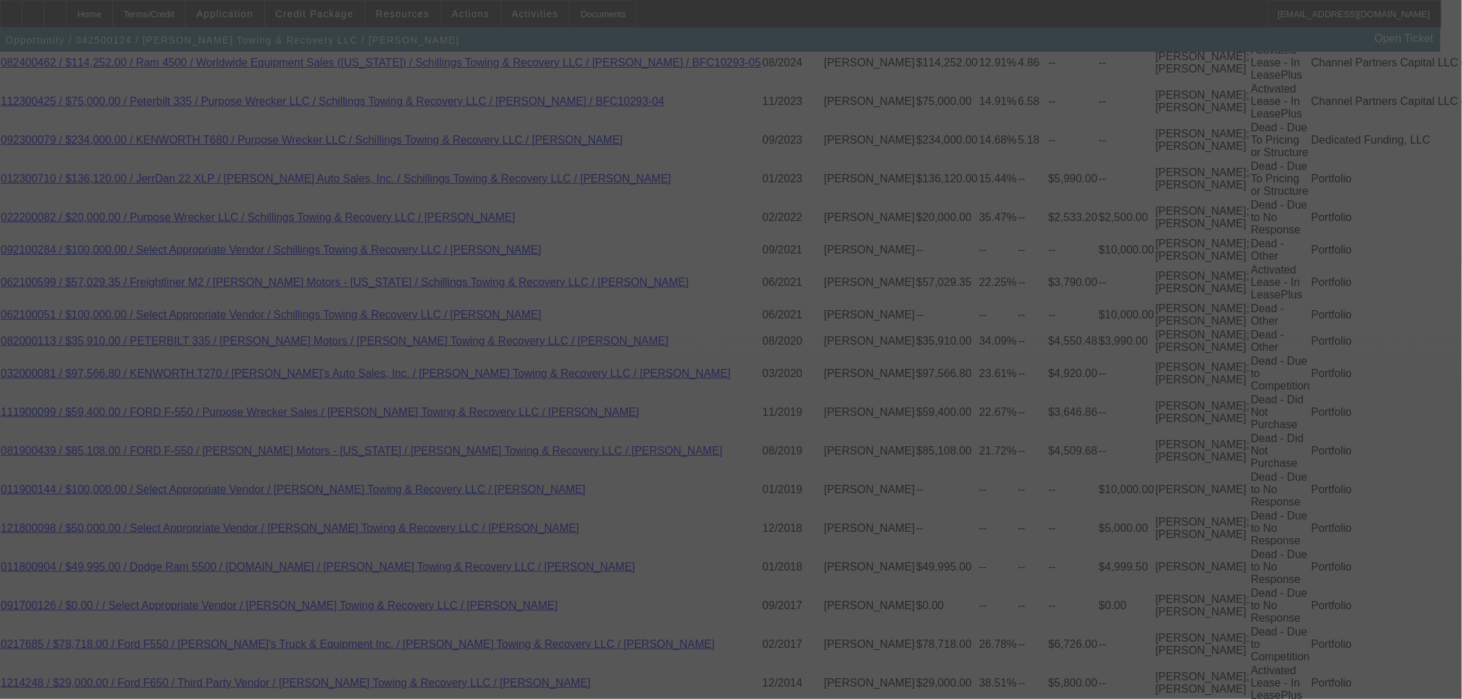
select select "0"
select select "3"
select select "0"
select select "6"
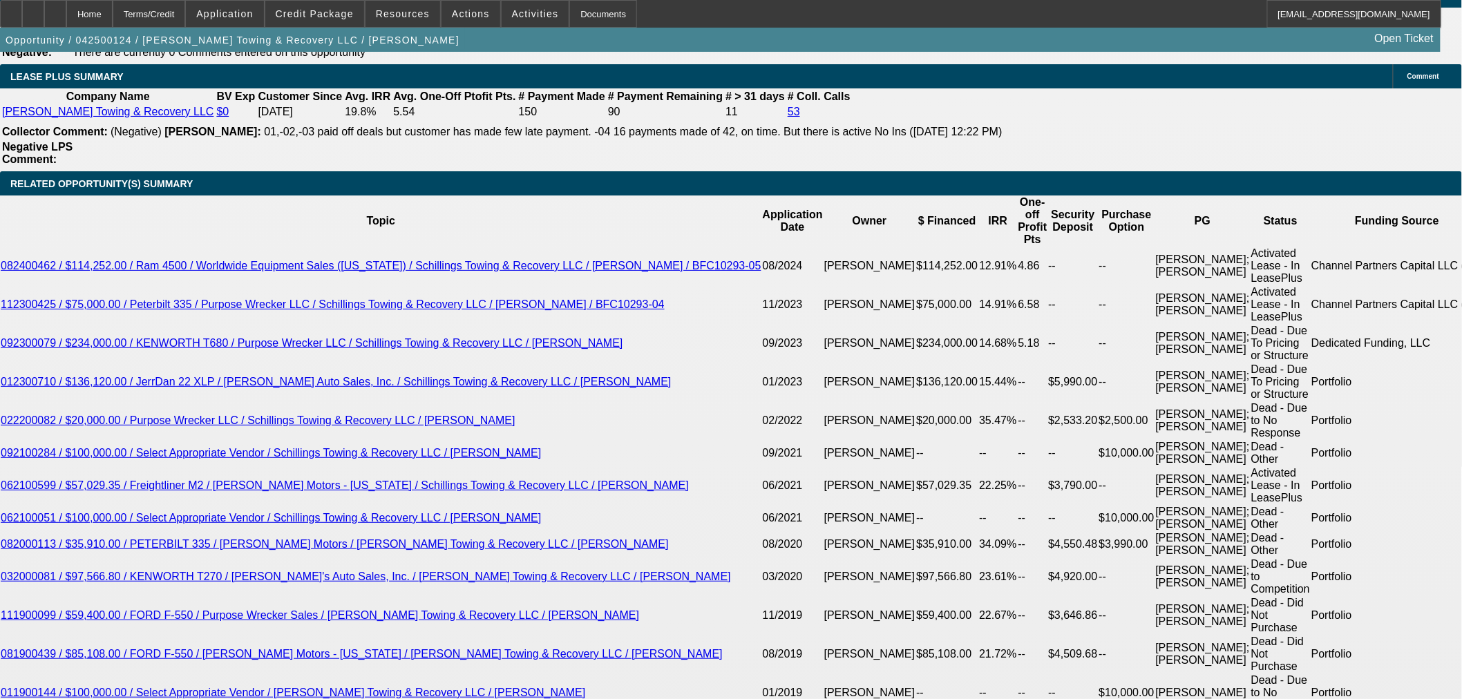
scroll to position [2302, 0]
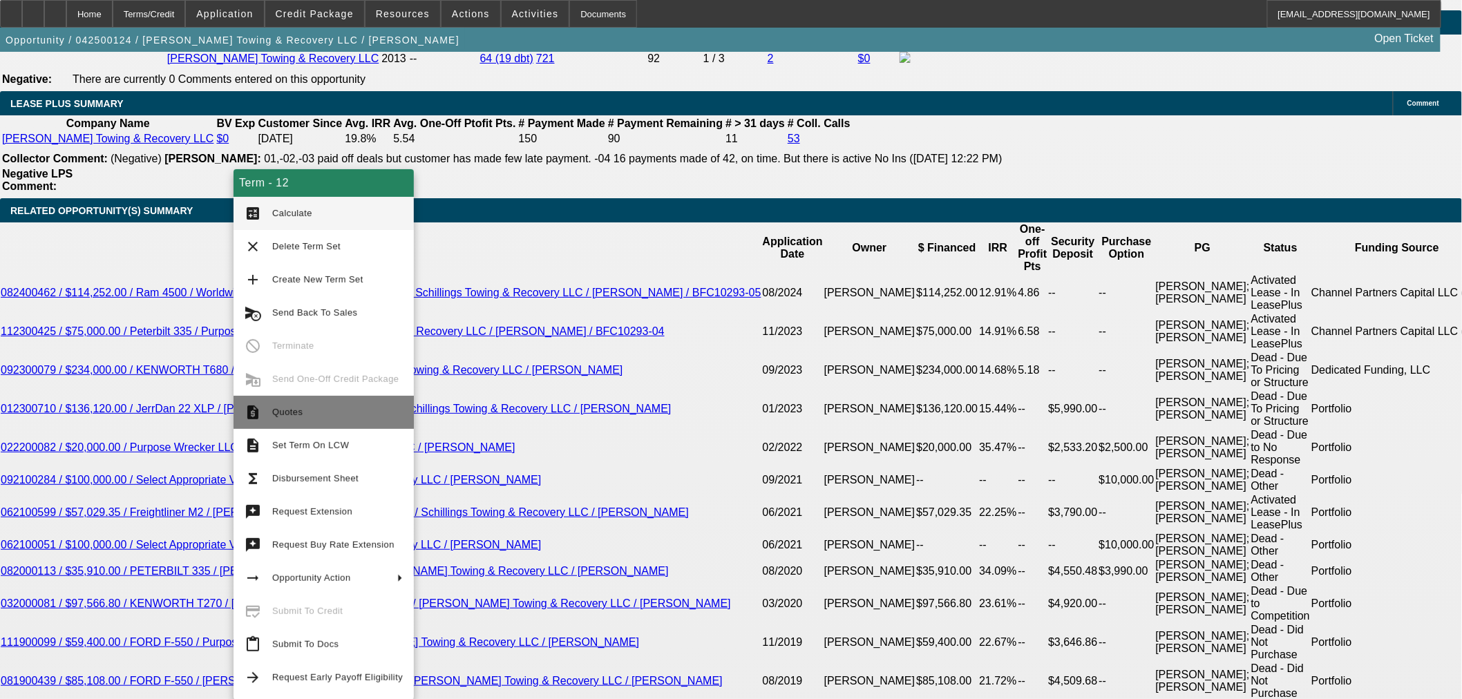
click at [281, 415] on span "Quotes" at bounding box center [287, 412] width 30 height 10
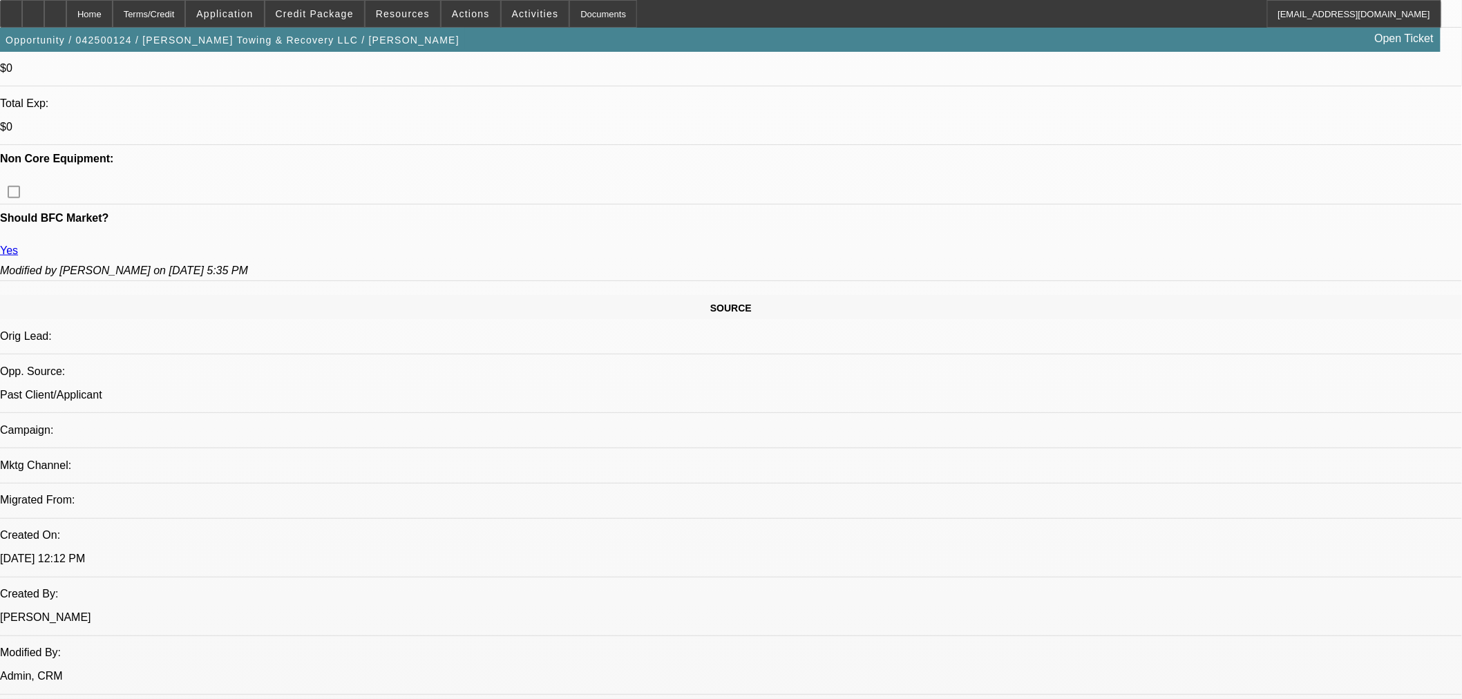
scroll to position [307, 0]
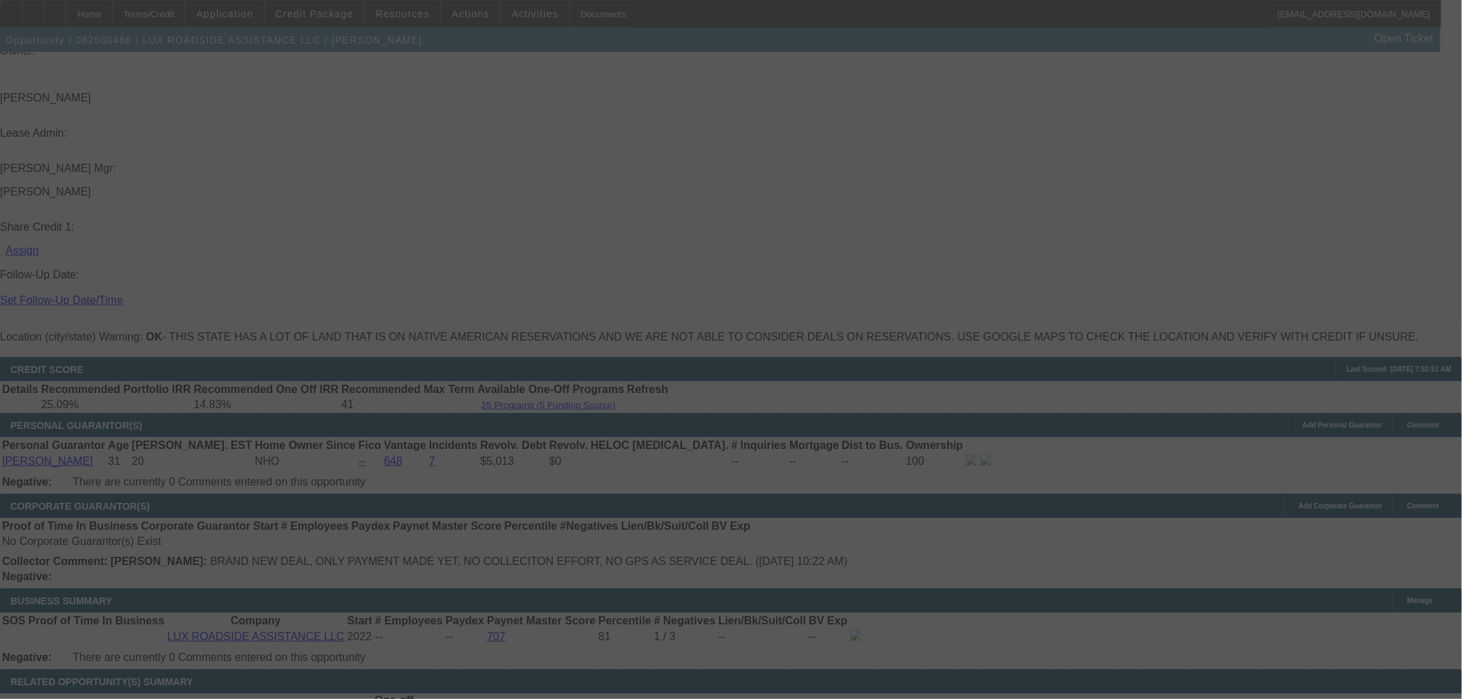
scroll to position [1720, 0]
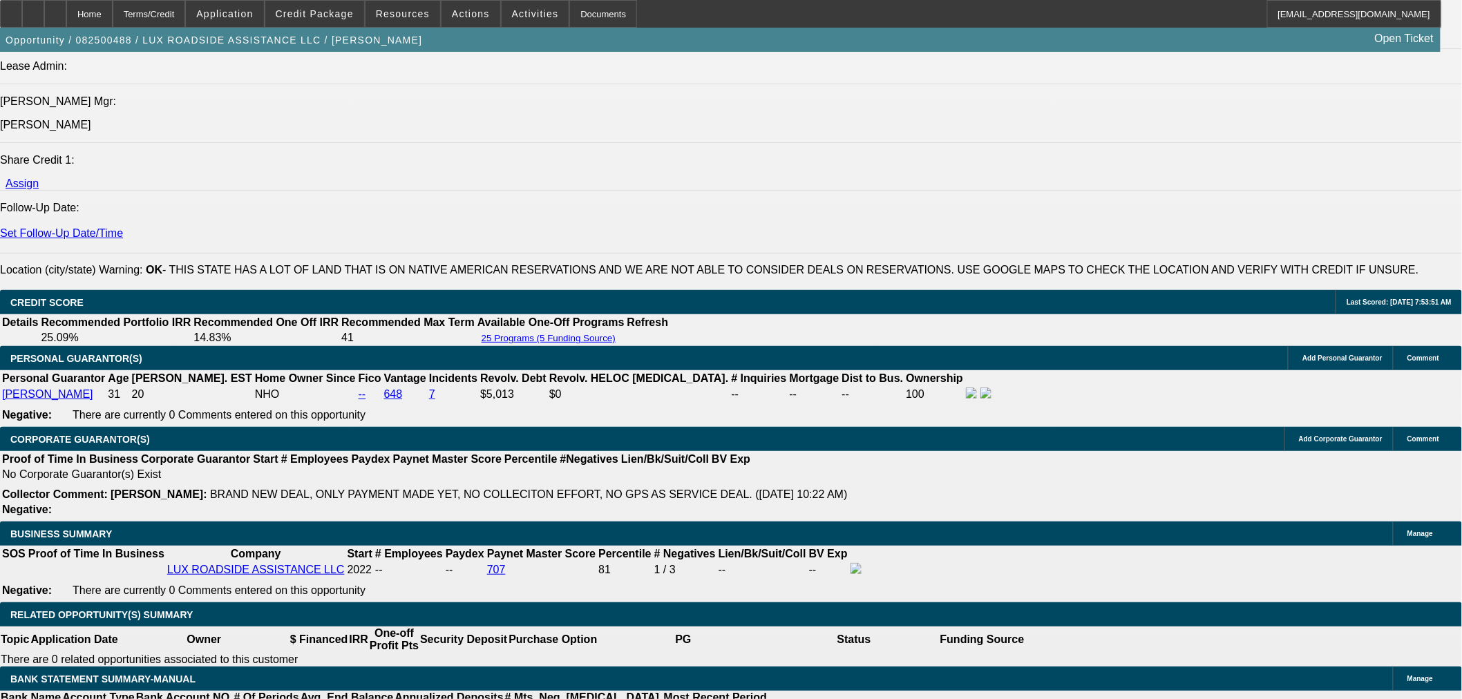
select select "0"
select select "6"
select select "0"
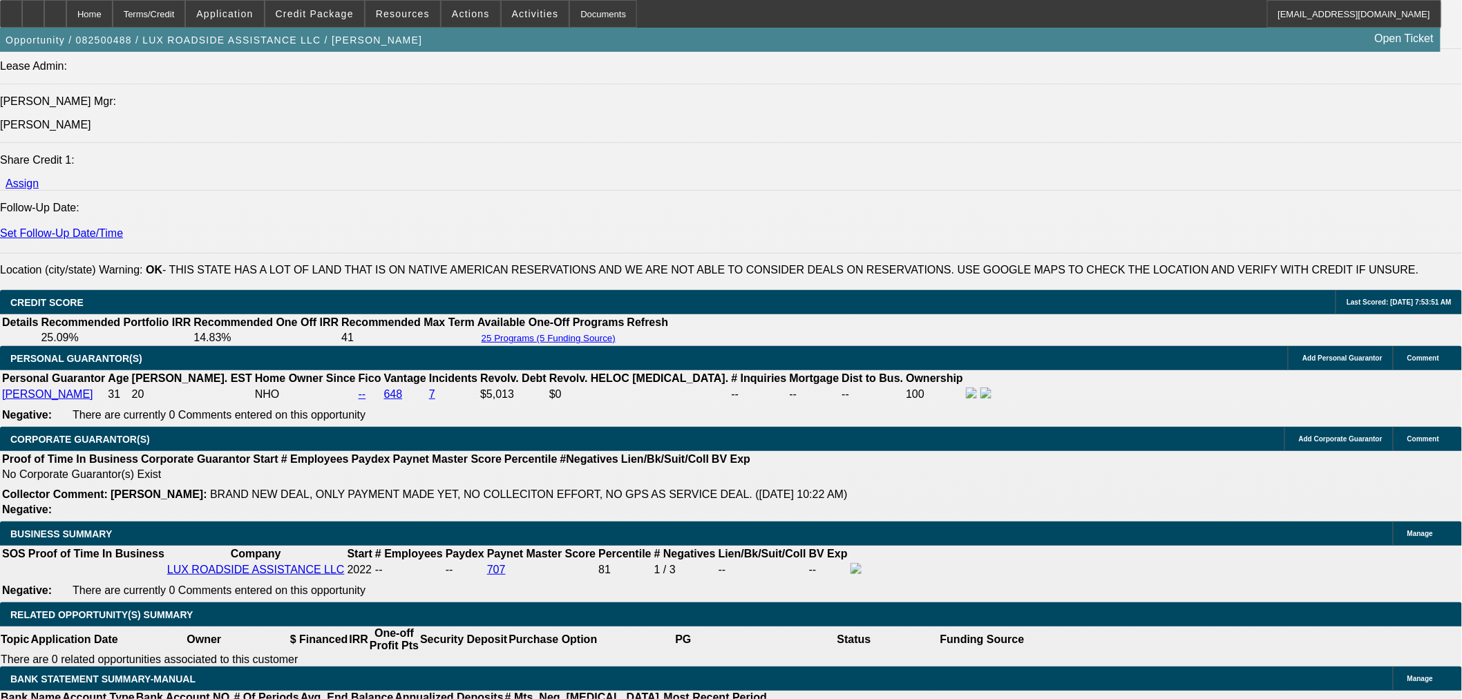
select select "0"
select select "6"
select select "0"
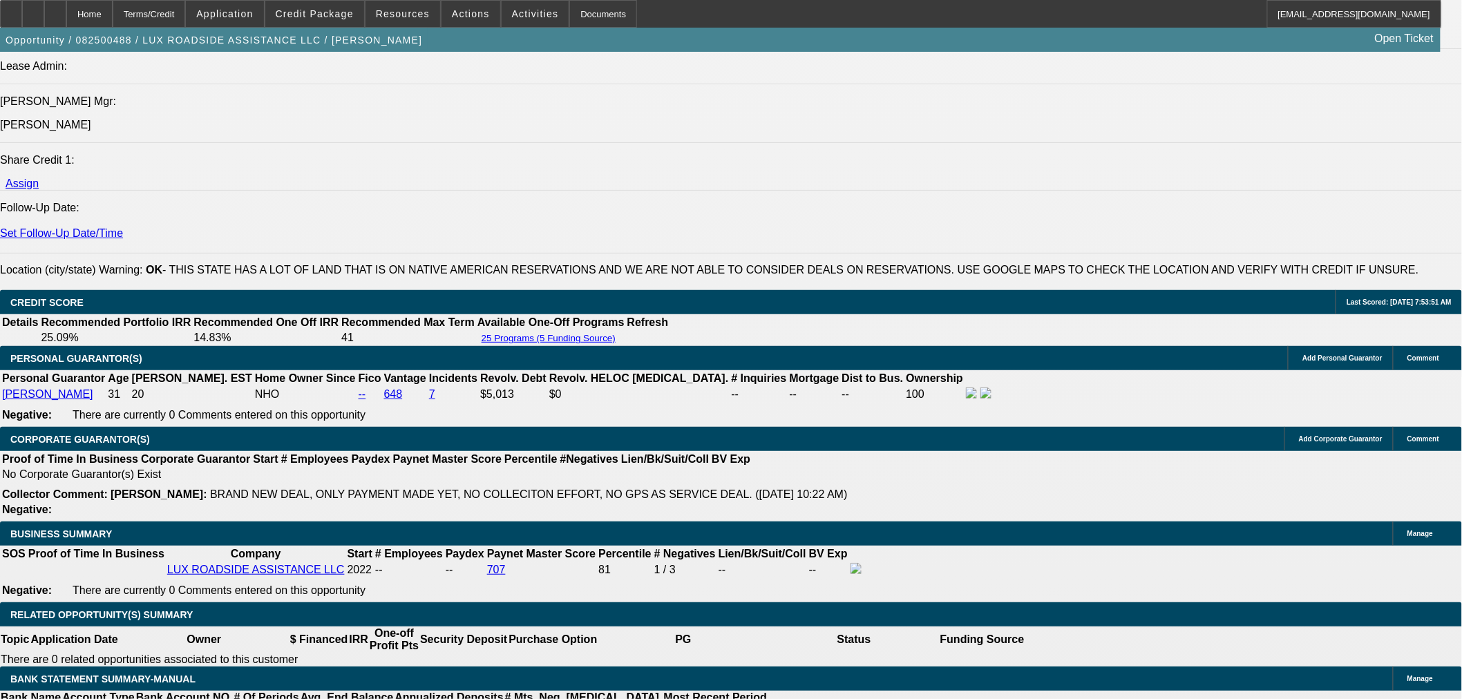
select select "0"
select select "6"
select select "0"
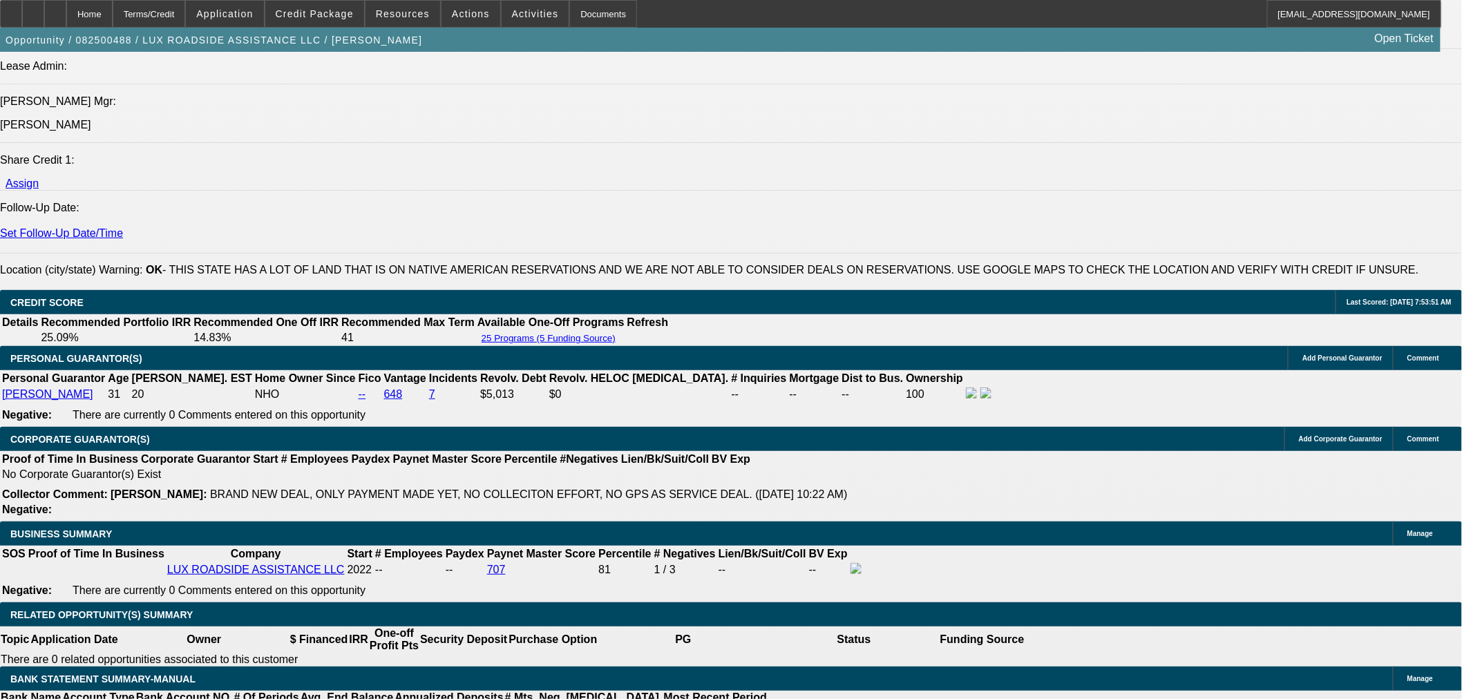
select select "6"
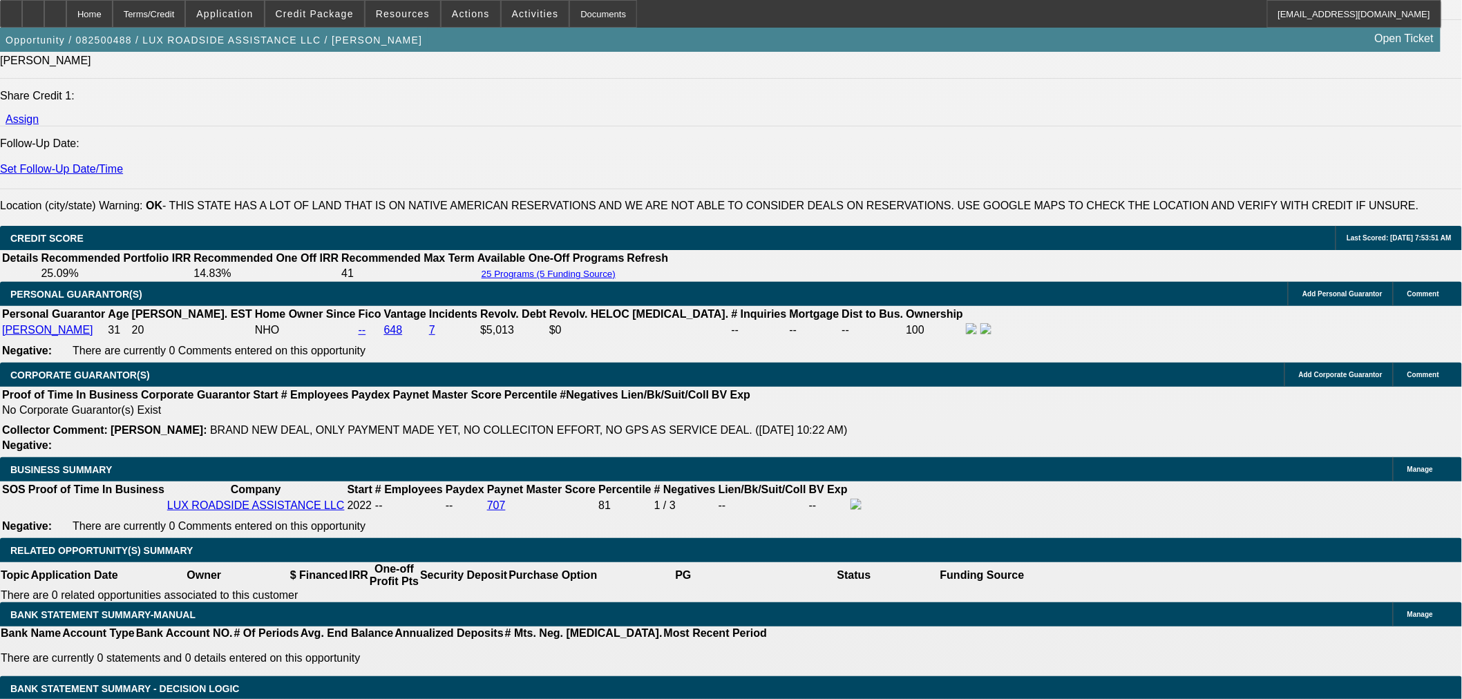
scroll to position [1765, 0]
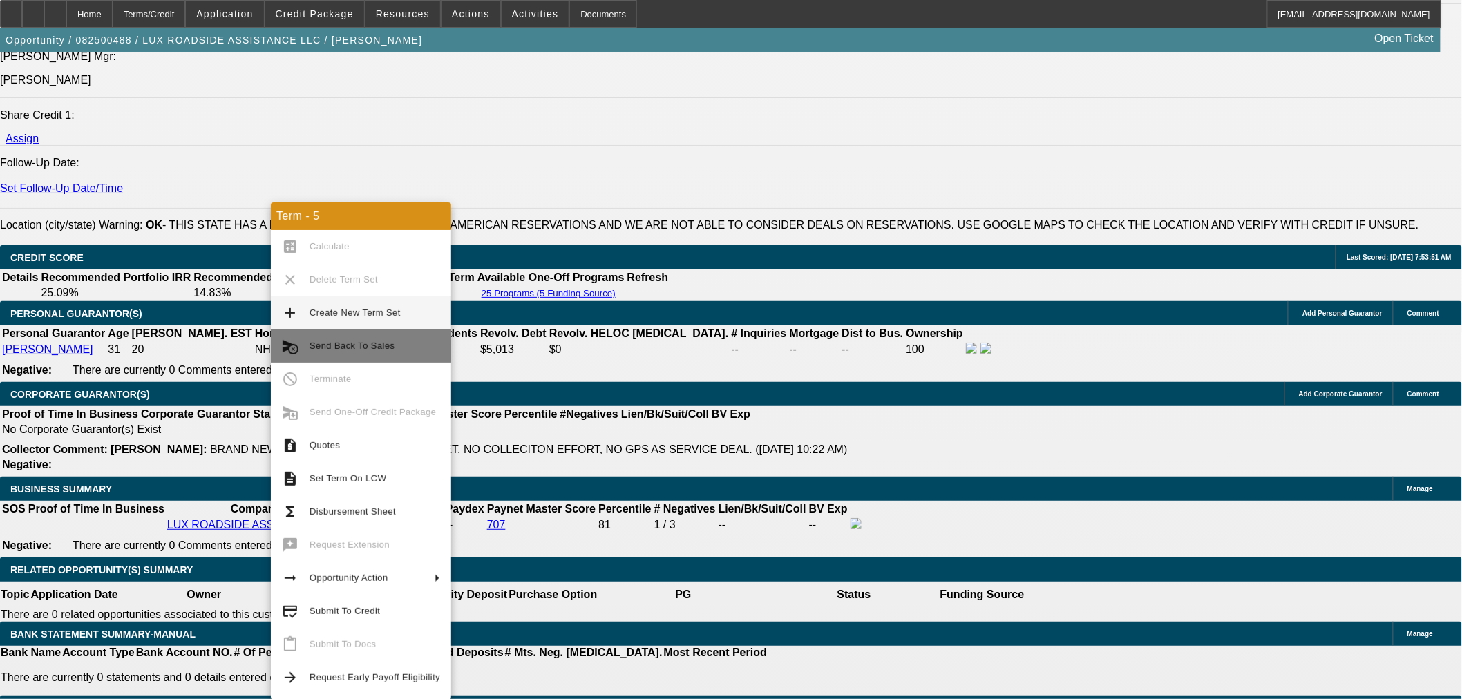
click at [354, 344] on span "Send Back To Sales" at bounding box center [351, 346] width 85 height 10
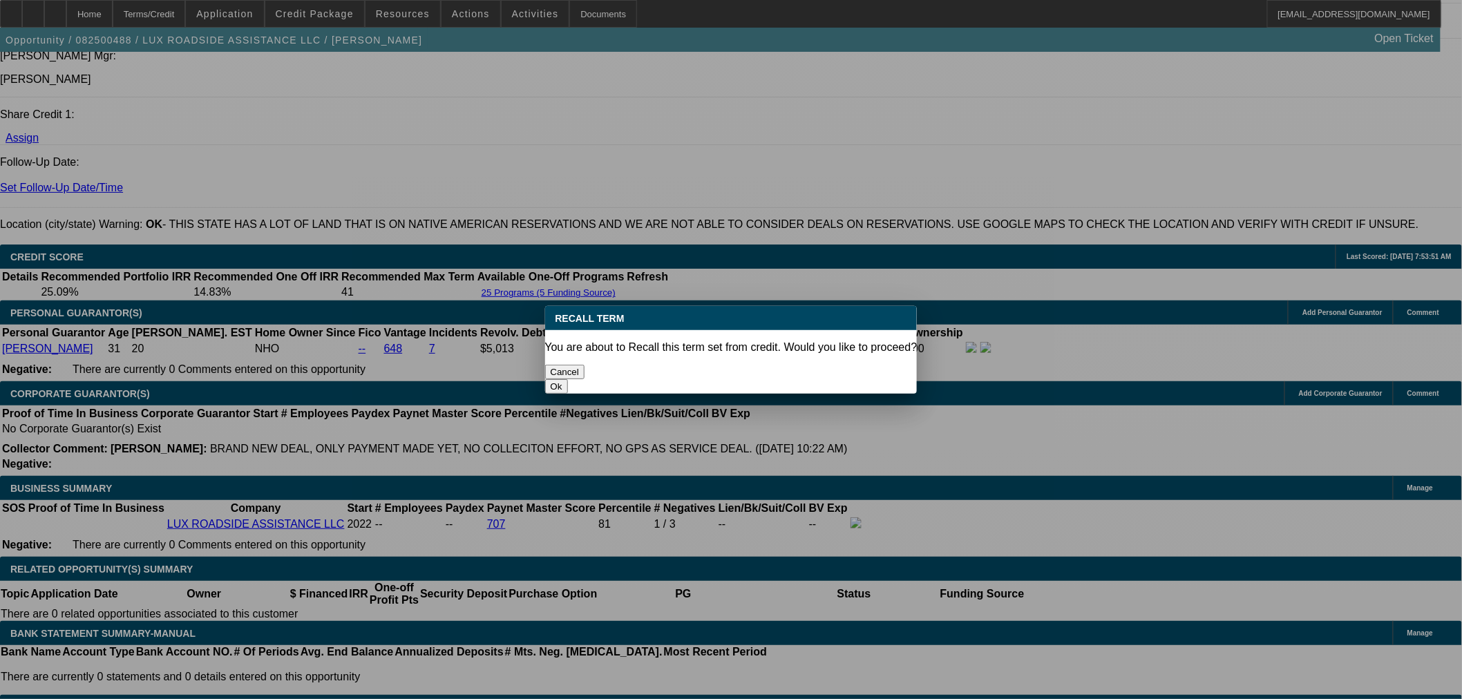
scroll to position [0, 0]
click at [568, 379] on button "Ok" at bounding box center [556, 386] width 23 height 15
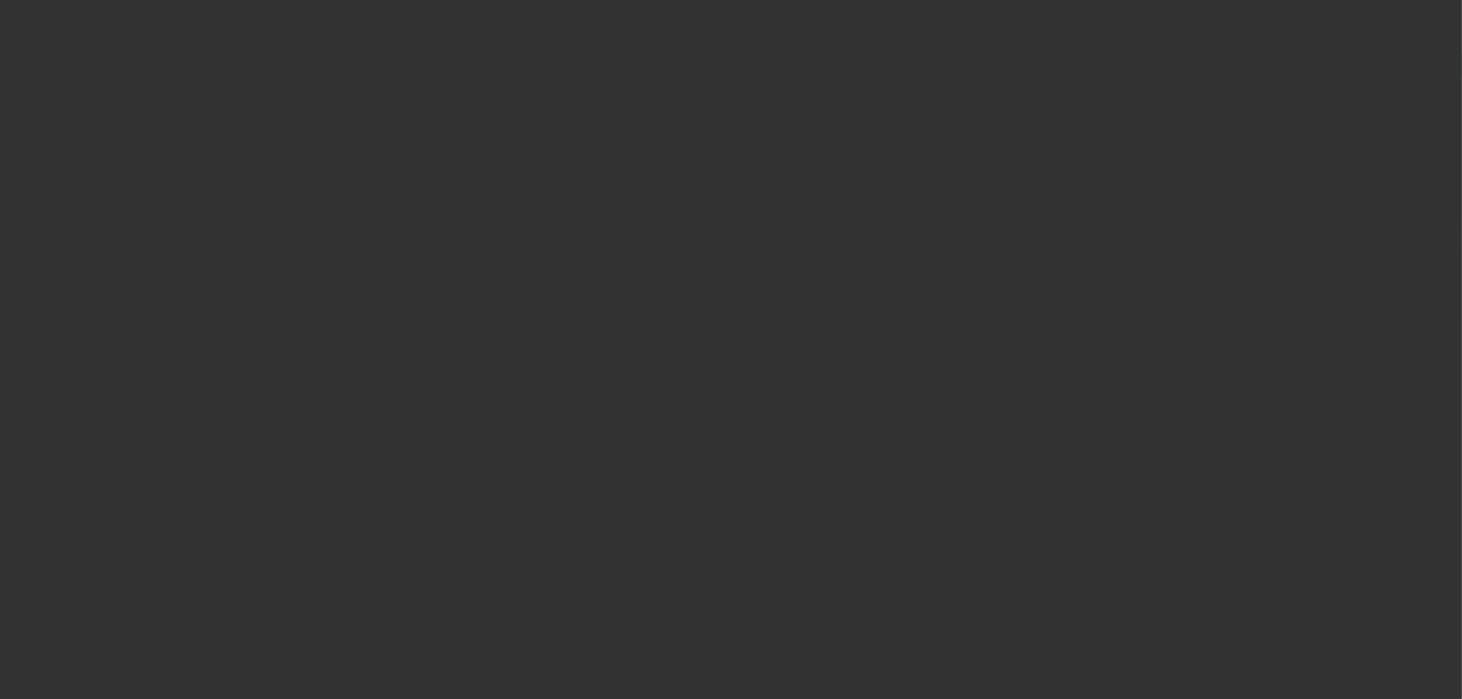
select select "0"
select select "6"
select select "0"
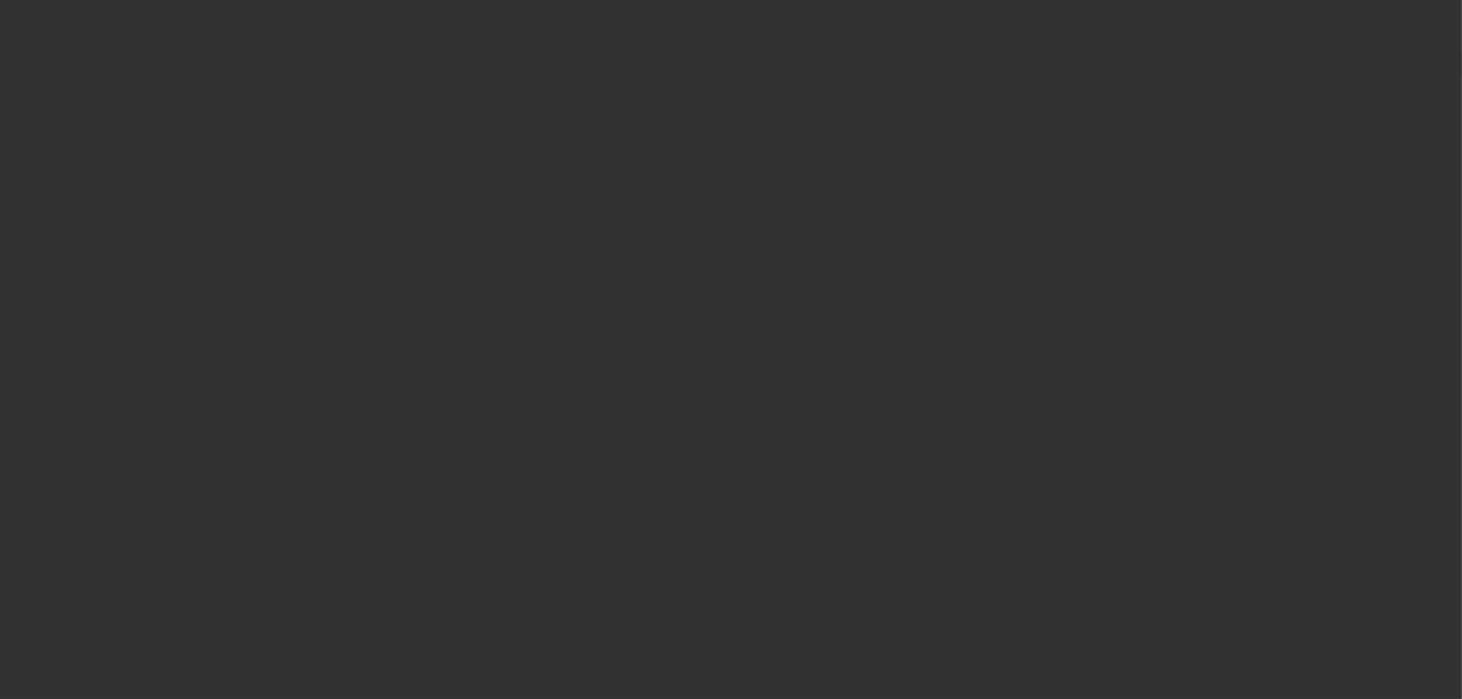
select select "0"
select select "6"
select select "0"
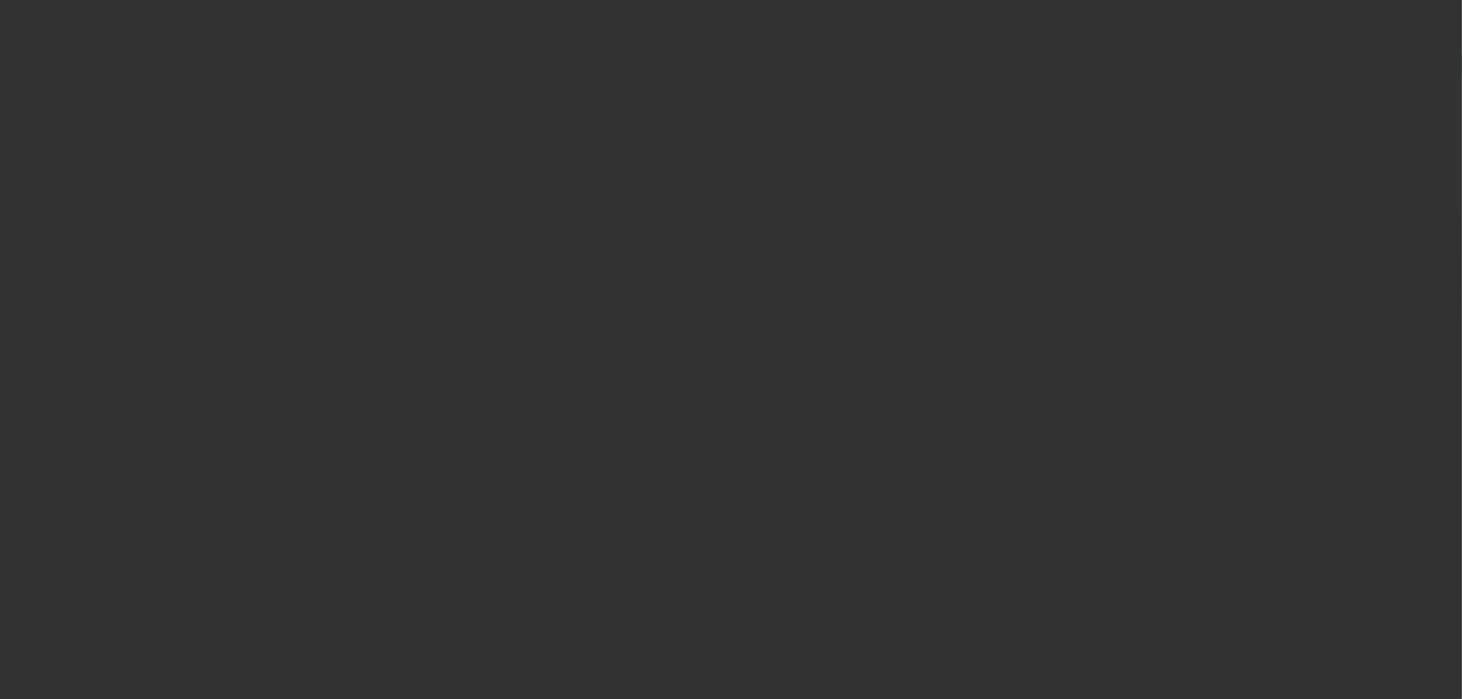
select select "0"
select select "6"
select select "0"
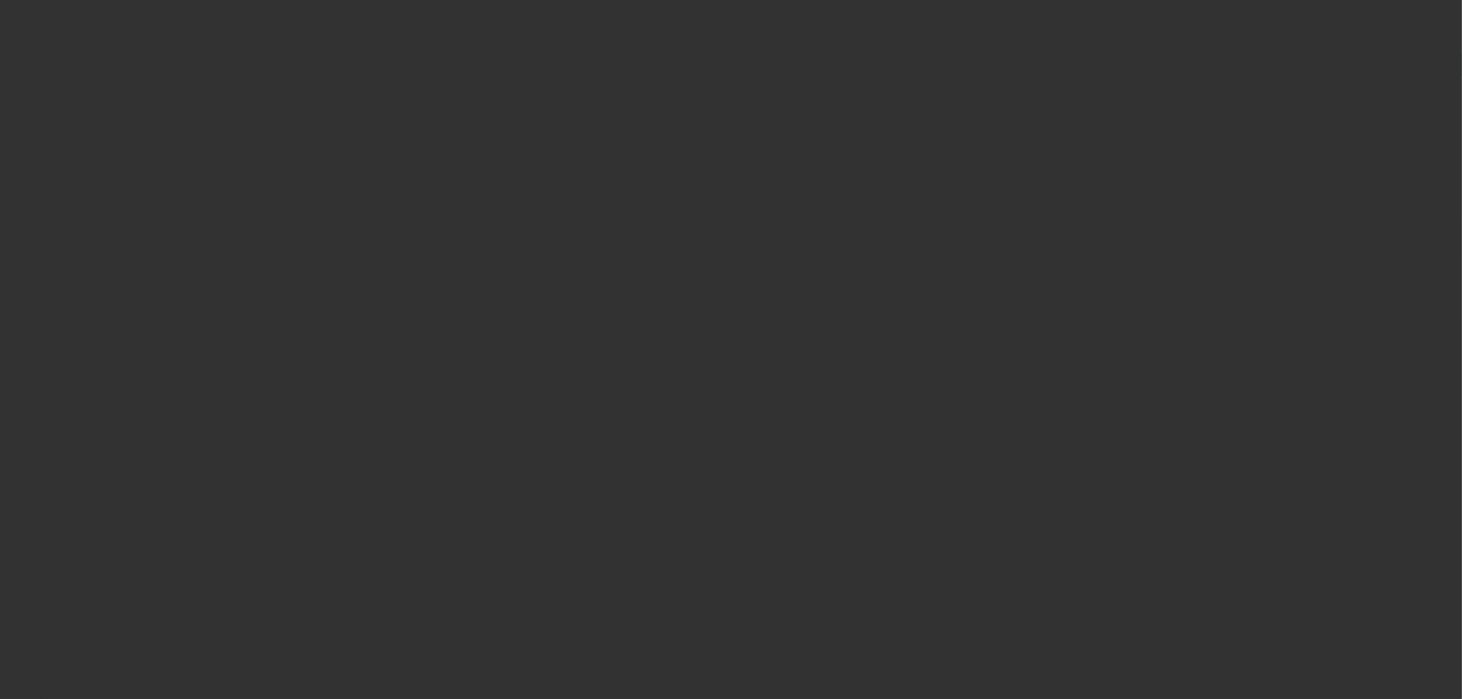
select select "6"
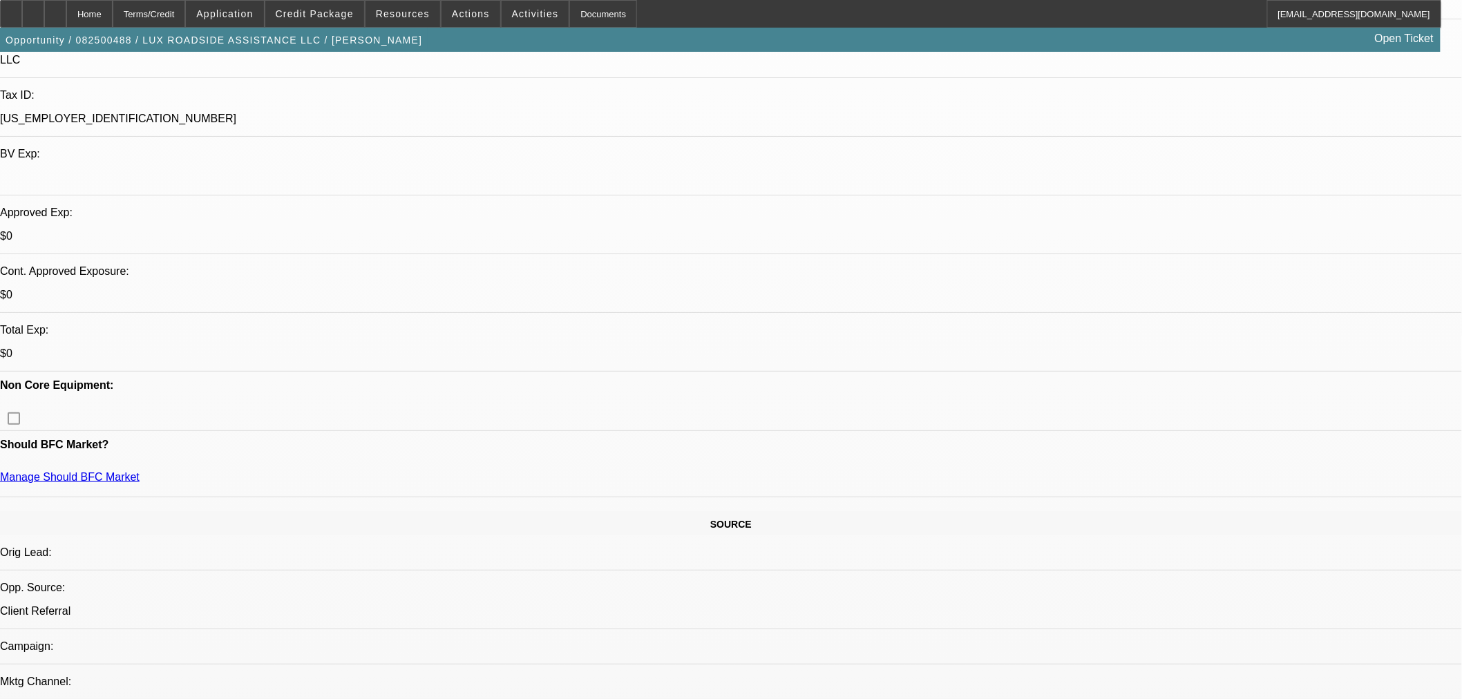
scroll to position [307, 0]
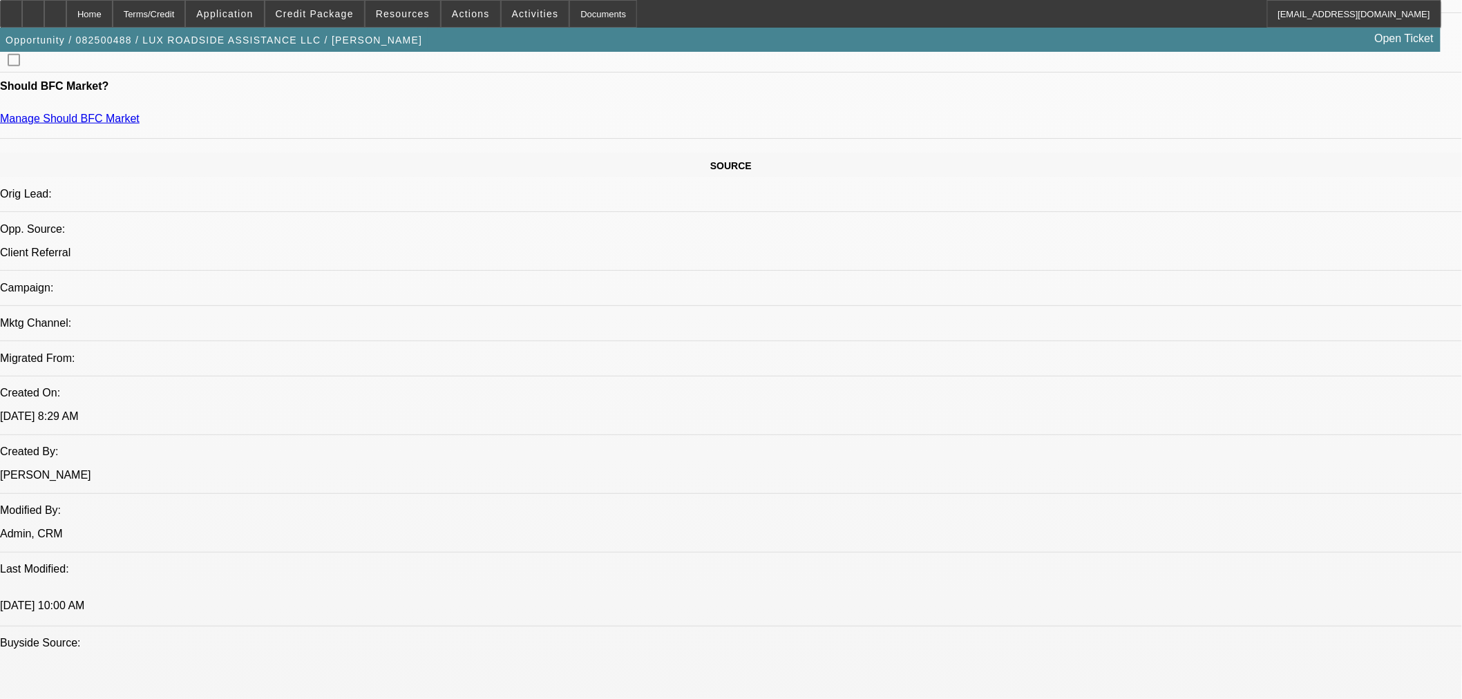
scroll to position [537, 0]
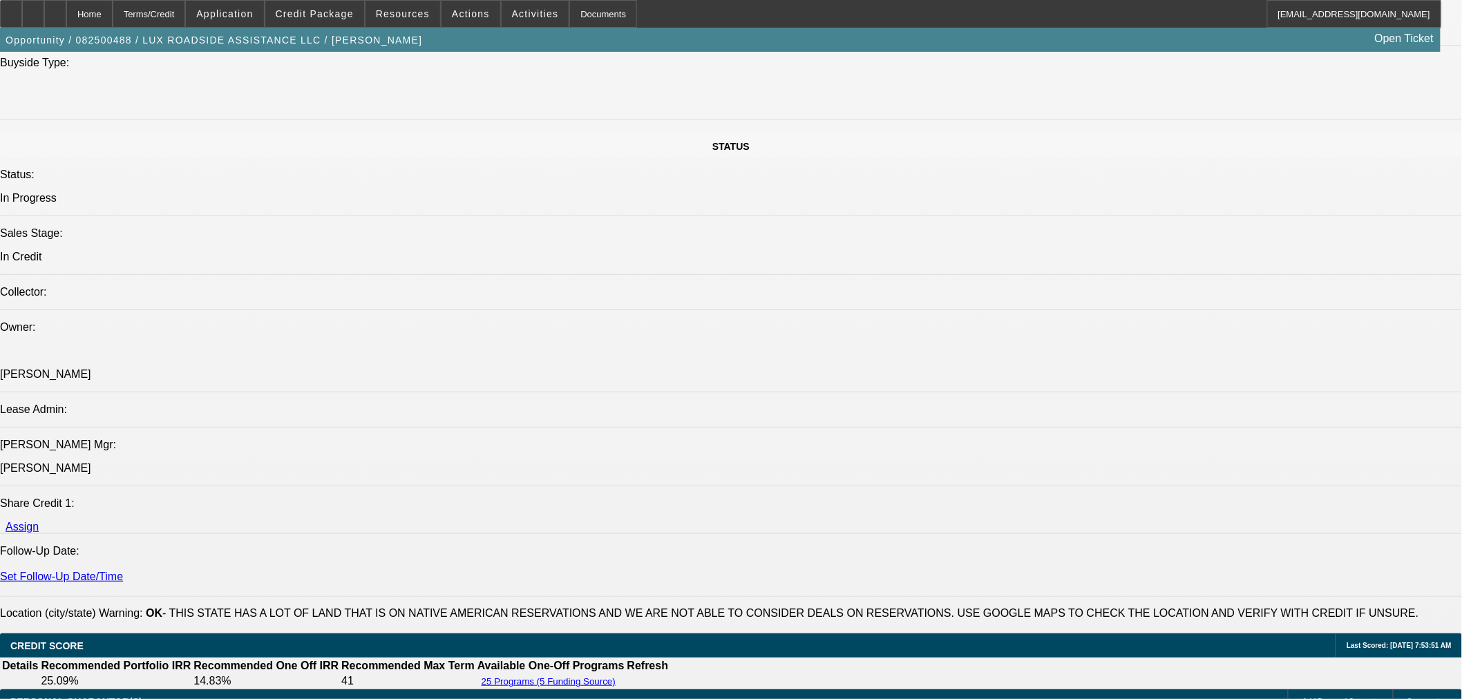
scroll to position [1611, 0]
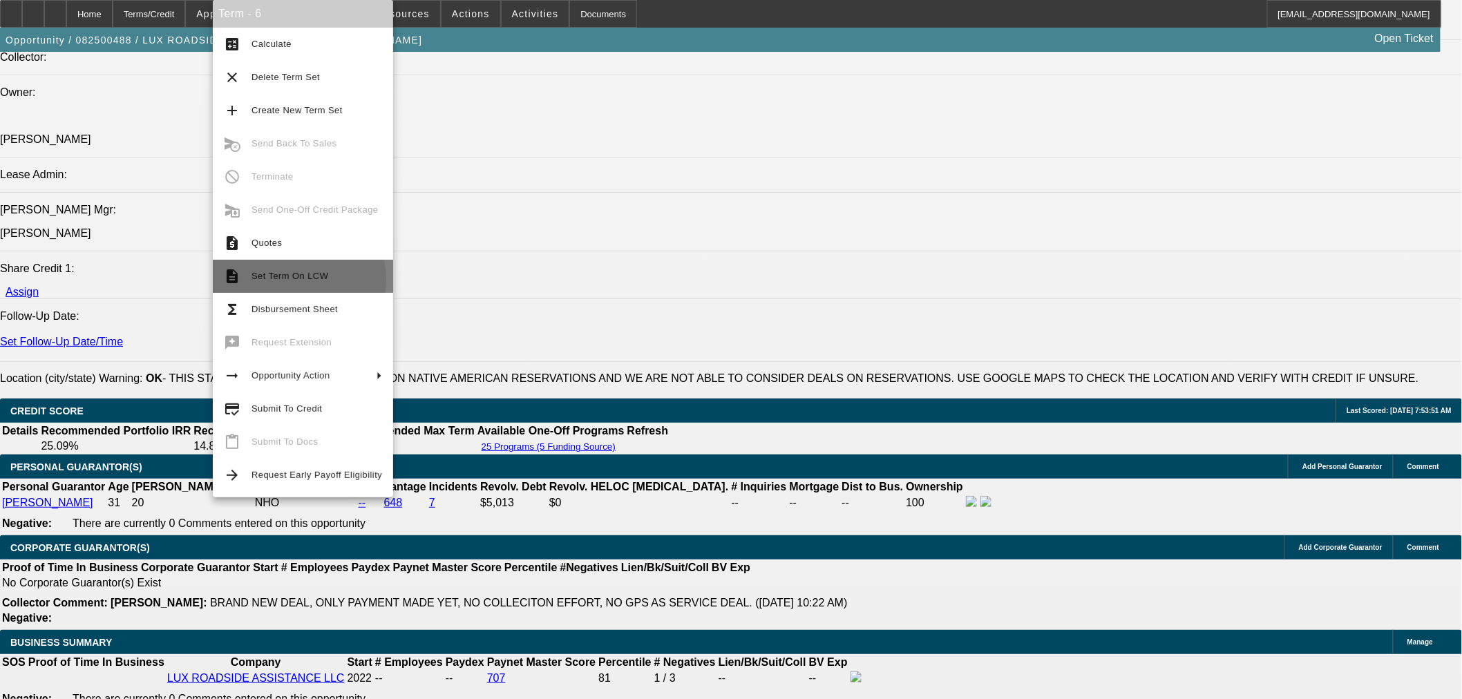
click at [278, 280] on span "Set Term On LCW" at bounding box center [316, 276] width 131 height 17
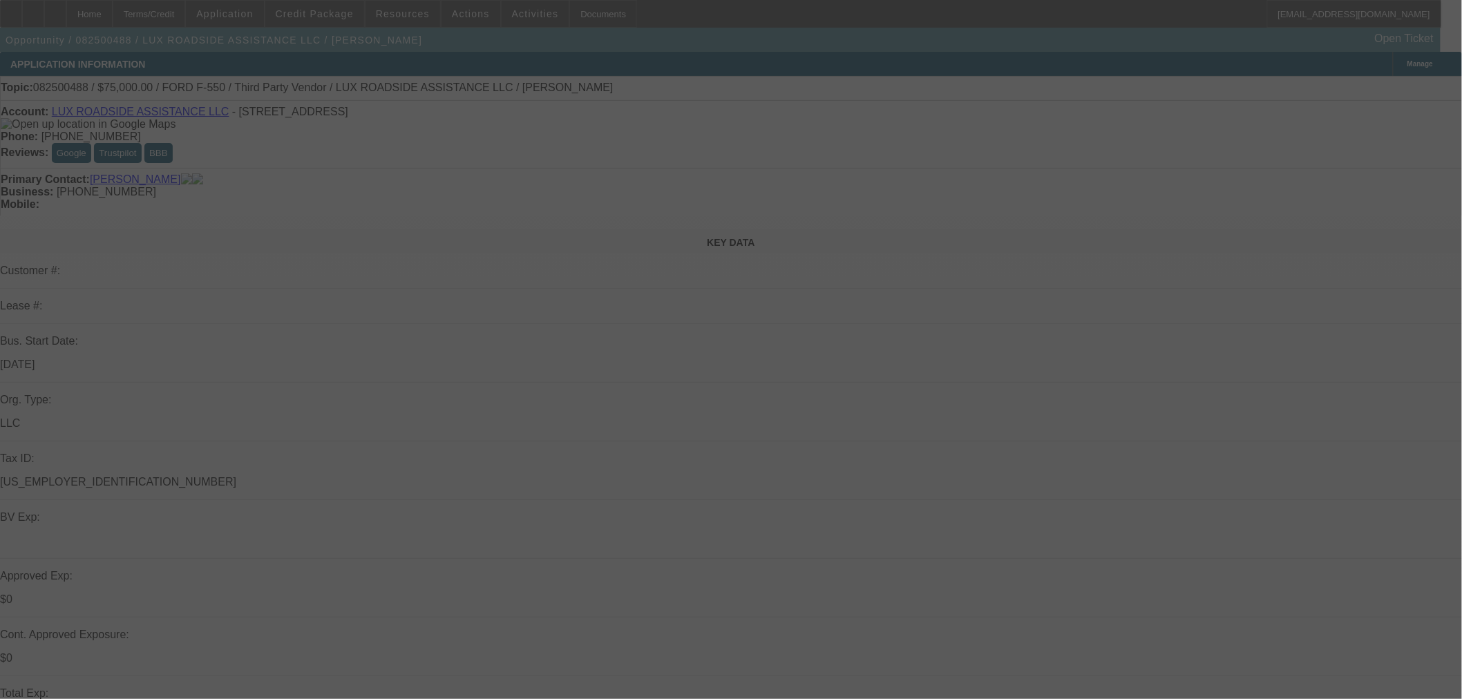
select select "0"
select select "6"
select select "0"
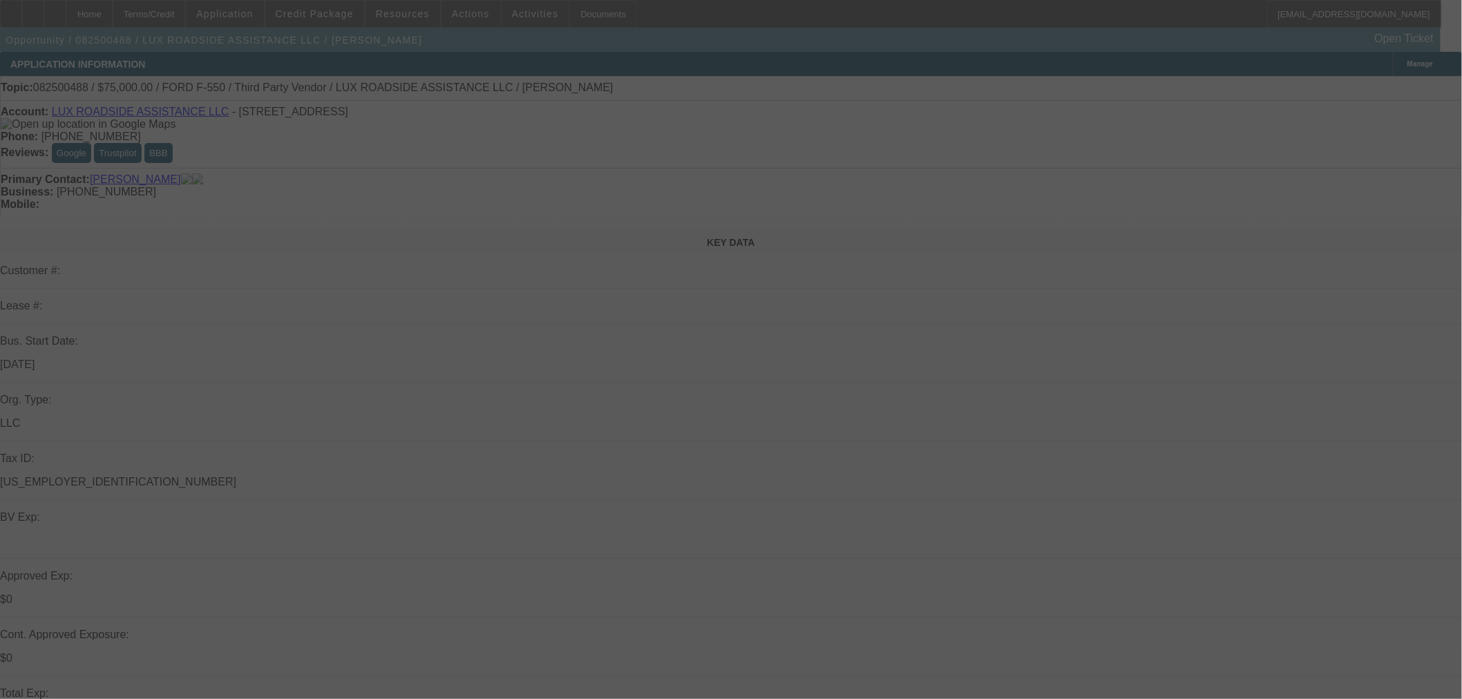
select select "0"
select select "6"
select select "0"
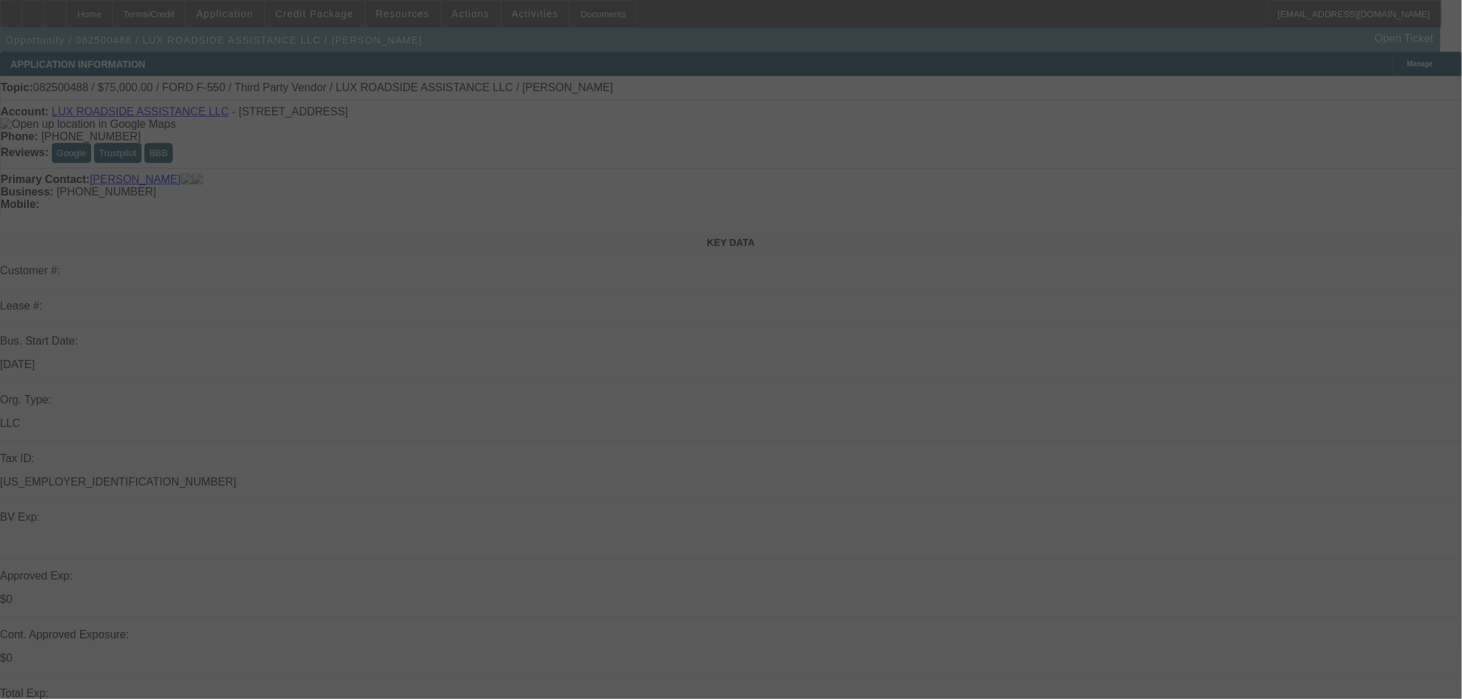
select select "0"
select select "6"
select select "0"
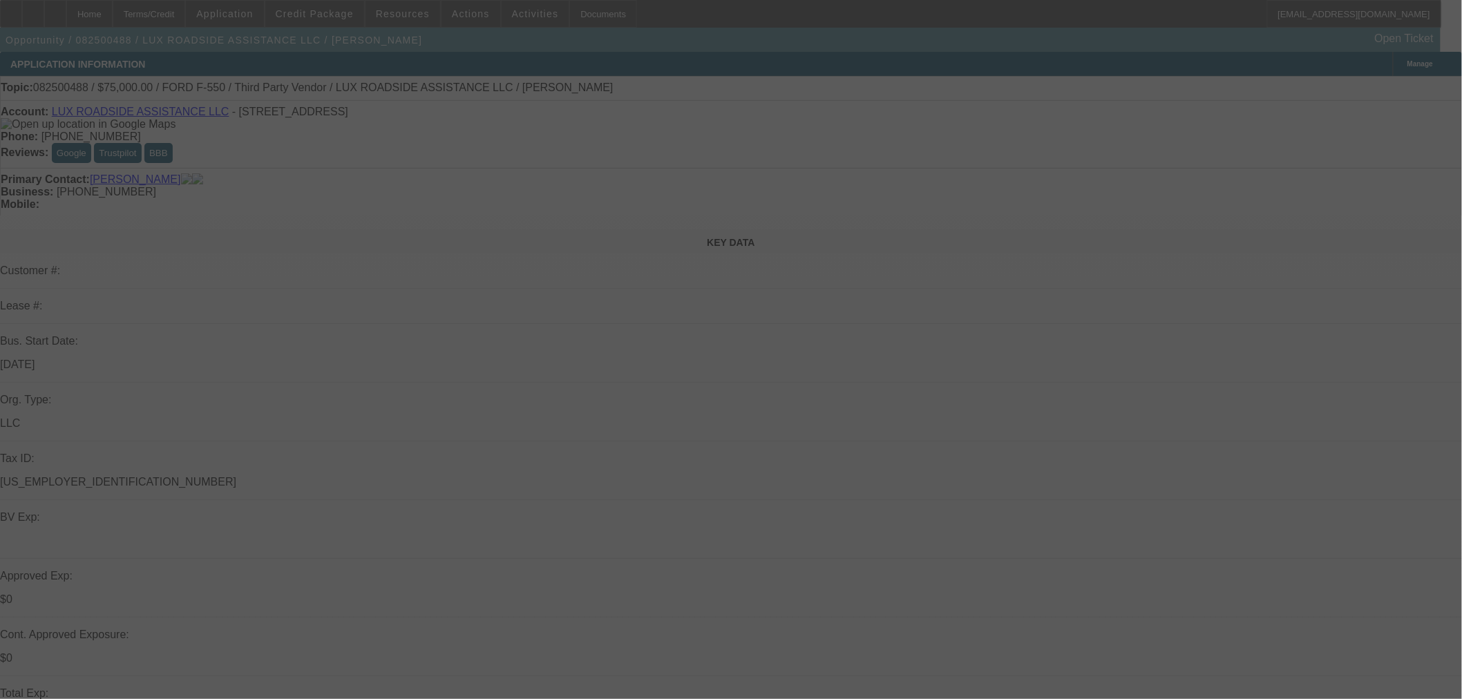
select select "6"
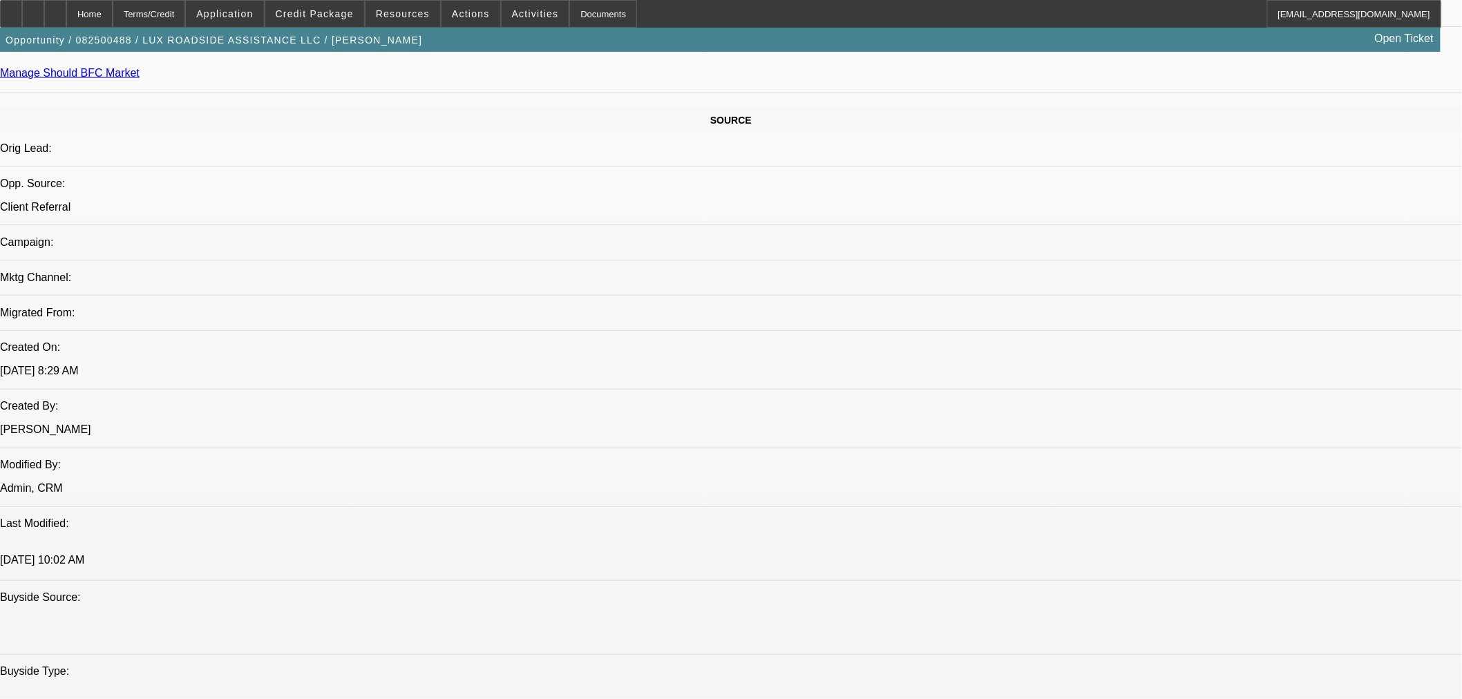
scroll to position [383, 0]
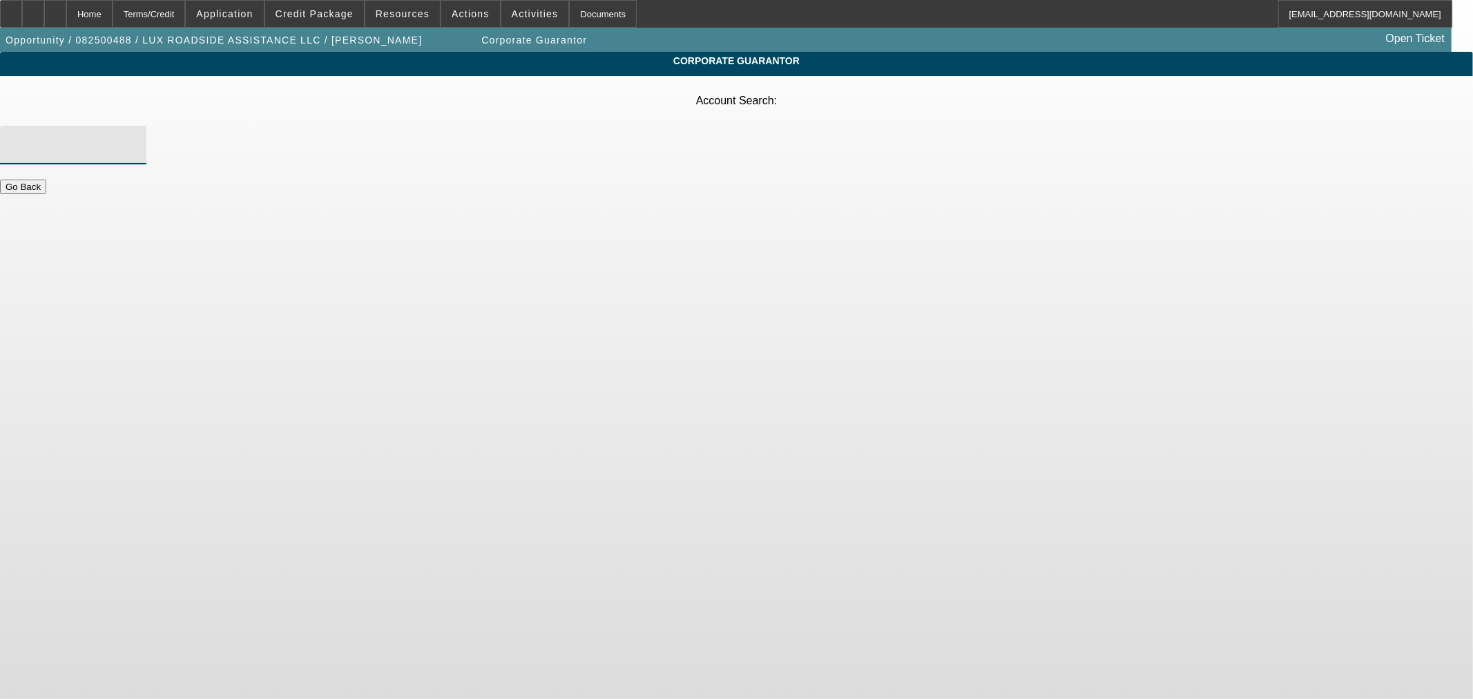
click at [135, 137] on input "Account Search" at bounding box center [73, 145] width 124 height 17
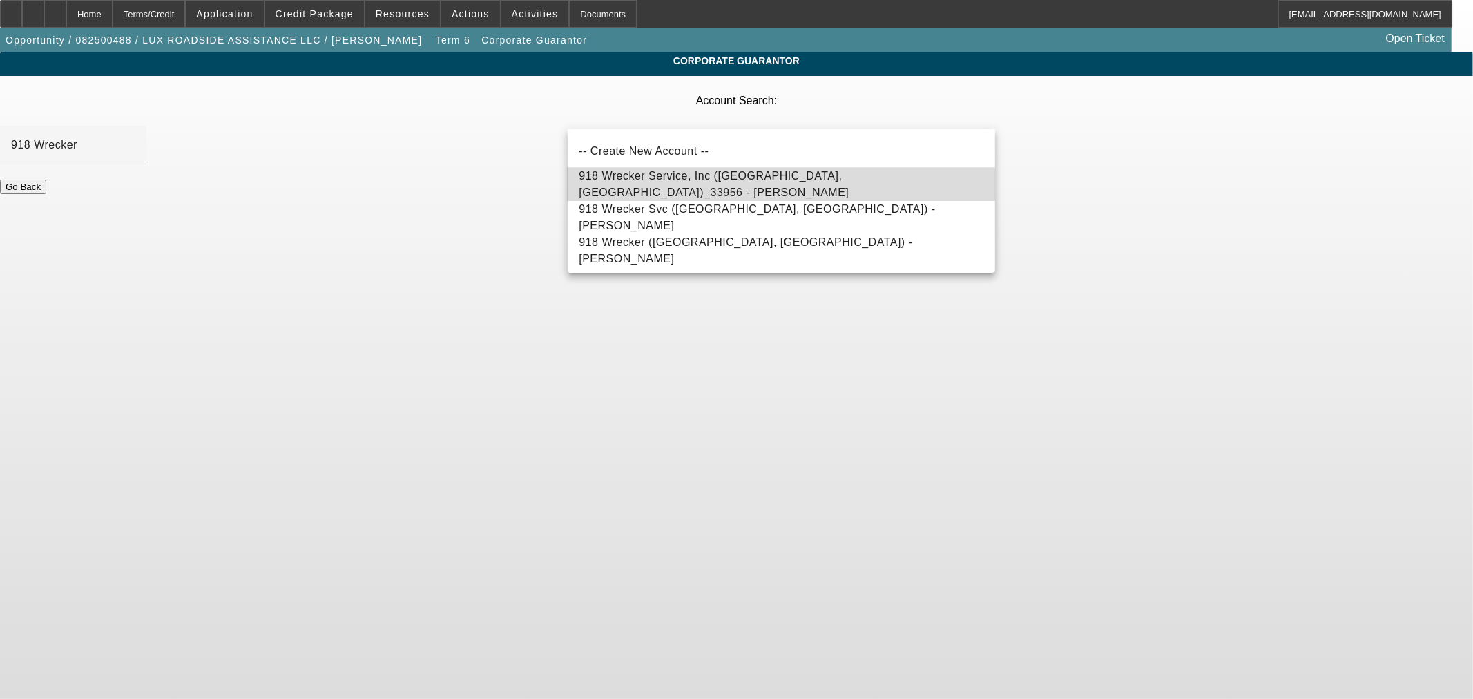
click at [753, 186] on span "918 Wrecker Service, Inc (Tulsa, OK)_33956 - Rainbolt, Robert" at bounding box center [714, 184] width 270 height 28
type input "918 Wrecker Service, Inc (Tulsa, OK)_33956 - Rainbolt, Robert"
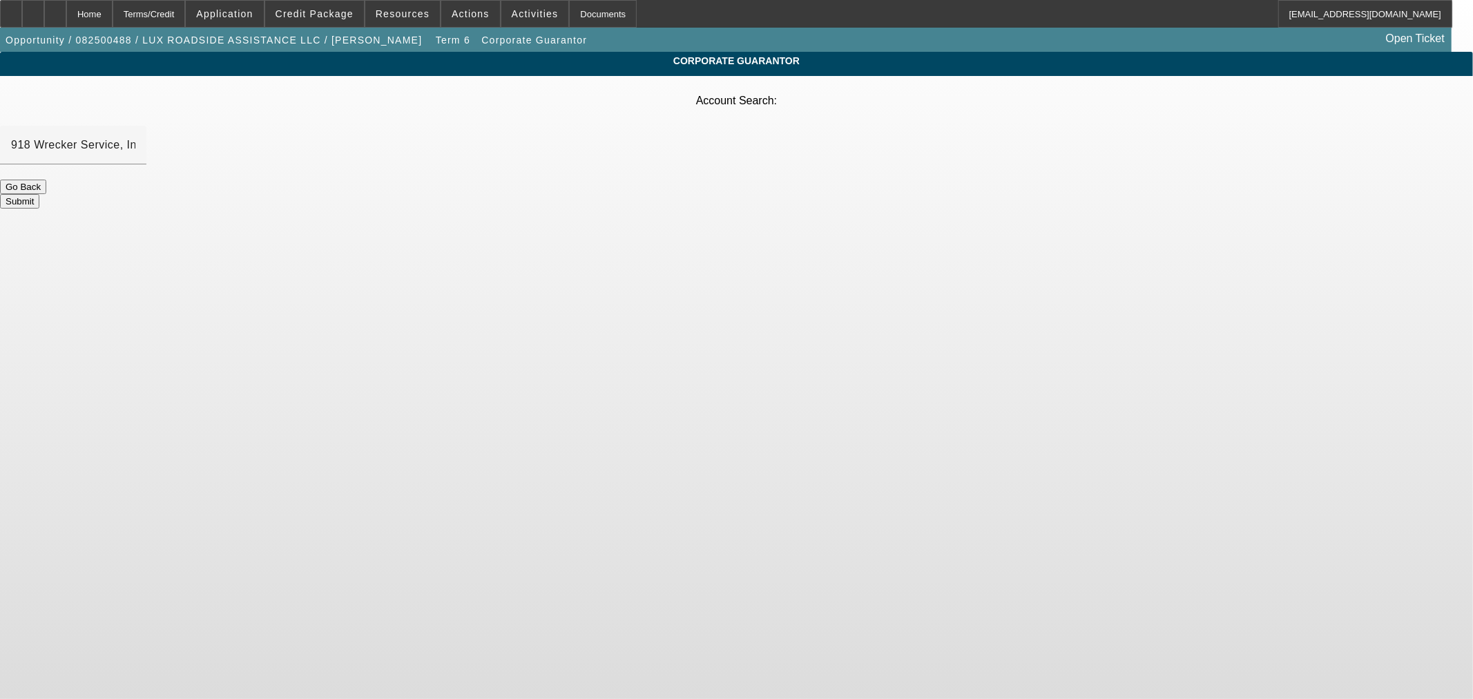
click at [39, 194] on button "Submit" at bounding box center [19, 201] width 39 height 15
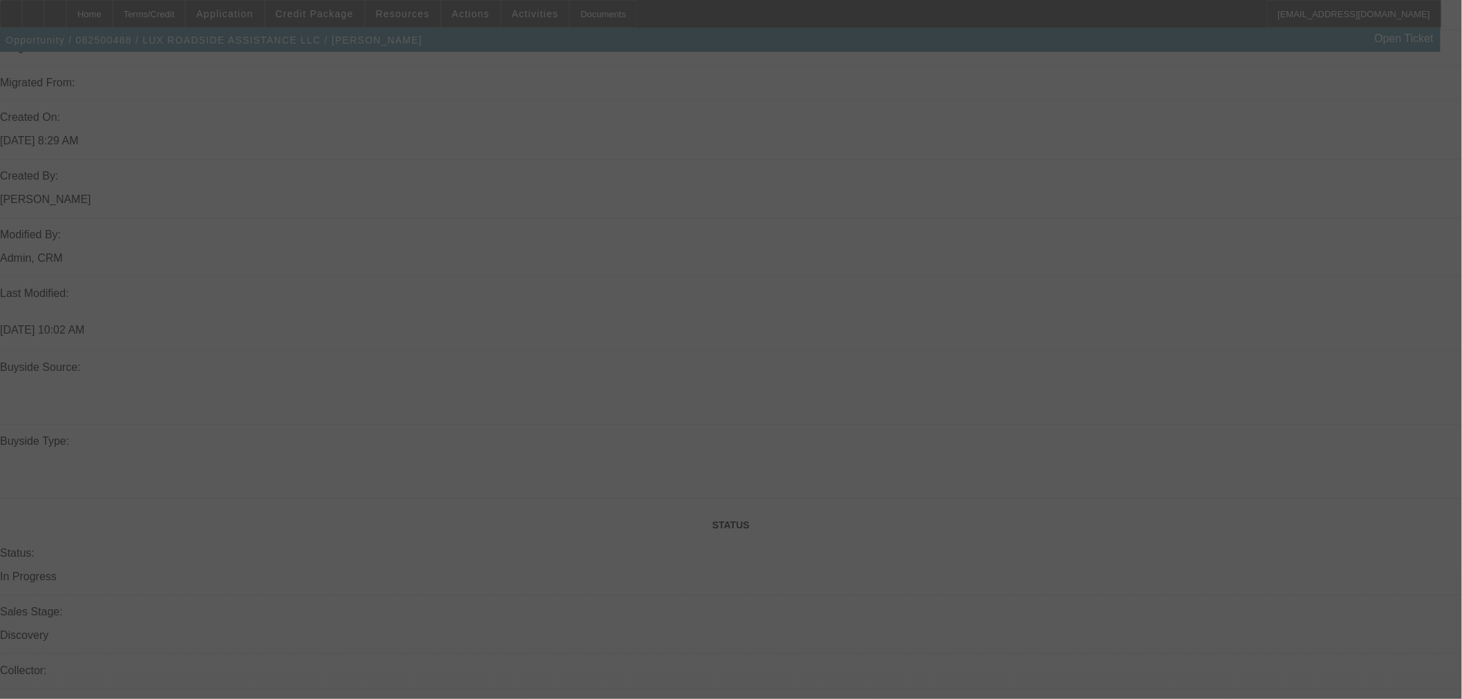
select select "0"
select select "6"
select select "0"
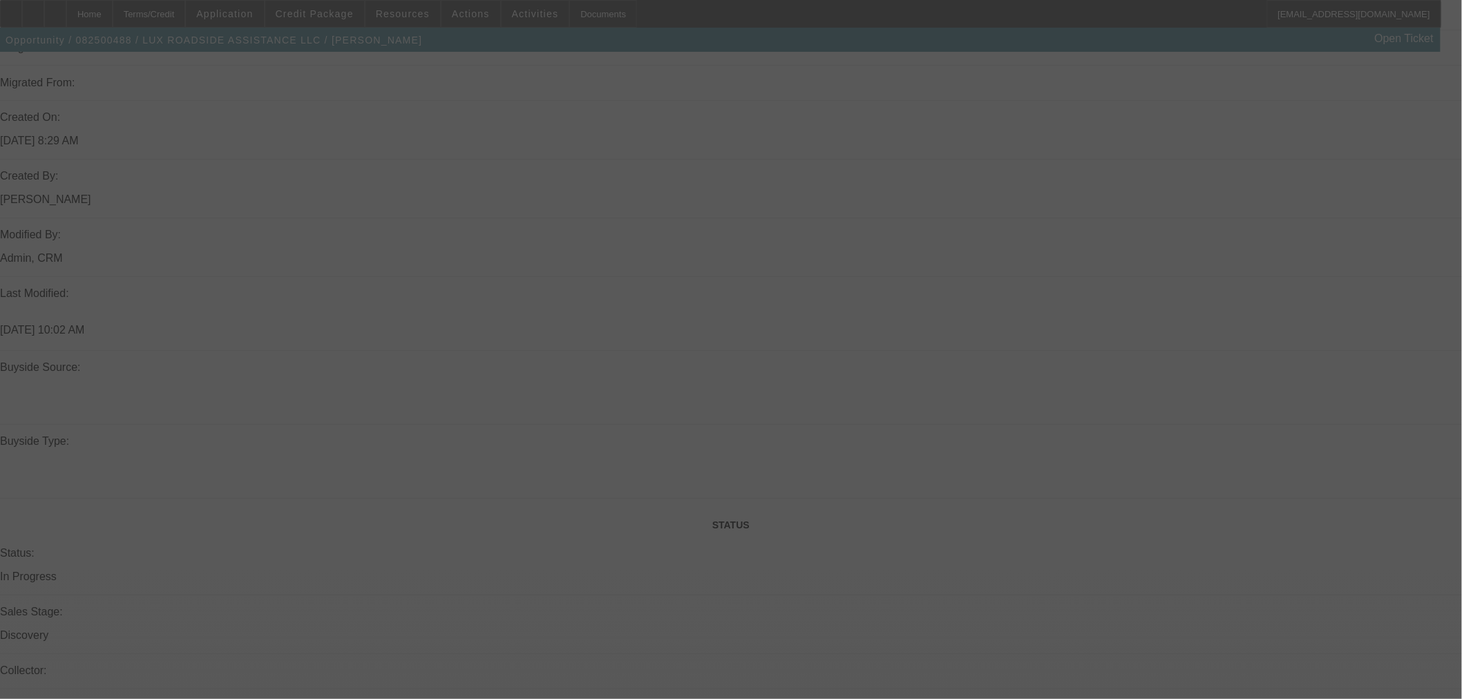
select select "0"
select select "6"
select select "0"
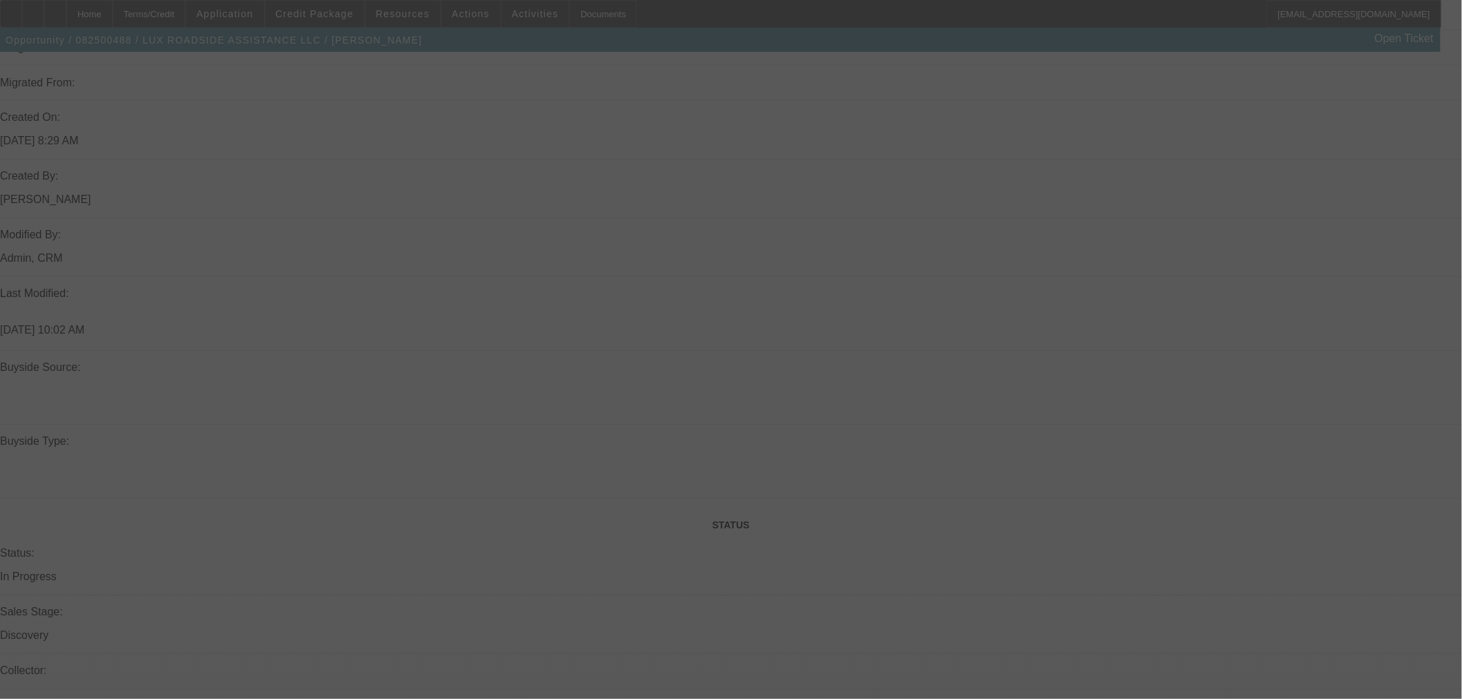
select select "0"
select select "6"
select select "0"
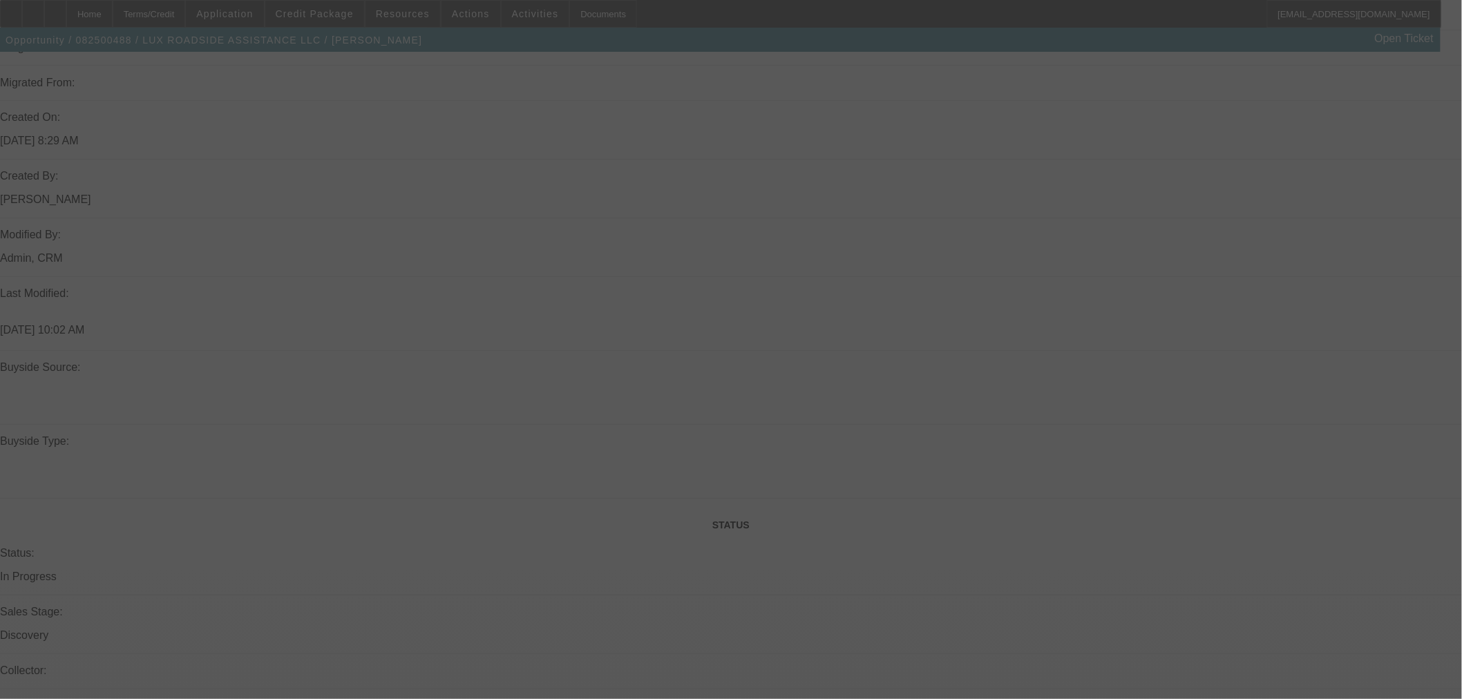
select select "6"
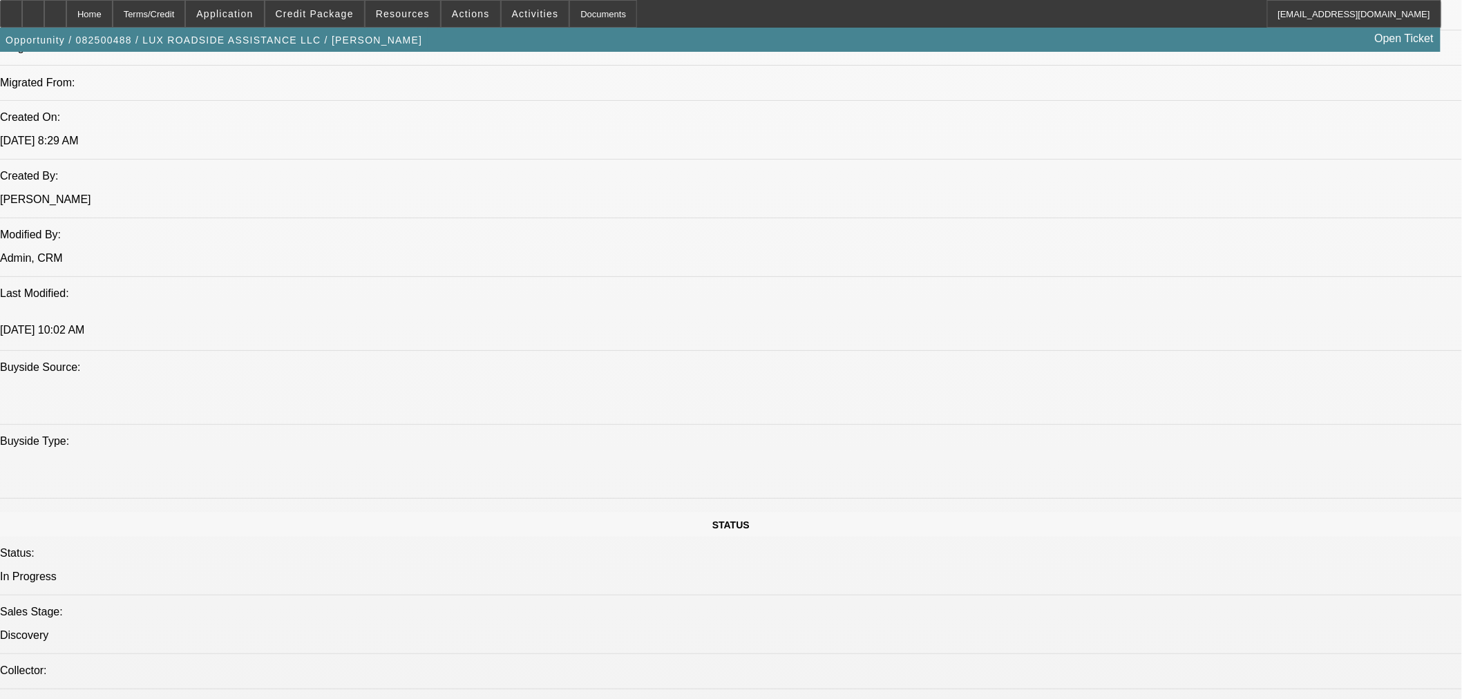
scroll to position [1611, 0]
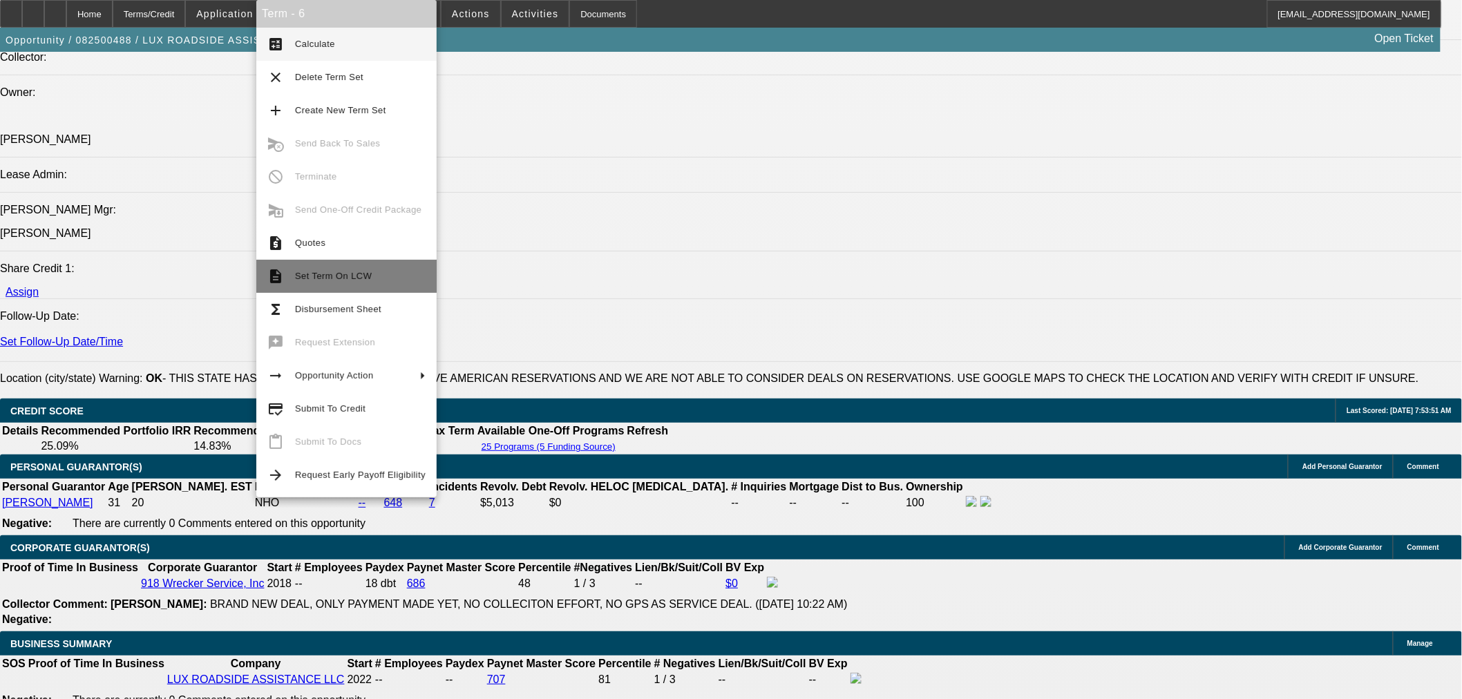
click at [336, 272] on span "Set Term On LCW" at bounding box center [333, 276] width 77 height 10
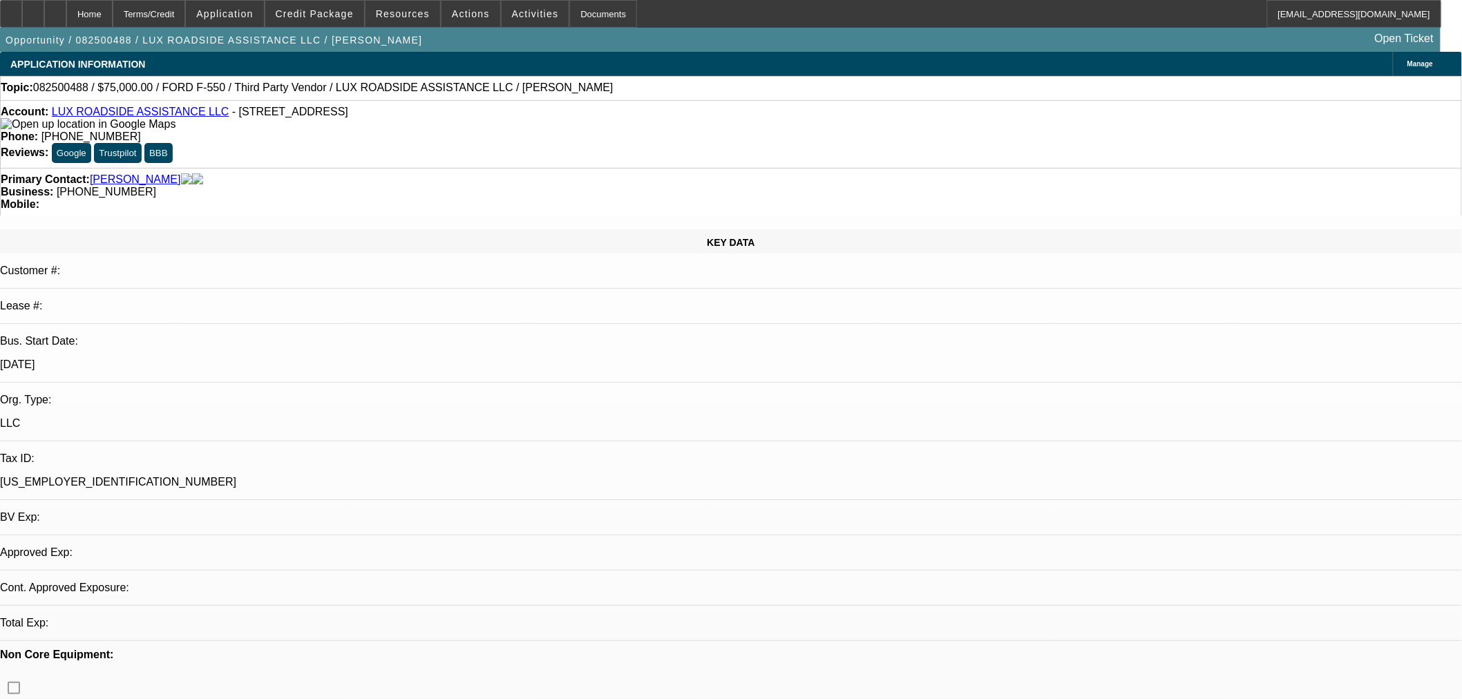
select select "0"
select select "6"
select select "0"
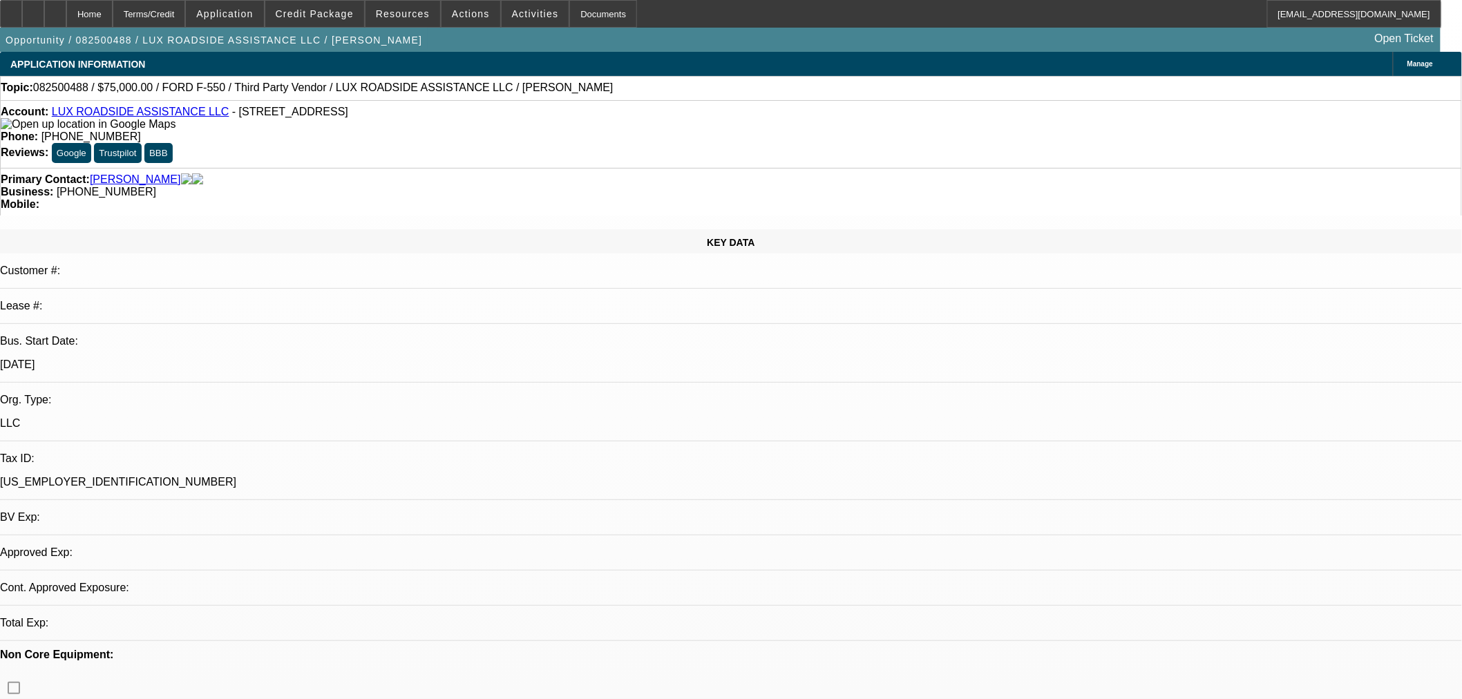
select select "0"
select select "6"
select select "0"
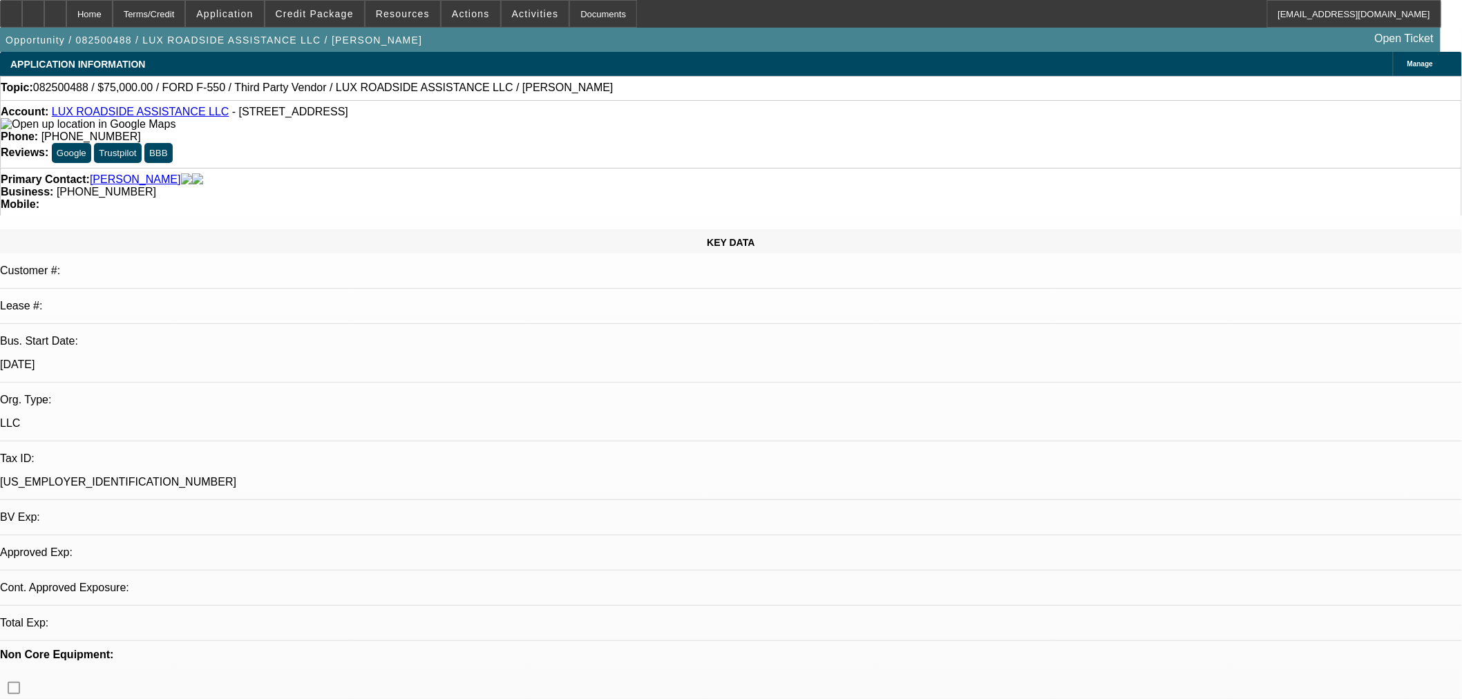
select select "0"
select select "6"
select select "0"
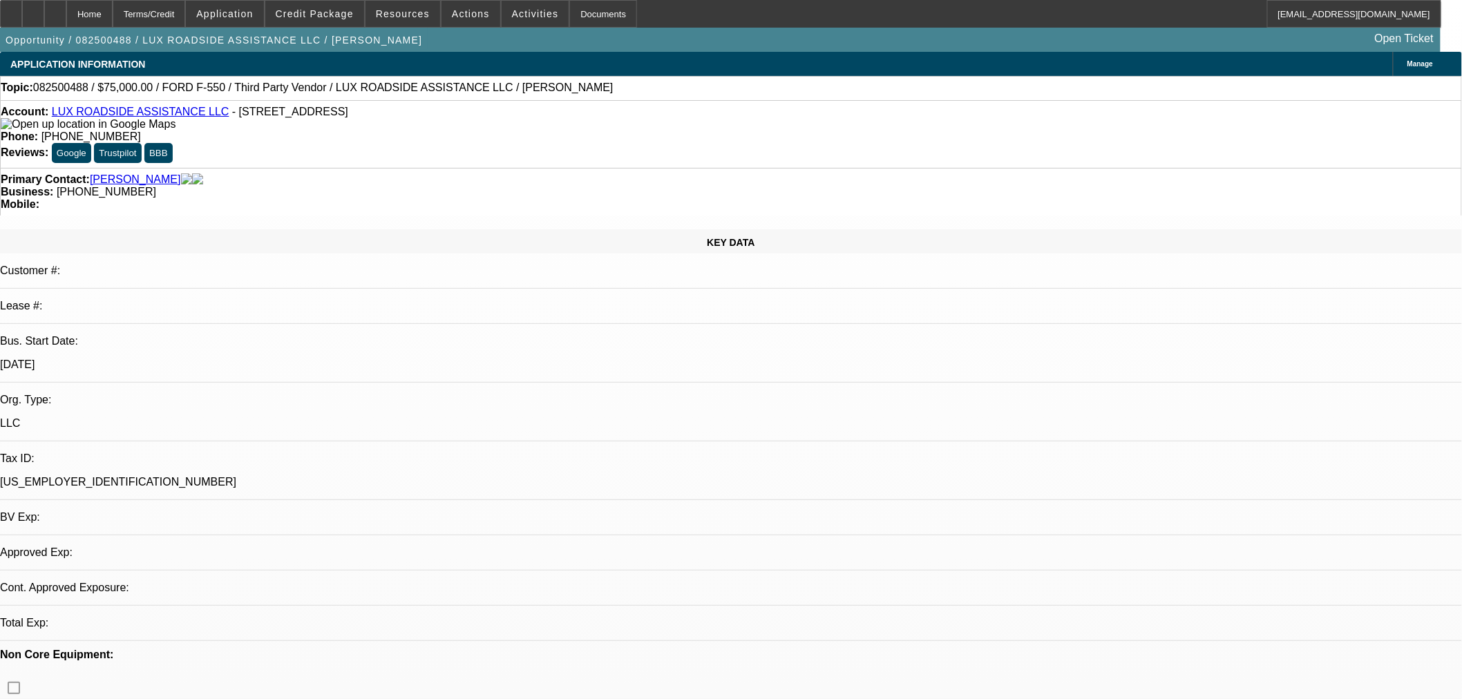
select select "6"
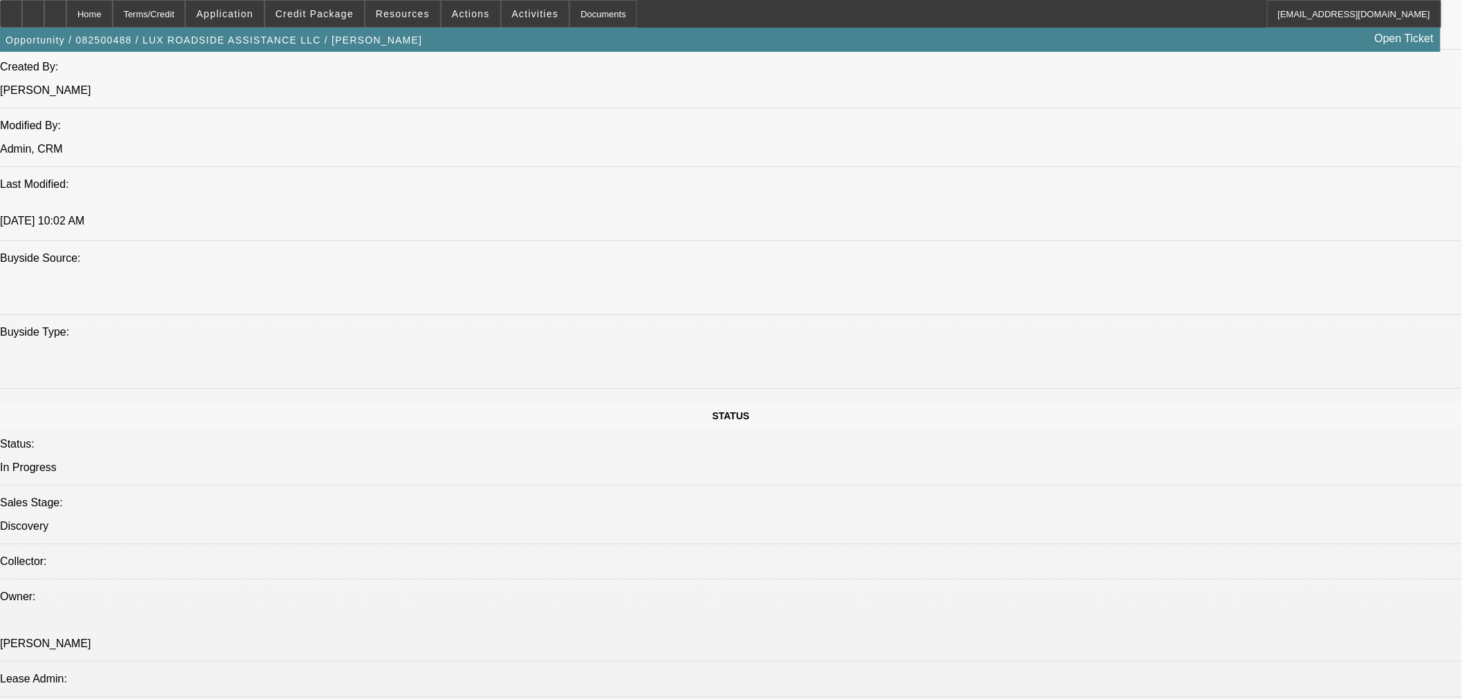
scroll to position [1611, 0]
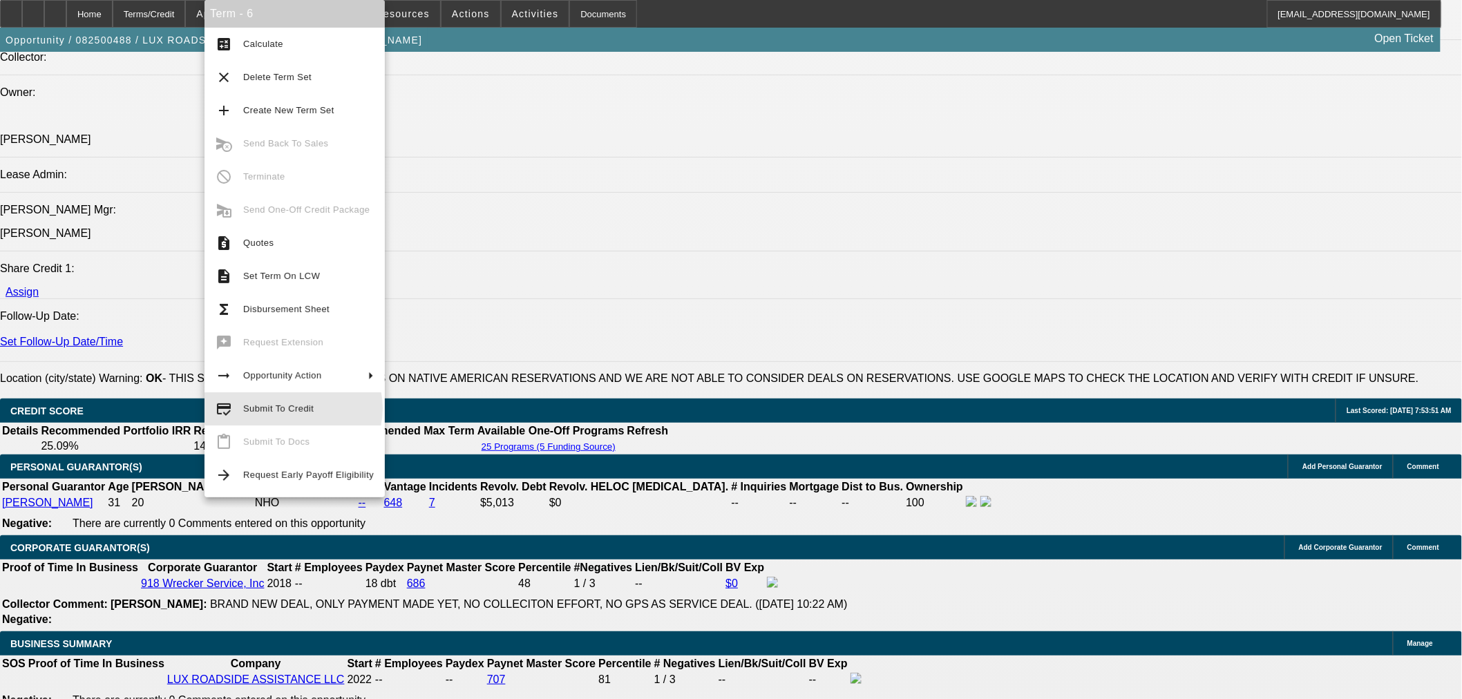
drag, startPoint x: 293, startPoint y: 408, endPoint x: 290, endPoint y: 423, distance: 14.8
click at [293, 409] on span "Submit To Credit" at bounding box center [278, 408] width 70 height 10
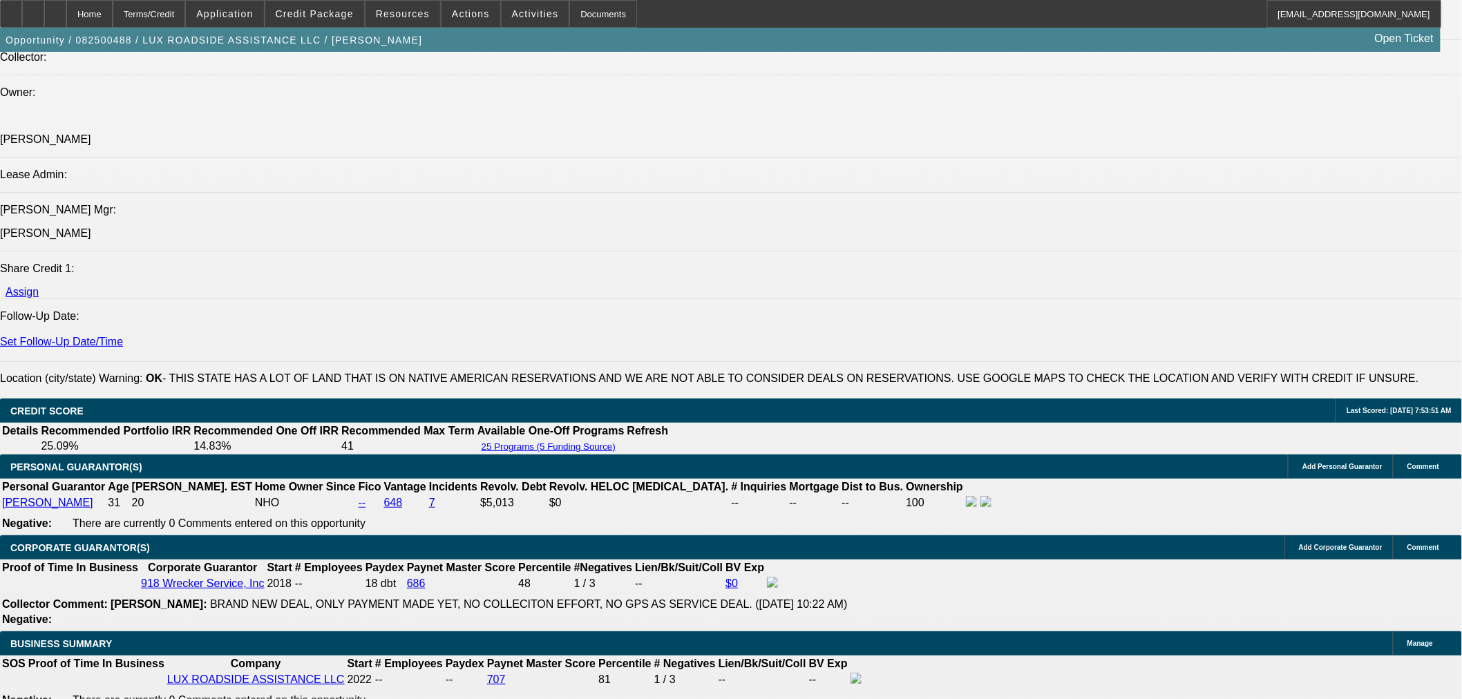
scroll to position [1658, 0]
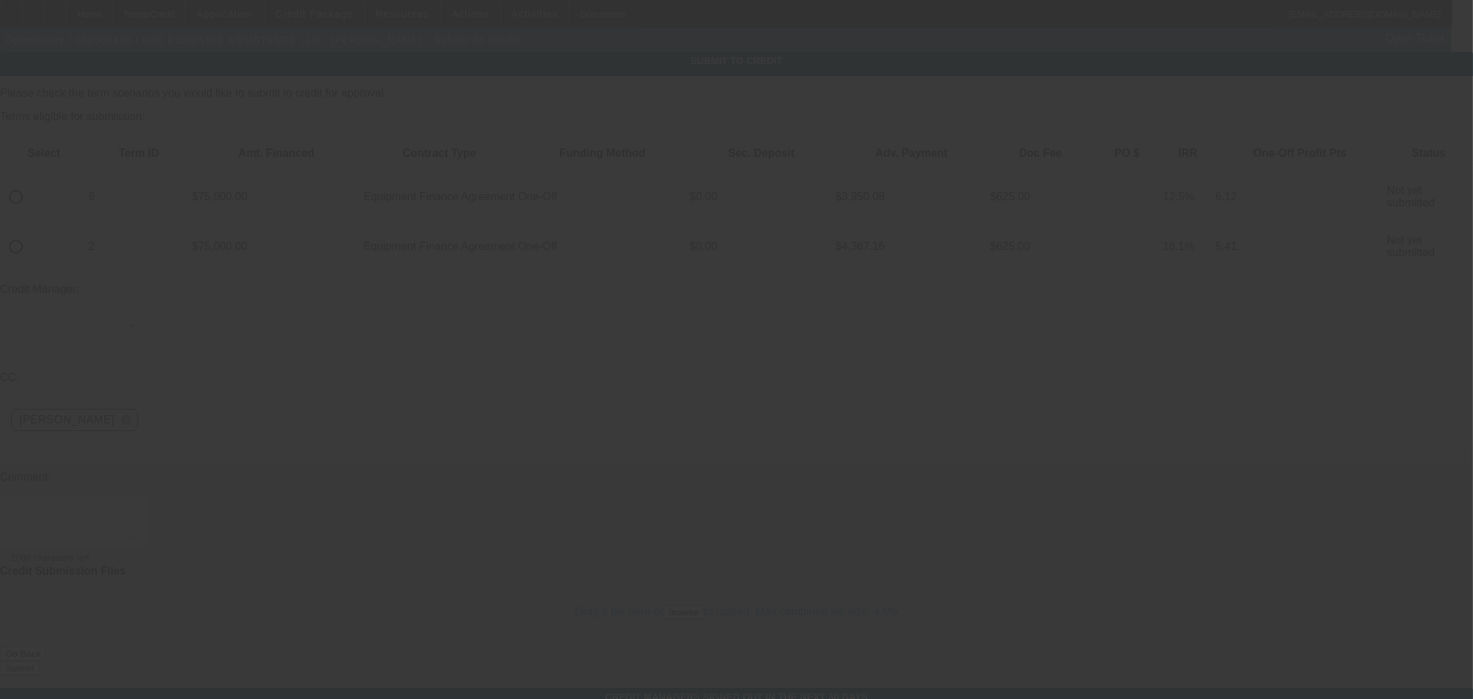
click at [30, 183] on input "radio" at bounding box center [16, 197] width 28 height 28
radio input "true"
click at [135, 506] on textarea at bounding box center [73, 522] width 124 height 33
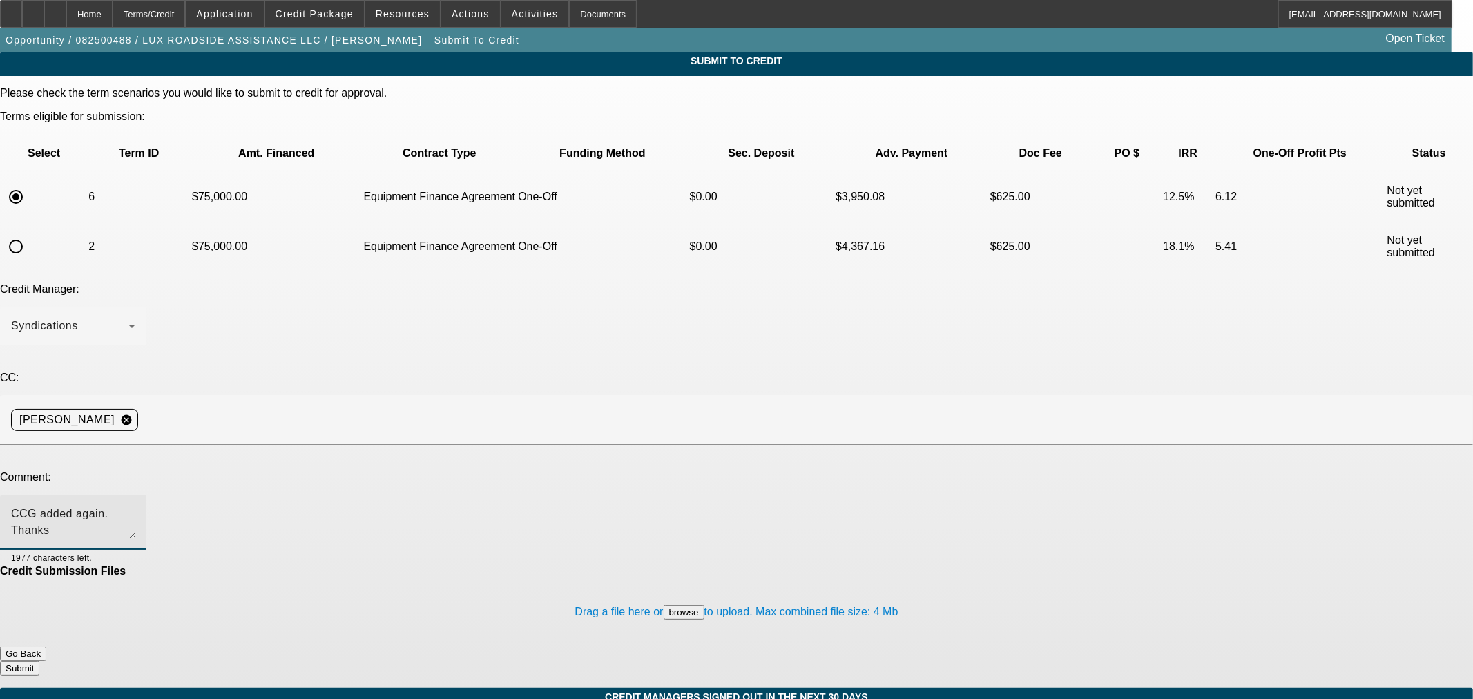
type textarea "CCG added again. Thanks"
click at [39, 661] on button "Submit" at bounding box center [19, 668] width 39 height 15
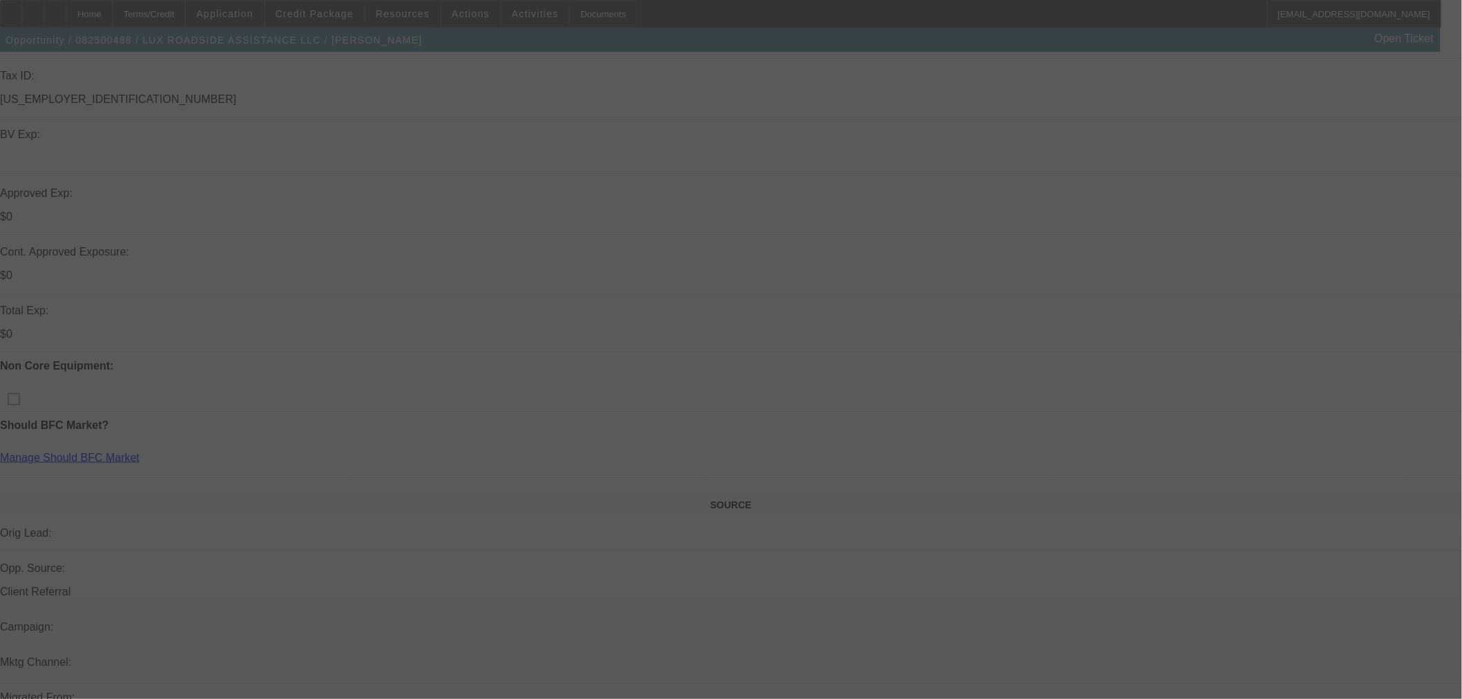
scroll to position [307, 0]
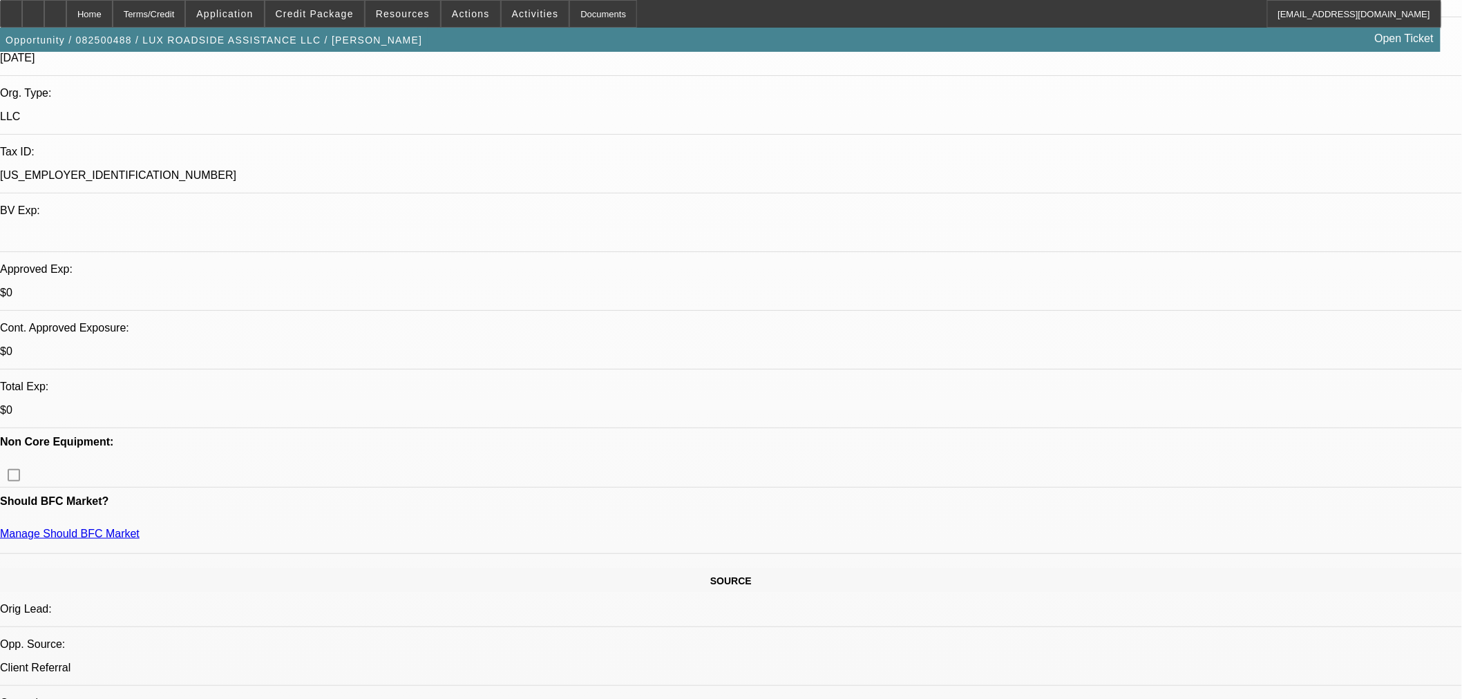
select select "0"
select select "6"
select select "0"
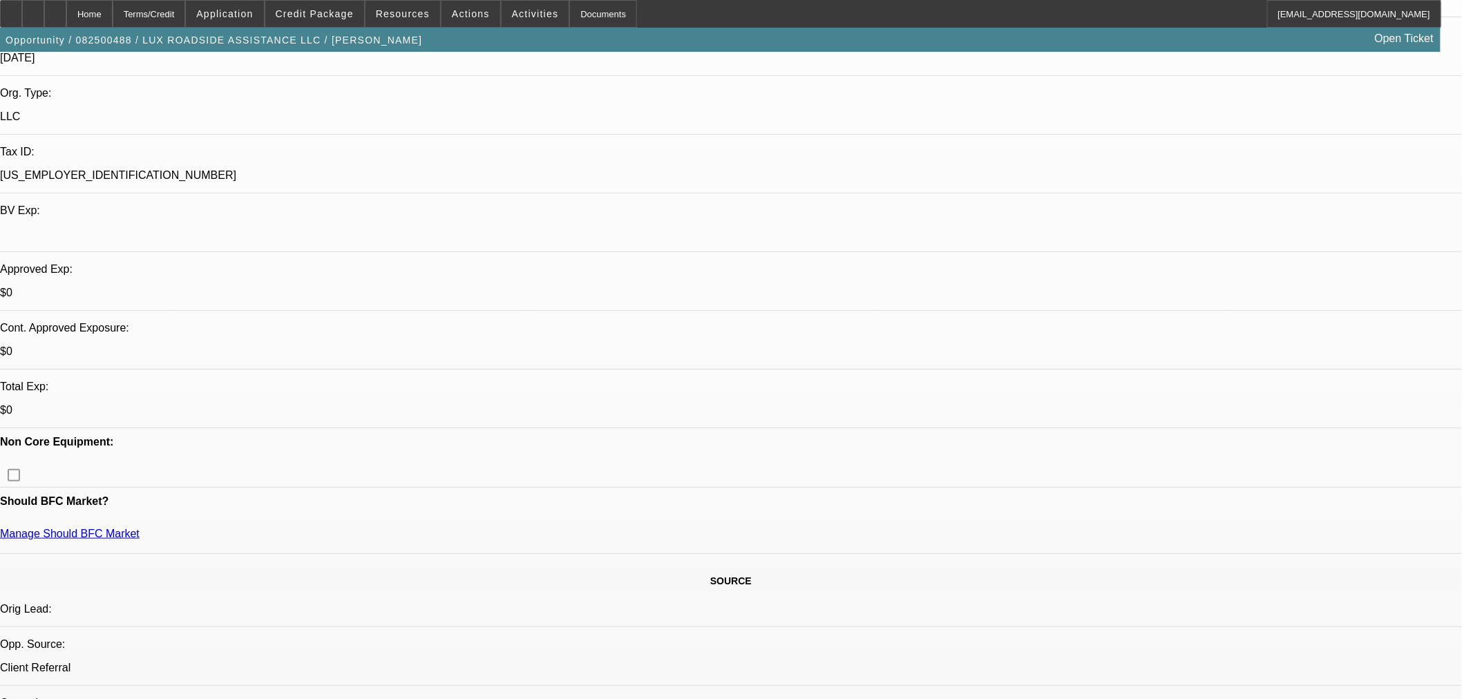
select select "0"
select select "6"
select select "0"
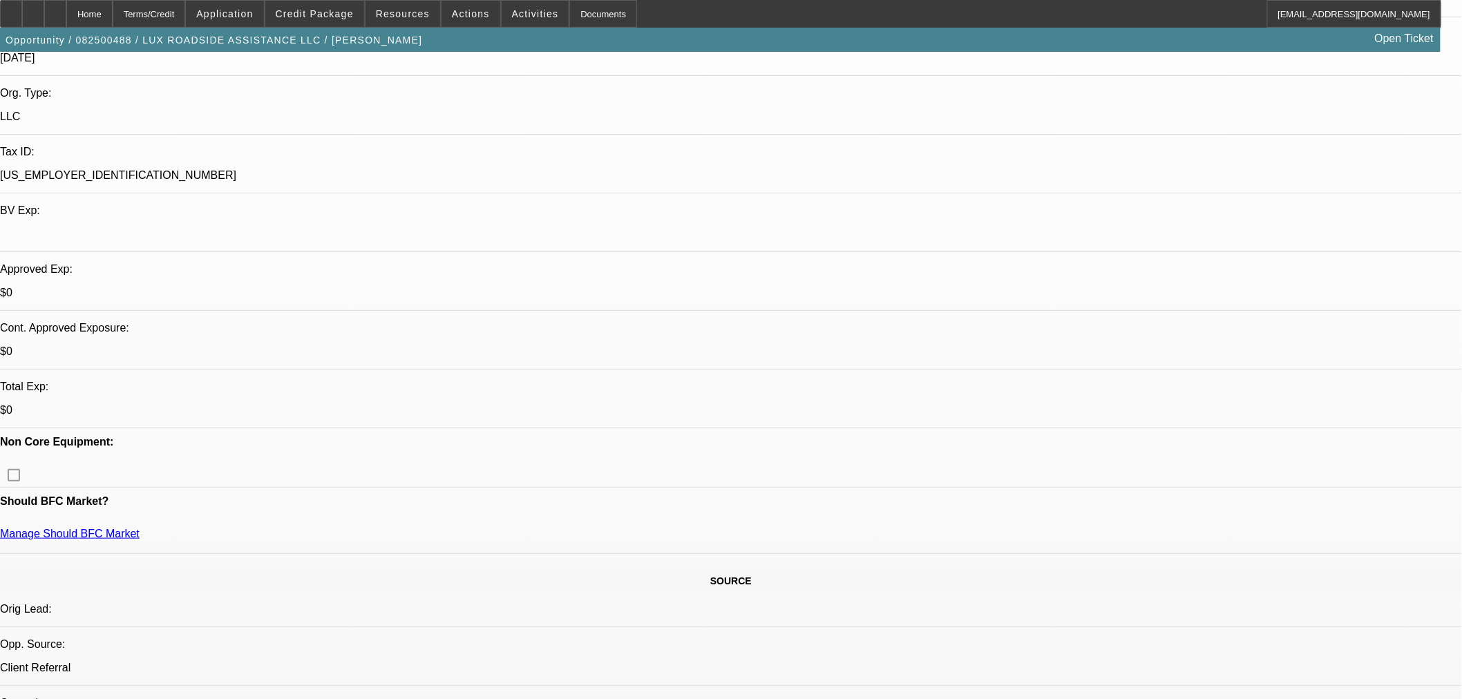
select select "0"
select select "6"
select select "0"
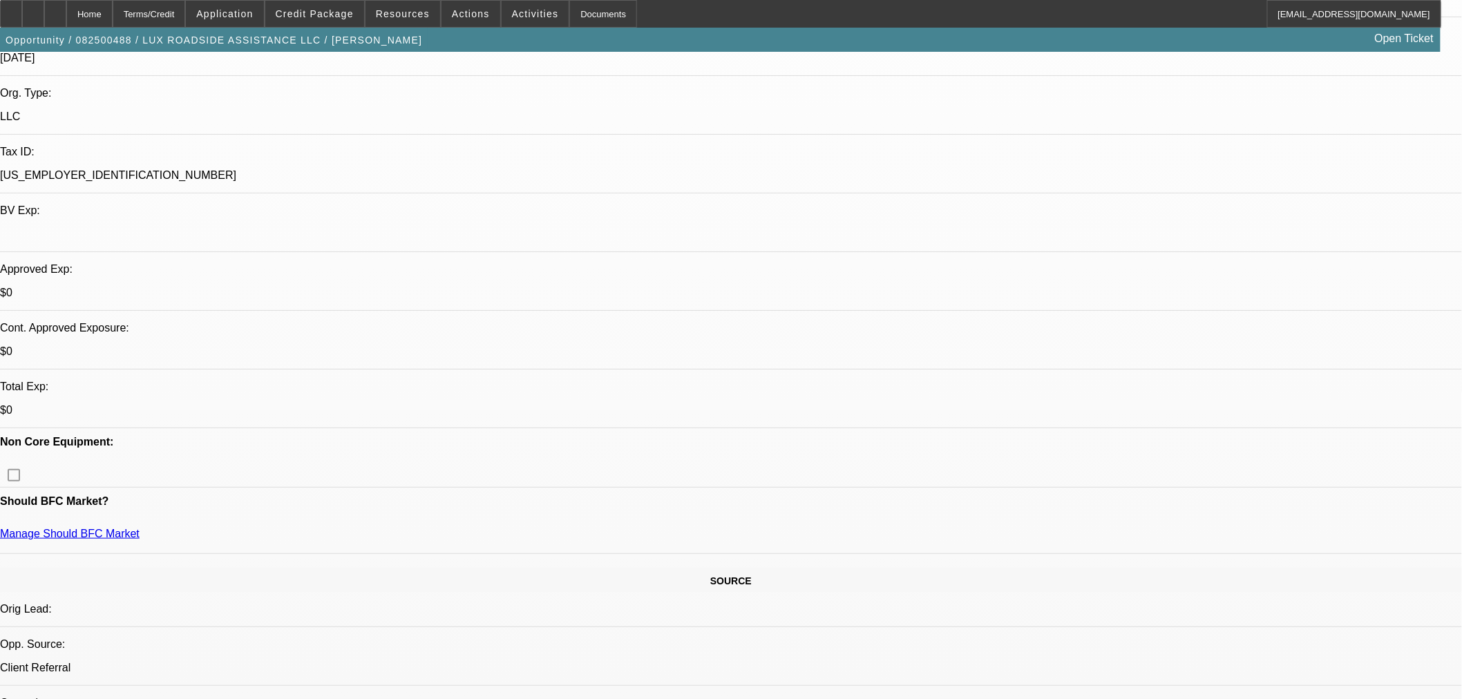
select select "6"
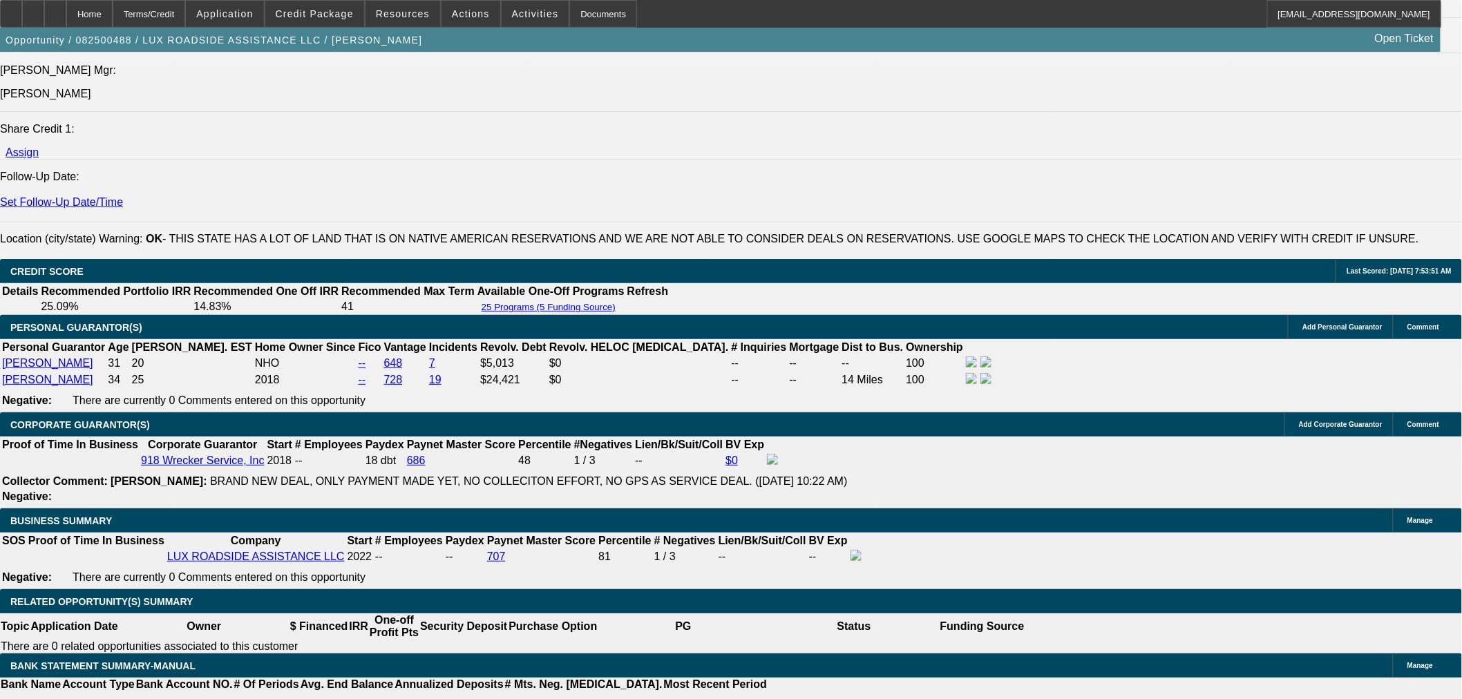
scroll to position [1841, 0]
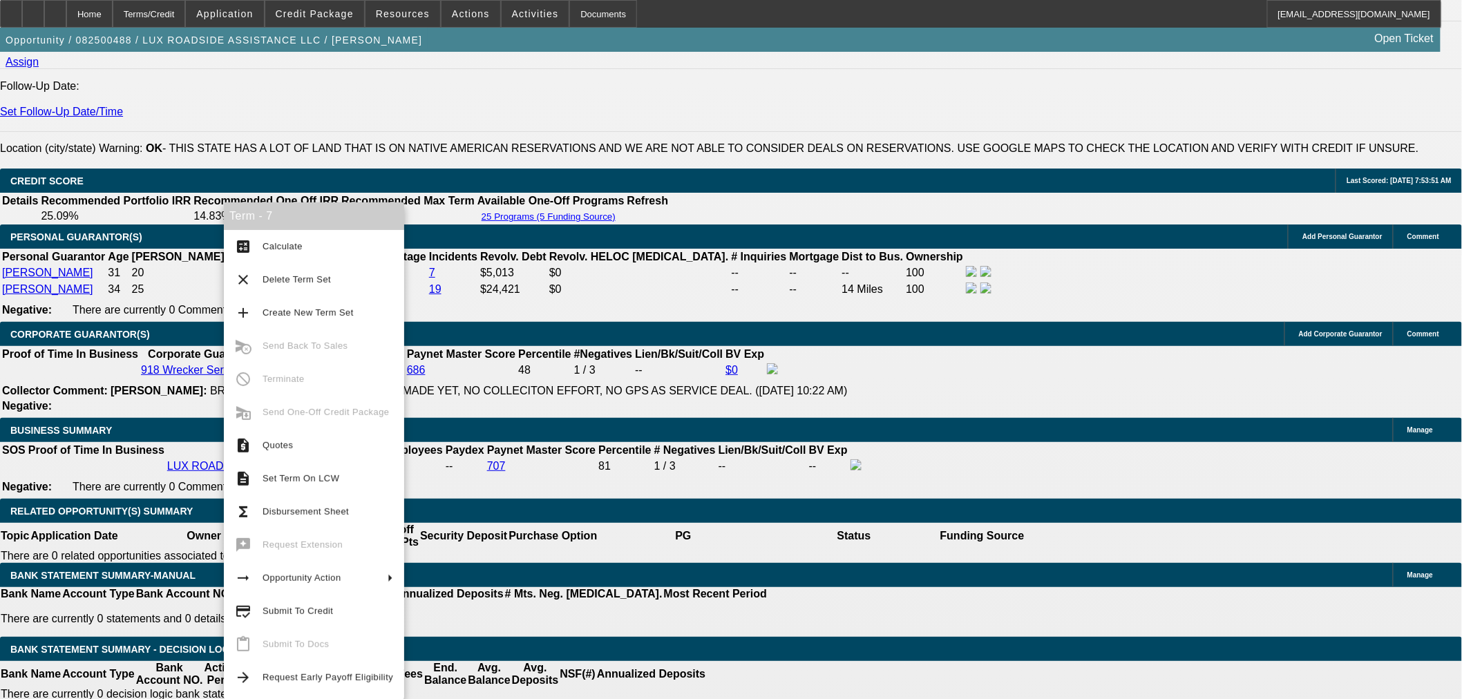
drag, startPoint x: 337, startPoint y: 484, endPoint x: 202, endPoint y: 535, distance: 144.7
click at [338, 484] on span "Set Term On LCW" at bounding box center [327, 478] width 131 height 17
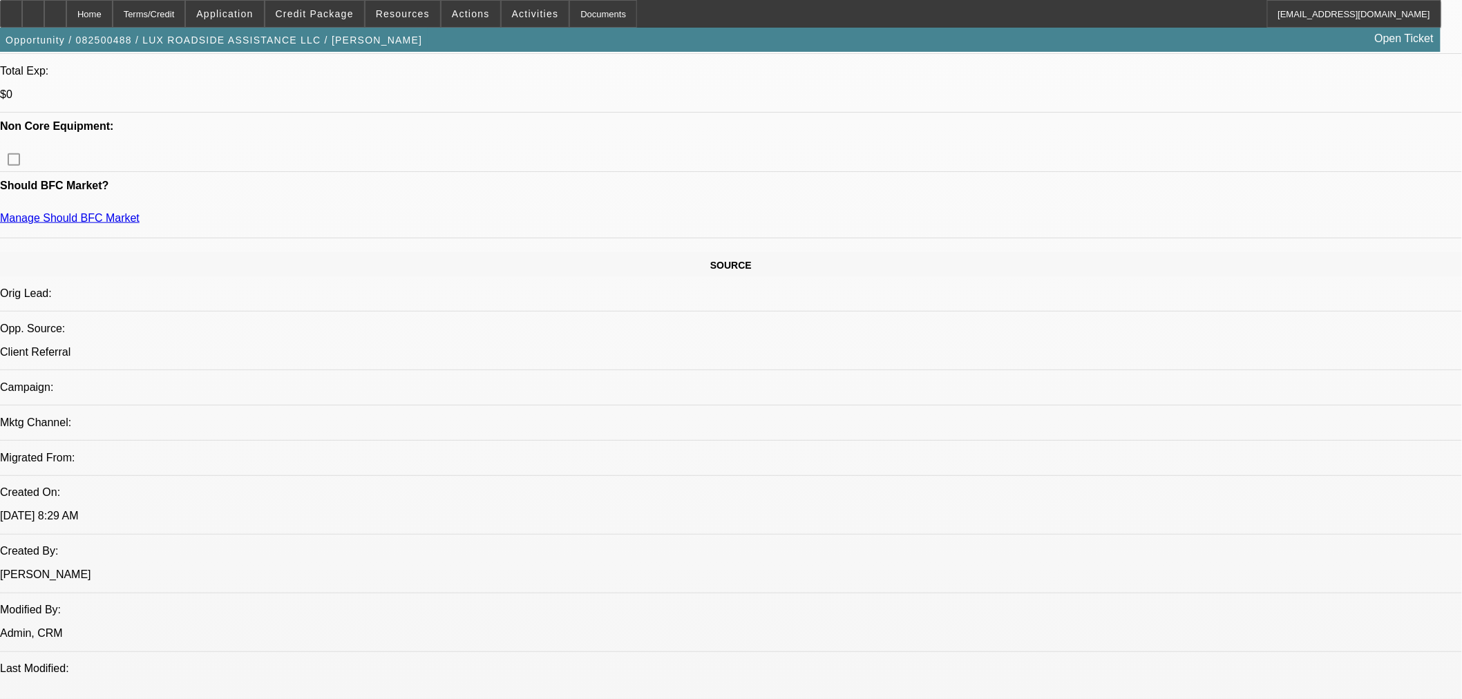
scroll to position [383, 0]
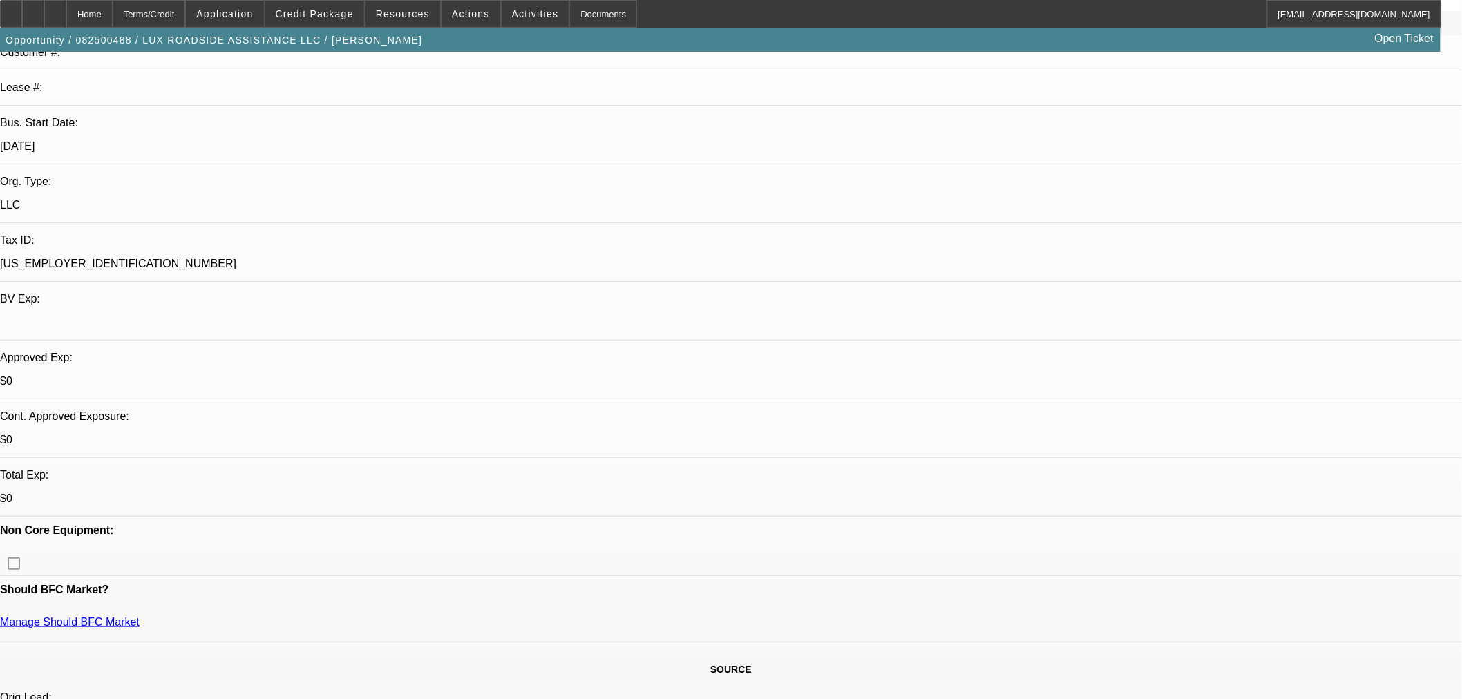
select select "0"
select select "6"
select select "0"
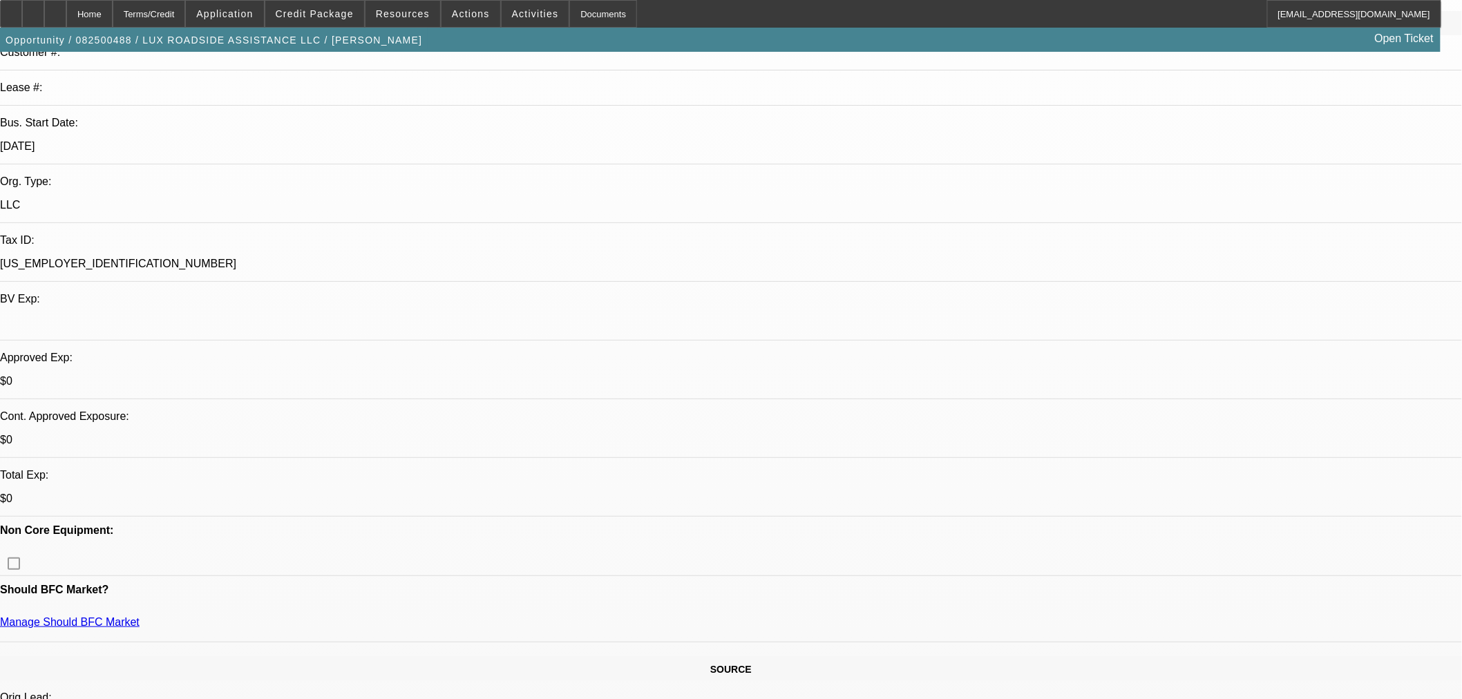
select select "0"
select select "6"
select select "0"
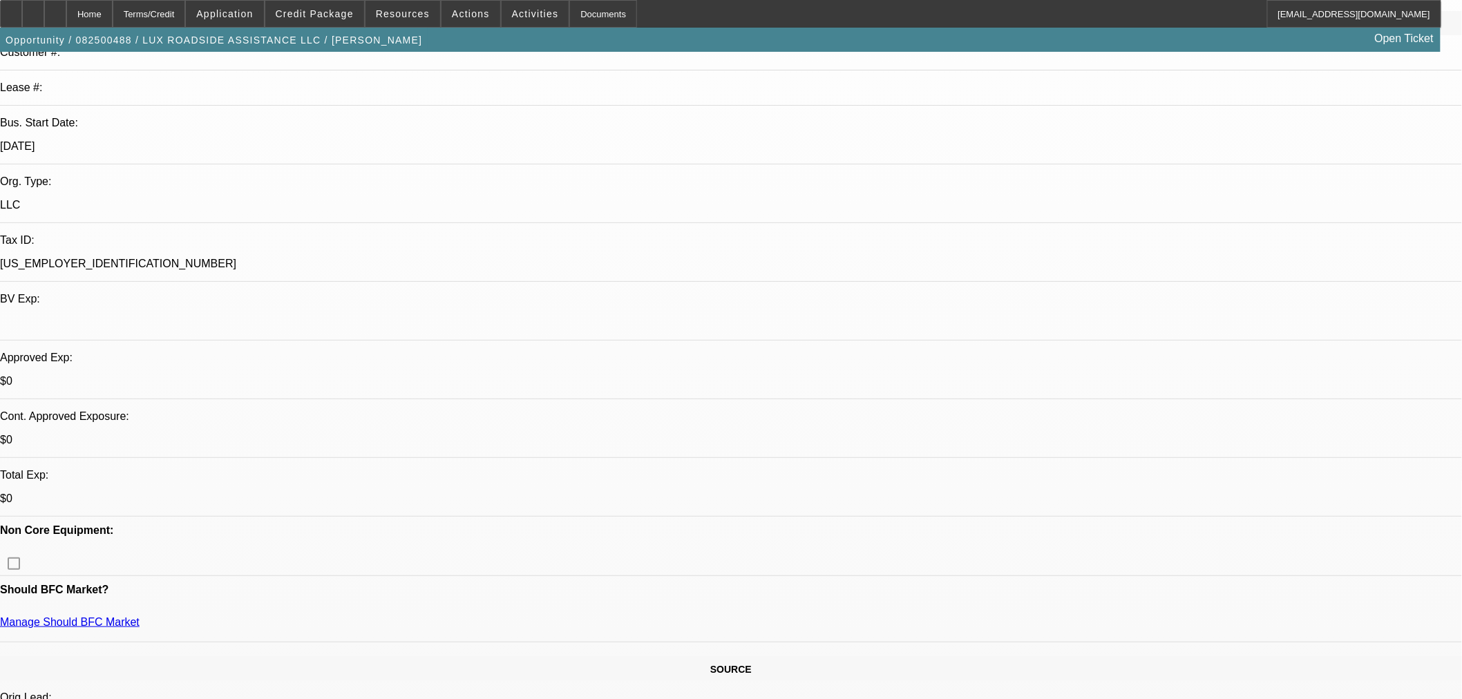
select select "0"
select select "6"
select select "0"
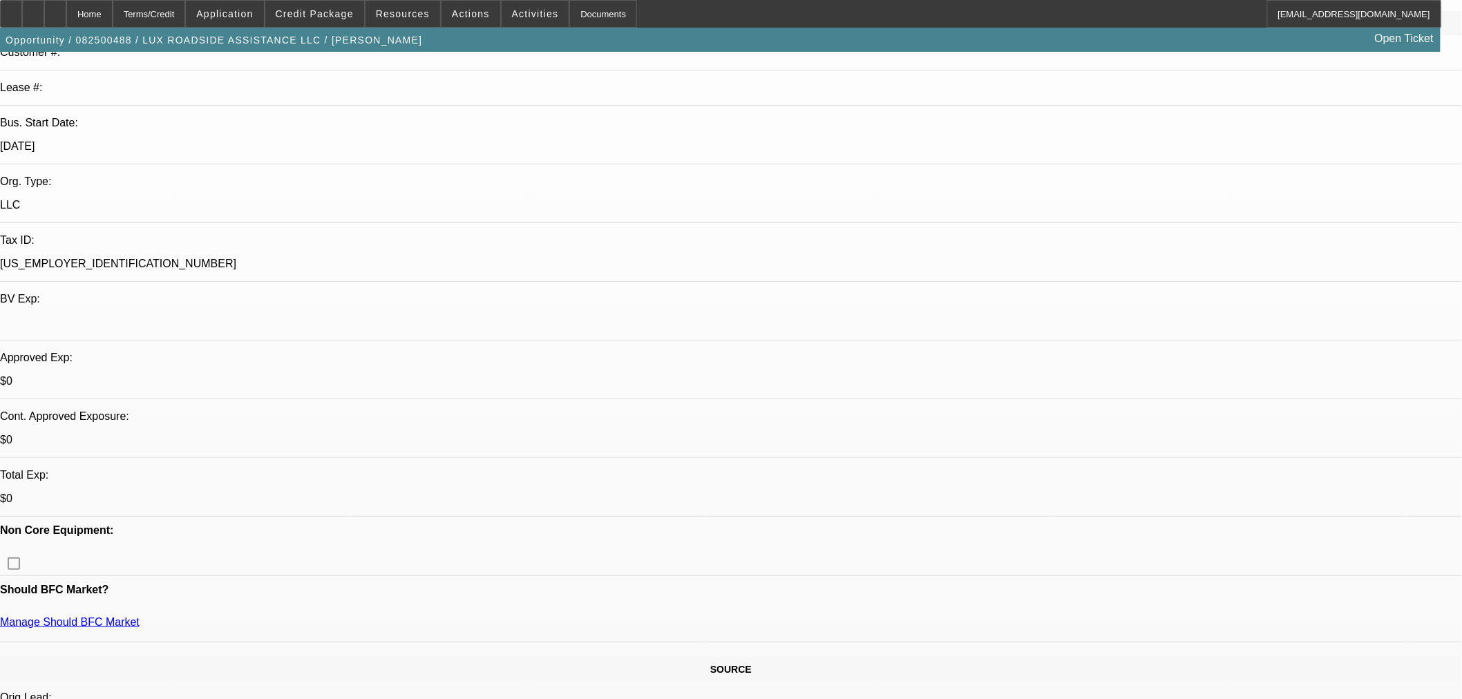
select select "6"
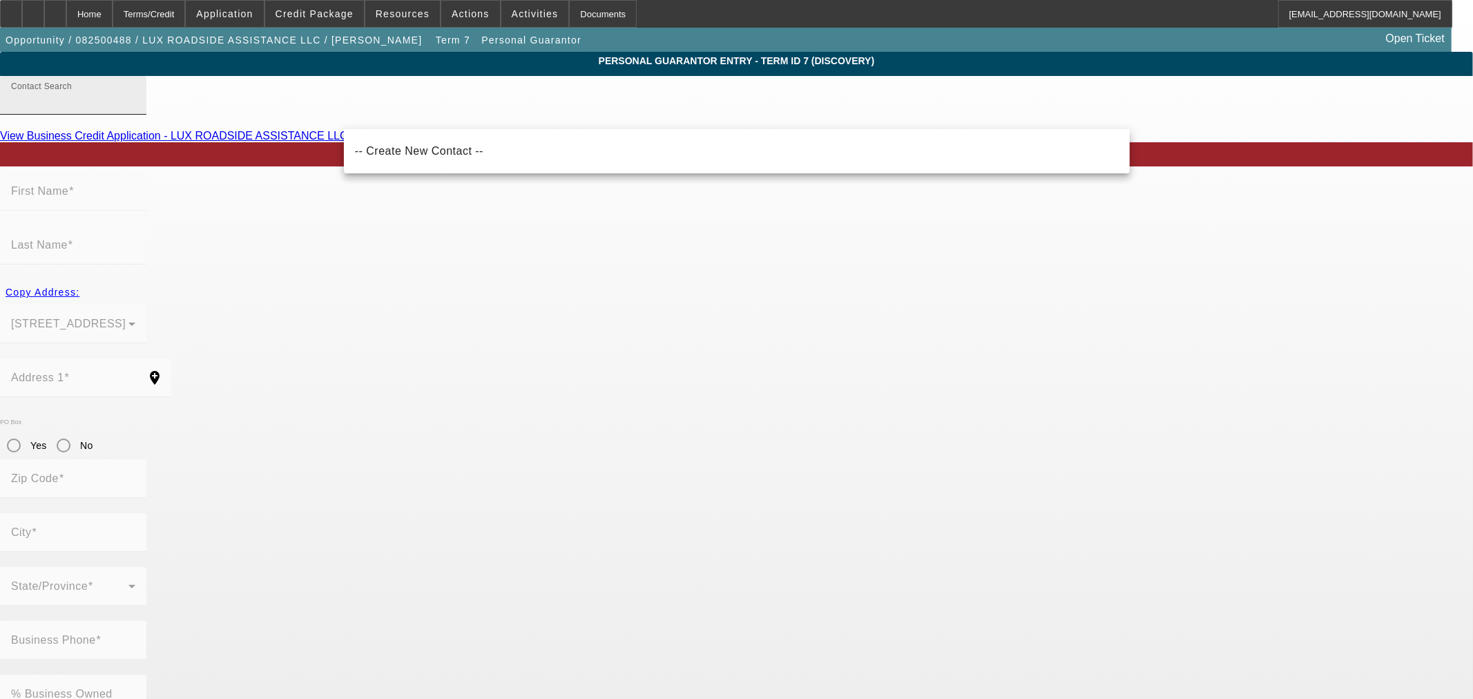
click at [135, 115] on div "Contact Search" at bounding box center [73, 95] width 124 height 39
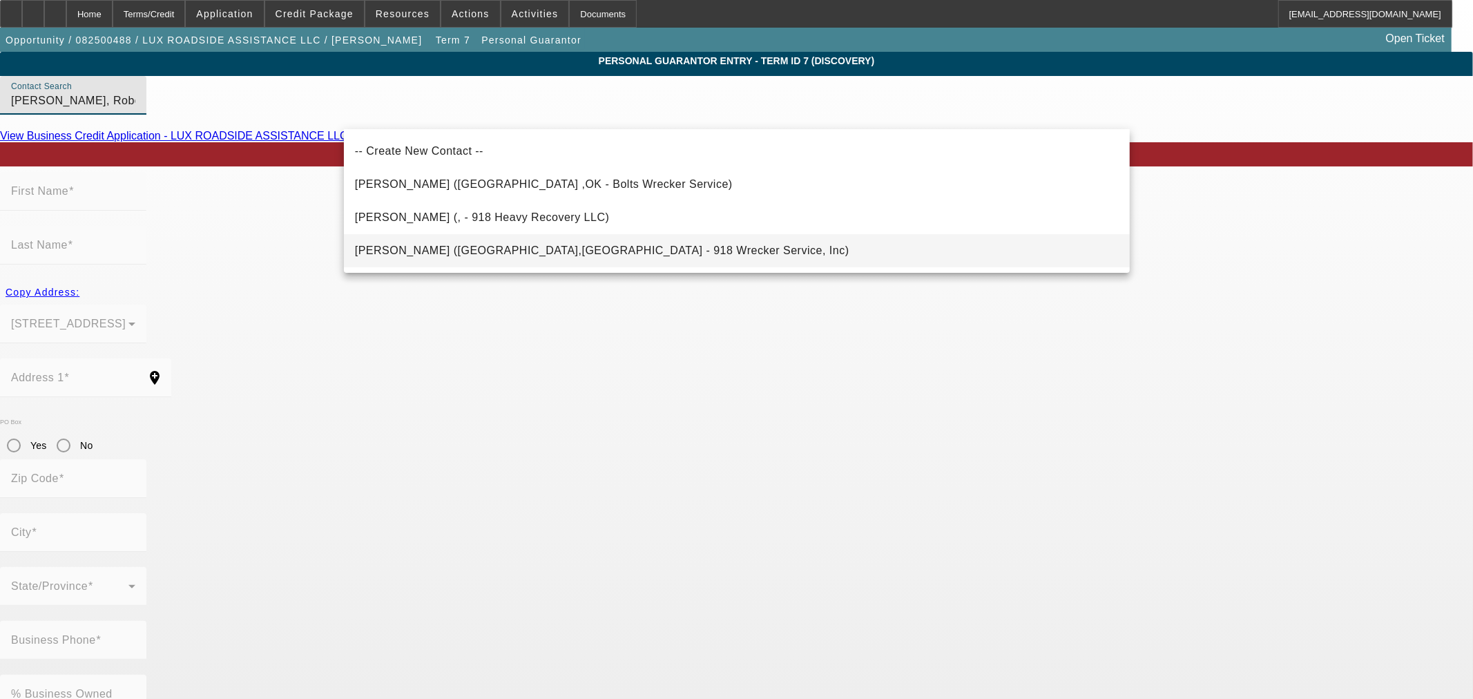
click at [497, 247] on span "[PERSON_NAME] ([GEOGRAPHIC_DATA],[GEOGRAPHIC_DATA] - 918 Wrecker Service, Inc)" at bounding box center [602, 251] width 495 height 12
type input "[PERSON_NAME] ([GEOGRAPHIC_DATA],[GEOGRAPHIC_DATA] - 918 Wrecker Service, Inc)"
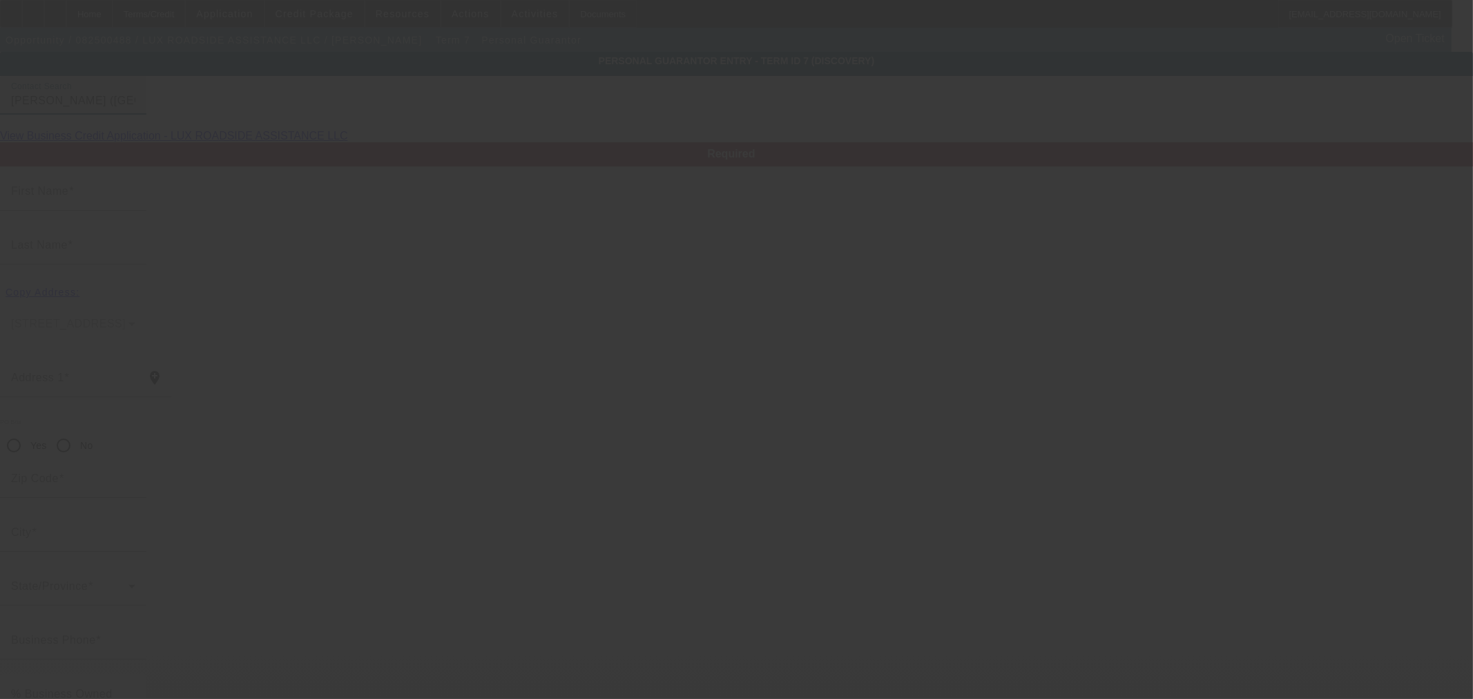
type input "[PERSON_NAME]"
type input "[STREET_ADDRESS]"
radio input "true"
type input "74021"
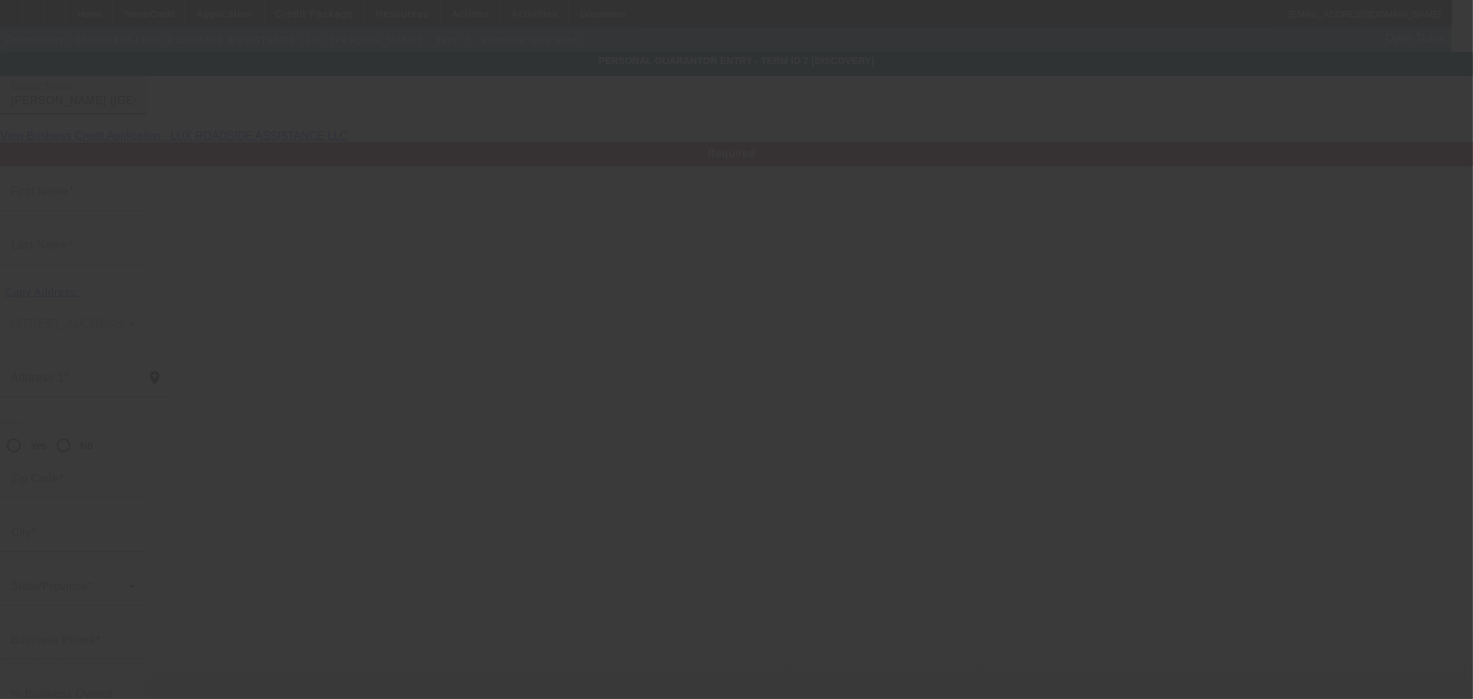
type input "[GEOGRAPHIC_DATA]"
type input "[PHONE_NUMBER]"
type input "100"
type input "447-02-8618"
type input "[EMAIL_ADDRESS][DOMAIN_NAME]"
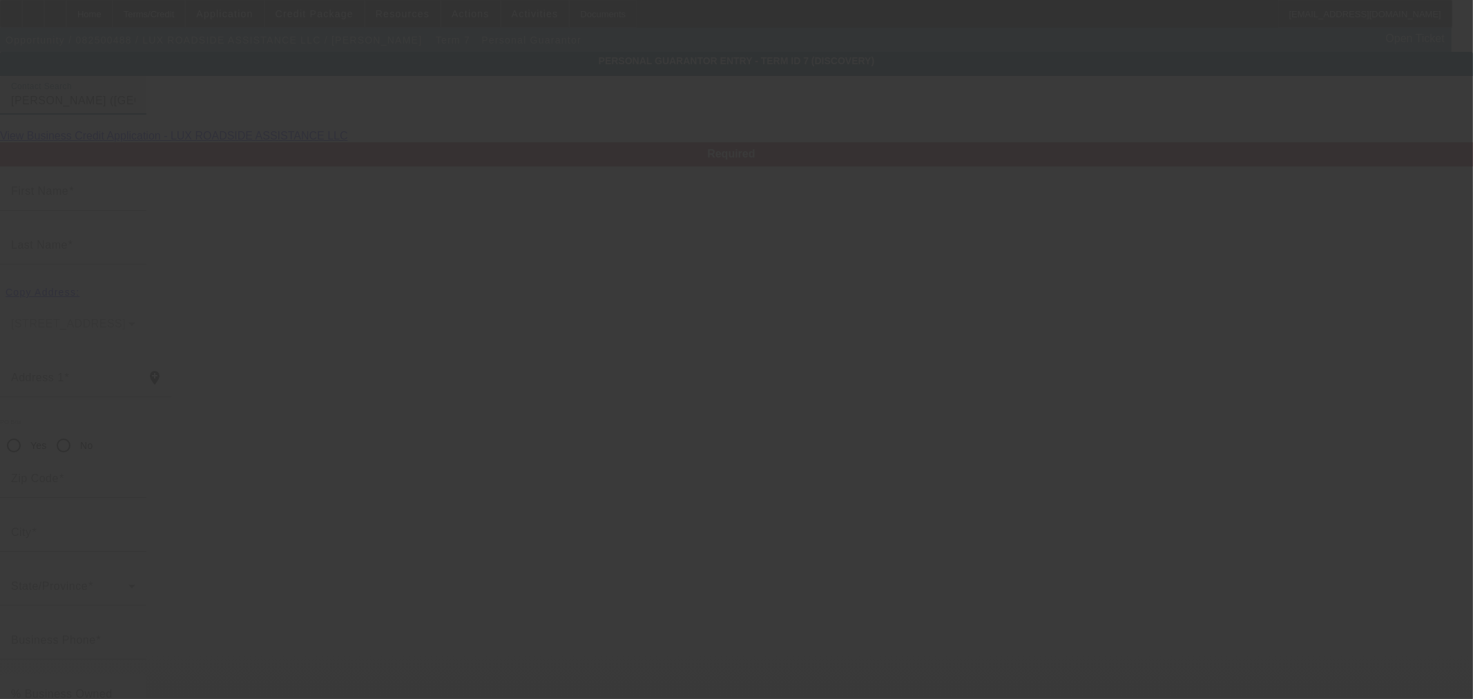
type input "[PHONE_NUMBER]"
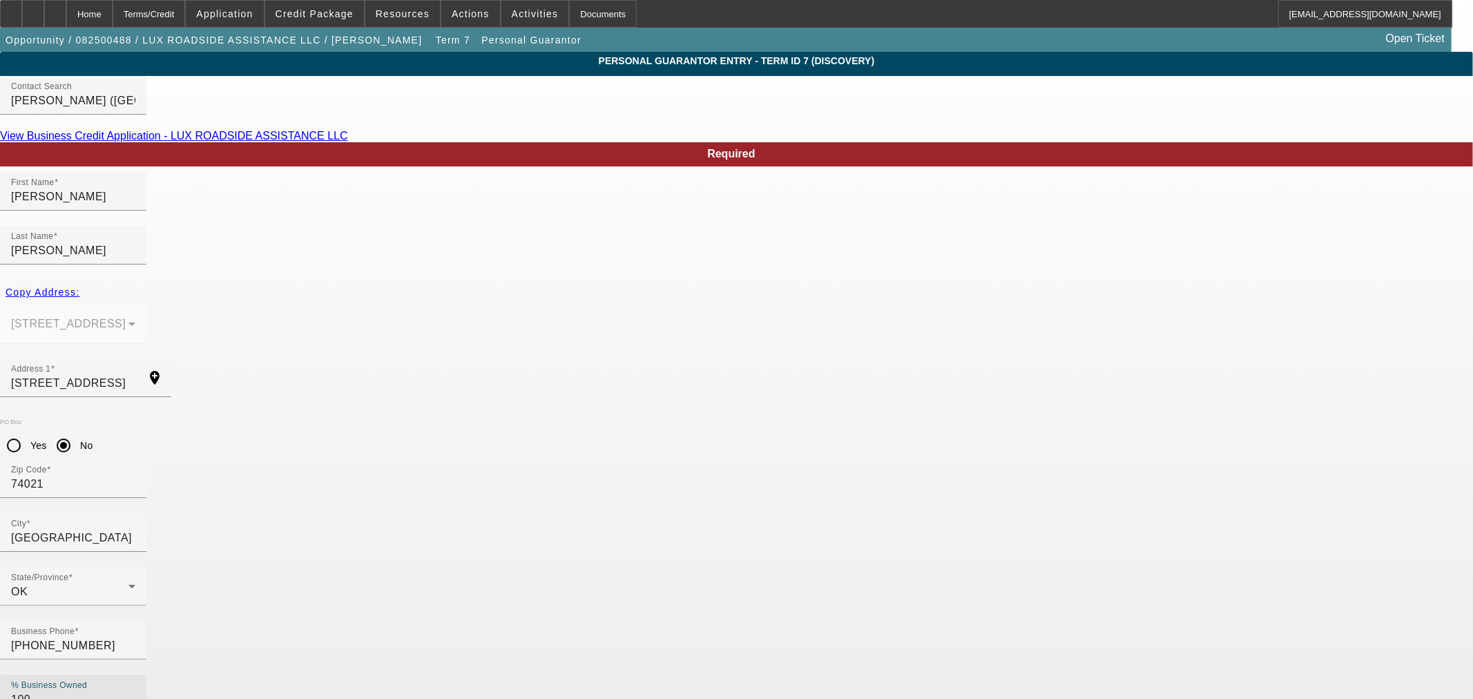
drag, startPoint x: 619, startPoint y: 486, endPoint x: 230, endPoint y: 463, distance: 389.5
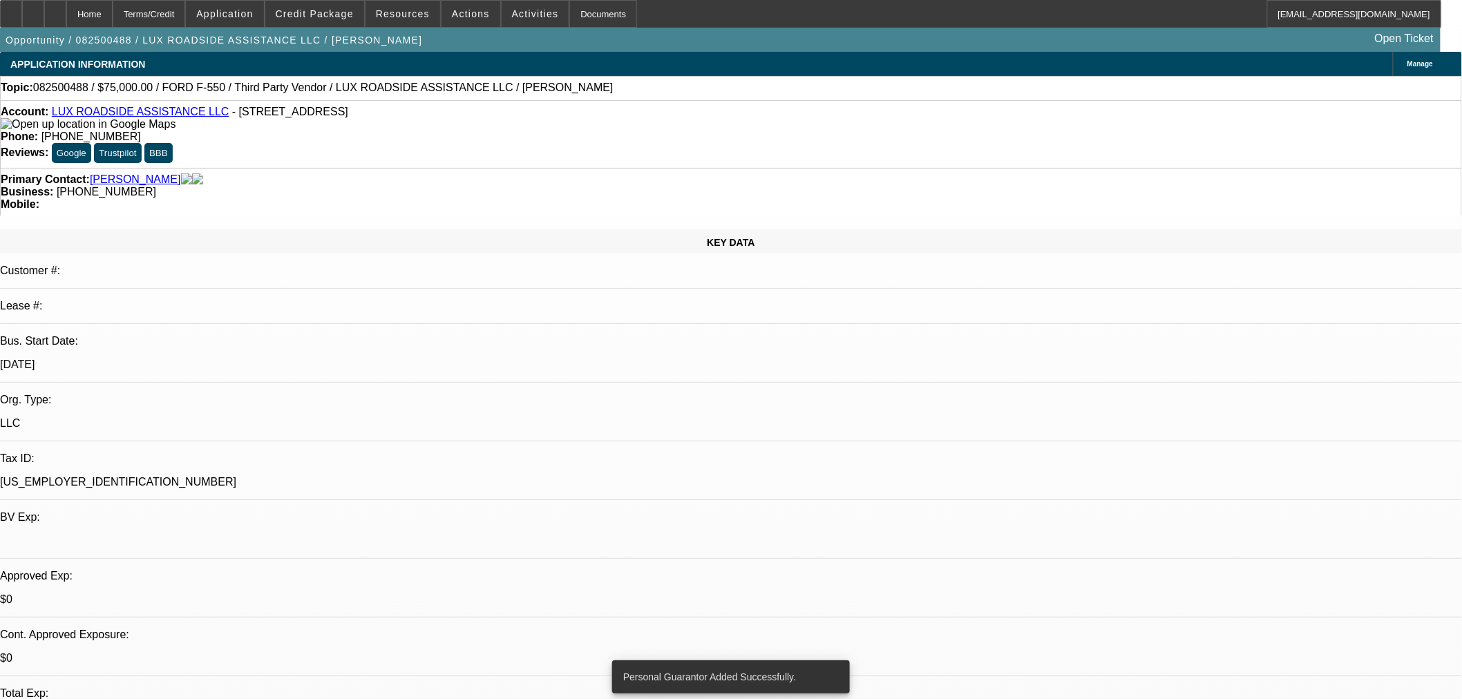
select select "0"
select select "6"
select select "0"
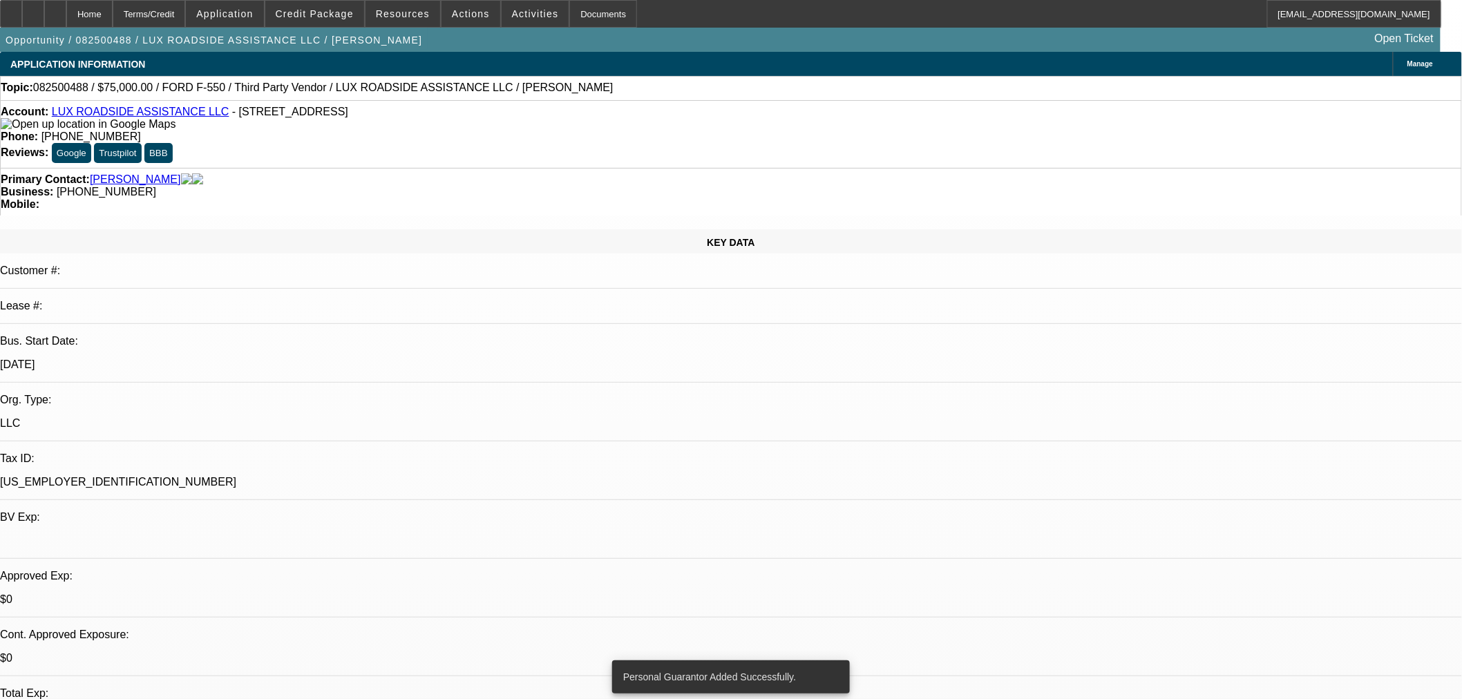
select select "0"
select select "6"
select select "0"
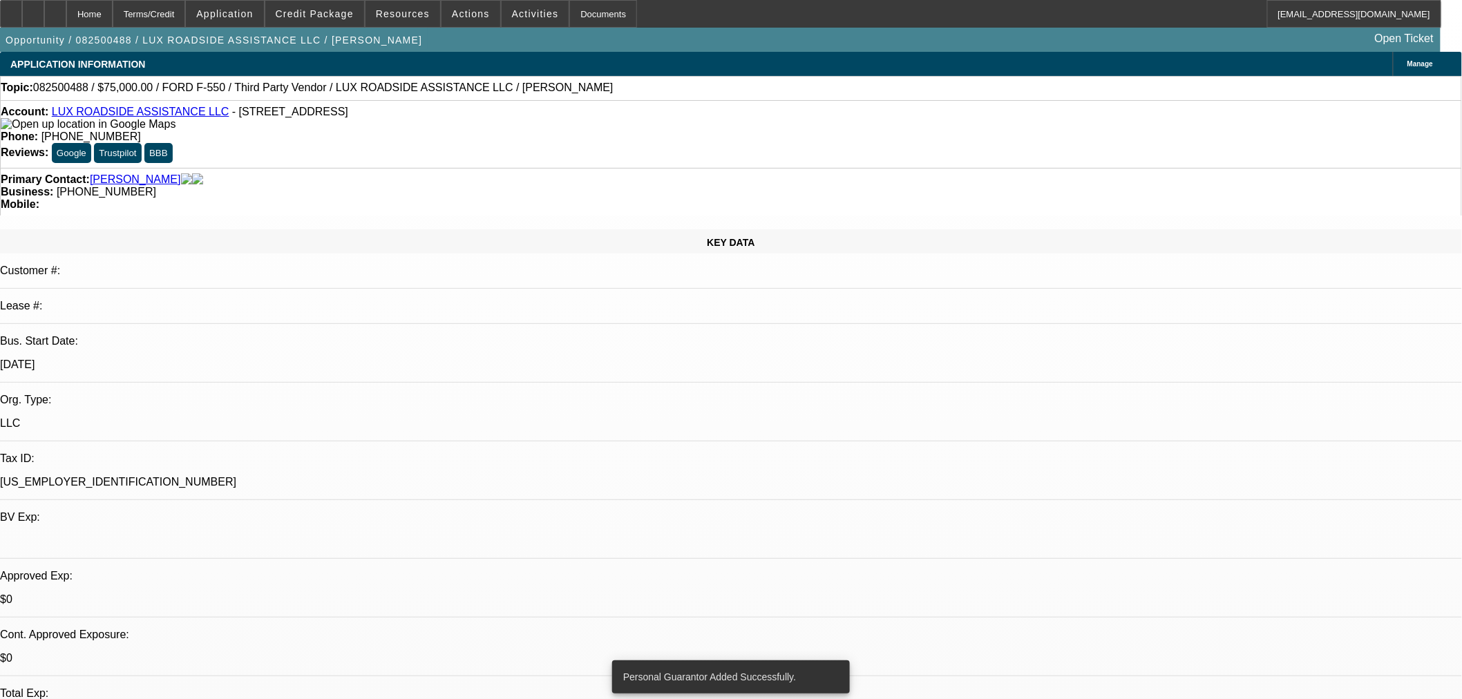
select select "0"
select select "6"
select select "0"
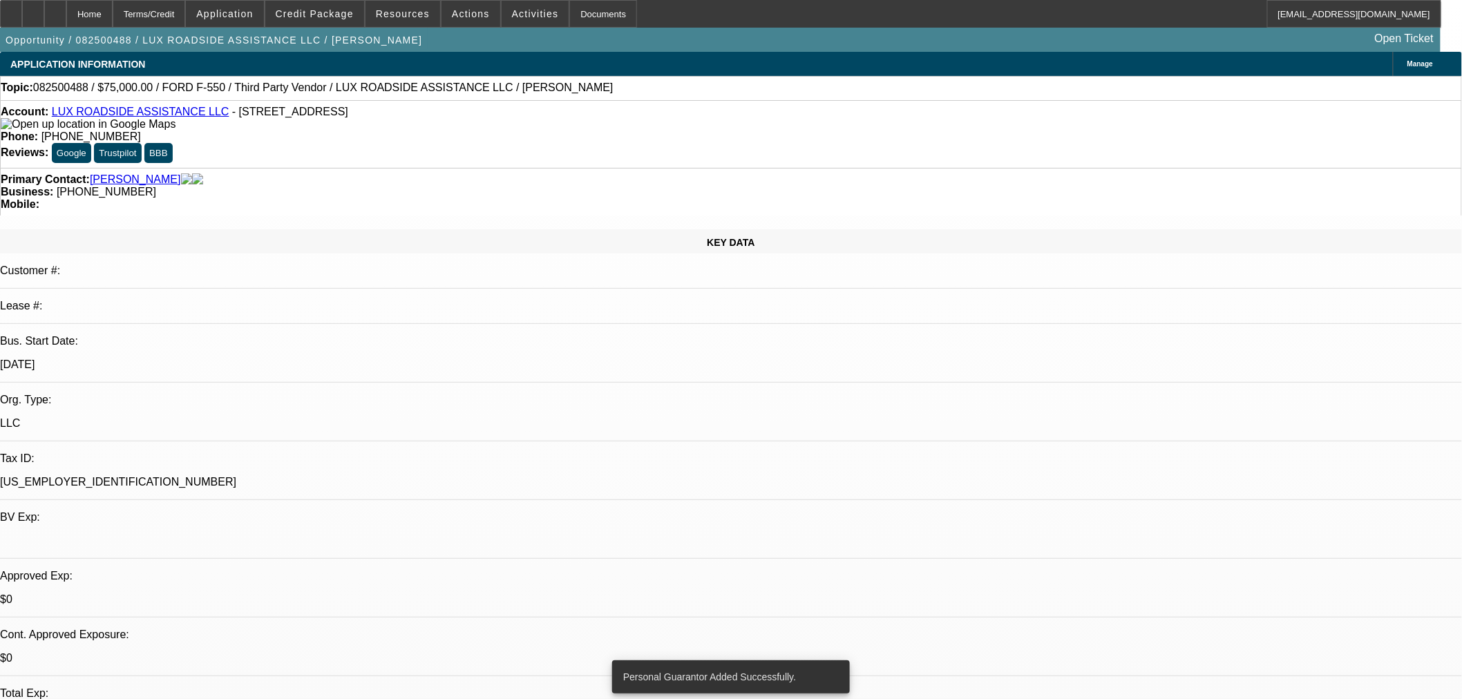
select select "6"
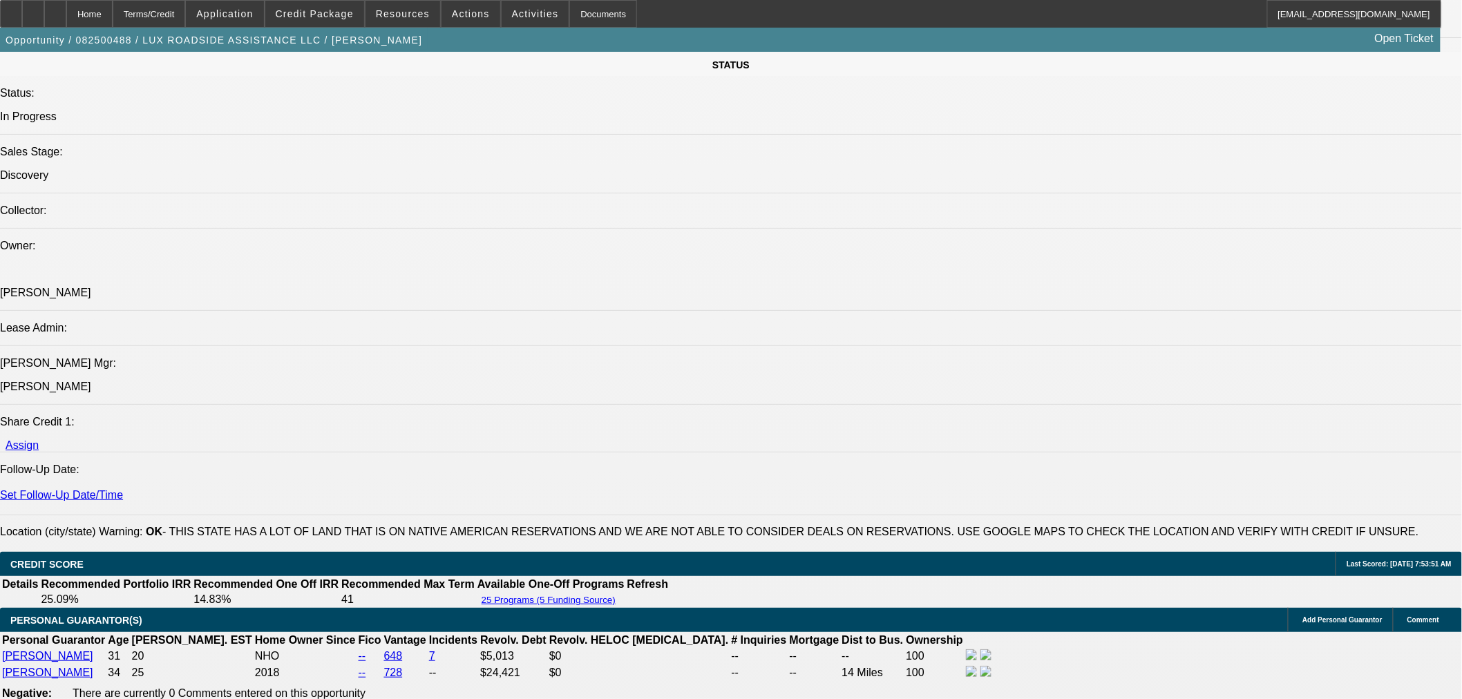
scroll to position [1611, 0]
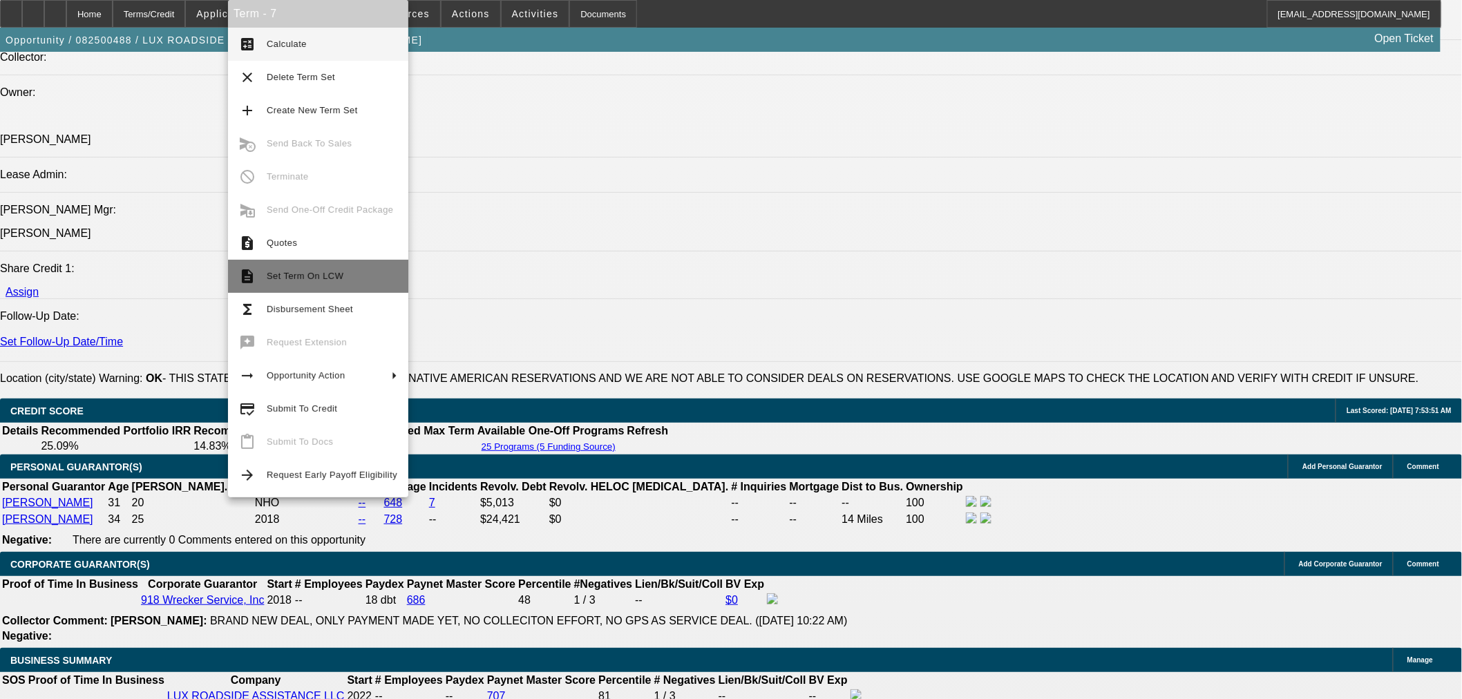
click at [263, 273] on button "description Set Term On LCW" at bounding box center [318, 276] width 180 height 33
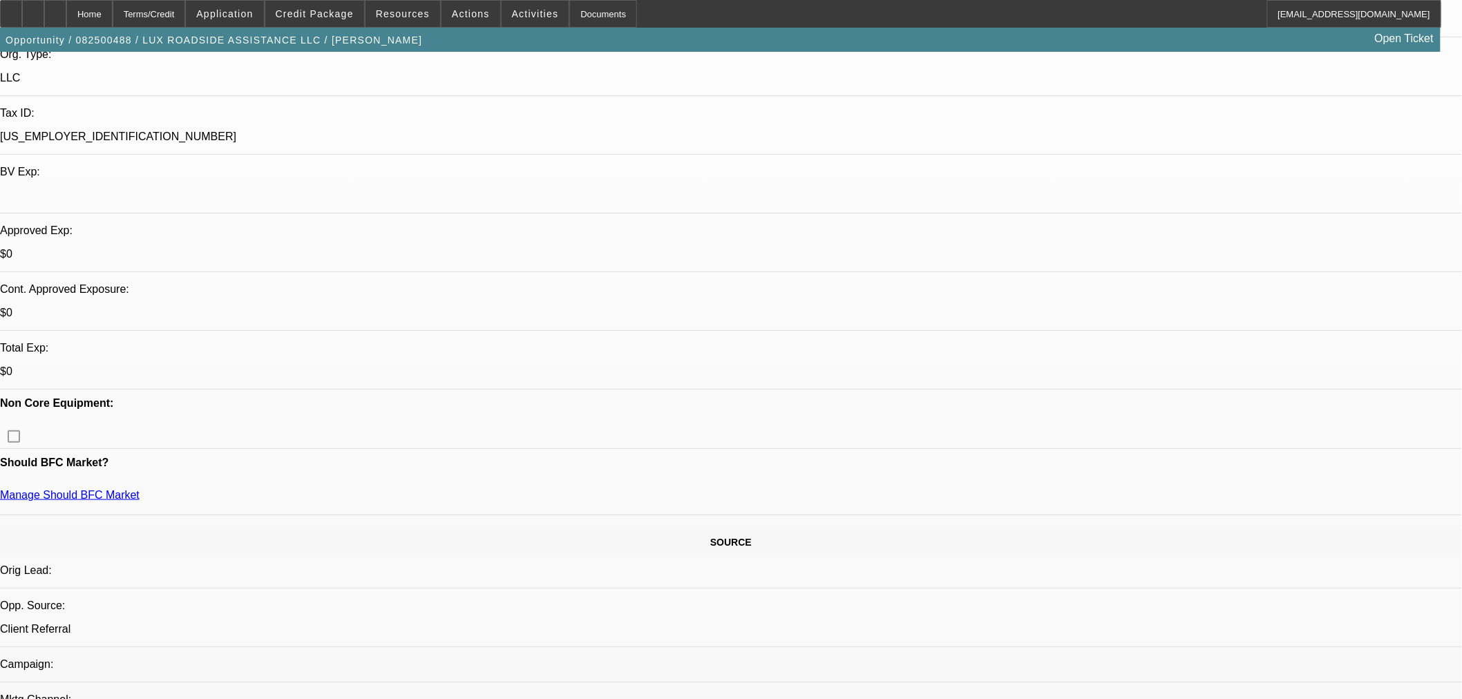
scroll to position [153, 0]
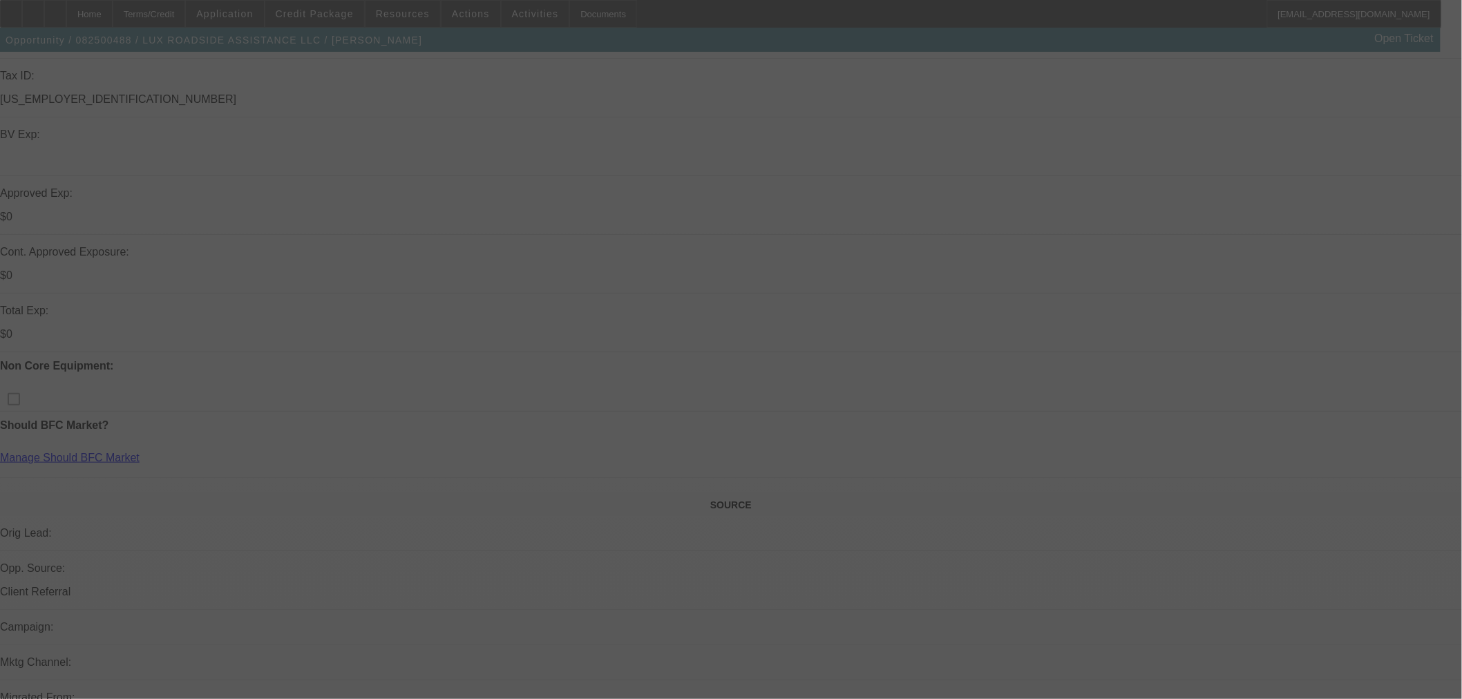
scroll to position [537, 0]
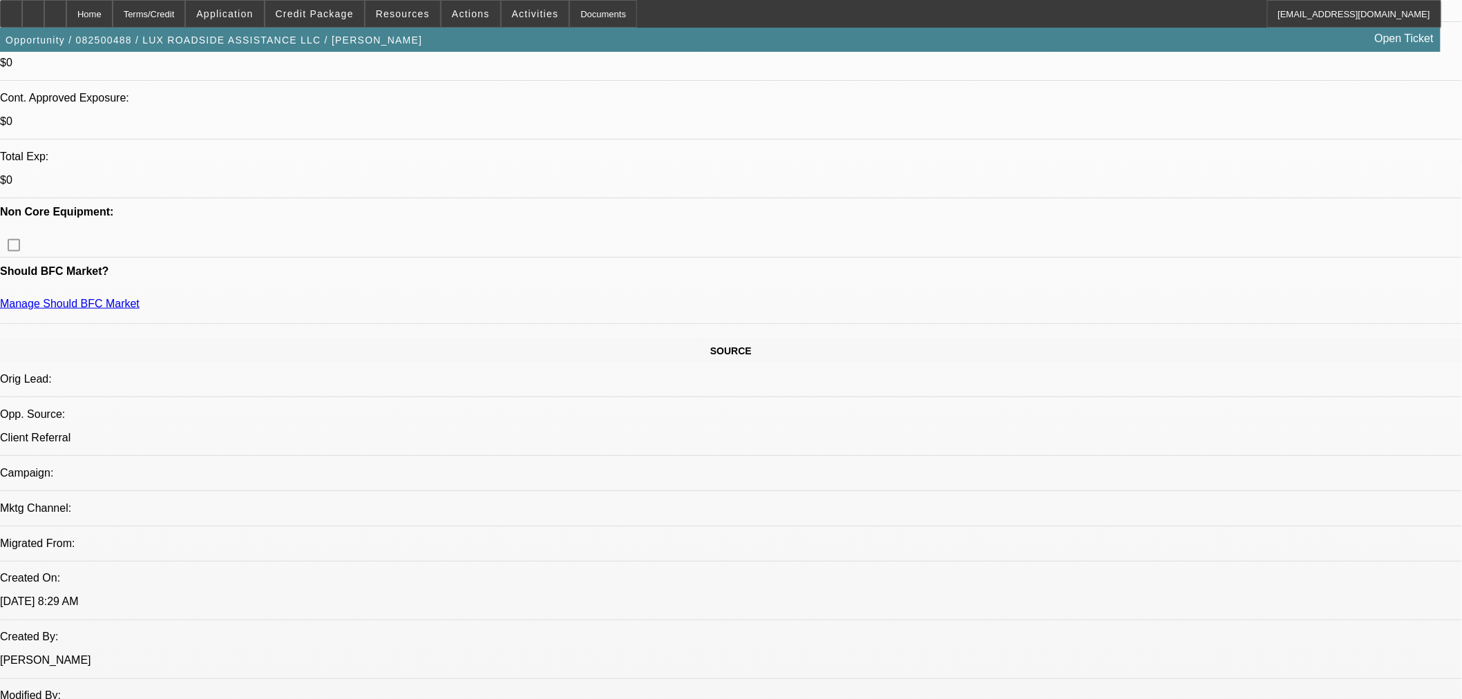
select select "0"
select select "6"
select select "0"
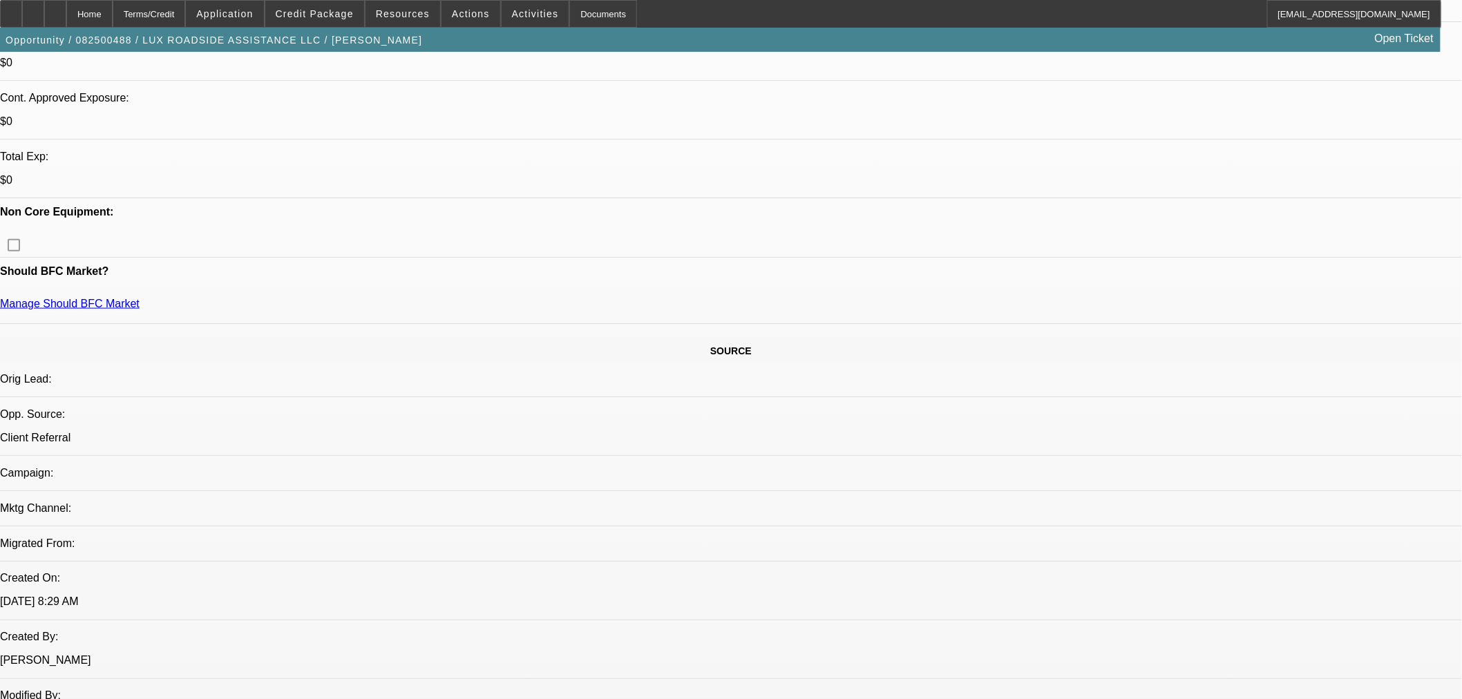
select select "0"
select select "6"
select select "0"
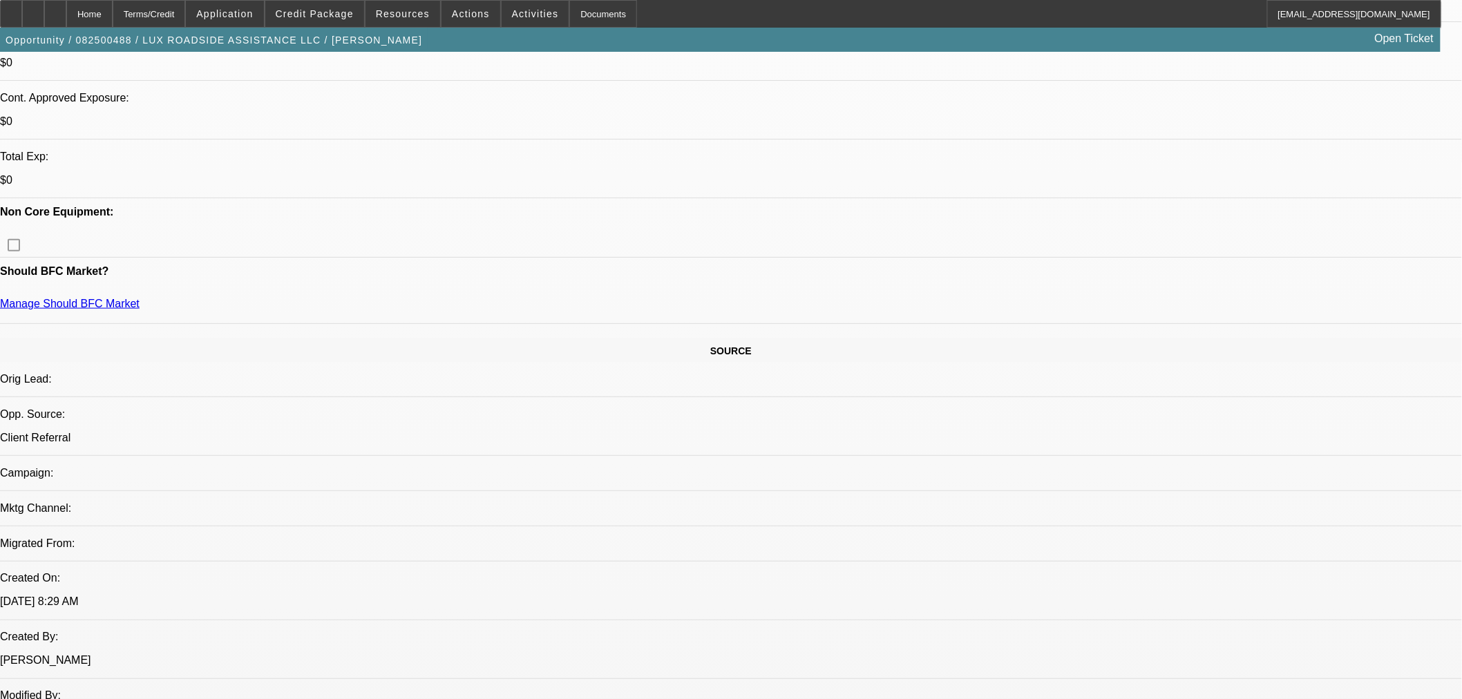
select select "0"
select select "6"
select select "0"
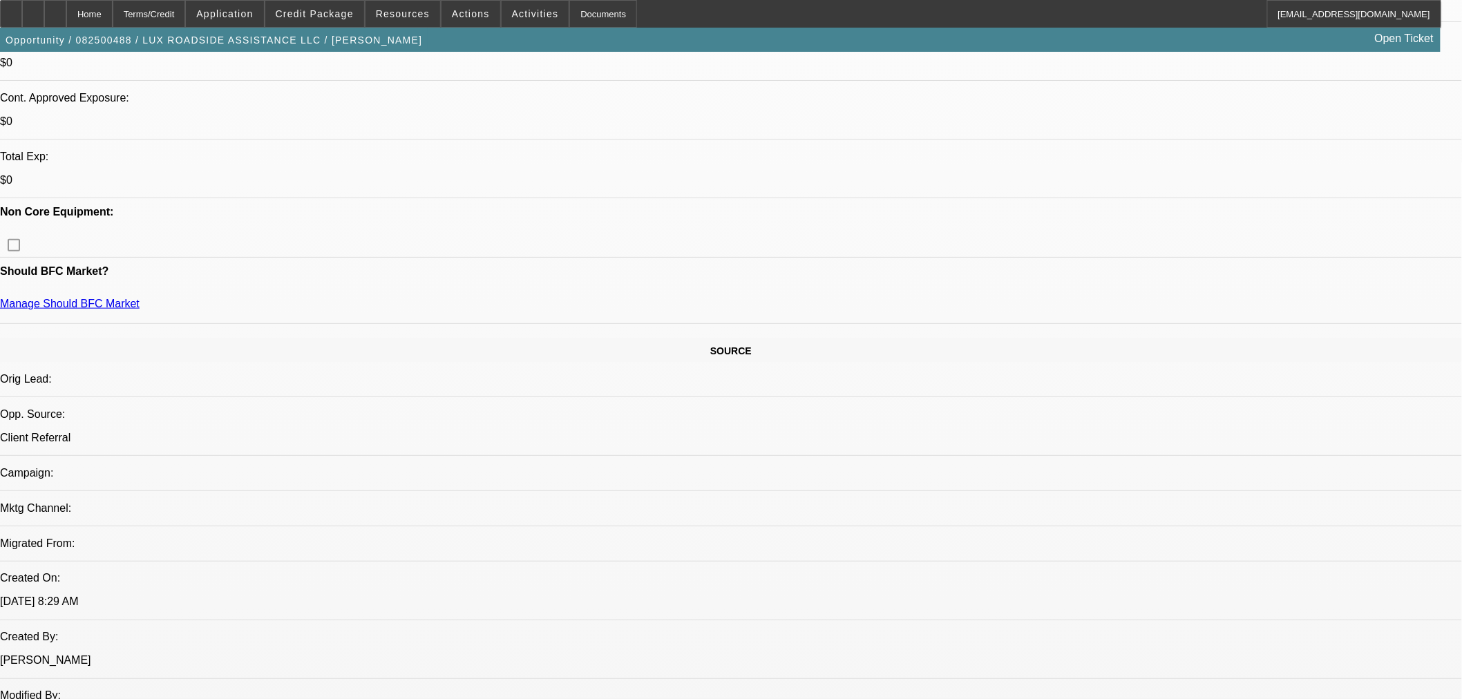
select select "6"
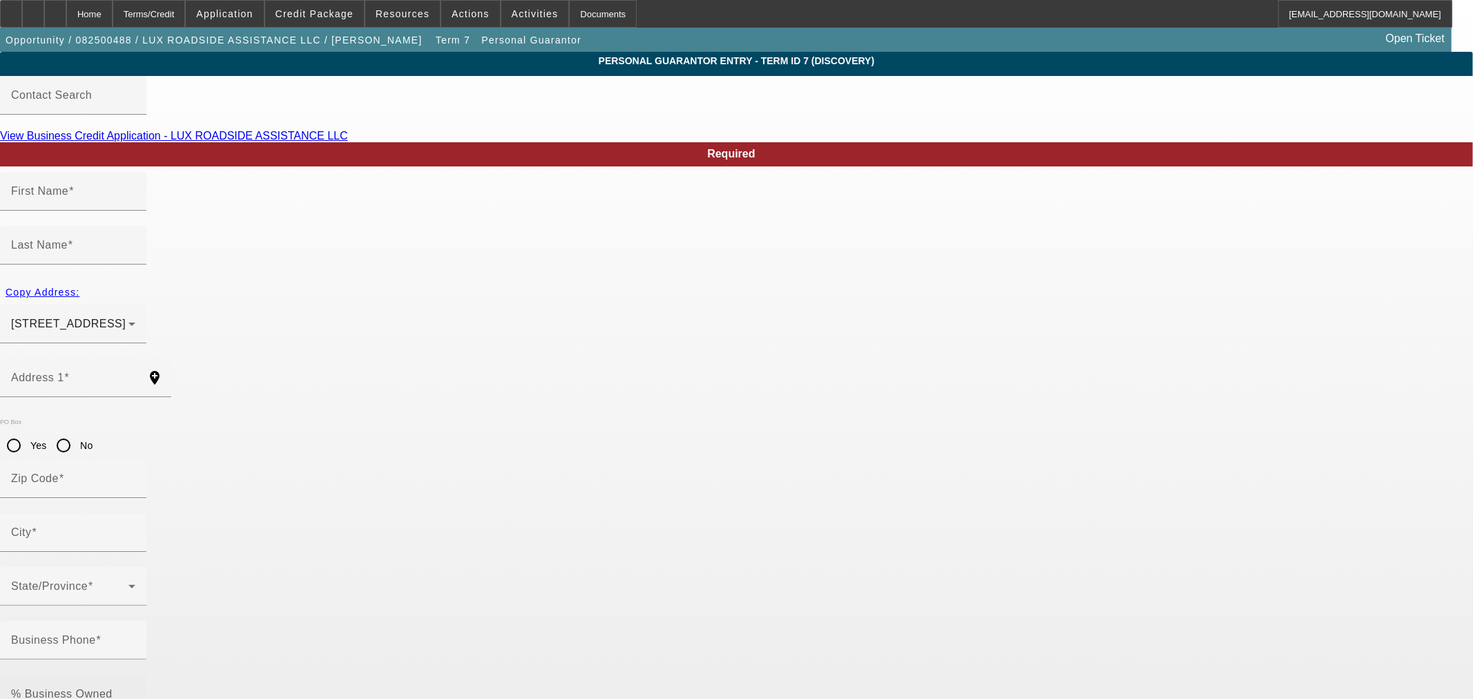
type input "Robert"
type input "Rainbolt"
type input "13952 N Memorial Dr"
radio input "true"
type input "74021"
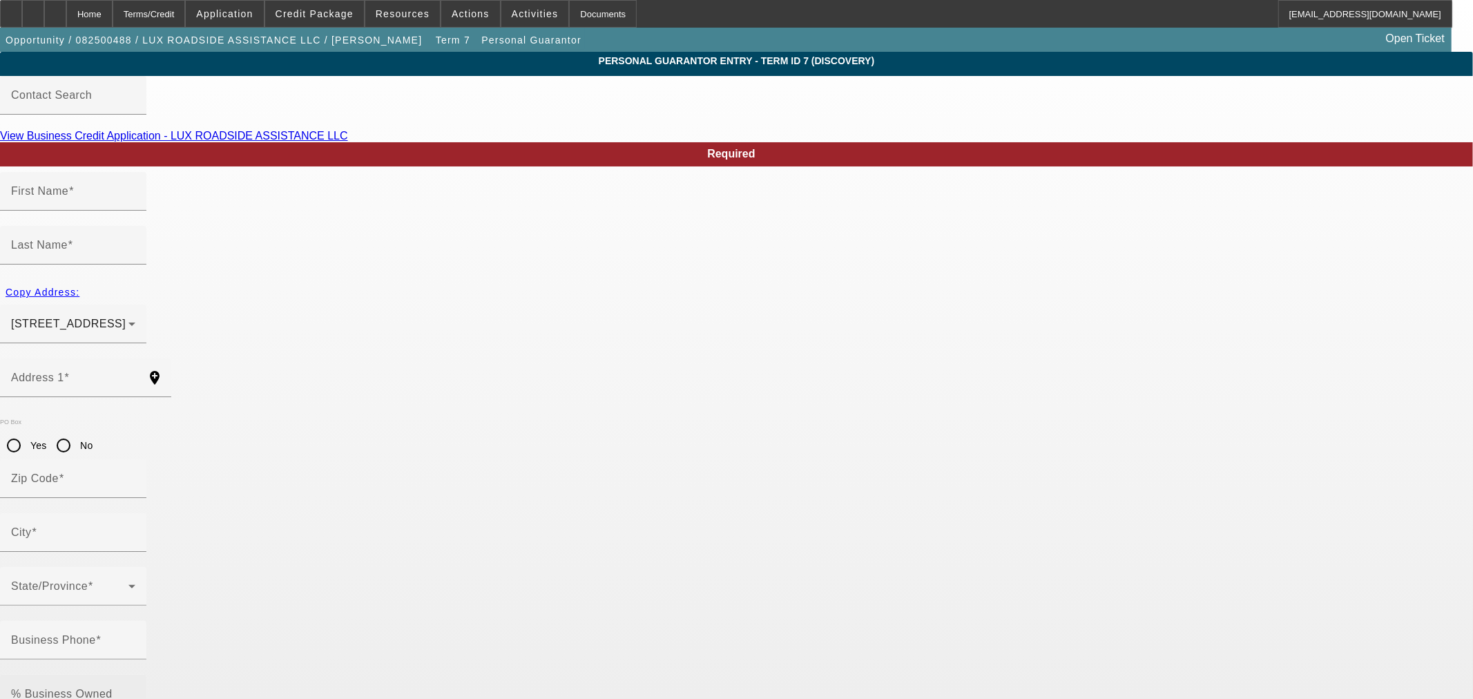
type input "Collinsville"
type input "(918) 794-3400"
type input "100"
type input "447-02-8618"
type input "918wreckerservice@gmail.com"
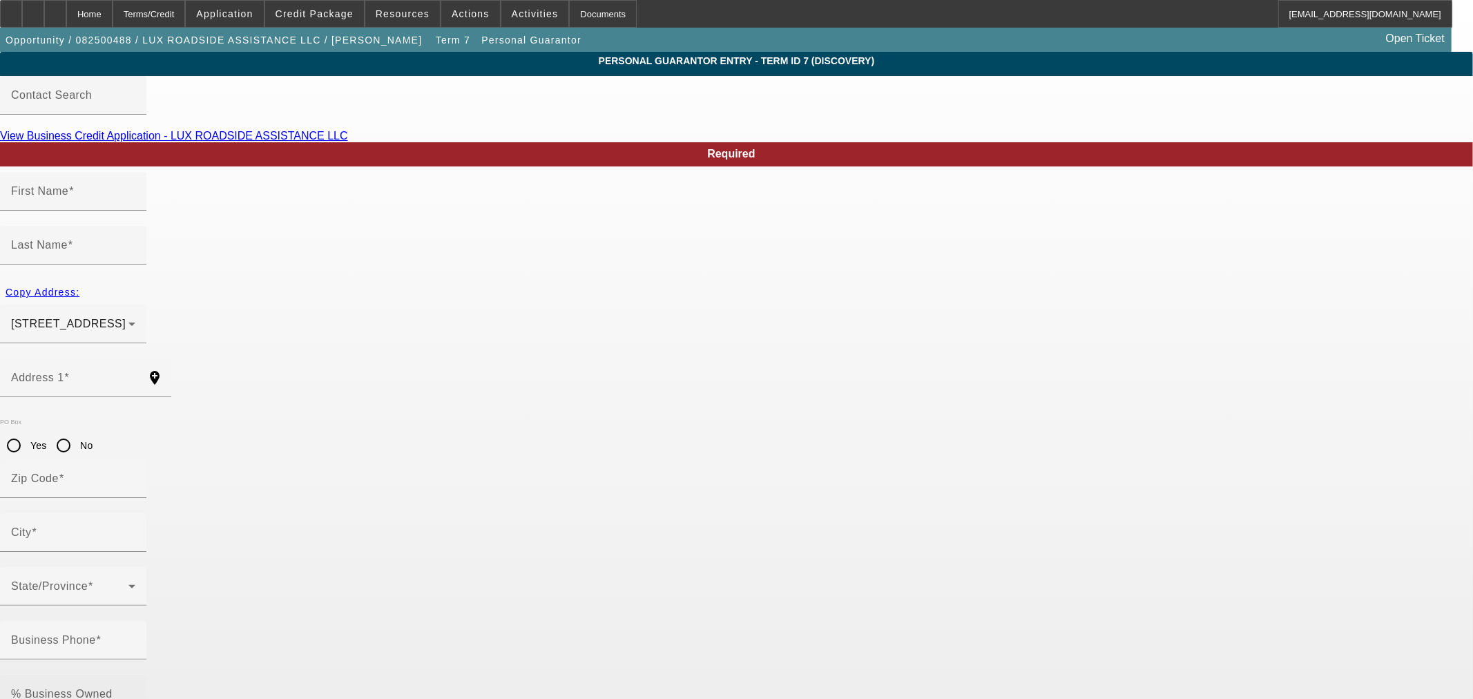
type input "(918) 949-5174"
type input "(918) 697-8223"
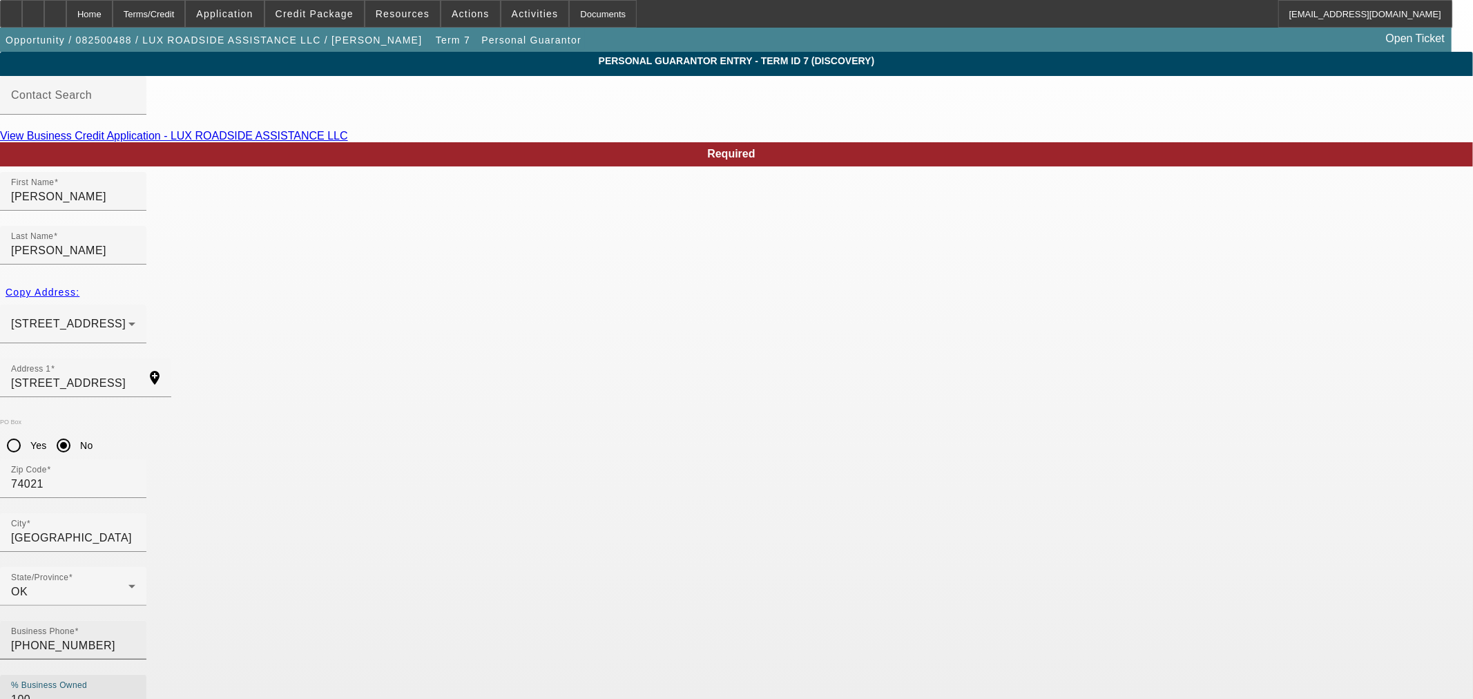
drag, startPoint x: 587, startPoint y: 481, endPoint x: 345, endPoint y: 467, distance: 242.2
click at [343, 621] on div "Business Phone (918) 794-3400 % Business Owned 100" at bounding box center [736, 675] width 1473 height 108
type input "0"
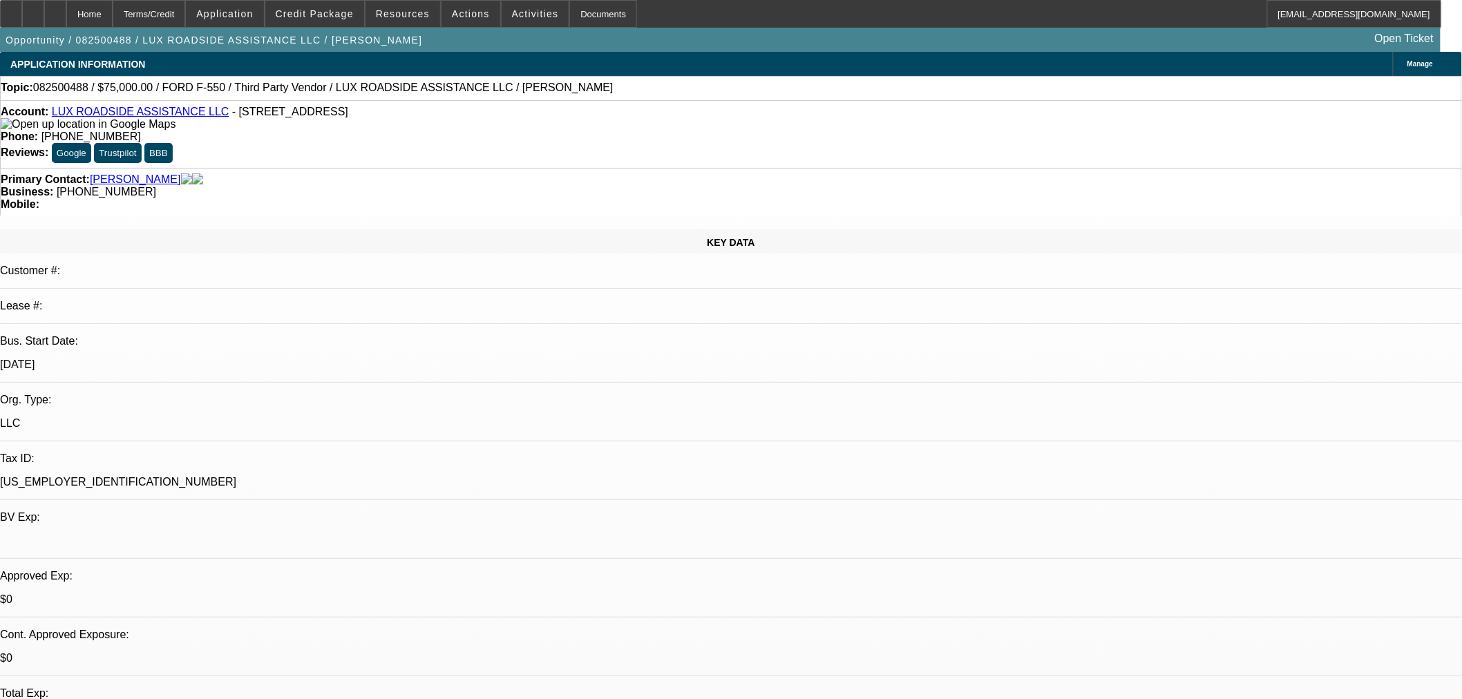
select select "0"
select select "6"
select select "0"
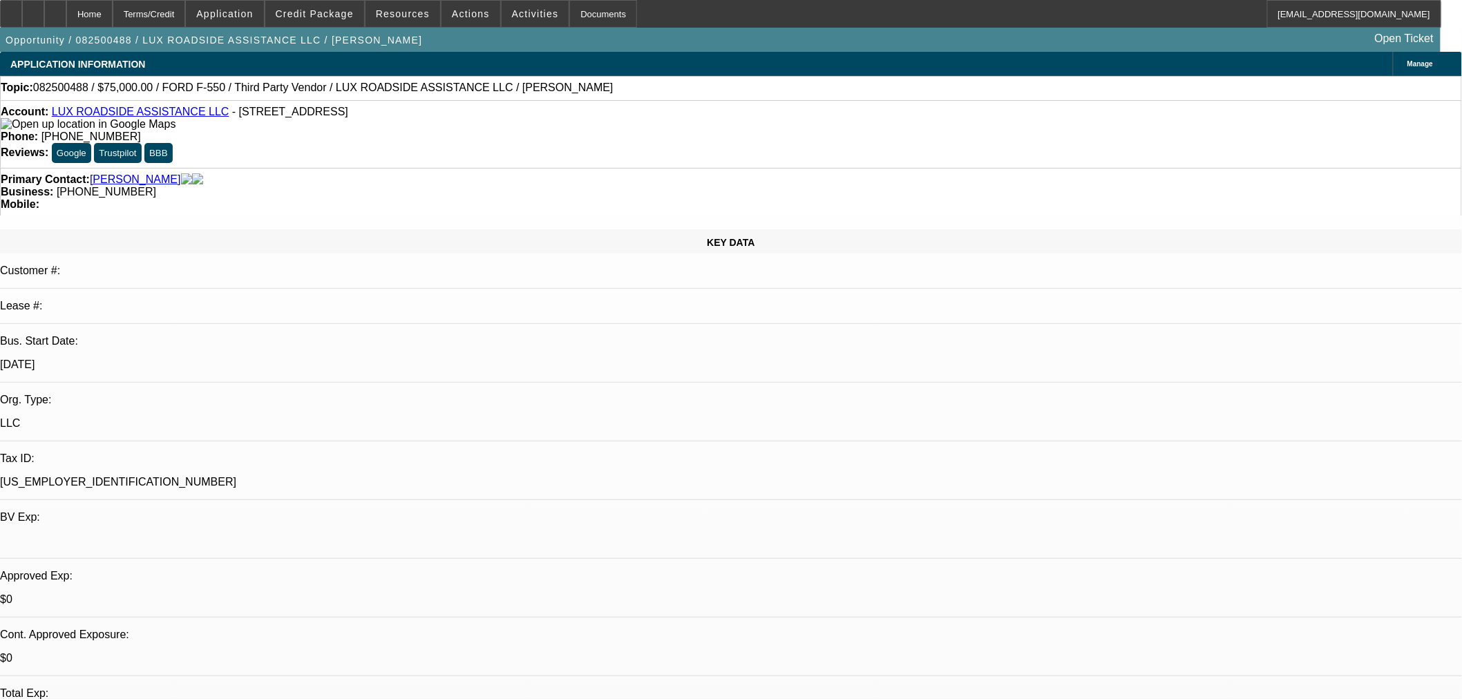
select select "0"
select select "6"
select select "0"
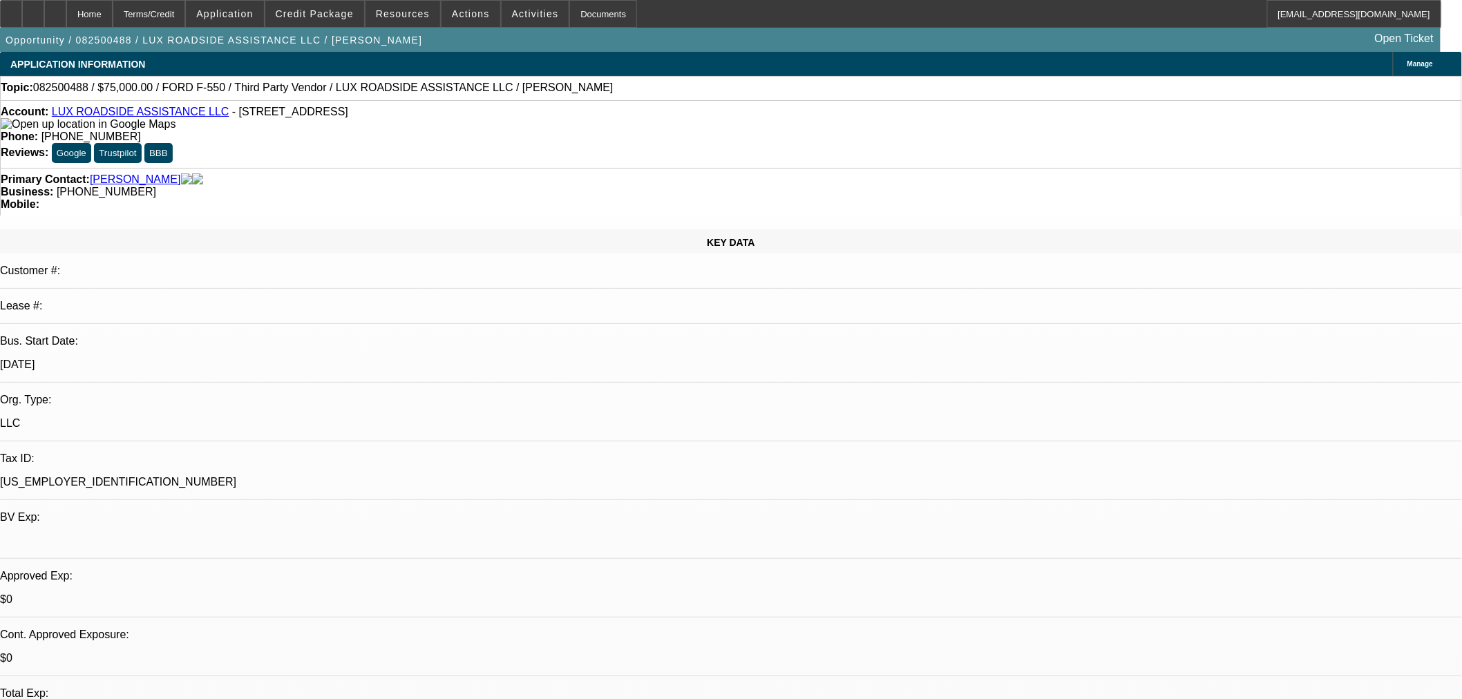
select select "0"
select select "6"
select select "0"
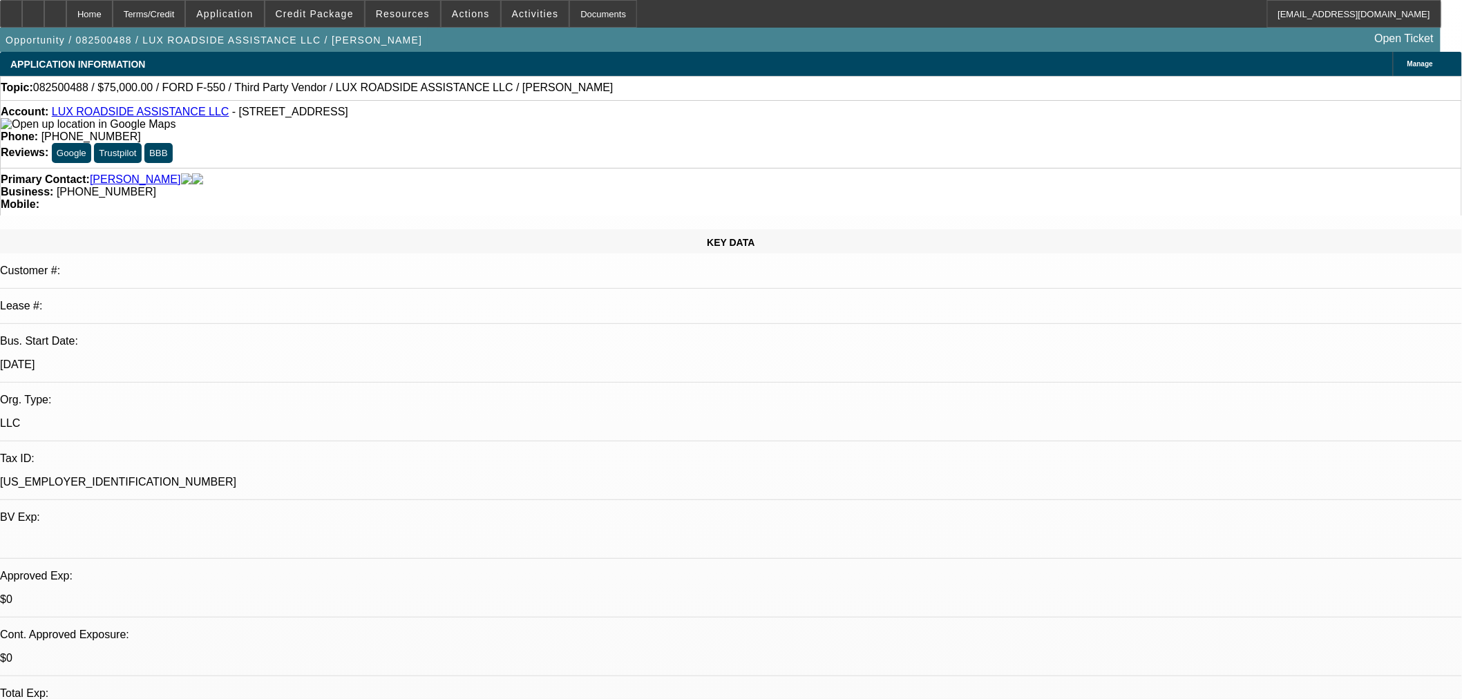
select select "6"
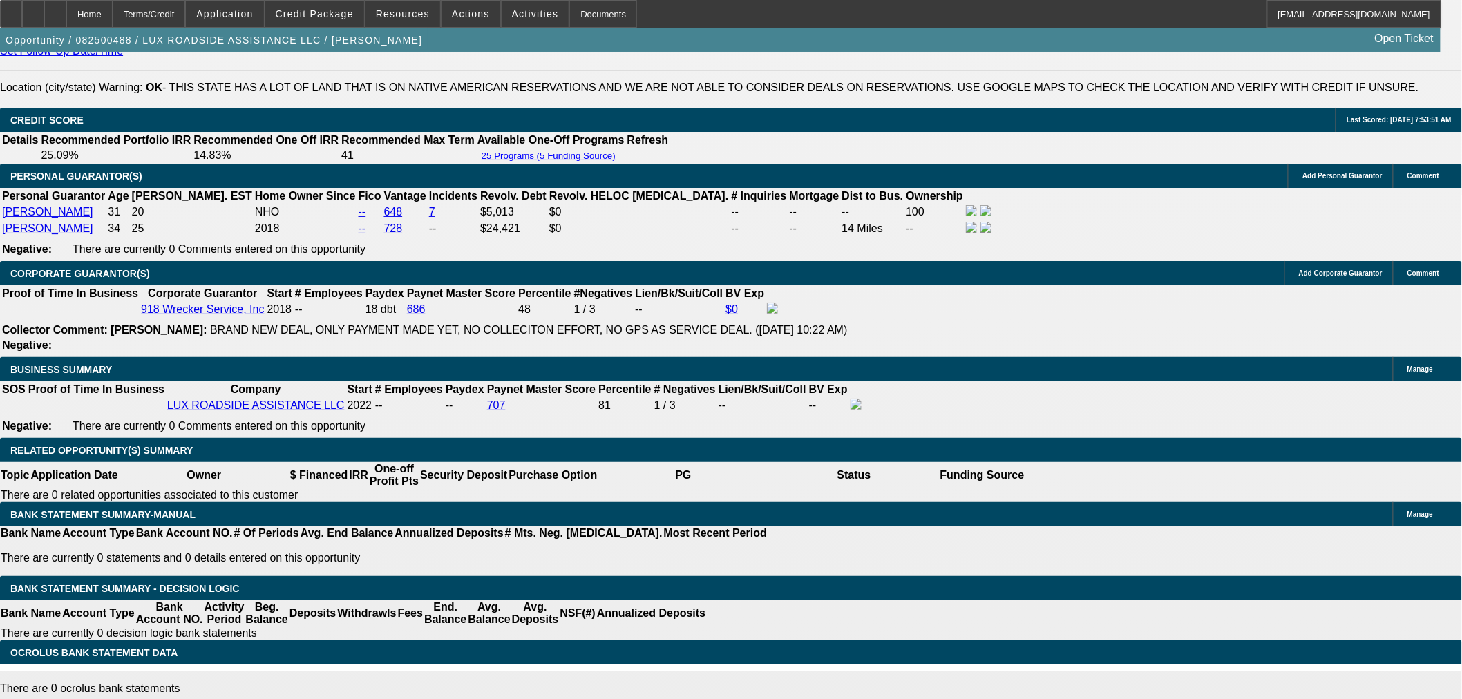
scroll to position [1765, 0]
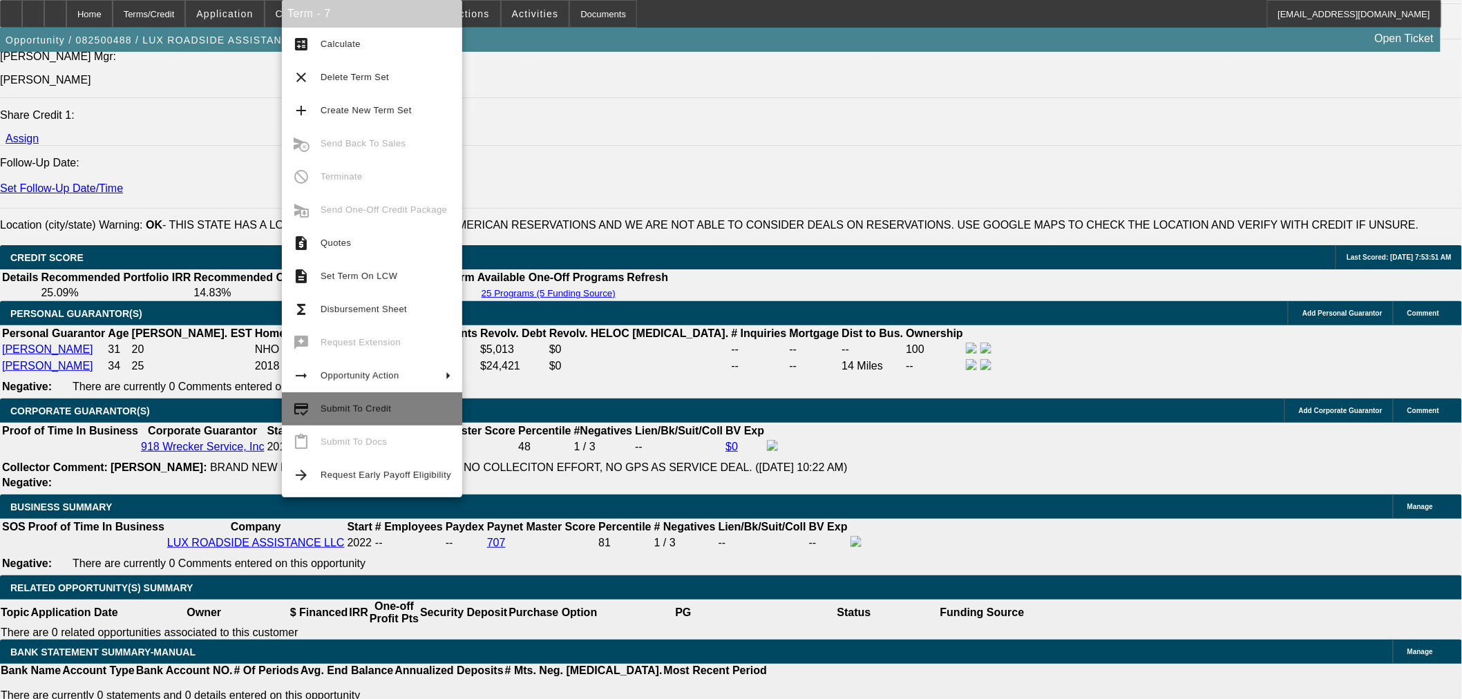
click at [367, 415] on span "Submit To Credit" at bounding box center [385, 409] width 131 height 17
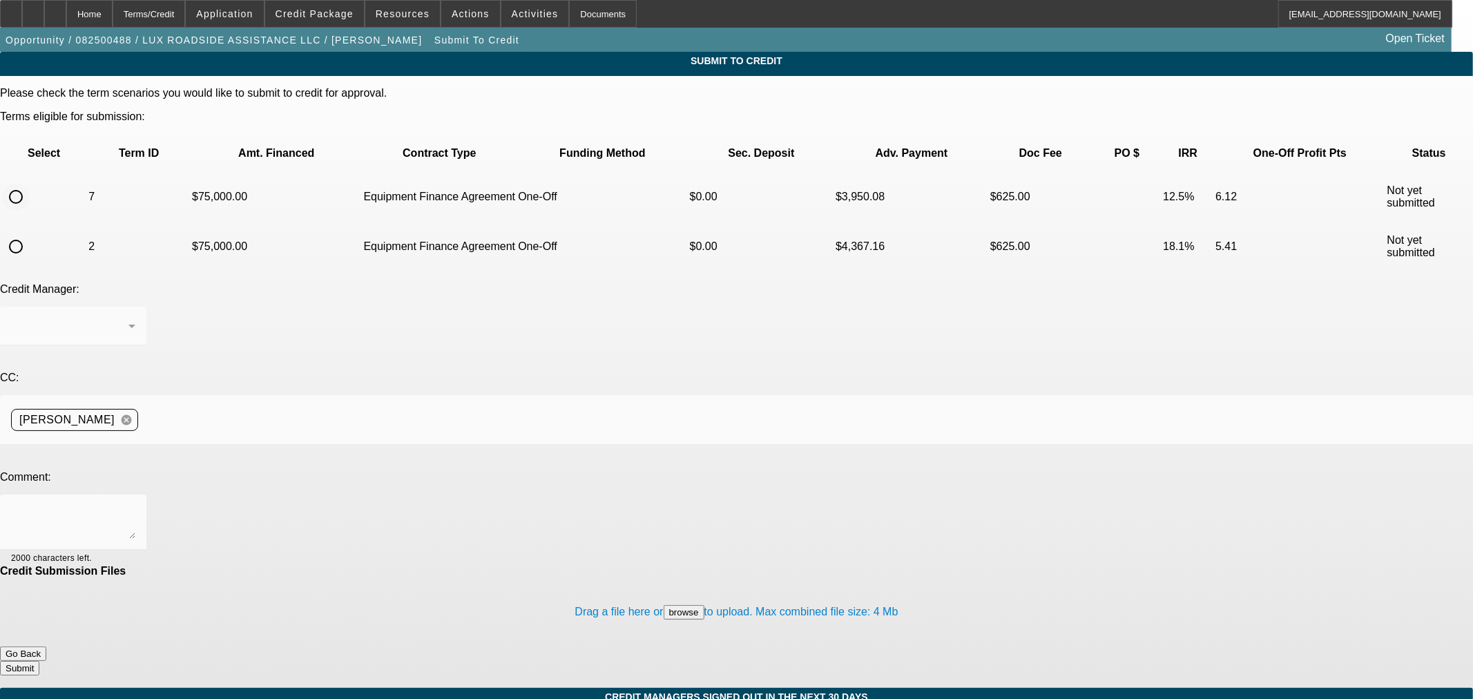
drag, startPoint x: 62, startPoint y: 155, endPoint x: 184, endPoint y: 334, distance: 216.3
click at [74, 173] on td at bounding box center [43, 197] width 85 height 48
click at [30, 183] on input "radio" at bounding box center [16, 197] width 28 height 28
radio input "true"
click at [135, 506] on textarea at bounding box center [73, 522] width 124 height 33
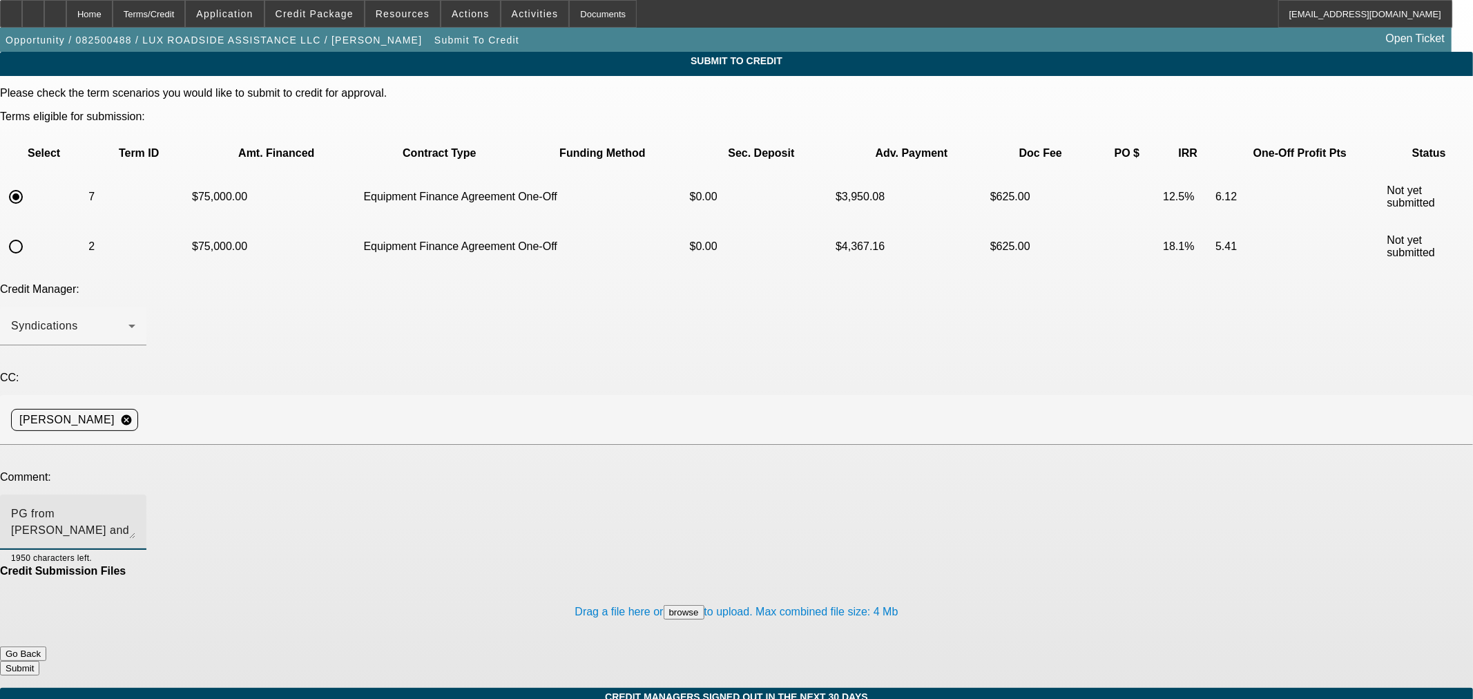
type textarea "PG from Robert and CCG should be there now. Thanks"
click at [39, 661] on button "Submit" at bounding box center [19, 668] width 39 height 15
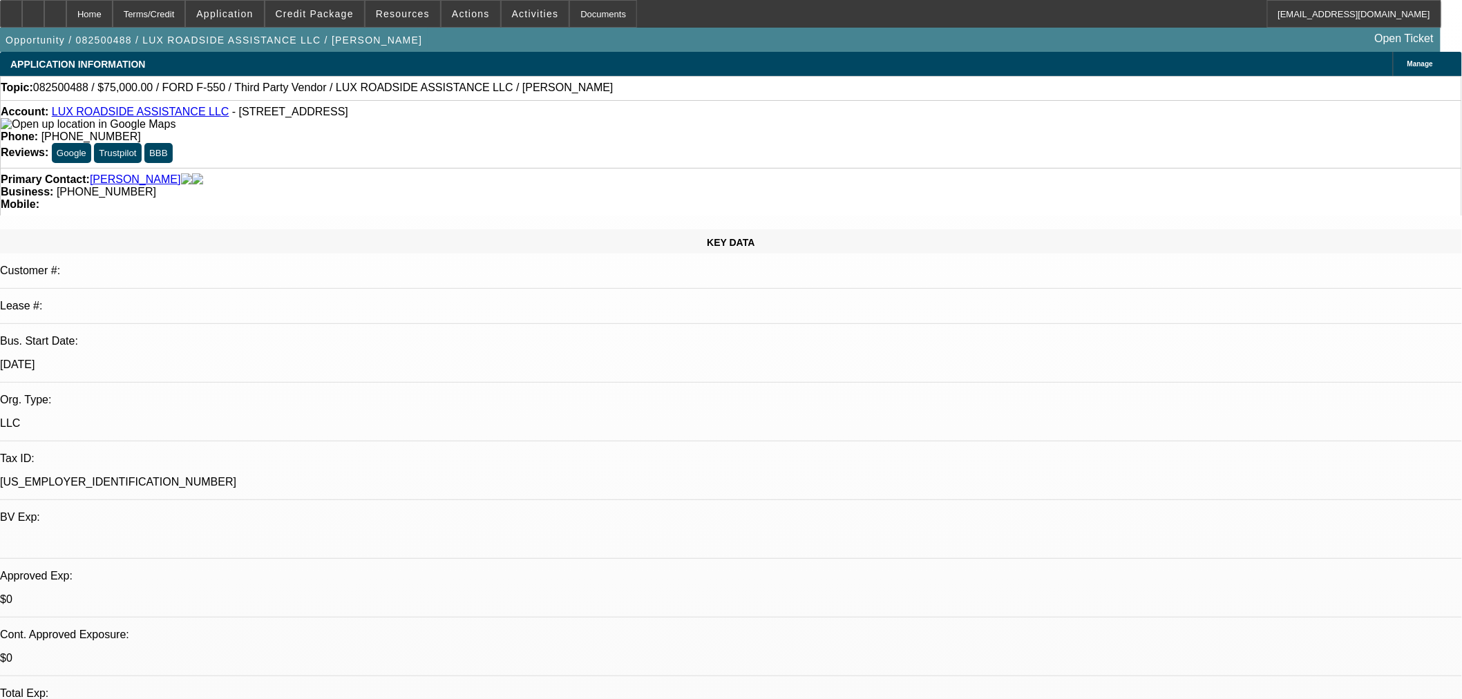
select select "0"
select select "6"
select select "0"
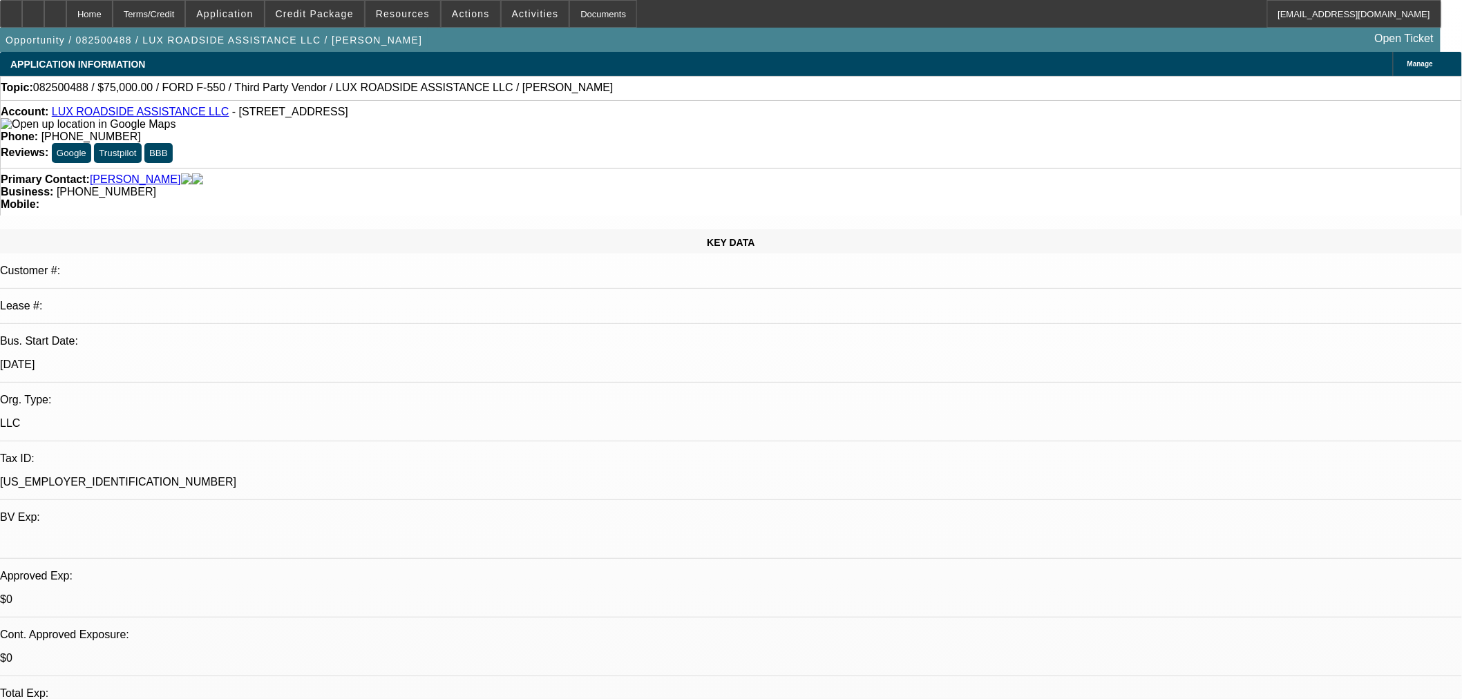
select select "0"
select select "6"
select select "0"
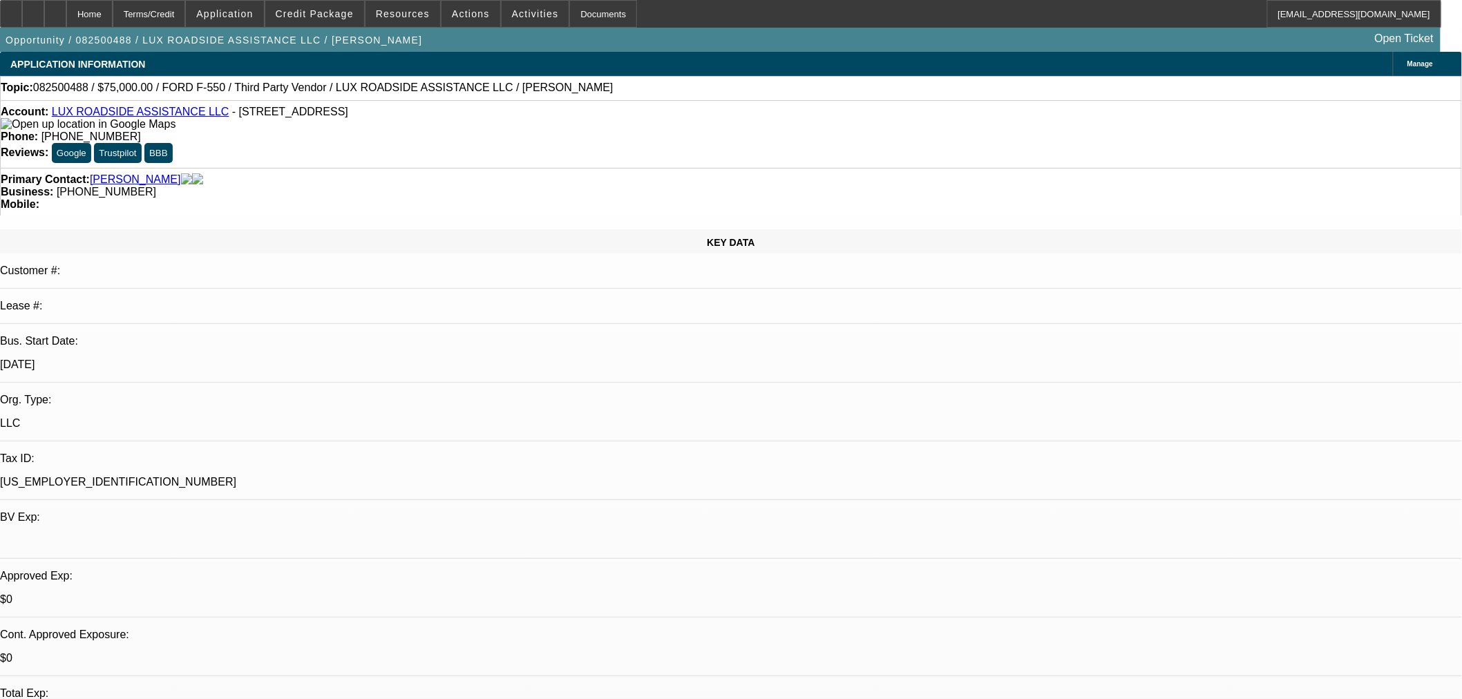
select select "0"
select select "6"
select select "0"
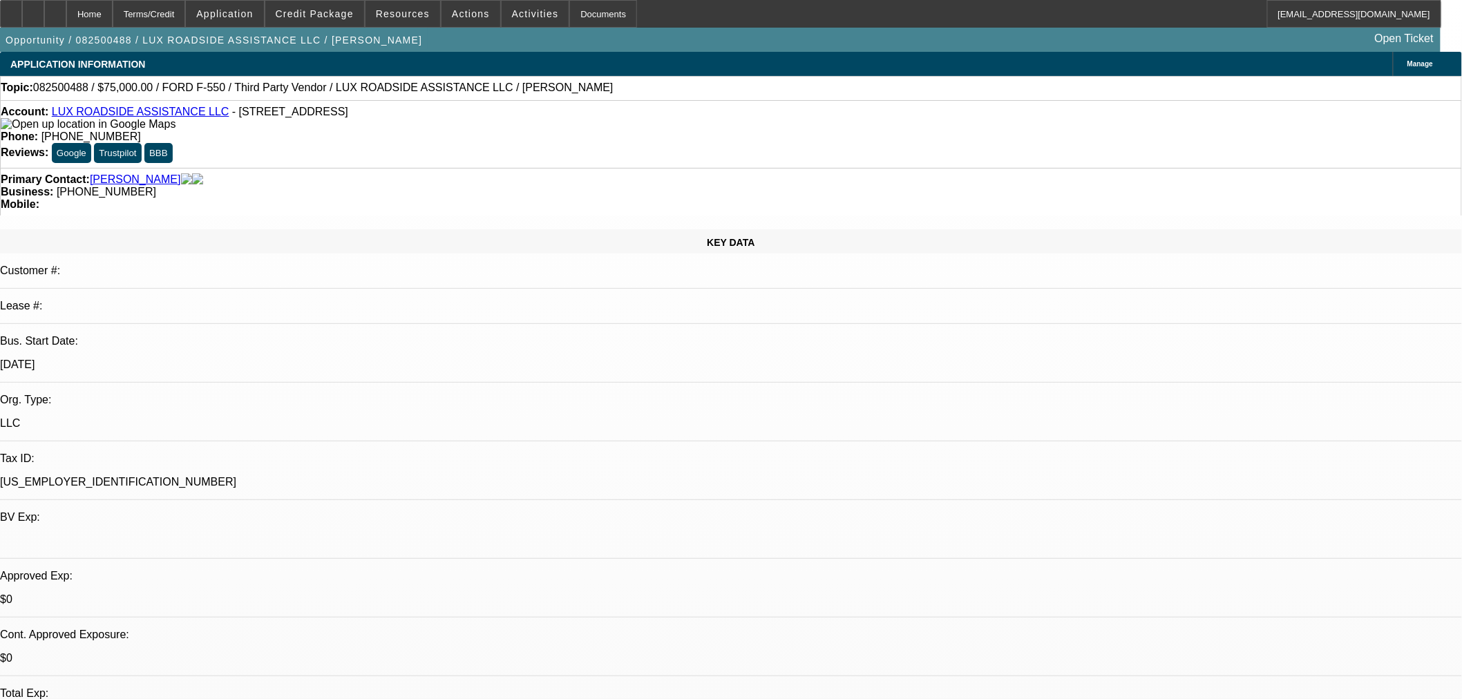
select select "6"
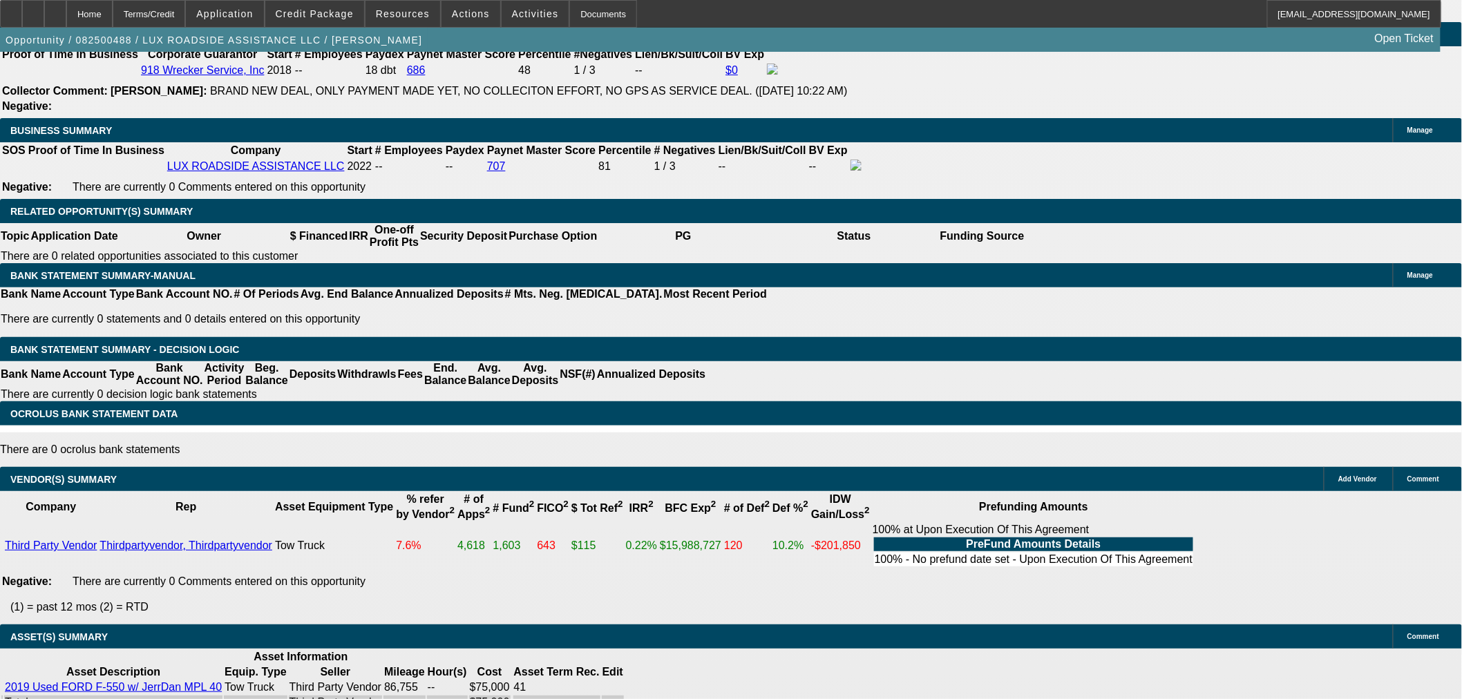
scroll to position [1995, 0]
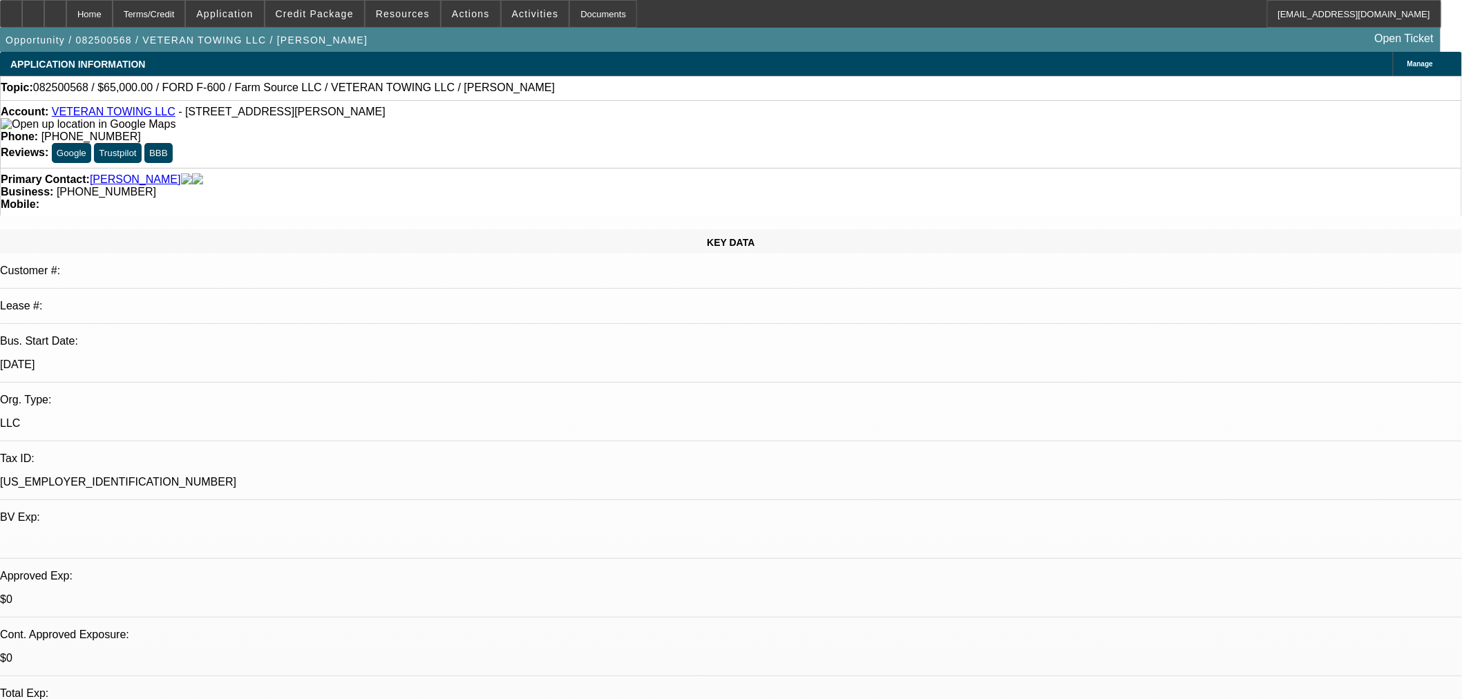
select select "0"
select select "6"
select select "0"
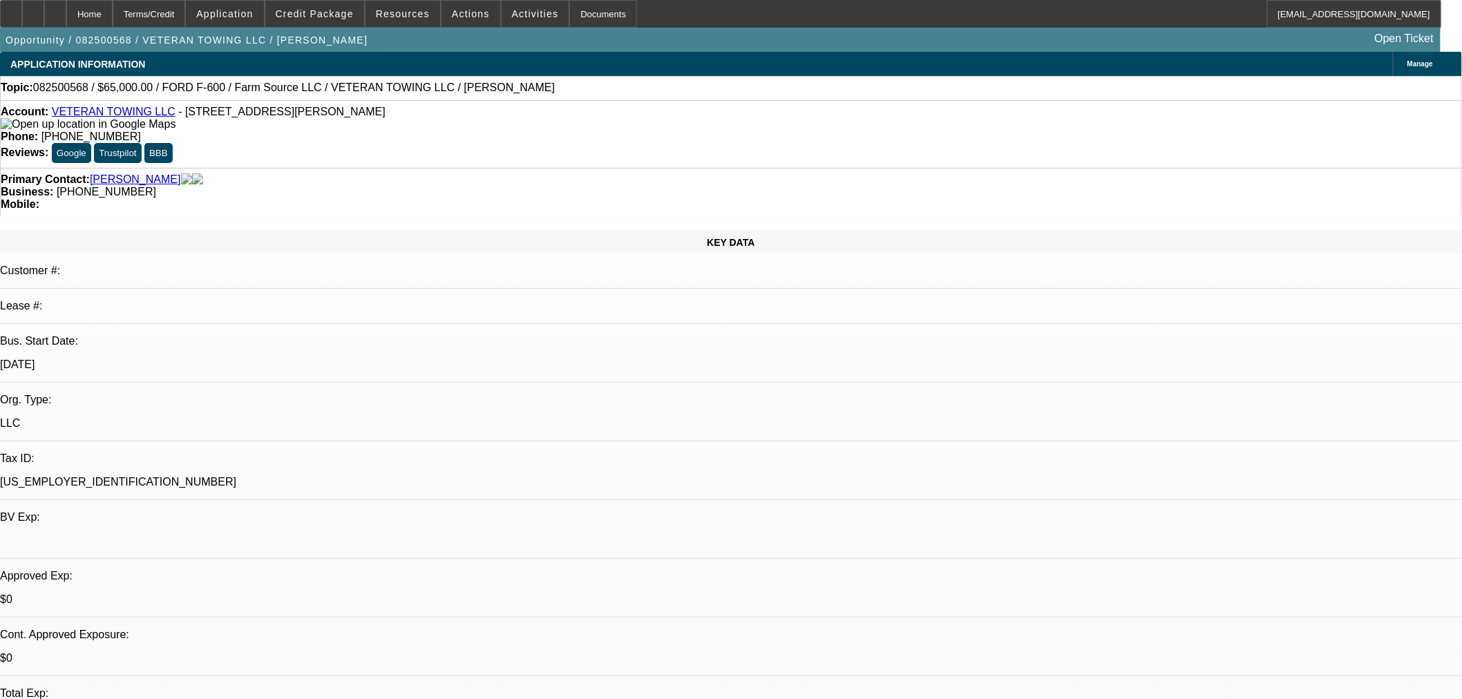
select select "0"
select select "6"
select select "0"
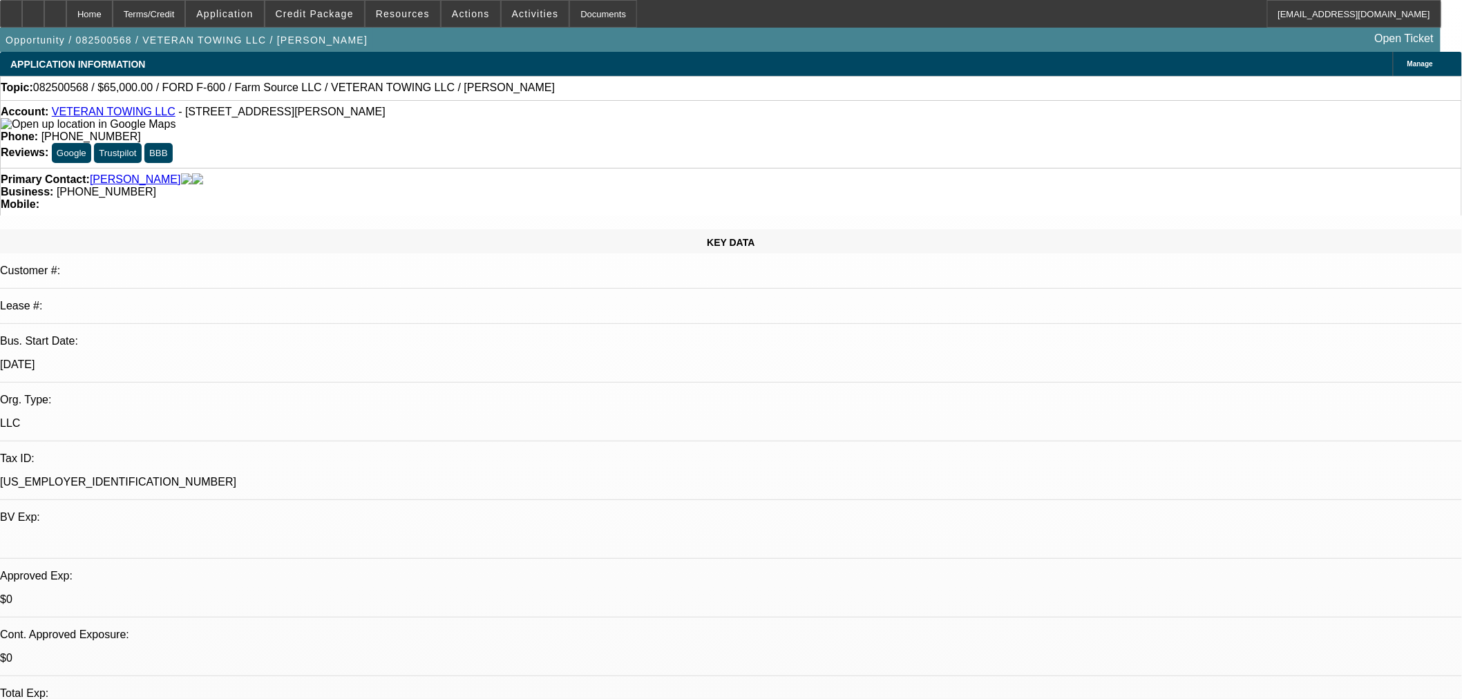
select select "0"
select select "6"
select select "0"
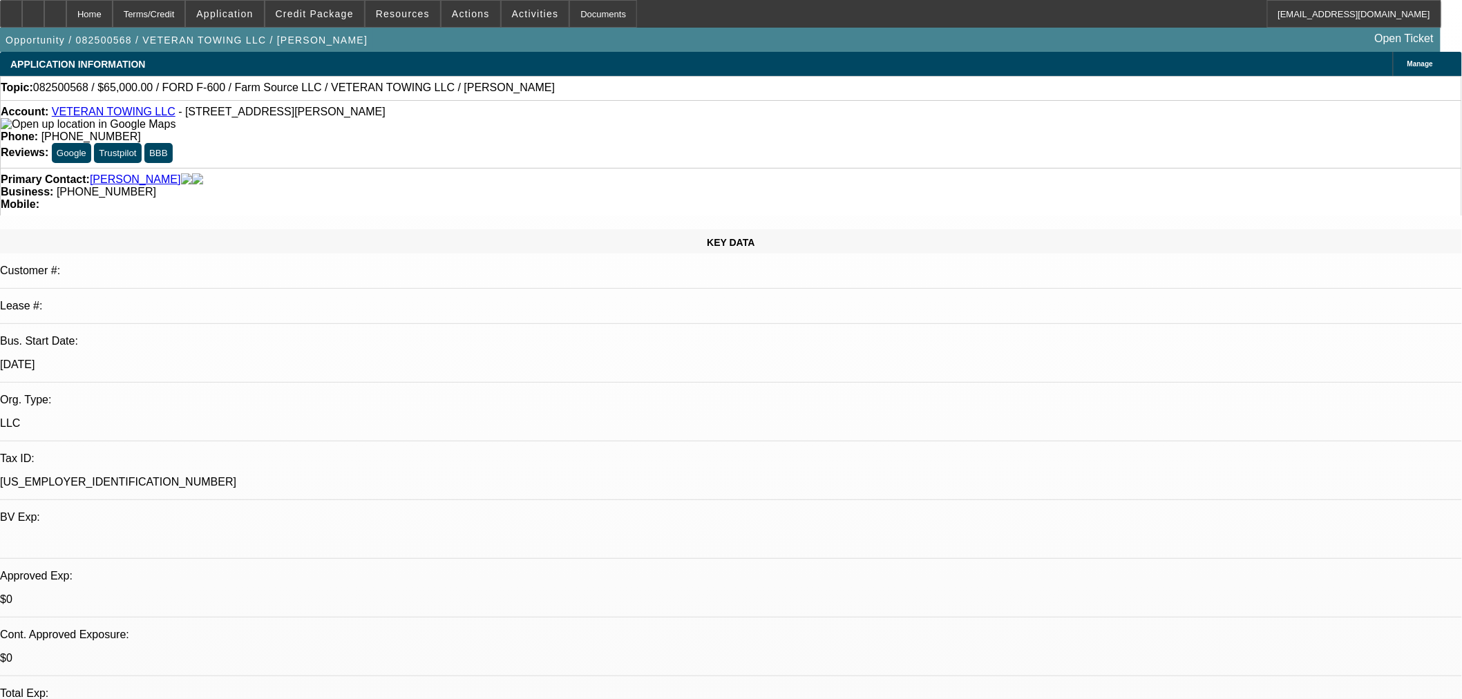
select select "6"
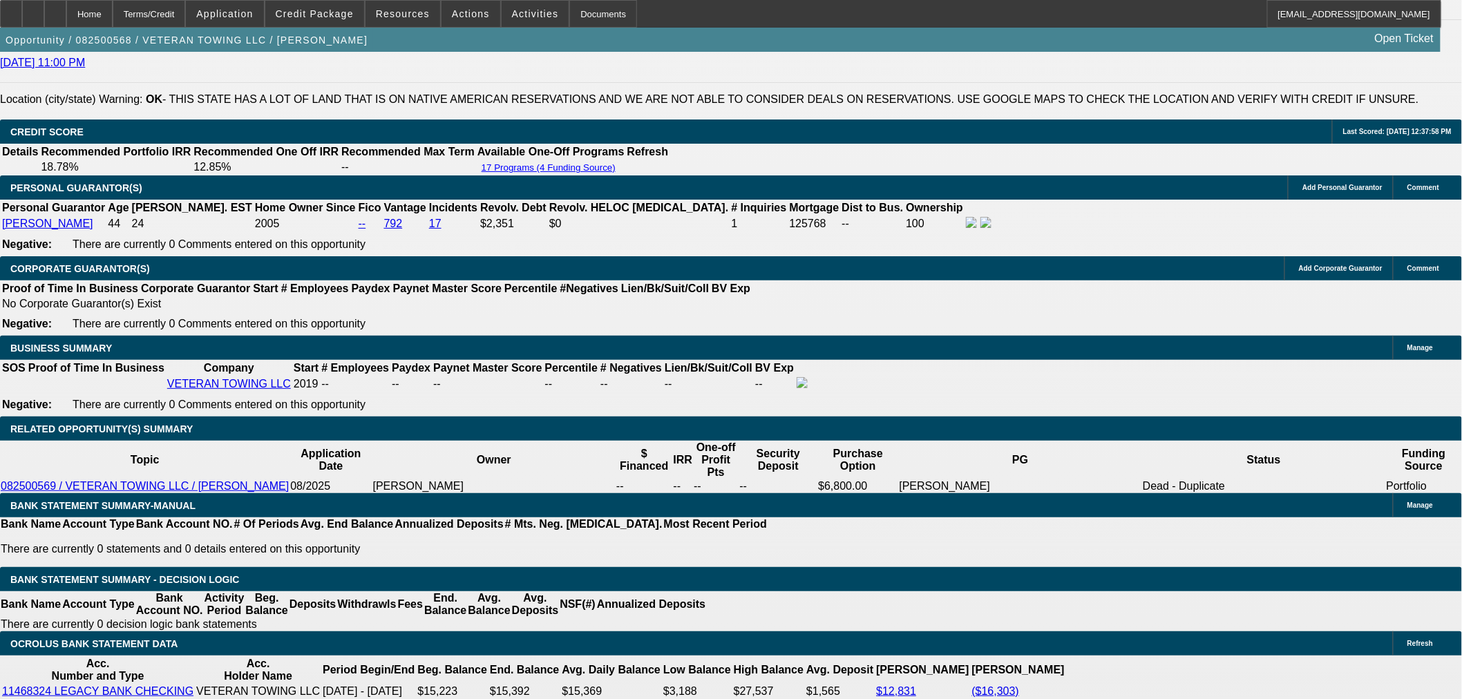
scroll to position [1918, 0]
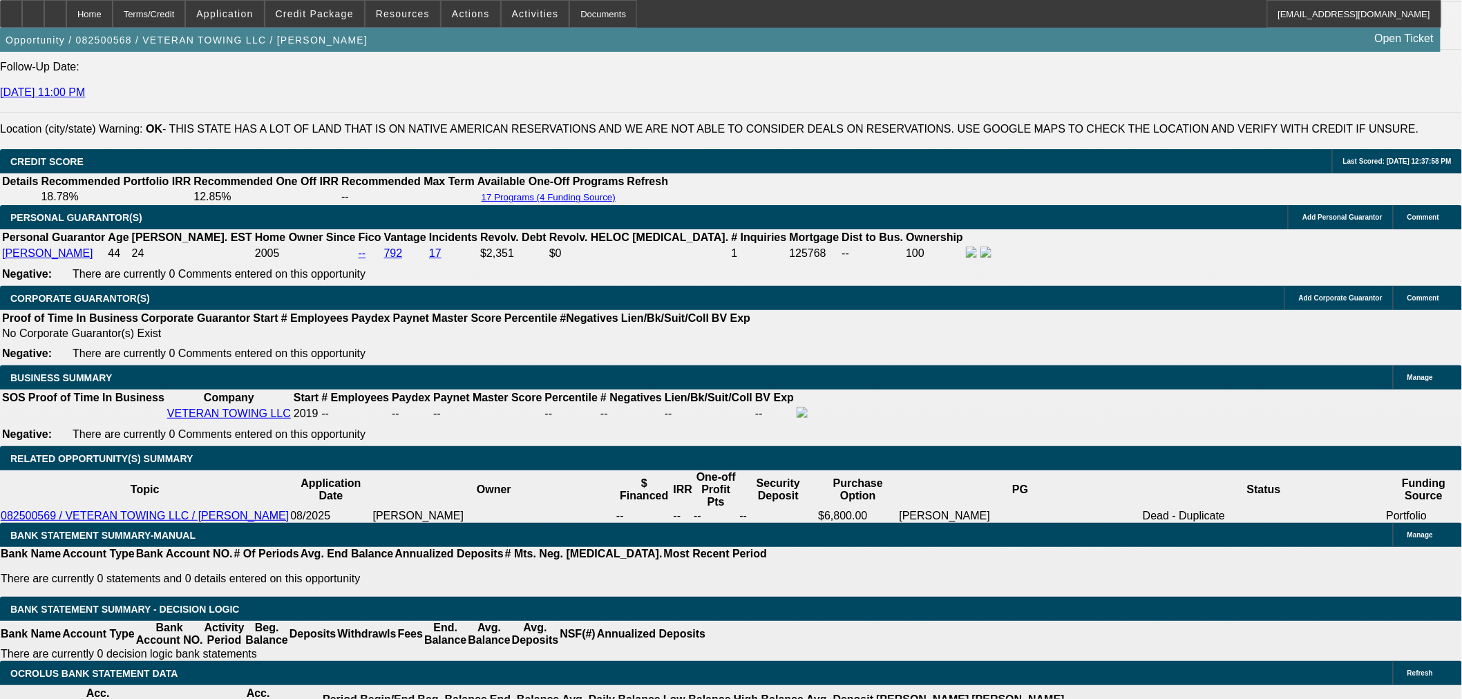
scroll to position [1995, 0]
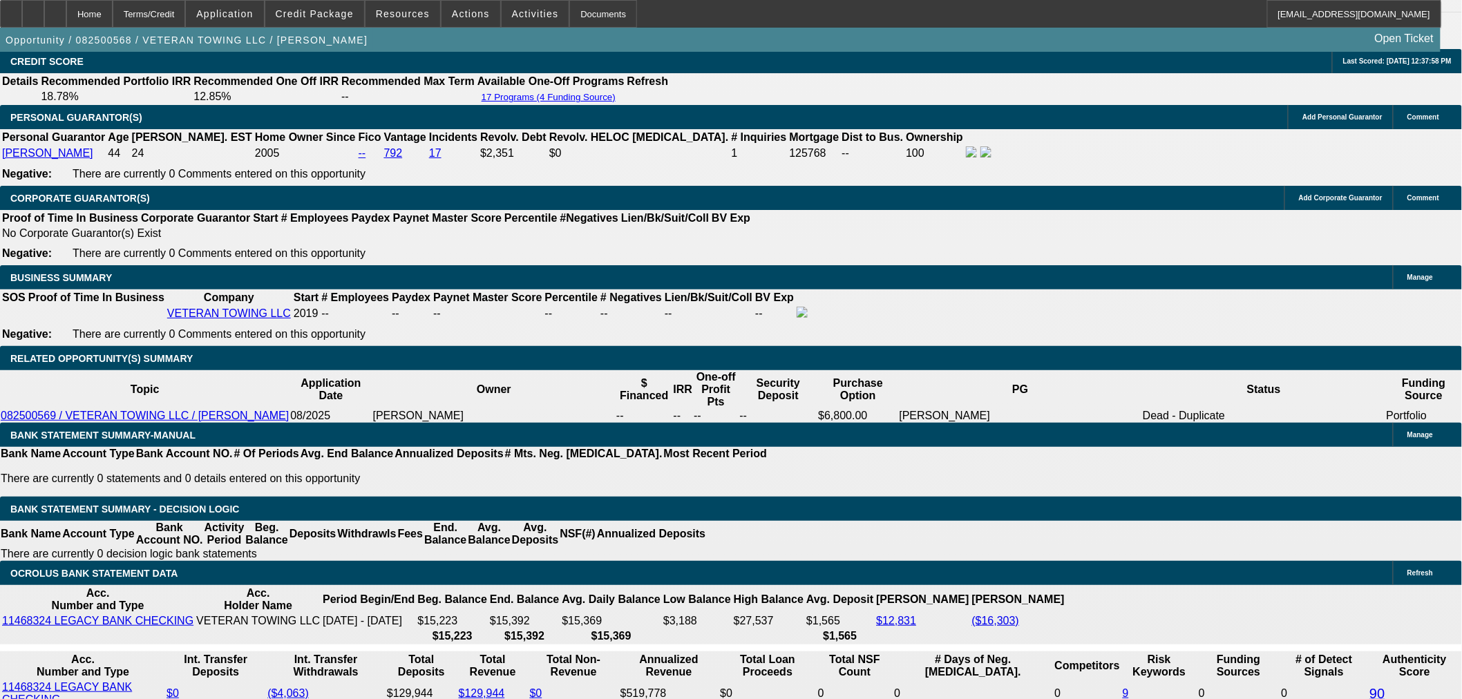
drag, startPoint x: 318, startPoint y: 320, endPoint x: 392, endPoint y: 307, distance: 75.7
type input "1"
type input "UNKNOWN"
type input "14"
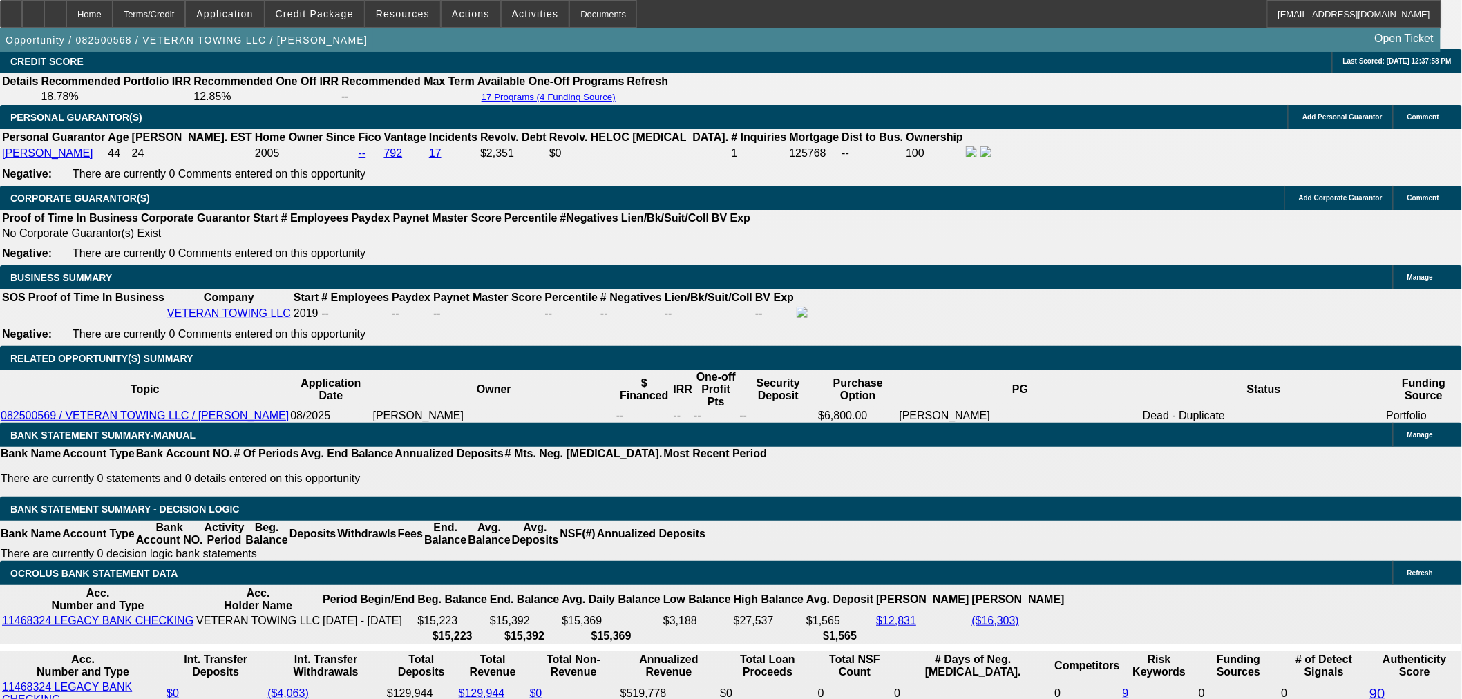
type input "$2,042.84"
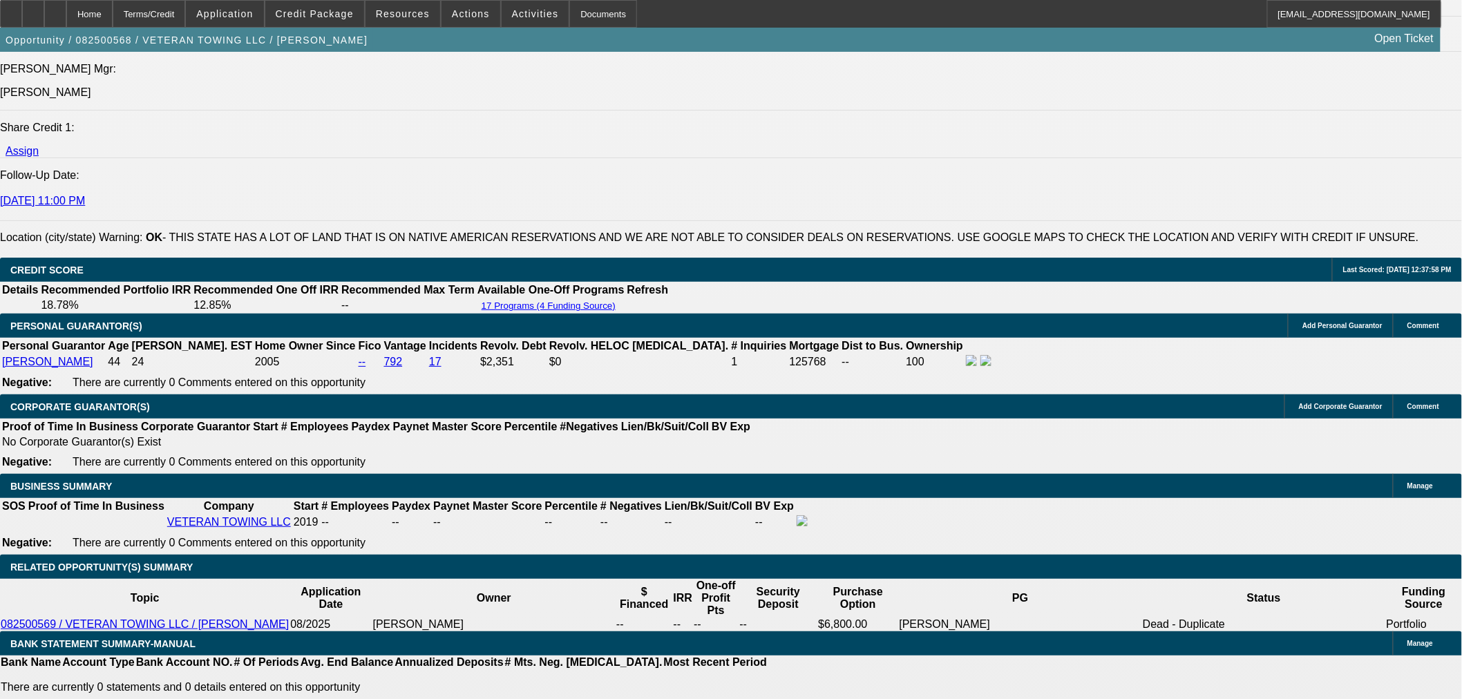
scroll to position [1765, 0]
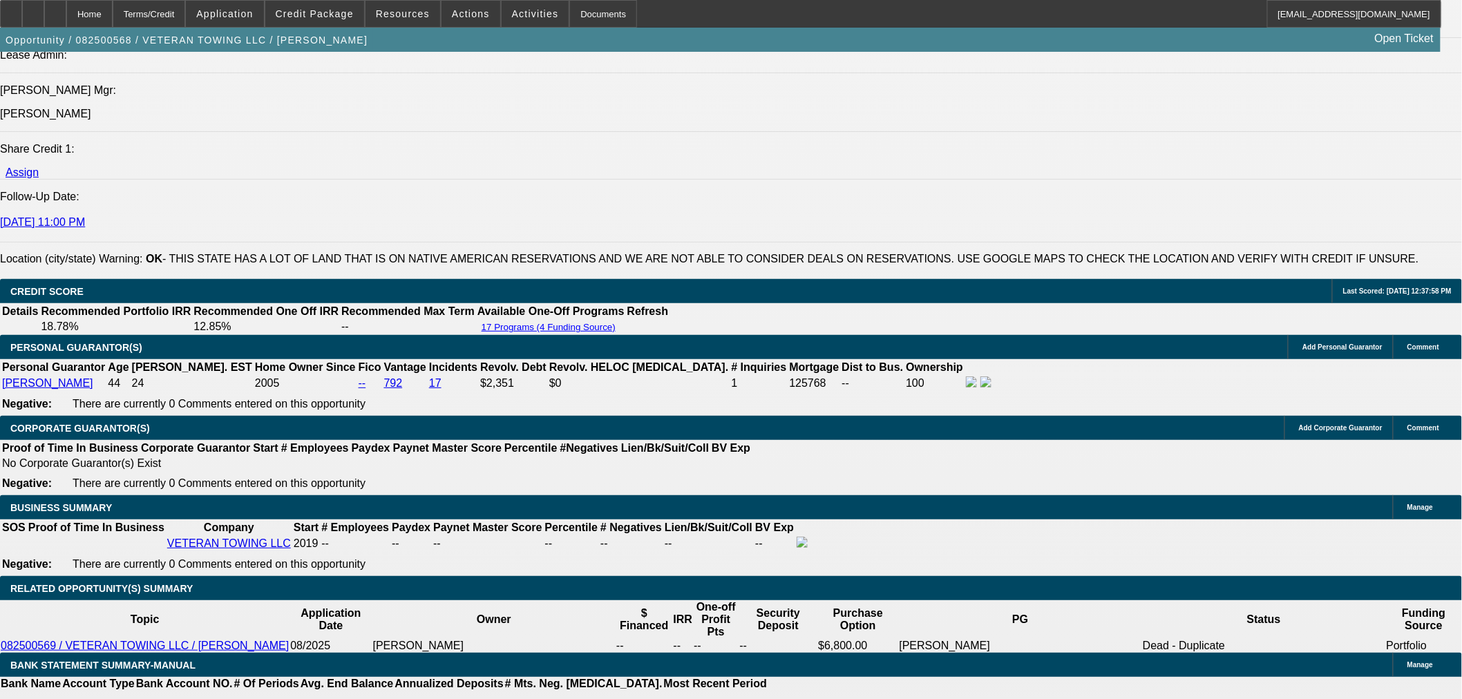
type input "14"
drag, startPoint x: 229, startPoint y: 195, endPoint x: 227, endPoint y: 202, distance: 7.2
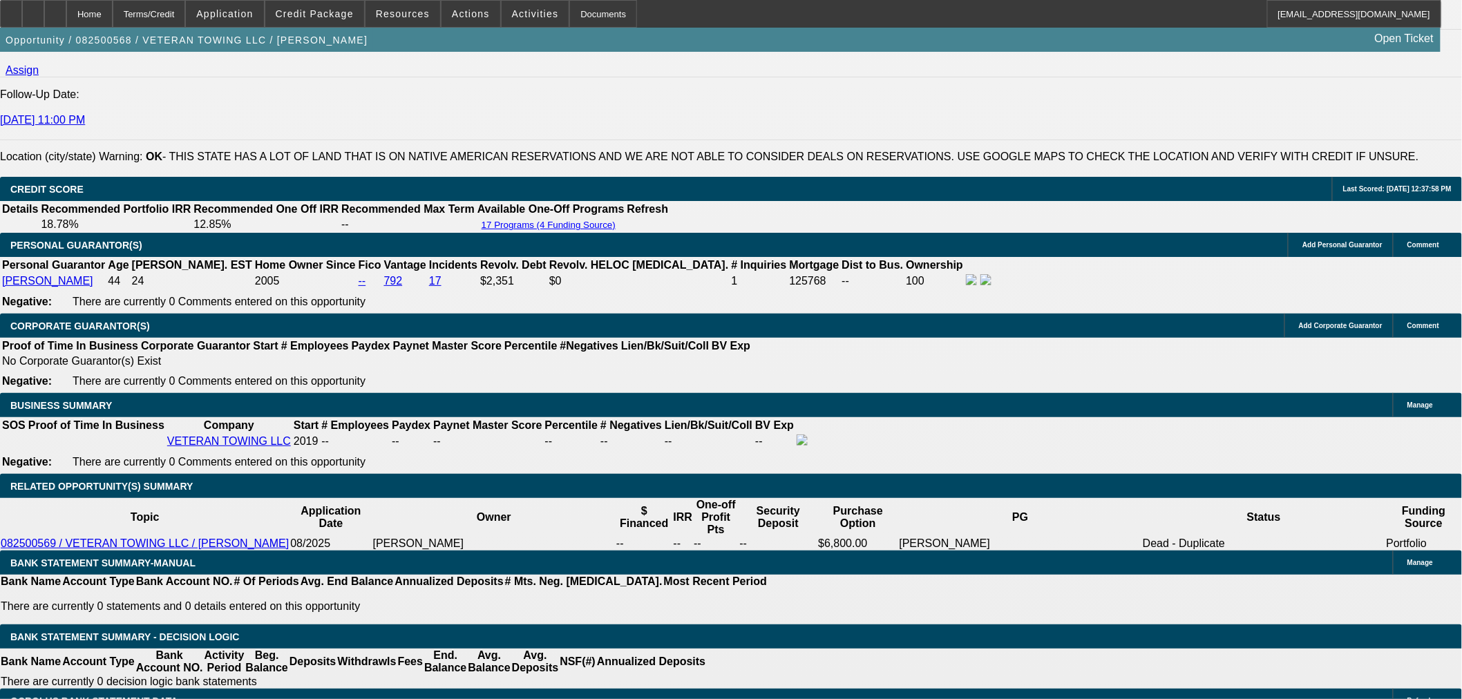
scroll to position [1995, 0]
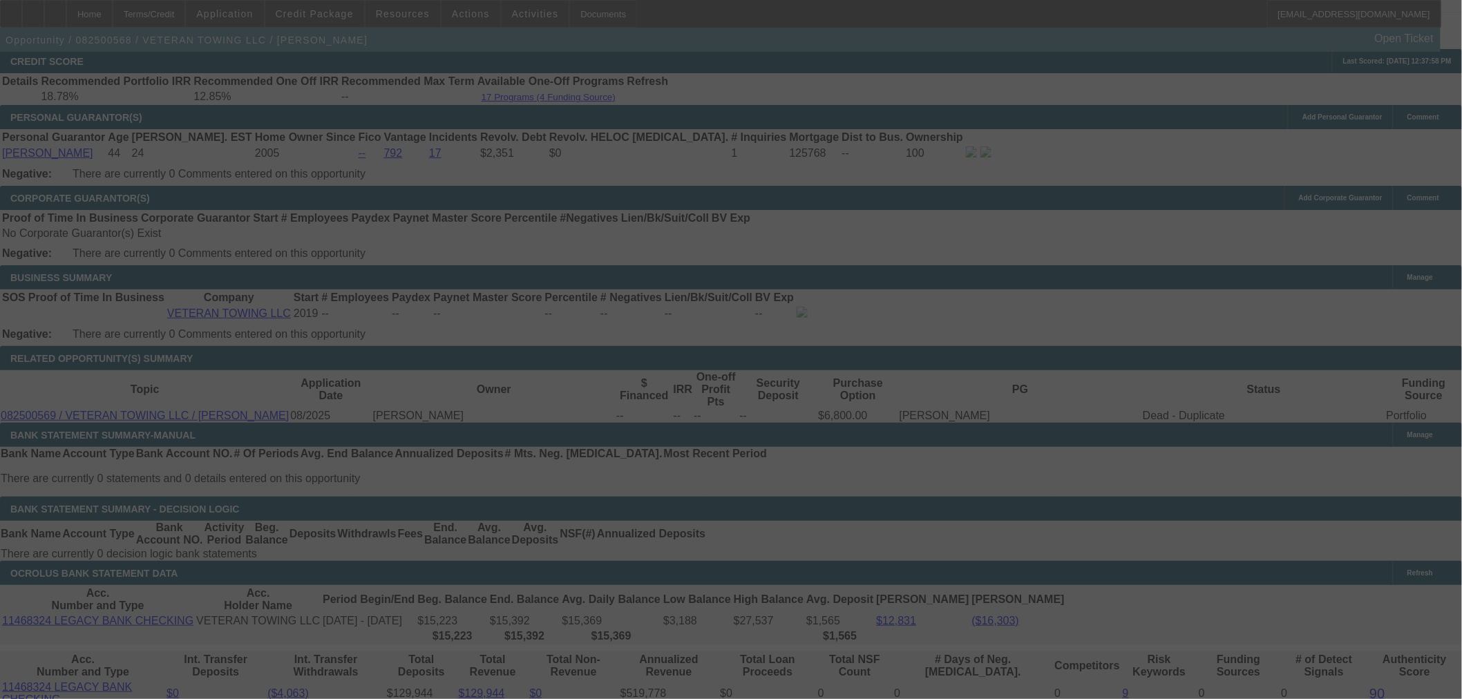
select select "0"
select select "6"
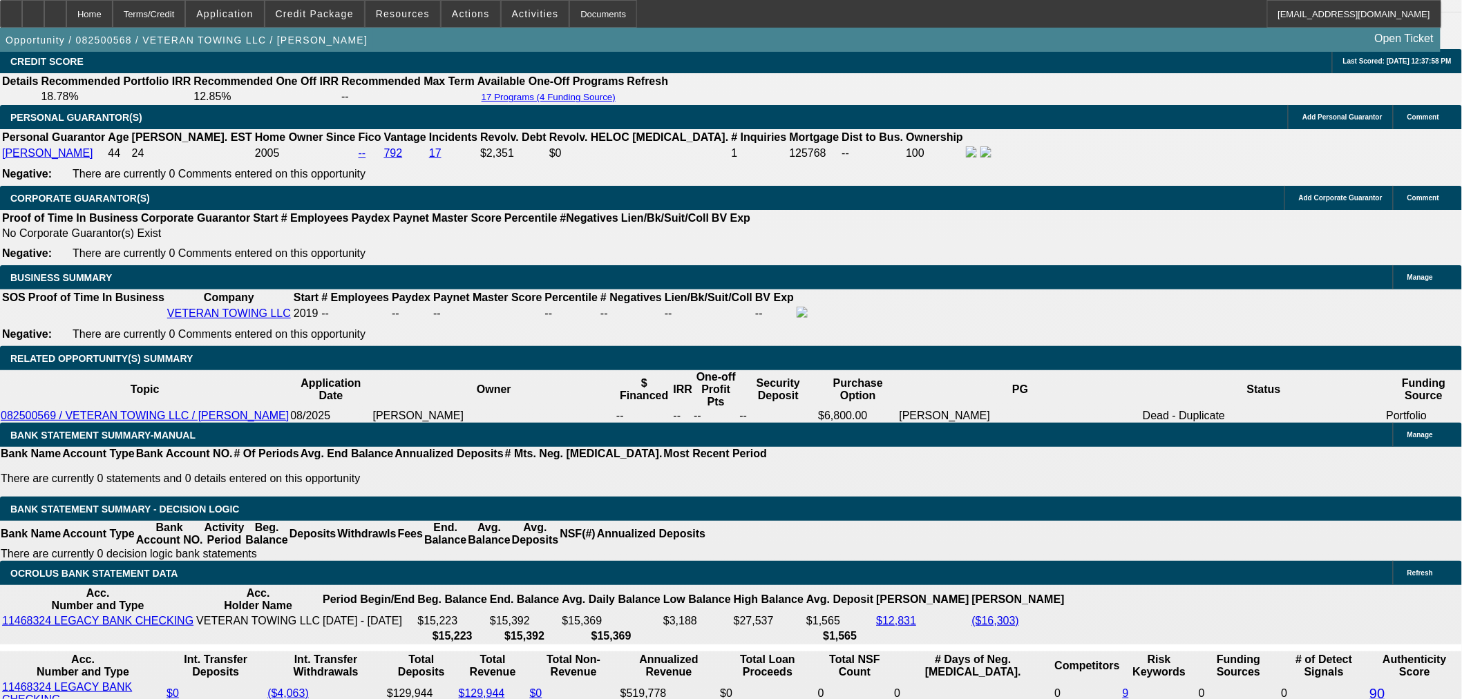
scroll to position [1611, 0]
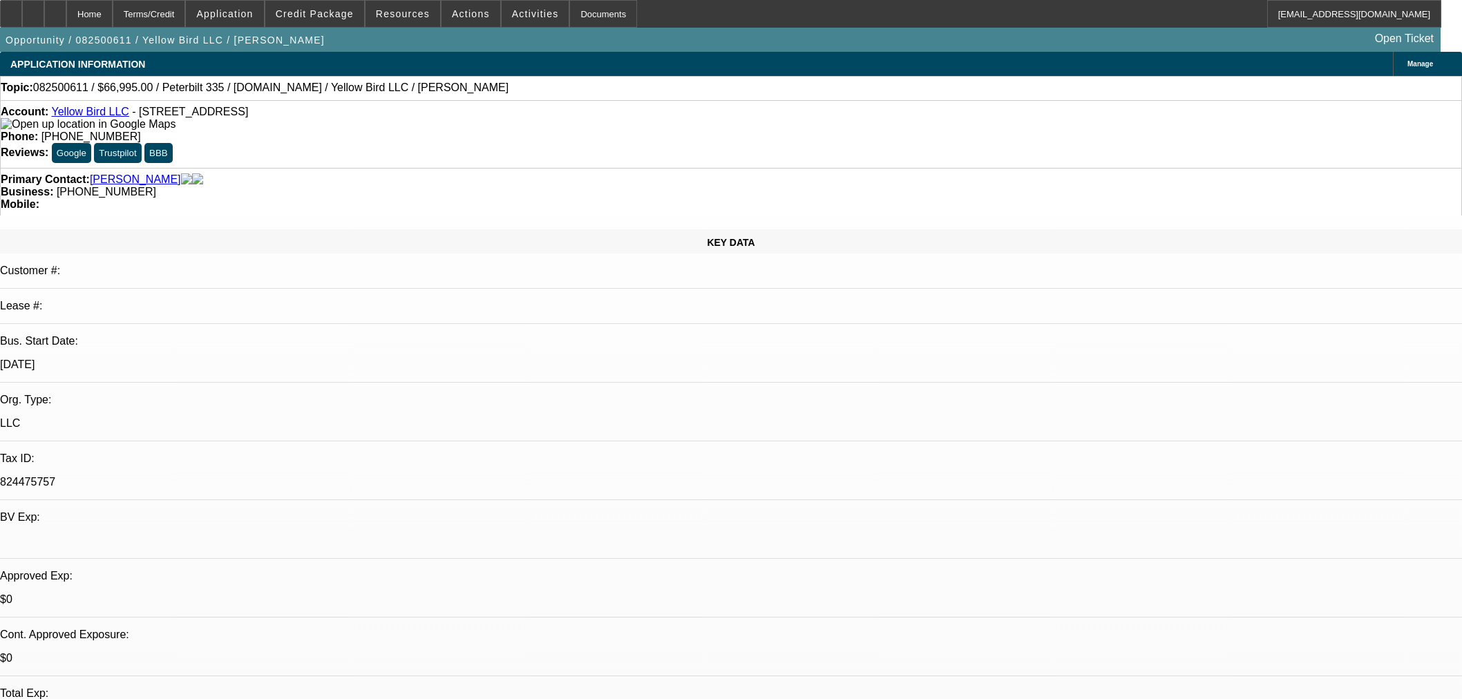
select select "0"
select select "2"
select select "0.1"
select select "4"
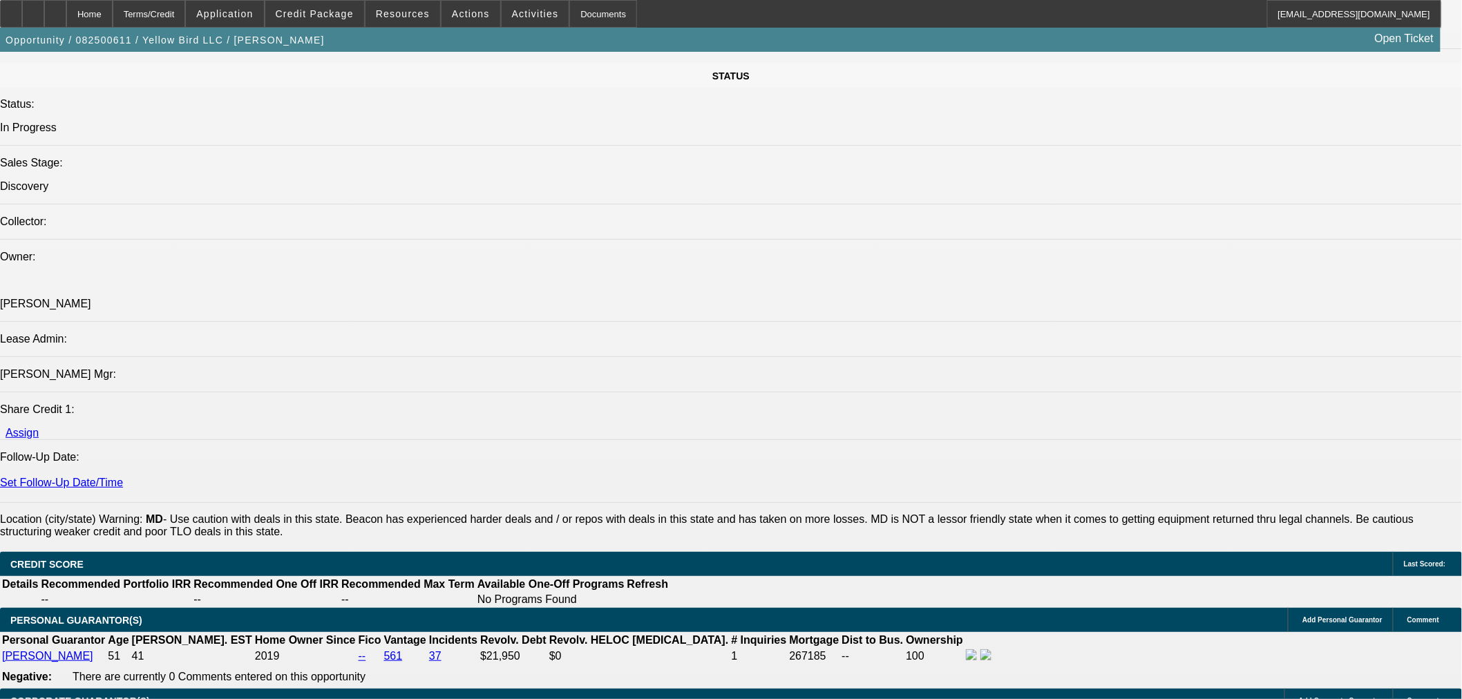
scroll to position [1688, 0]
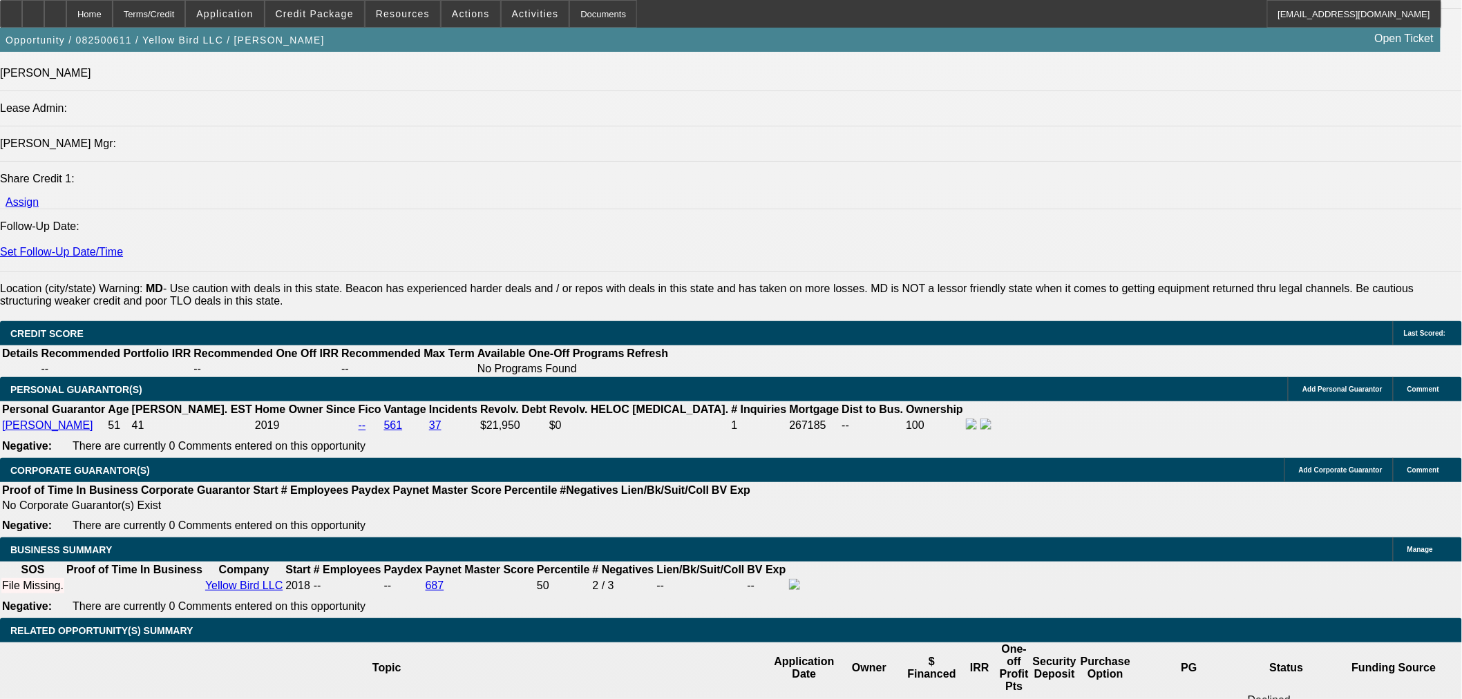
type input "36"
select select "0.1"
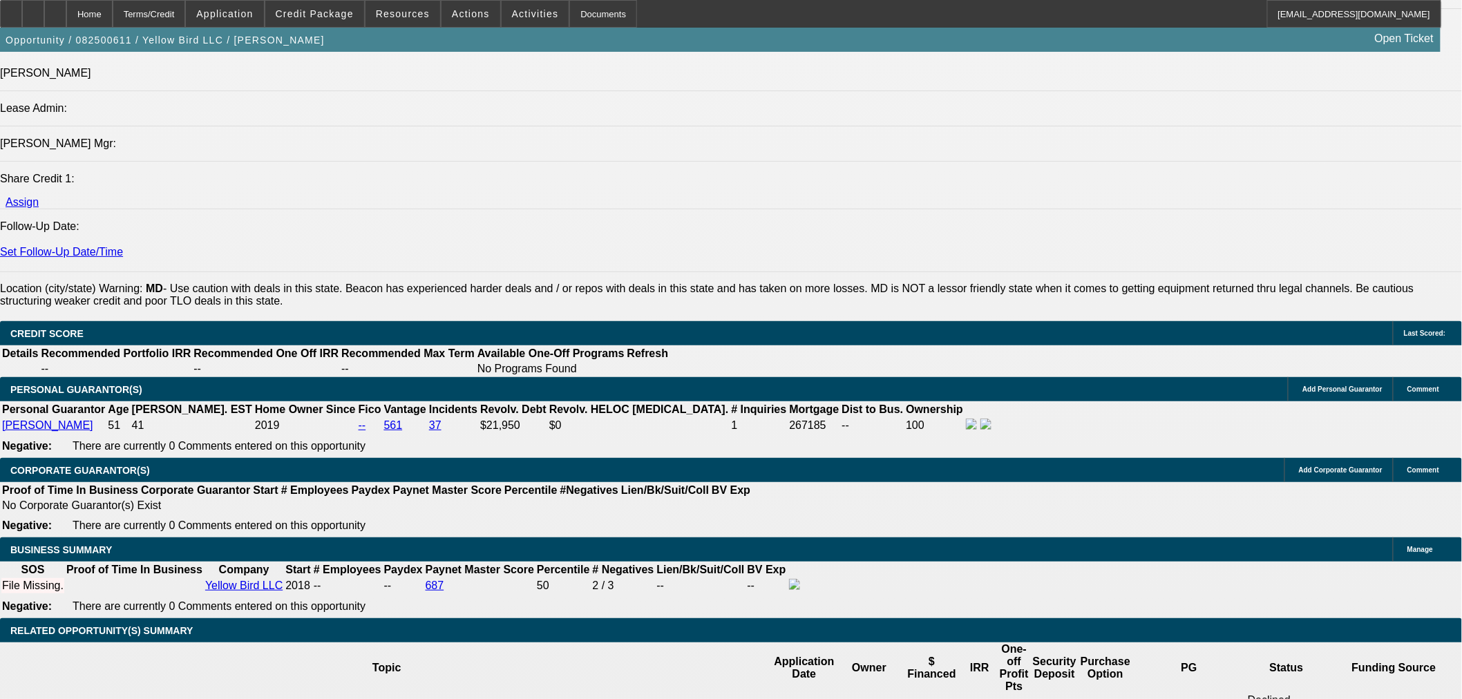
type input "$6,699.50"
type input "16"
type input "$1,700.82"
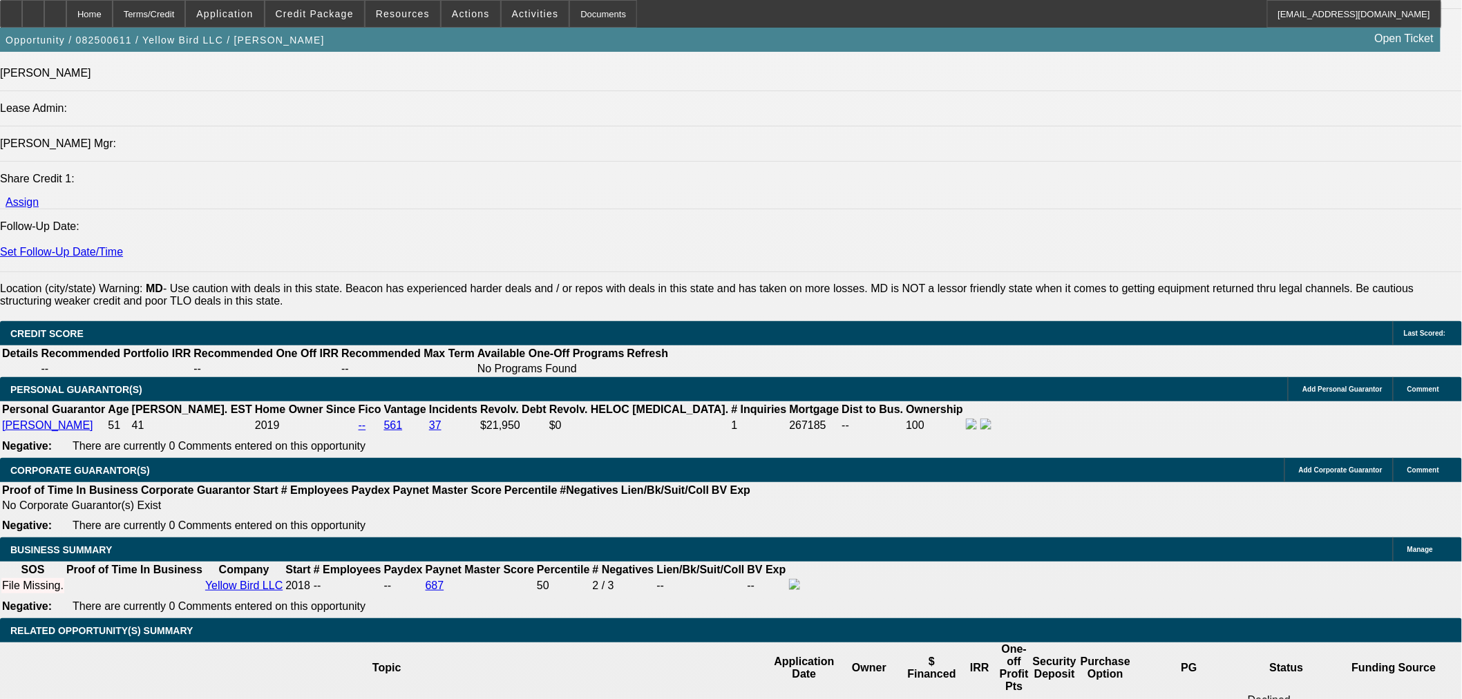
type input "$3,401.64"
type input "$2,119.81"
type input "$4,239.62"
type input "16"
drag, startPoint x: 287, startPoint y: 567, endPoint x: 591, endPoint y: 513, distance: 308.1
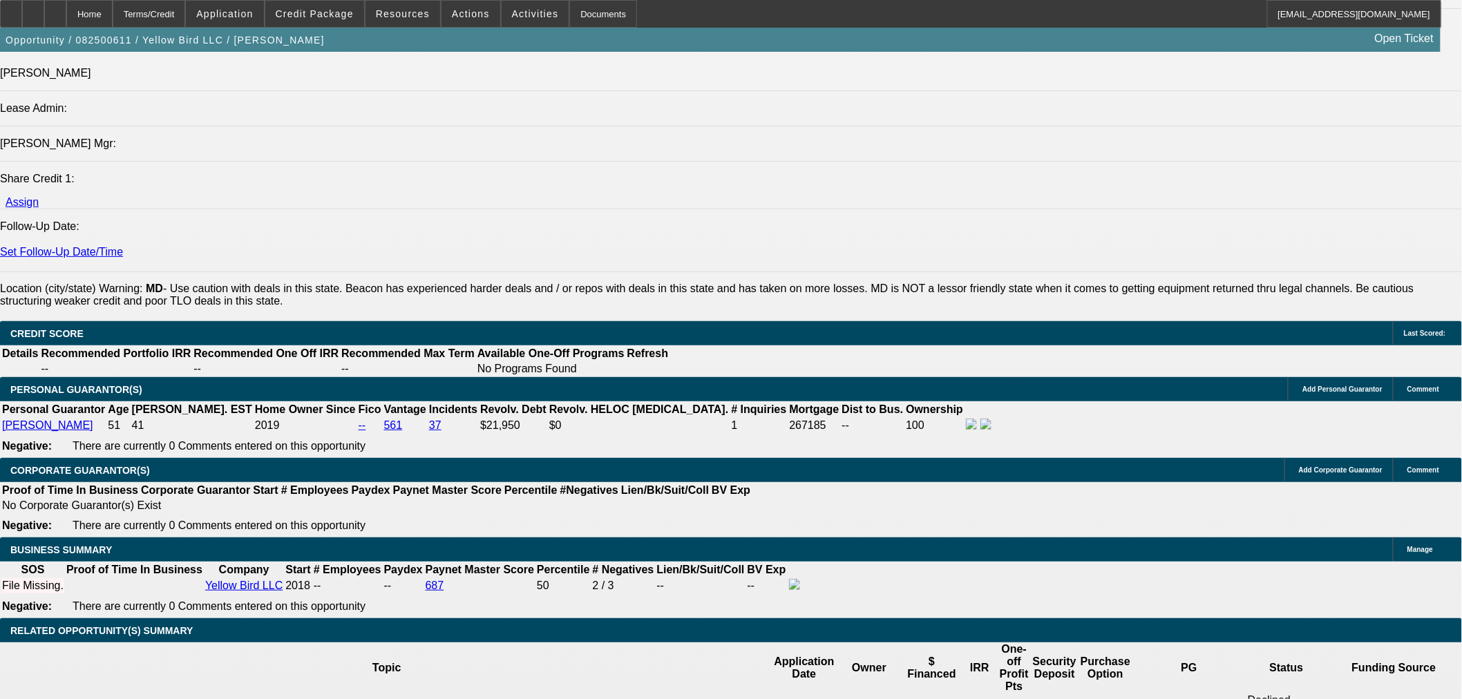
type input "48"
type input "$1,708.79"
type input "$3,417.58"
type input "$15,579.66"
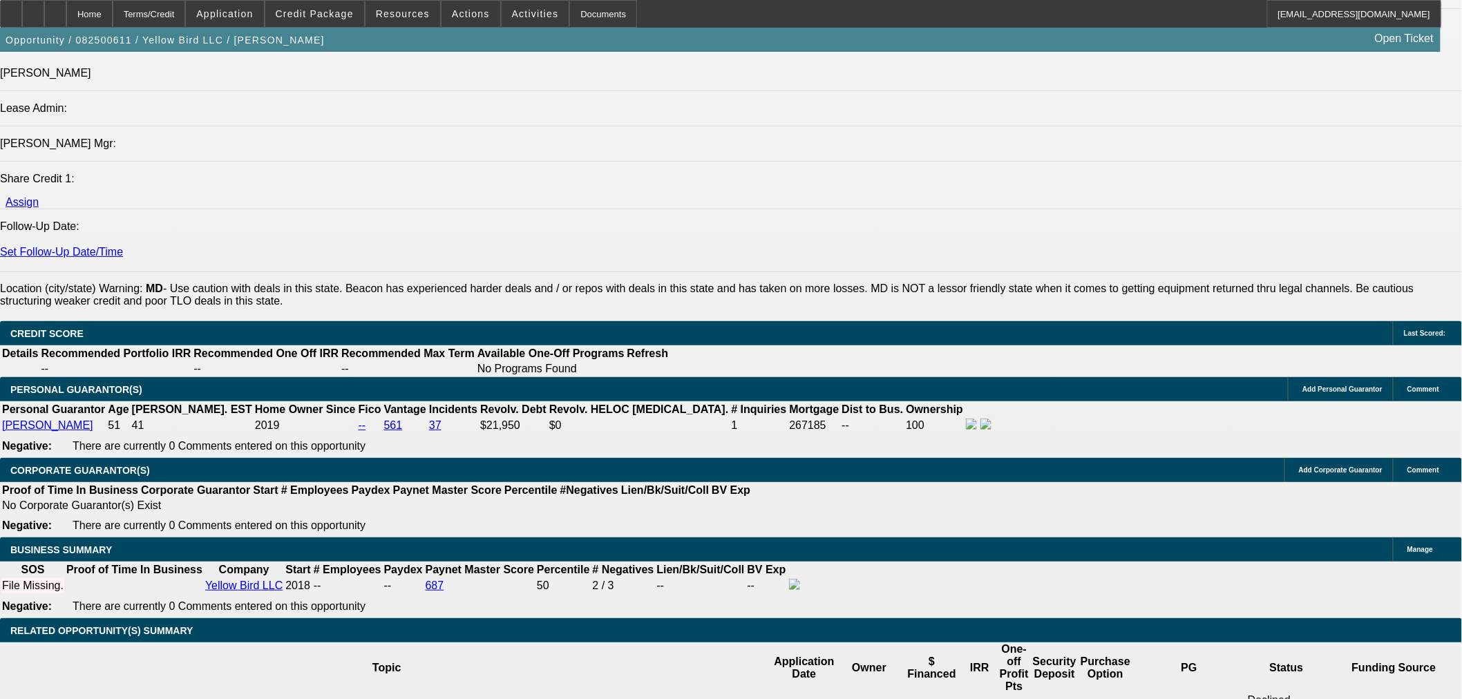
type input "$31,159.32"
type input "48"
drag, startPoint x: 318, startPoint y: 570, endPoint x: 569, endPoint y: 515, distance: 256.6
type input "16"
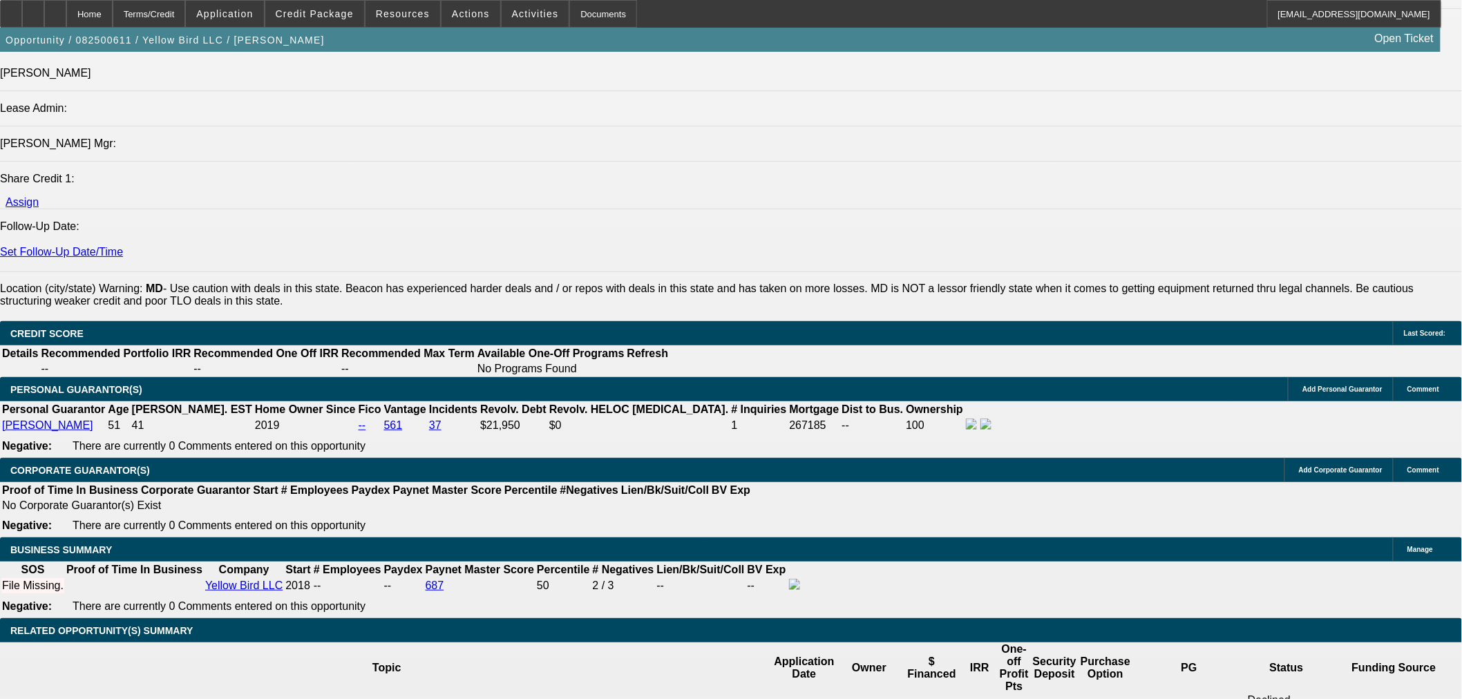
type input "$1,281.97"
type input "$2,563.94"
type input "$1,708.79"
type input "$3,417.58"
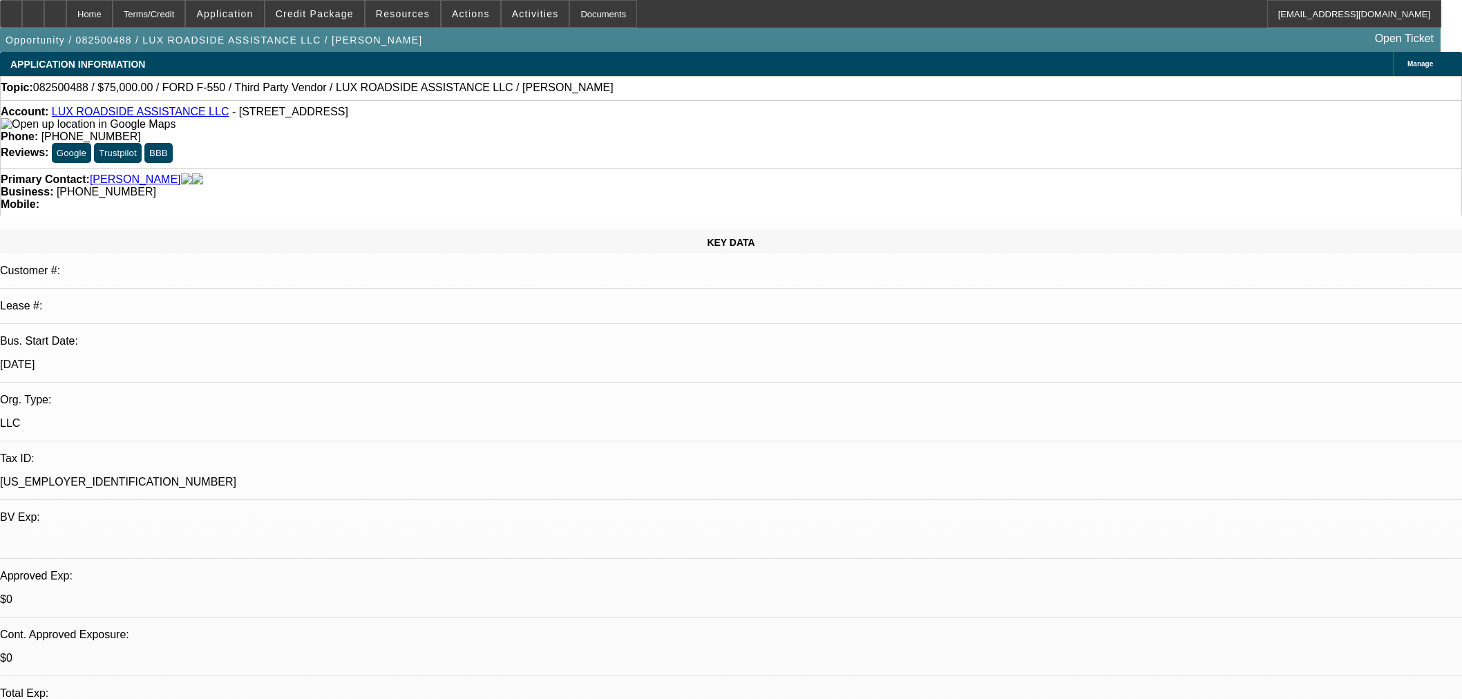
select select "0"
select select "6"
select select "0"
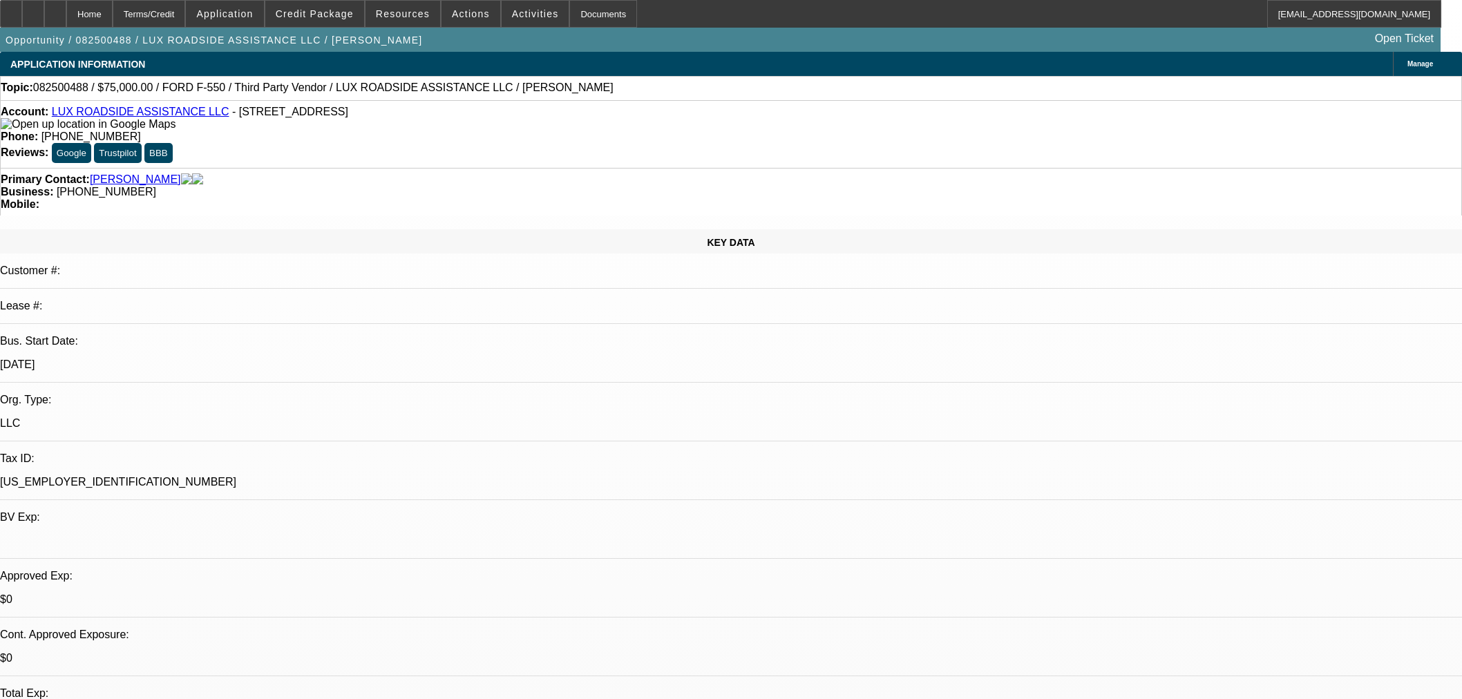
select select "0"
select select "6"
select select "0"
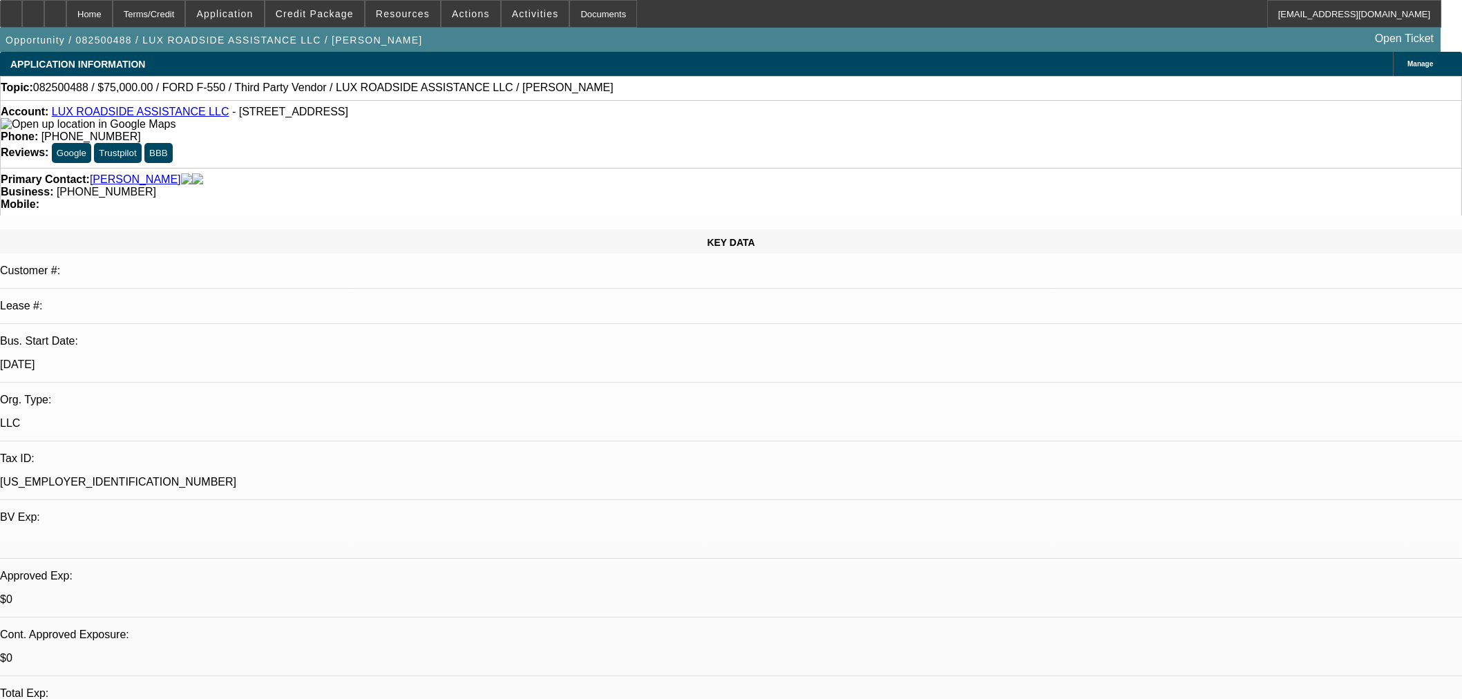
select select "0"
select select "6"
select select "0"
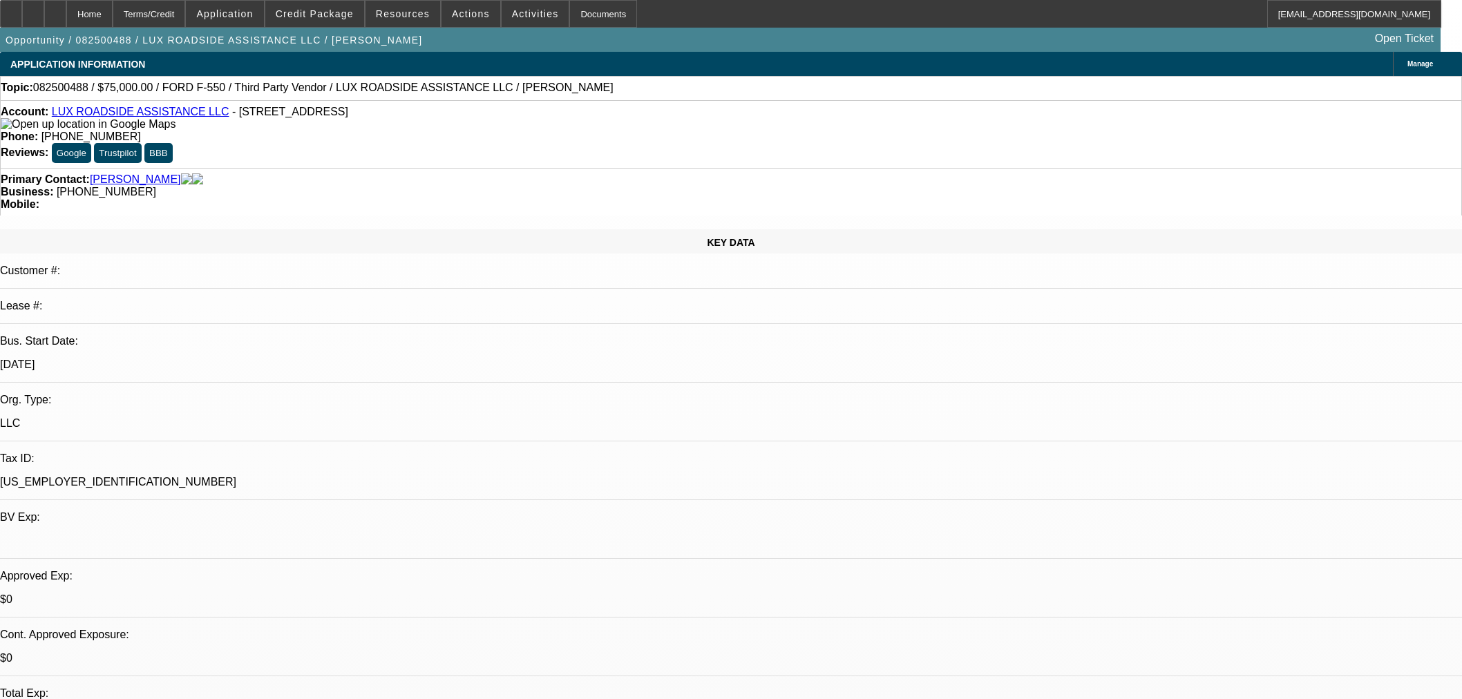
select select "6"
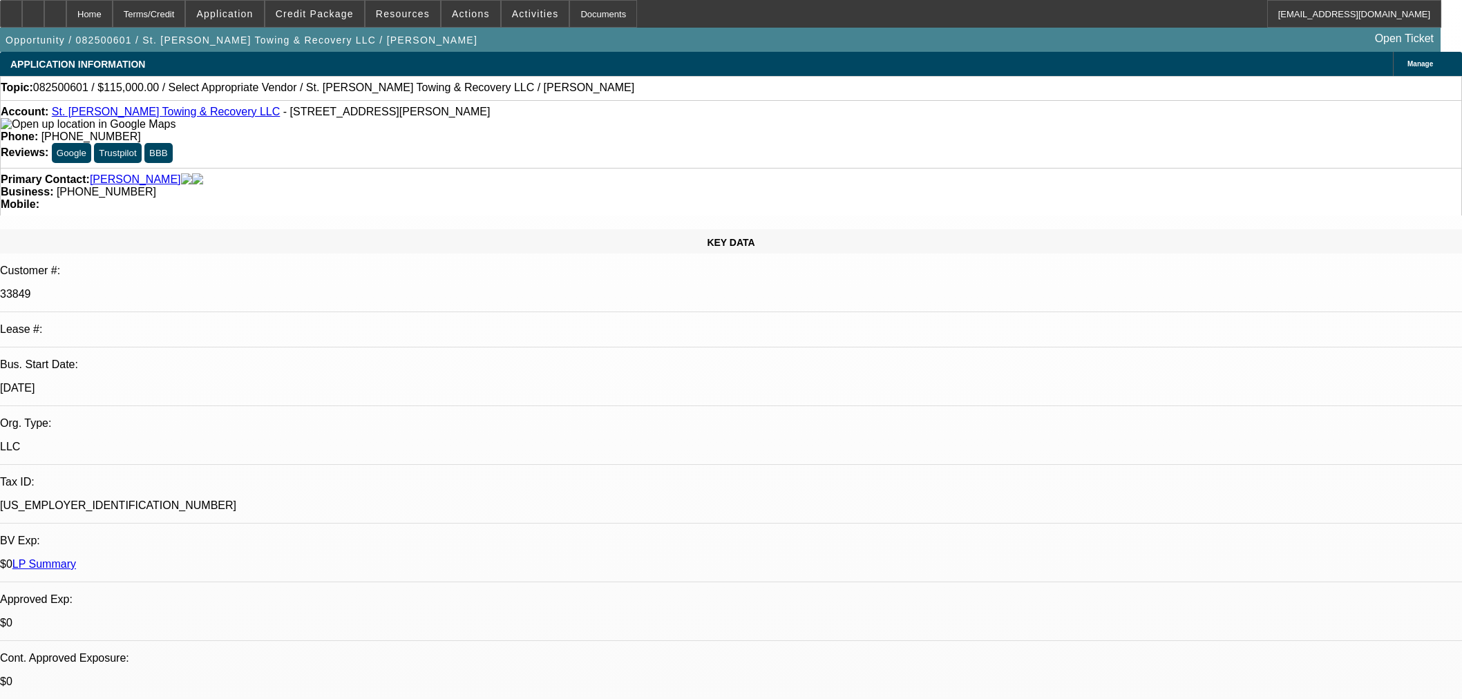
select select "0"
select select "2"
select select "0.1"
select select "4"
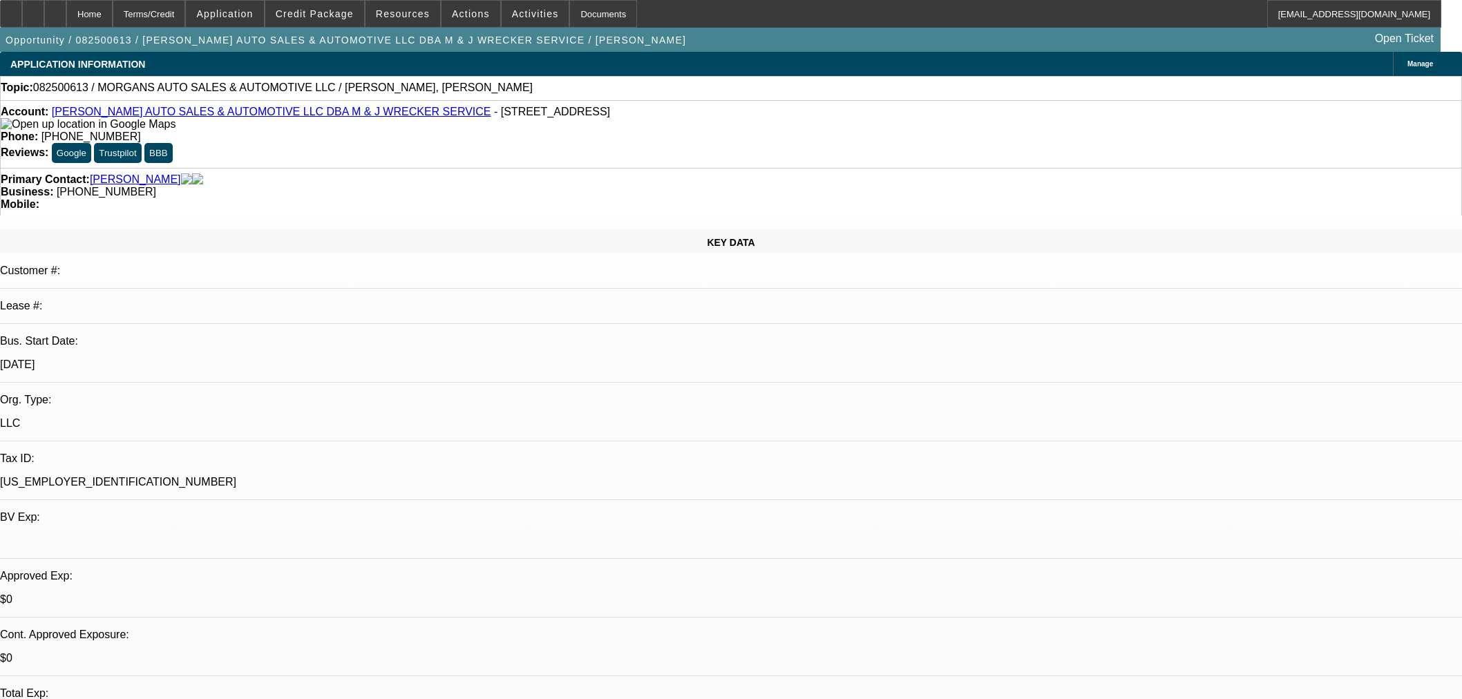
select select "0"
select select "2"
select select "0.1"
select select "4"
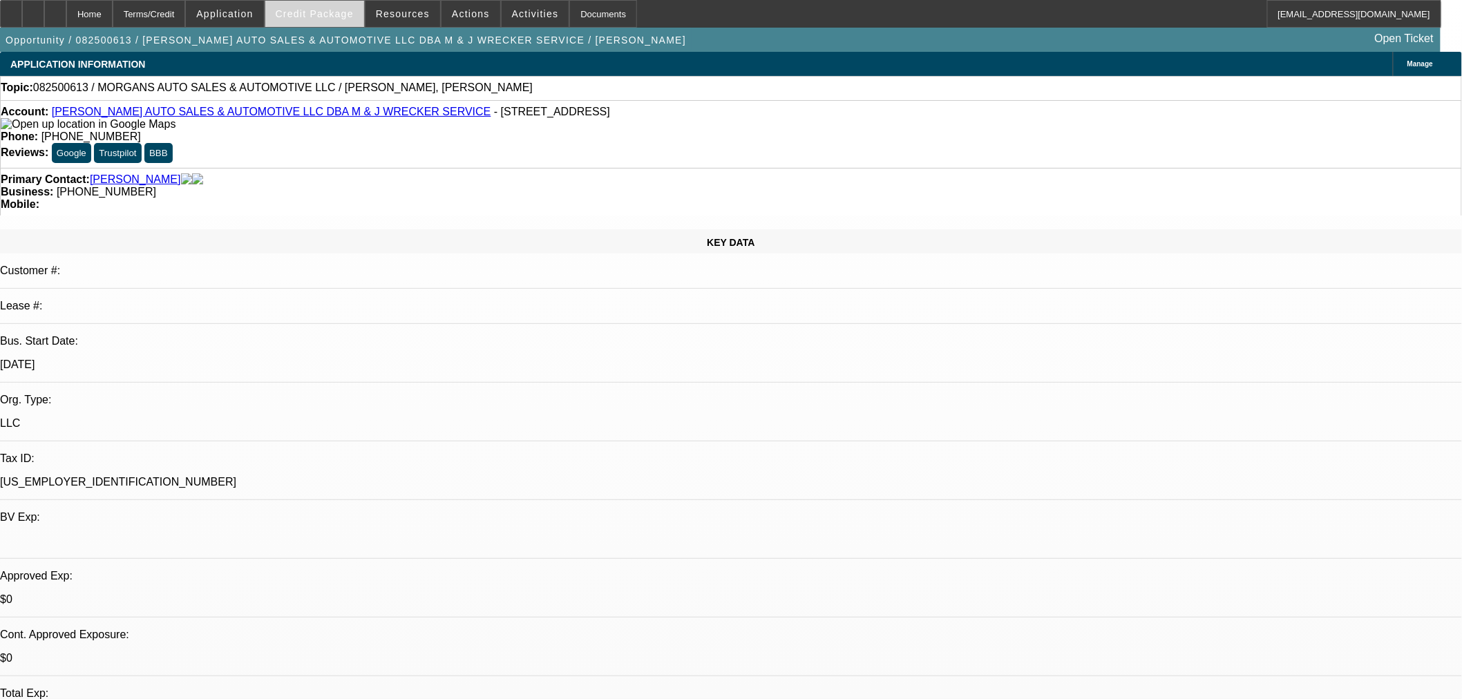
click at [336, 11] on span "Credit Package" at bounding box center [315, 13] width 78 height 11
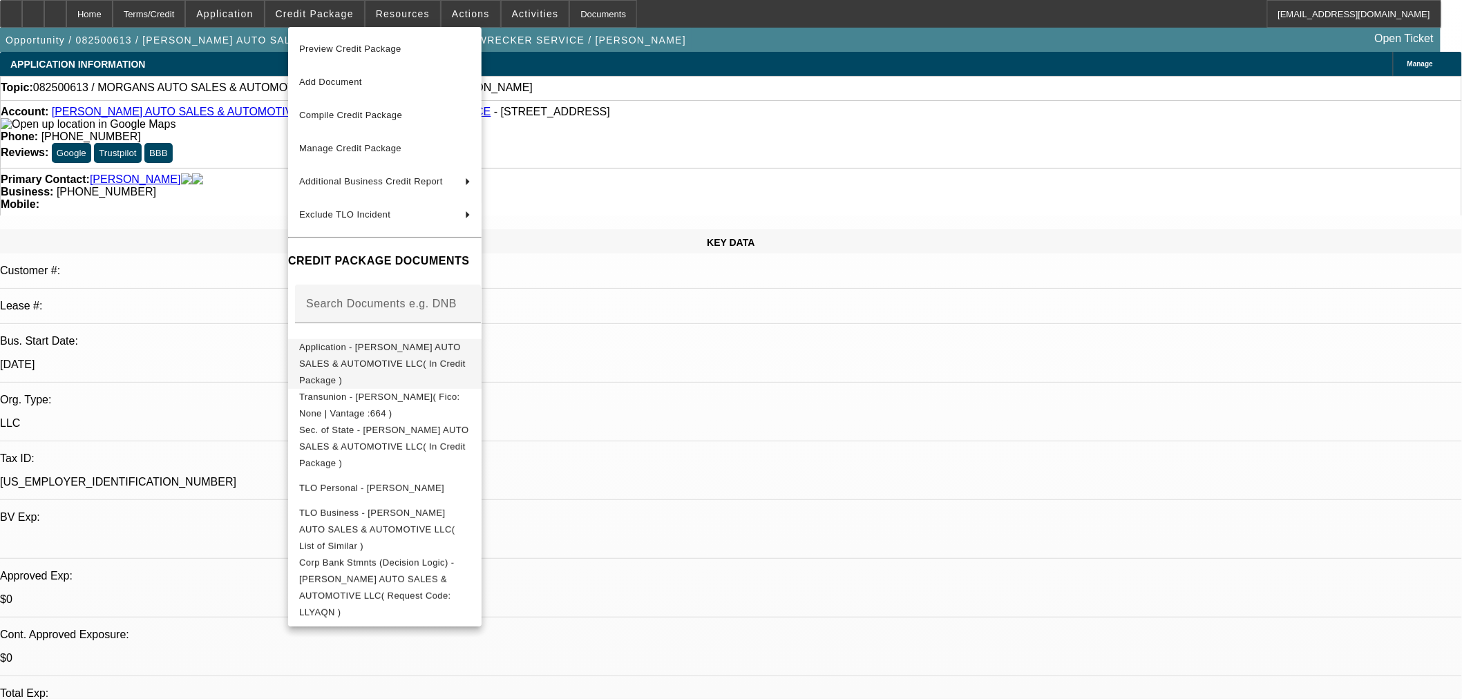
click at [370, 359] on button "Application - [PERSON_NAME] AUTO SALES & AUTOMOTIVE LLC( In Credit Package )" at bounding box center [384, 363] width 193 height 50
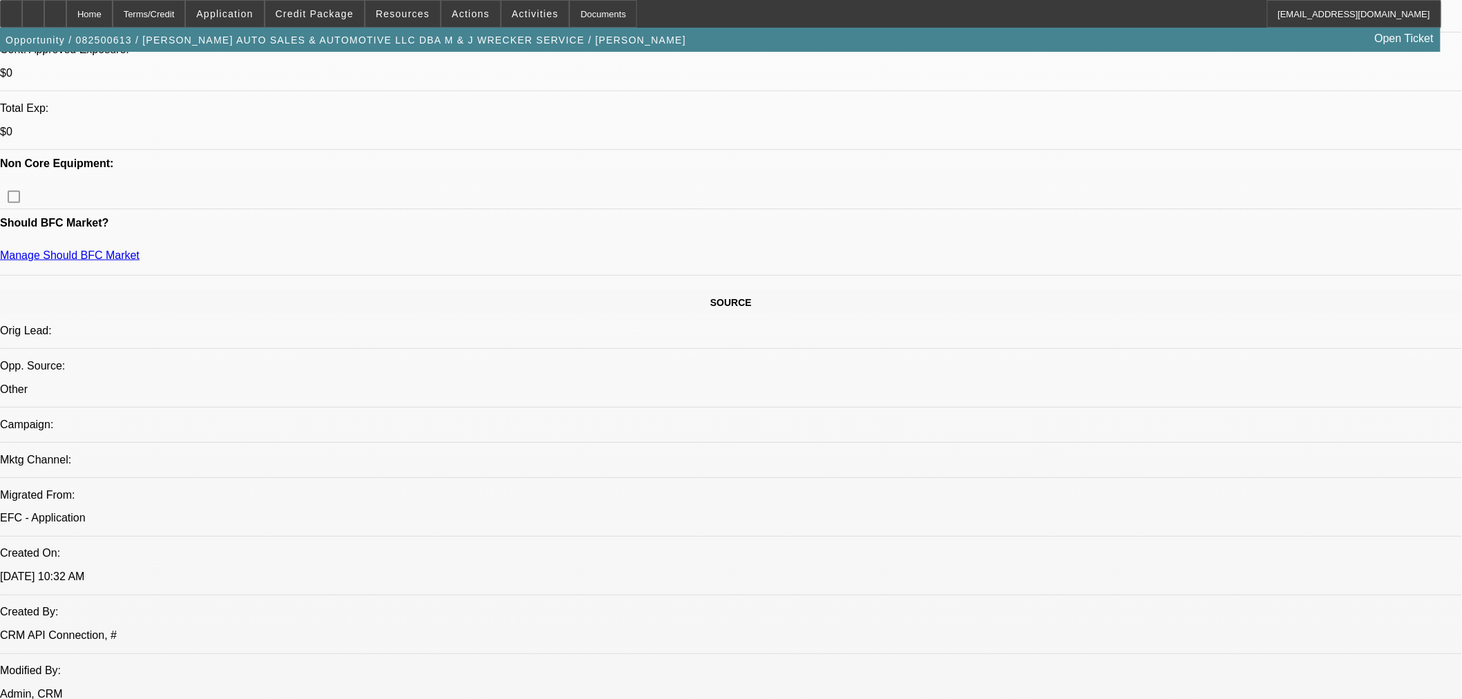
scroll to position [537, 0]
